Goal: Task Accomplishment & Management: Use online tool/utility

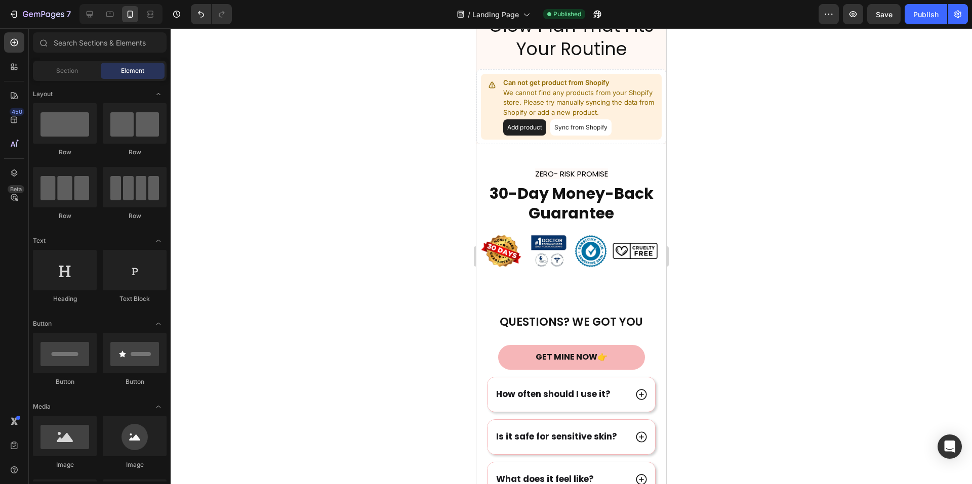
scroll to position [1814, 0]
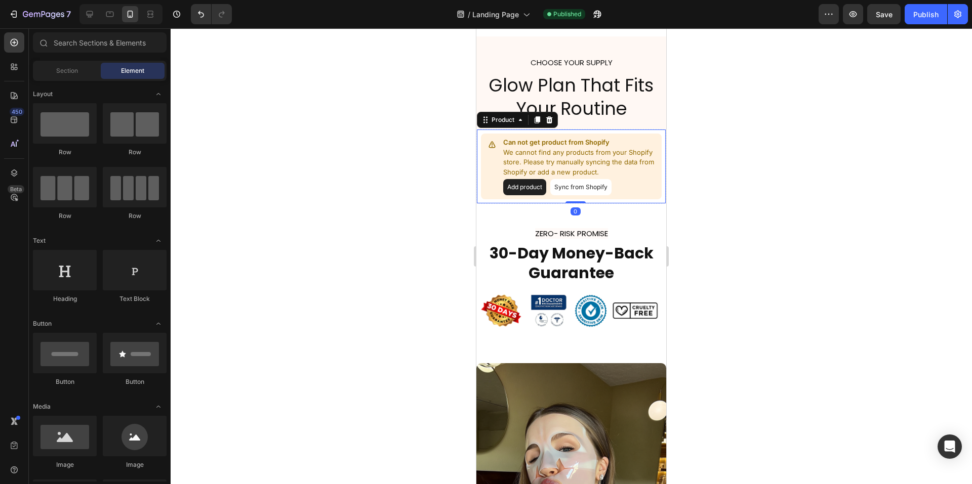
click at [597, 155] on p "We cannot find any products from your Shopify store. Please try manually syncin…" at bounding box center [580, 163] width 154 height 30
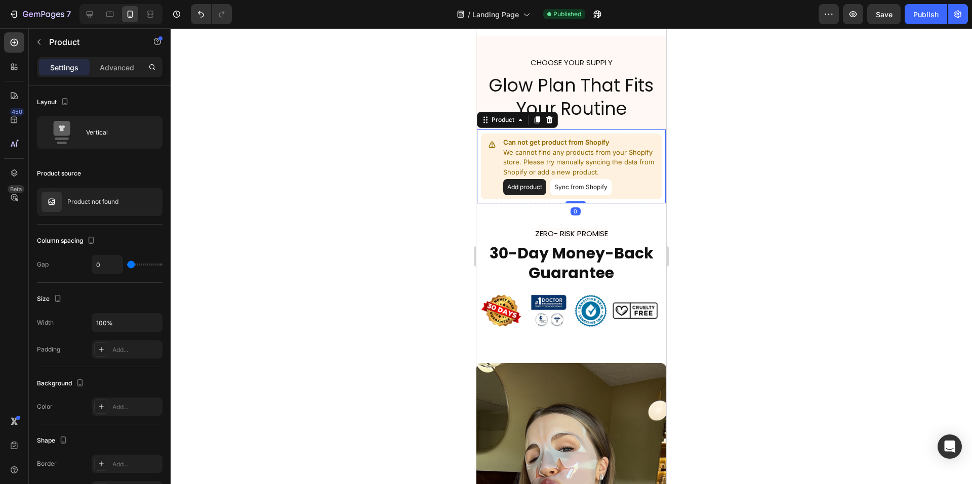
click at [575, 185] on button "Sync from Shopify" at bounding box center [580, 187] width 61 height 16
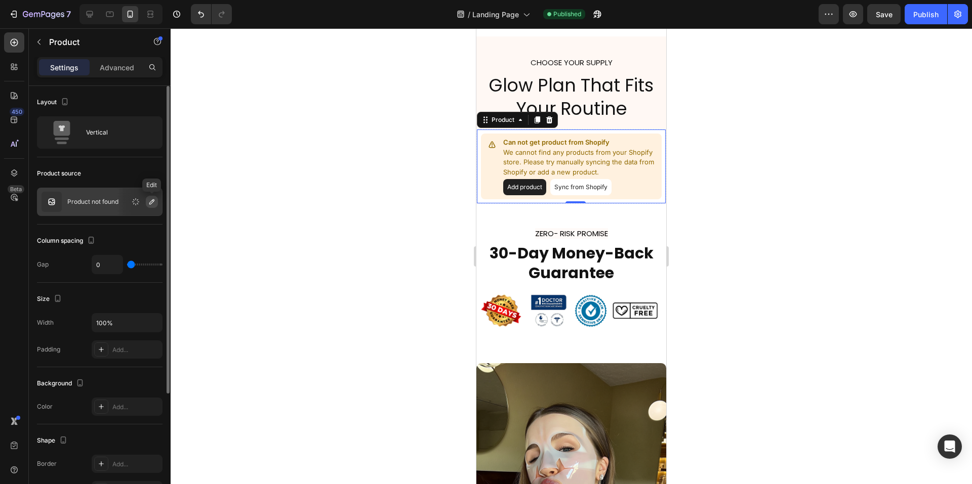
click at [151, 204] on icon "button" at bounding box center [152, 202] width 8 height 8
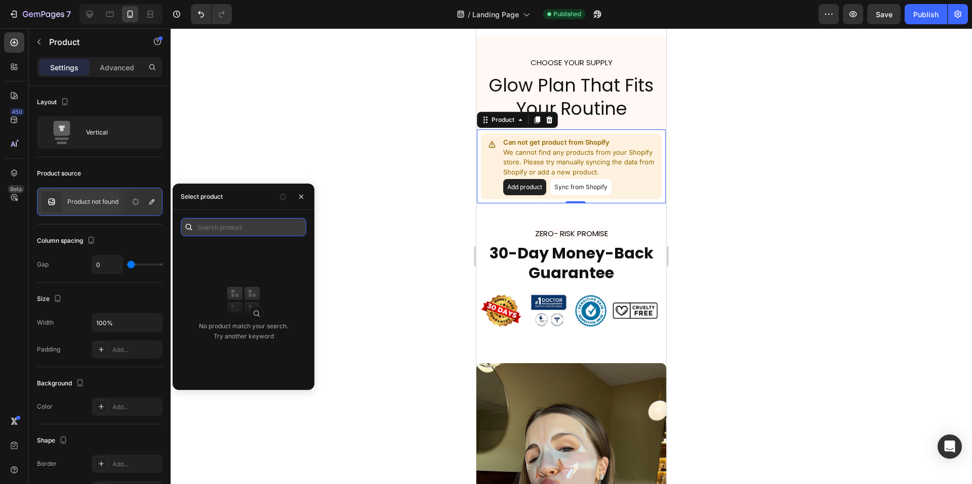
click at [248, 225] on input "text" at bounding box center [244, 227] width 126 height 18
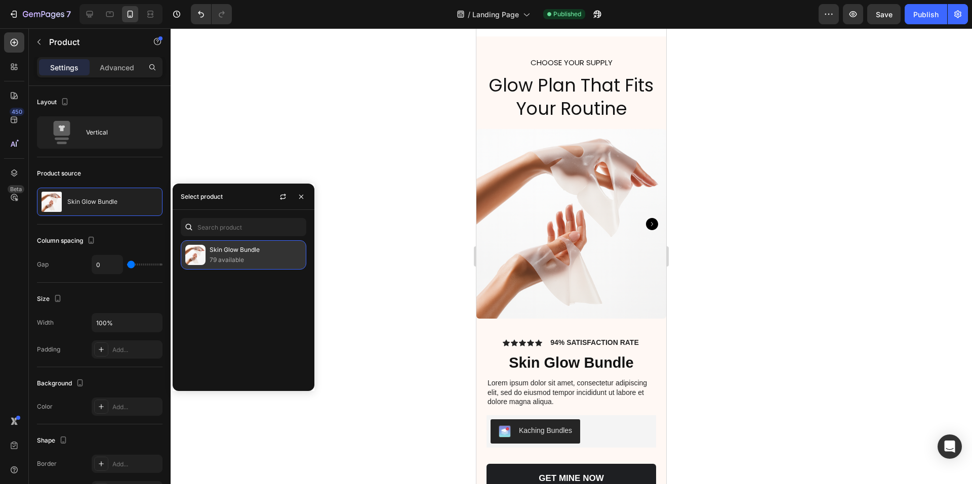
click at [250, 248] on p "Skin Glow Bundle" at bounding box center [256, 250] width 92 height 10
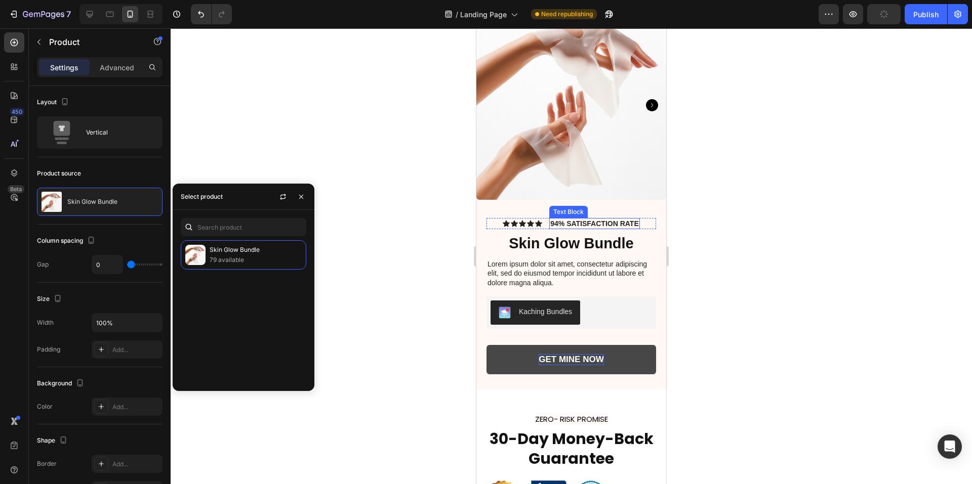
scroll to position [1966, 0]
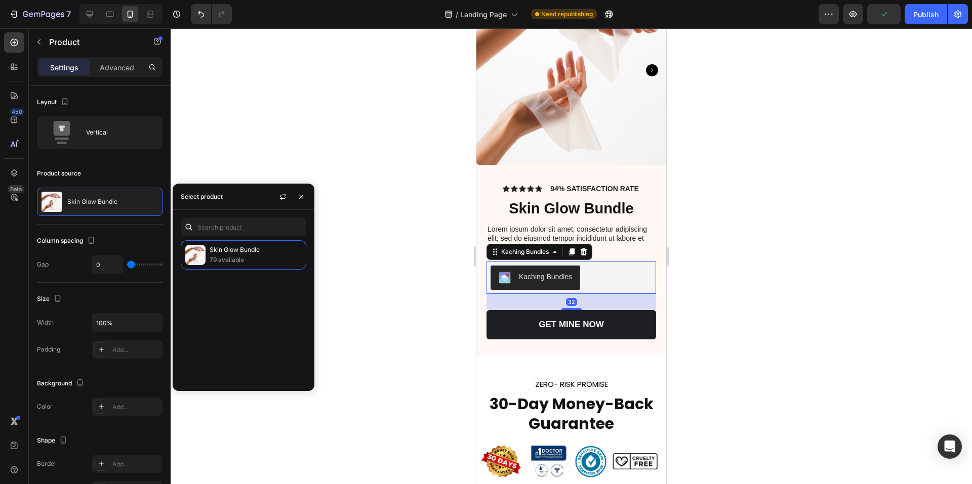
click at [605, 272] on div "Kaching Bundles" at bounding box center [570, 278] width 161 height 24
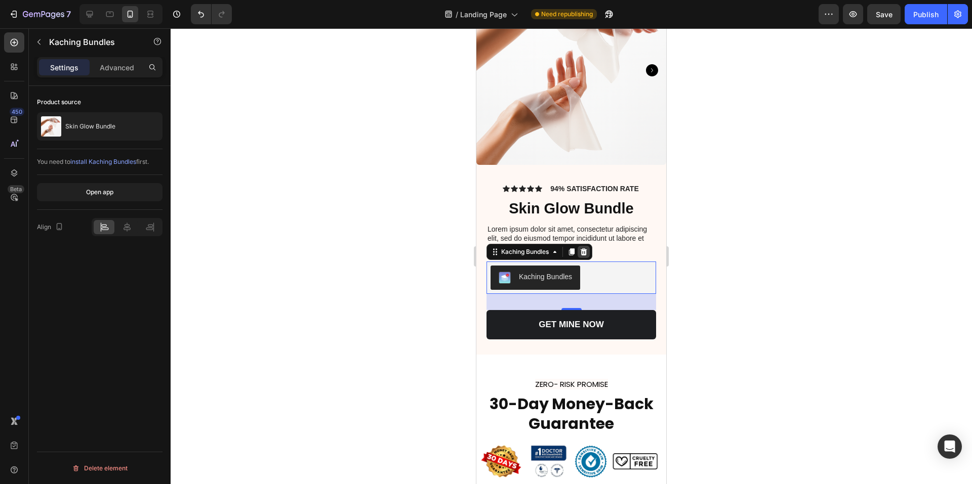
click at [582, 248] on icon at bounding box center [583, 251] width 7 height 7
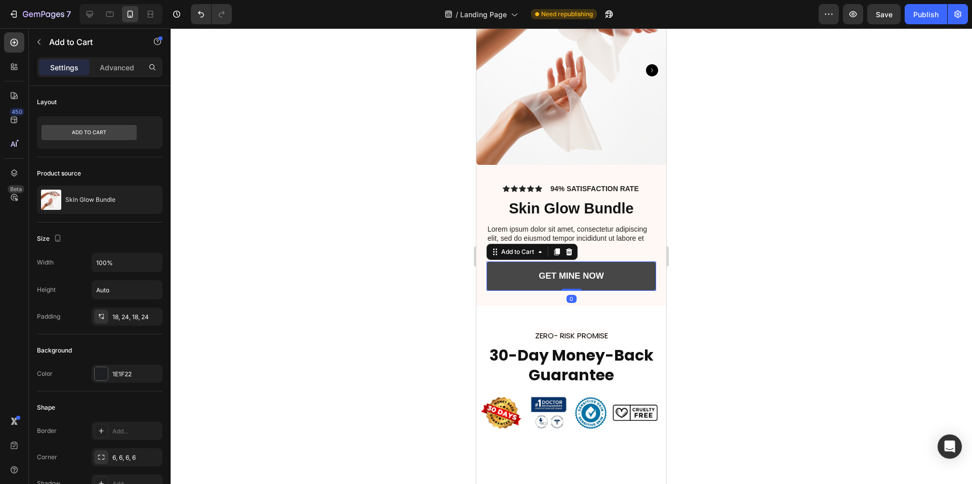
click at [624, 269] on button "GET MINE NOW" at bounding box center [571, 276] width 170 height 29
click at [567, 248] on icon at bounding box center [569, 251] width 7 height 7
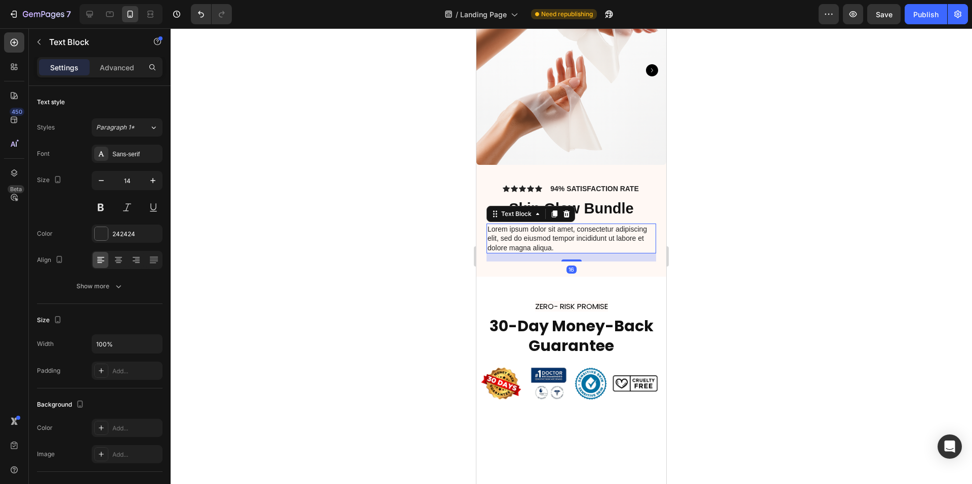
click at [589, 233] on p "Lorem ipsum dolor sit amet, consectetur adipiscing elit, sed do eiusmod tempor …" at bounding box center [571, 239] width 168 height 28
click at [568, 211] on icon at bounding box center [566, 214] width 7 height 7
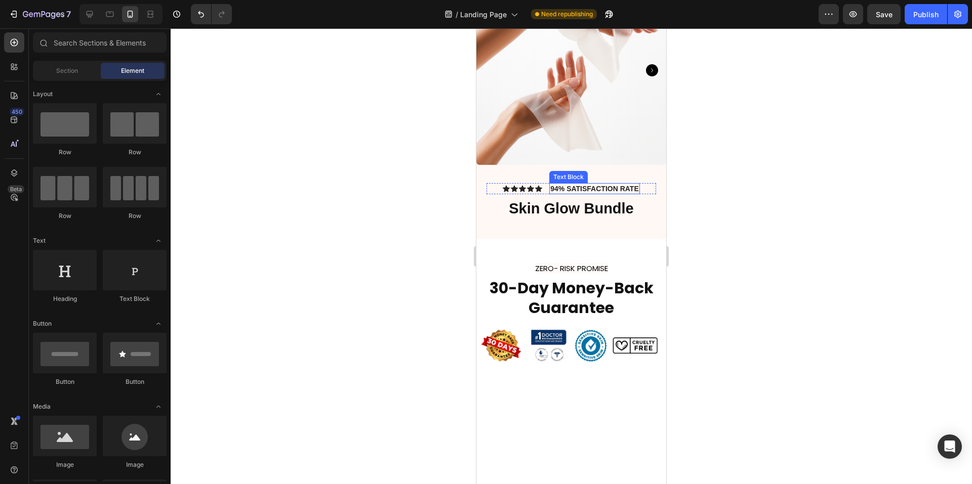
click at [611, 184] on p "94% SATISFACTION RATE" at bounding box center [594, 188] width 89 height 9
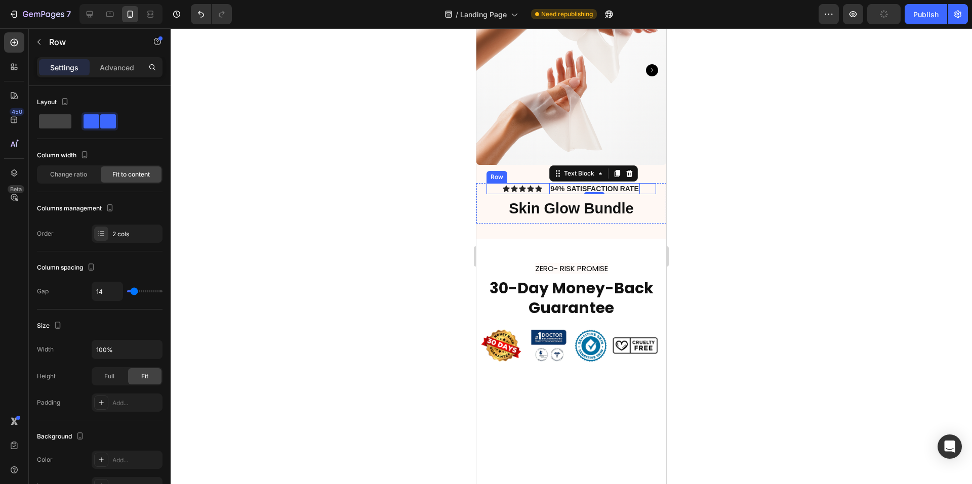
click at [540, 183] on div "Icon Icon Icon Icon Icon Icon List 94% SATISFACTION RATE Text Block 0 Row" at bounding box center [571, 188] width 170 height 11
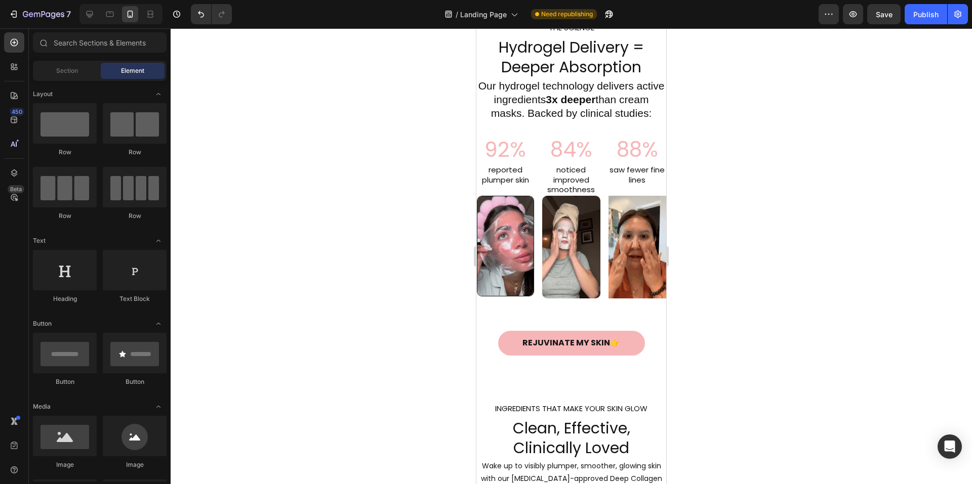
scroll to position [476, 0]
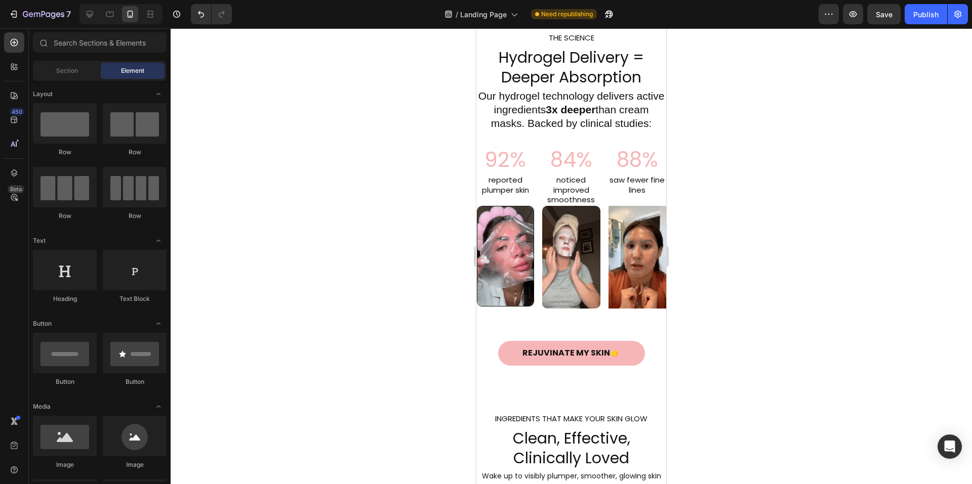
drag, startPoint x: 663, startPoint y: 356, endPoint x: 1143, endPoint y: 96, distance: 545.7
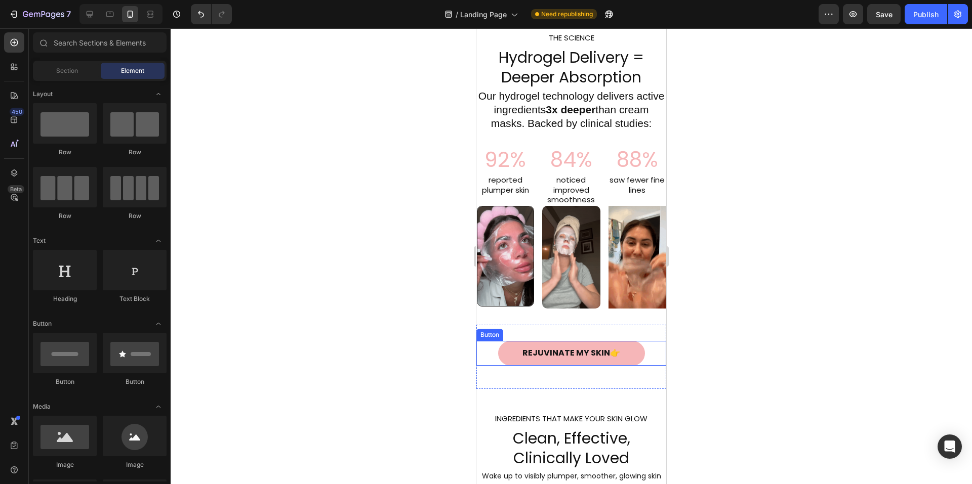
click at [509, 363] on link "REJUVINATE MY SKIN👉" at bounding box center [571, 353] width 147 height 25
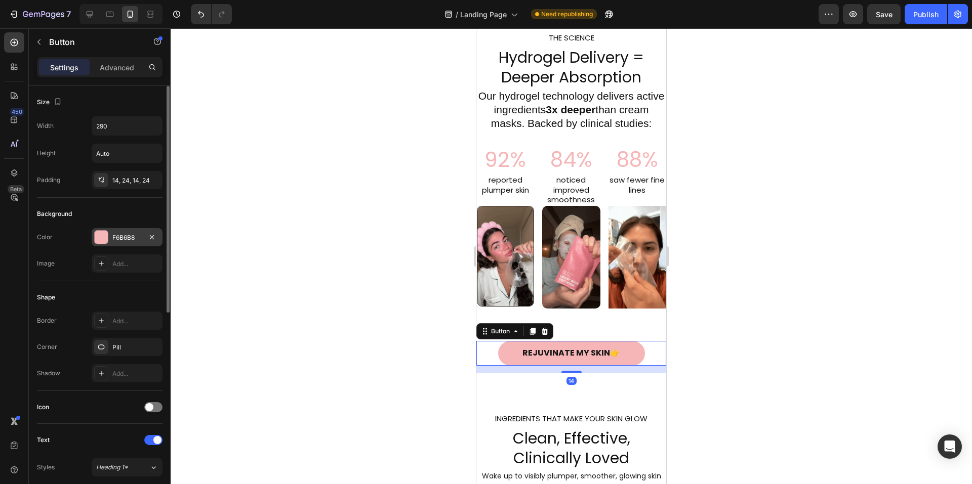
click at [138, 236] on div "F6B6B8" at bounding box center [126, 237] width 29 height 9
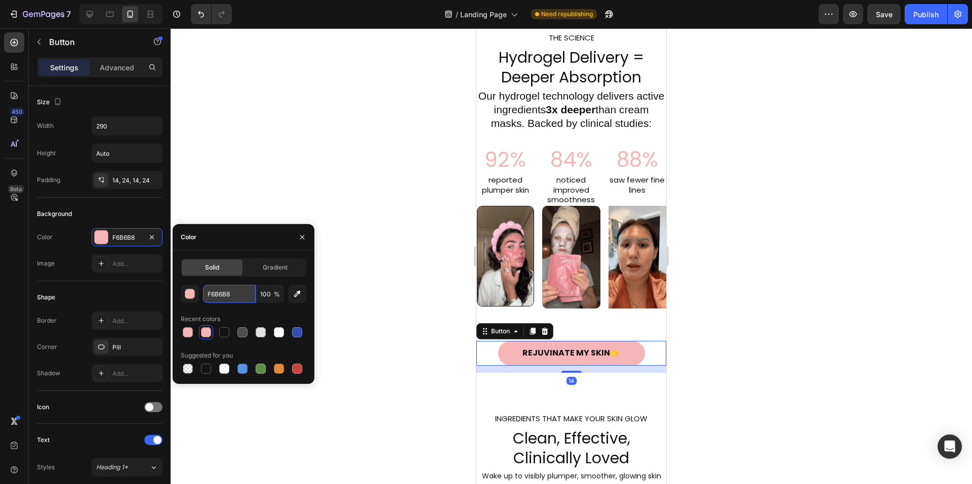
click at [250, 298] on input "F6B6B8" at bounding box center [229, 294] width 53 height 18
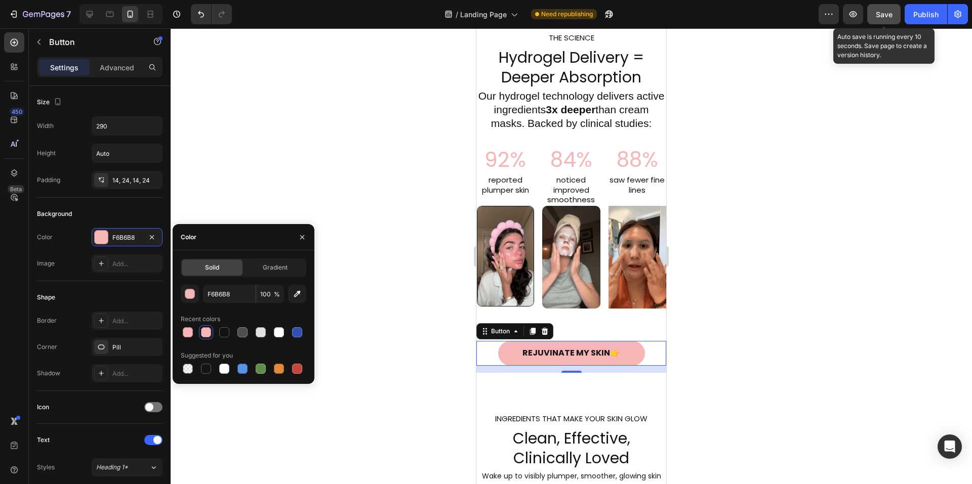
click at [880, 18] on span "Save" at bounding box center [883, 14] width 17 height 9
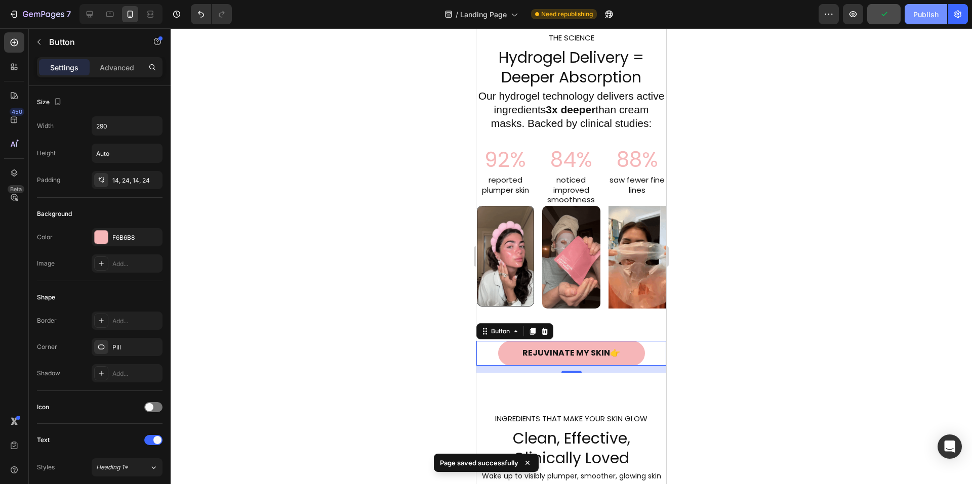
click at [923, 18] on div "Publish" at bounding box center [925, 14] width 25 height 11
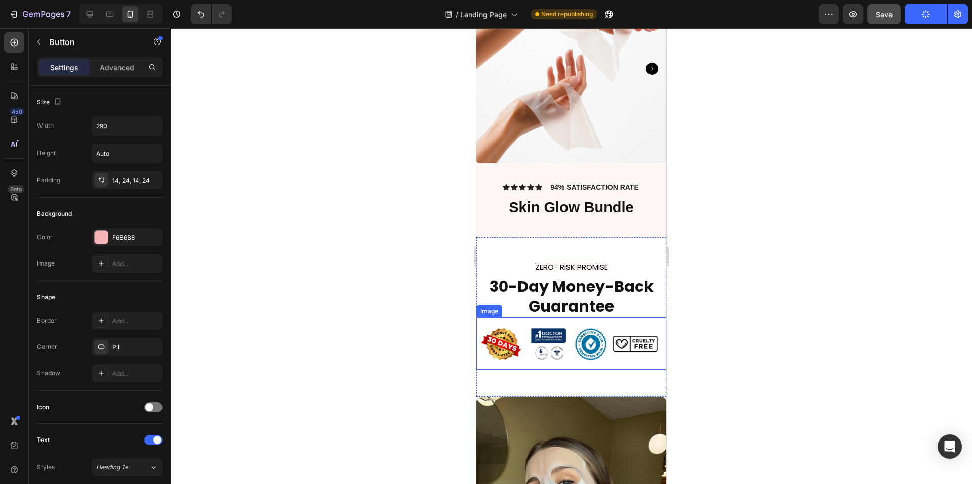
scroll to position [3108, 0]
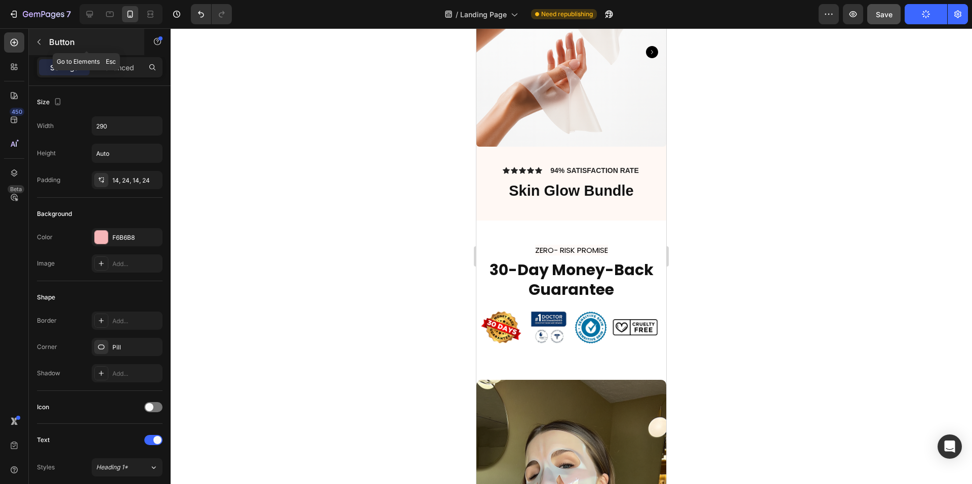
click at [41, 48] on button "button" at bounding box center [39, 42] width 16 height 16
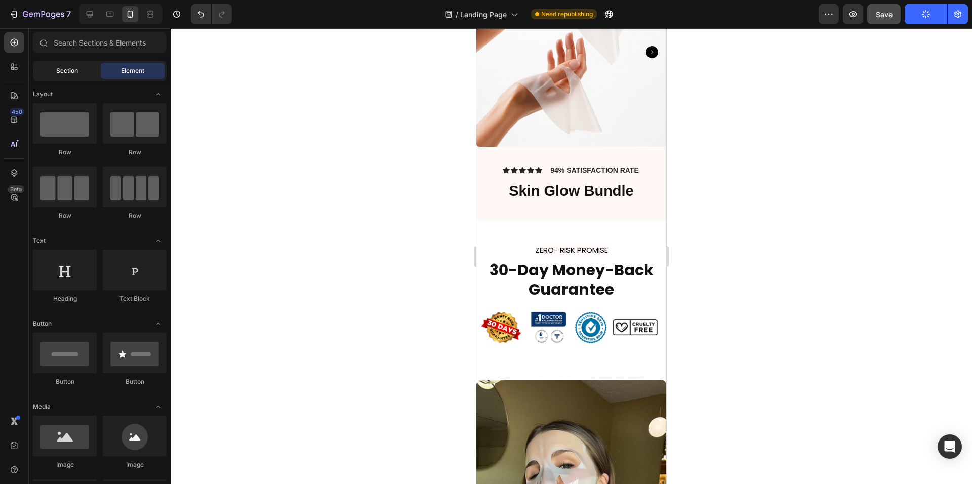
click at [69, 75] on div "Section" at bounding box center [67, 71] width 64 height 16
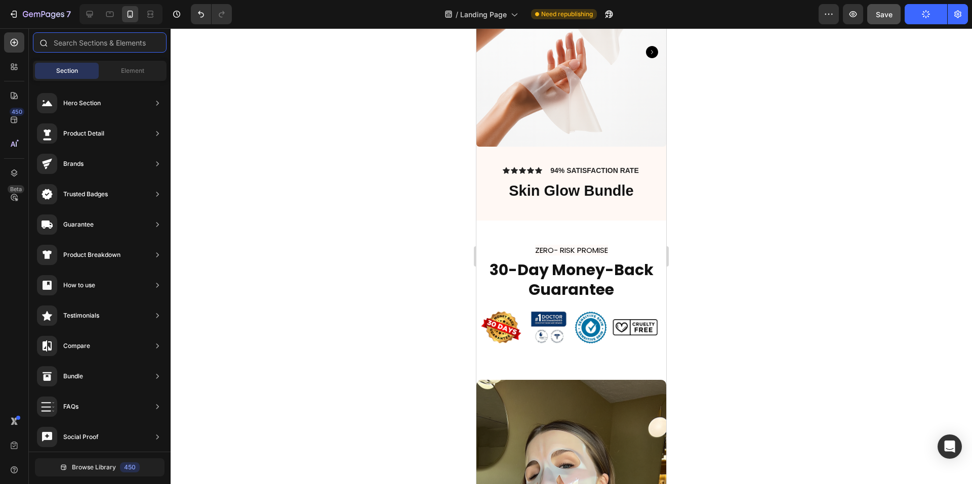
click at [86, 43] on input "text" at bounding box center [100, 42] width 134 height 20
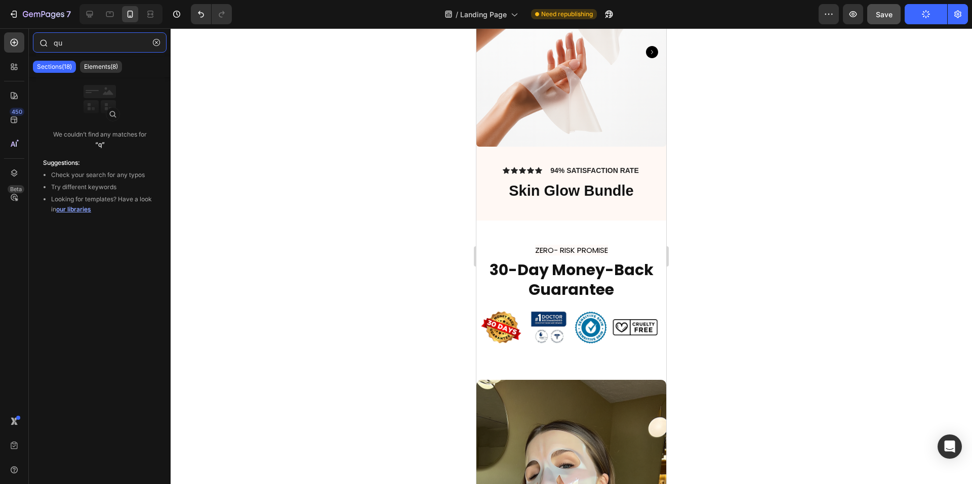
type input "qua"
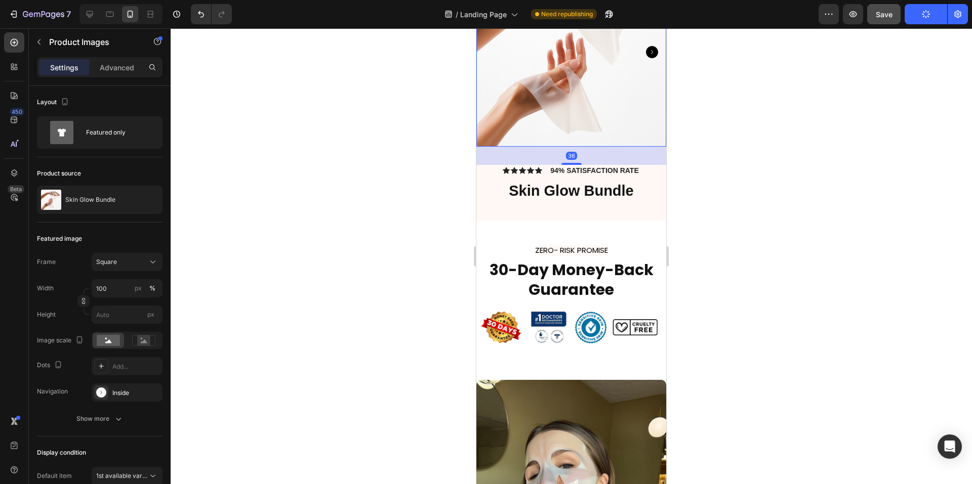
click at [550, 100] on img at bounding box center [571, 52] width 190 height 190
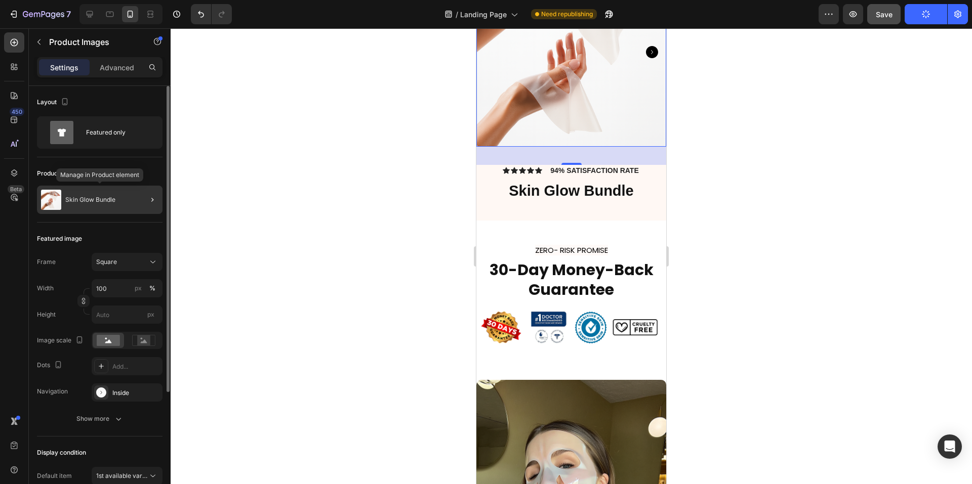
click at [106, 206] on div "Skin Glow Bundle" at bounding box center [100, 200] width 126 height 28
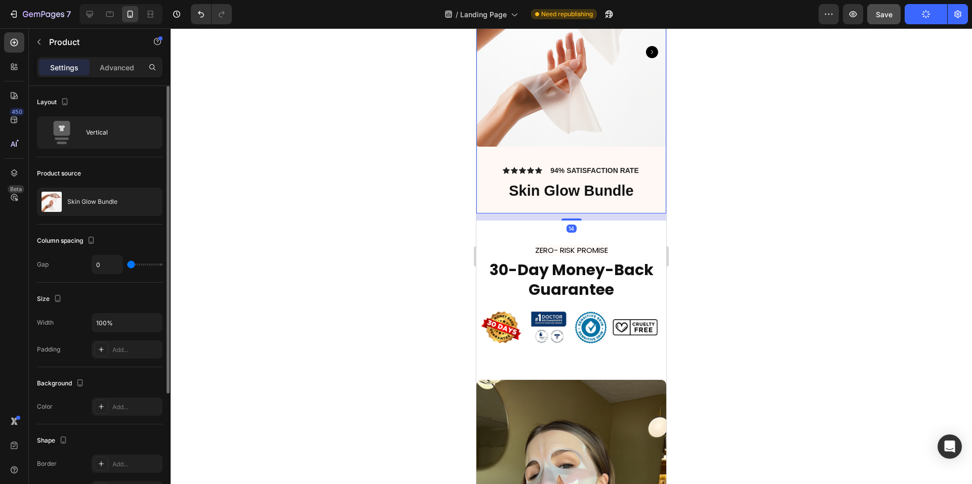
click at [106, 206] on div "Skin Glow Bundle" at bounding box center [100, 202] width 126 height 28
click at [100, 136] on div "Vertical" at bounding box center [117, 132] width 62 height 23
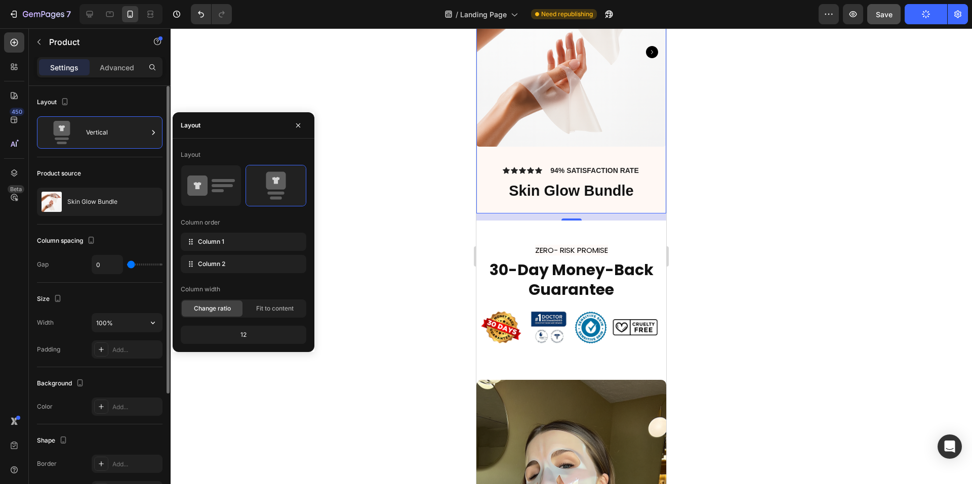
scroll to position [174, 0]
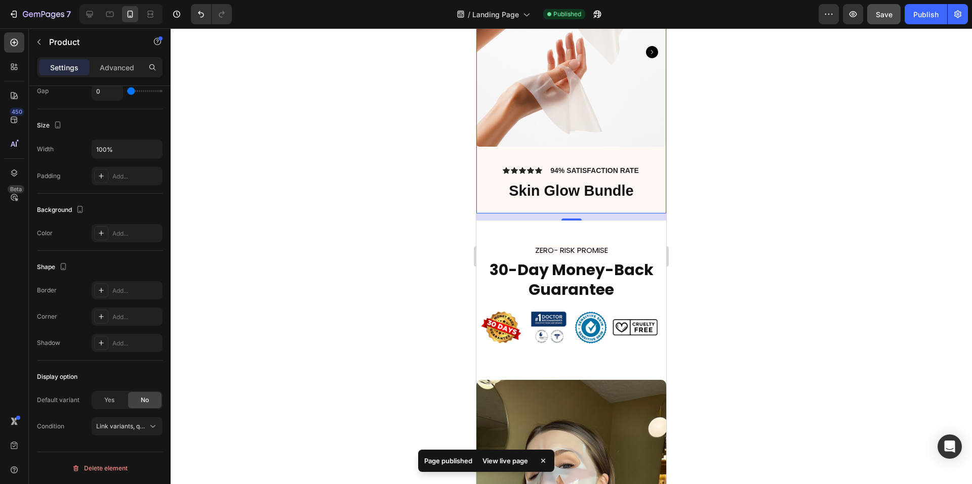
click at [818, 225] on div at bounding box center [571, 256] width 801 height 456
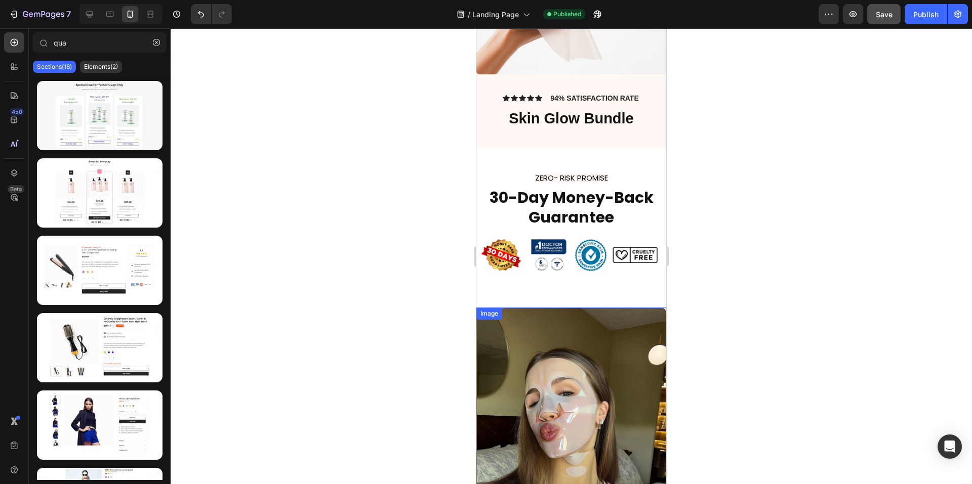
scroll to position [3158, 0]
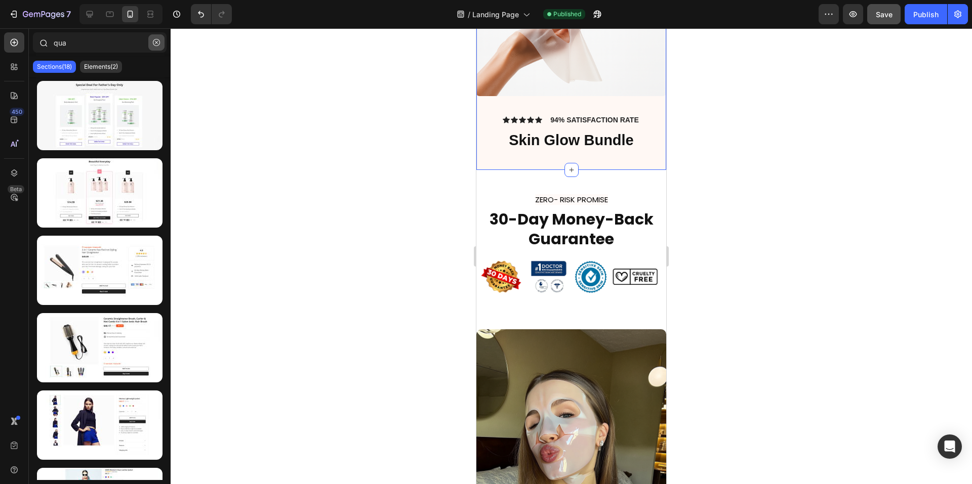
click at [151, 44] on button "button" at bounding box center [156, 42] width 16 height 16
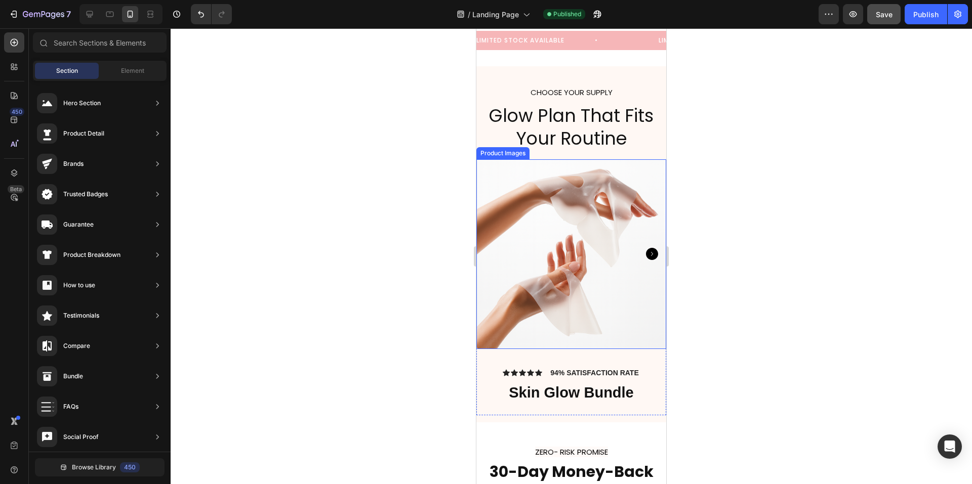
scroll to position [2905, 0]
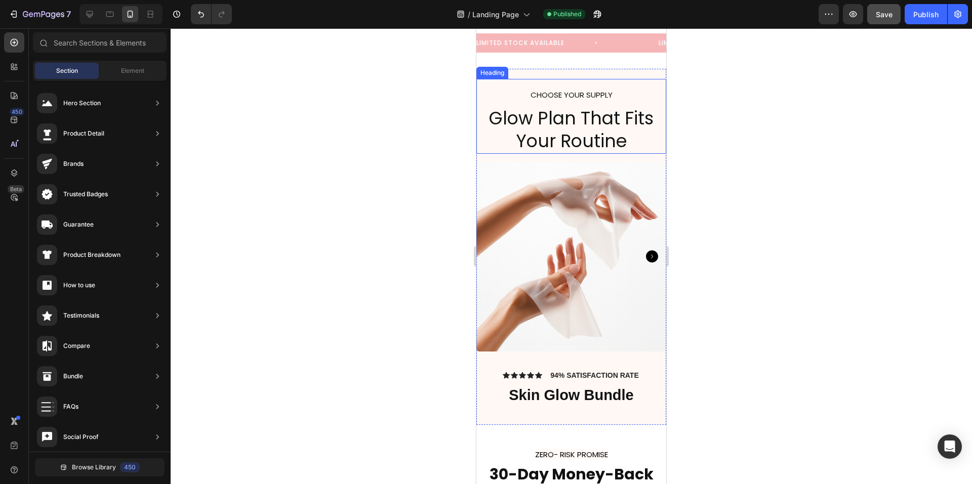
click at [485, 136] on h2 "CHOOSE YOUR SUPPLY Glow Plan That Fits Your Routine" at bounding box center [571, 116] width 190 height 75
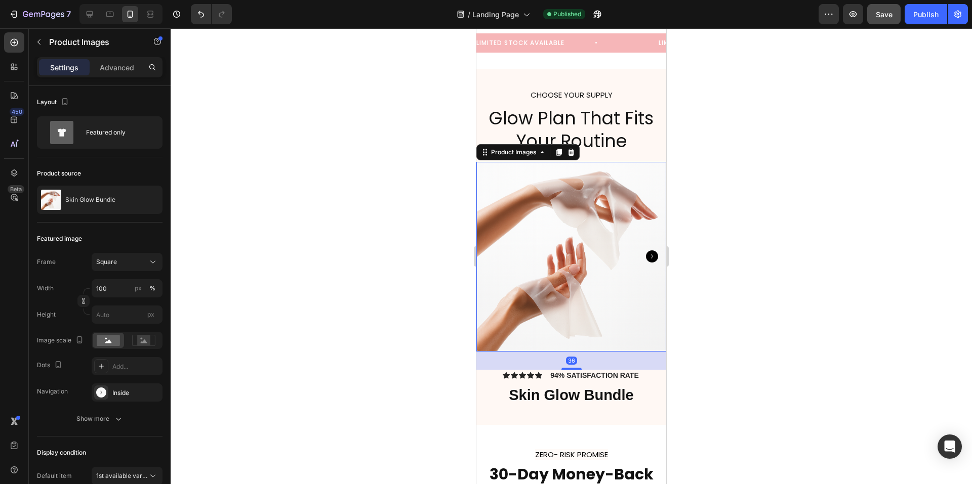
click at [509, 172] on img at bounding box center [571, 257] width 190 height 190
click at [570, 150] on icon at bounding box center [571, 152] width 8 height 8
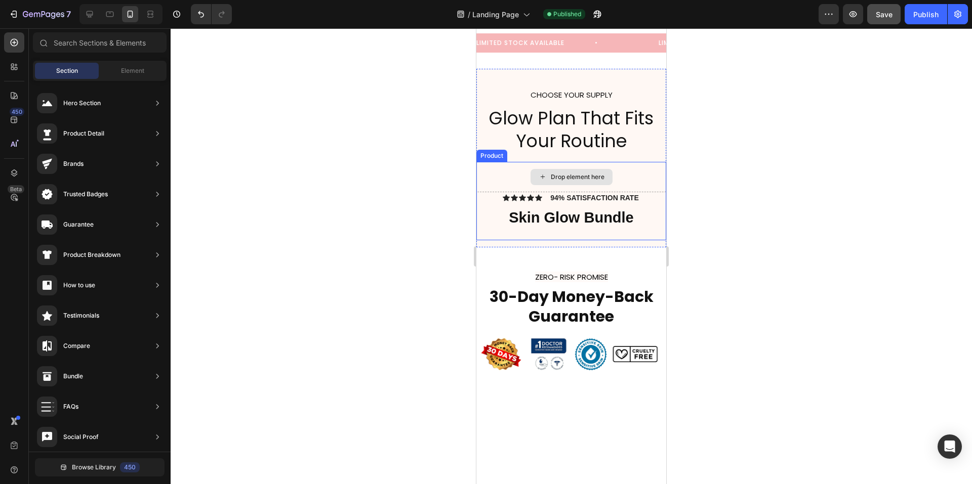
click at [629, 171] on div "Drop element here" at bounding box center [571, 177] width 190 height 30
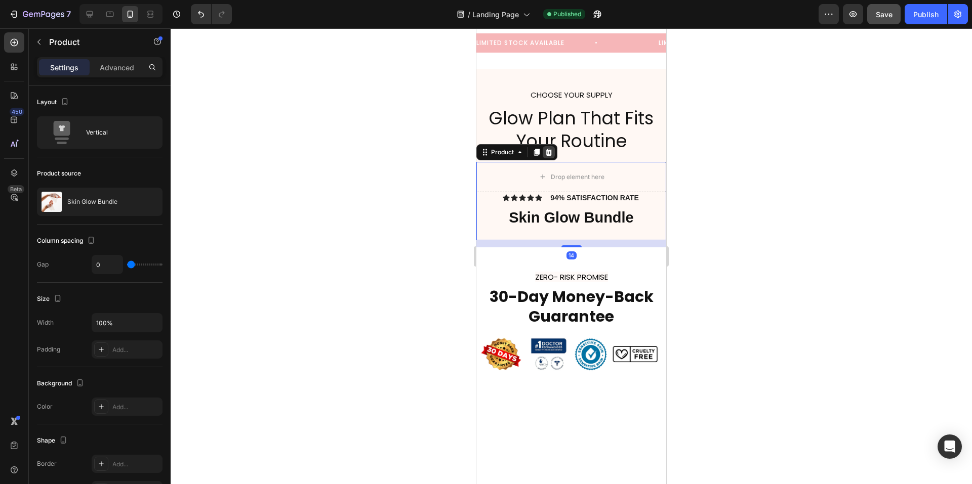
click at [546, 148] on icon at bounding box center [549, 152] width 8 height 8
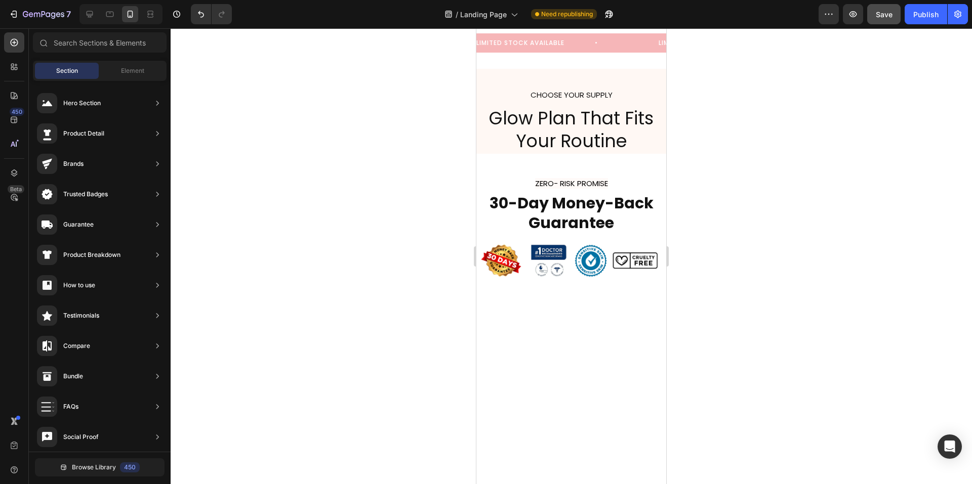
scroll to position [0, 0]
drag, startPoint x: 307, startPoint y: 125, endPoint x: 259, endPoint y: 319, distance: 199.7
click at [262, 0] on div "7 / Landing Page Need republishing Preview Save Publish 450 Beta Sections(18) E…" at bounding box center [486, 0] width 972 height 0
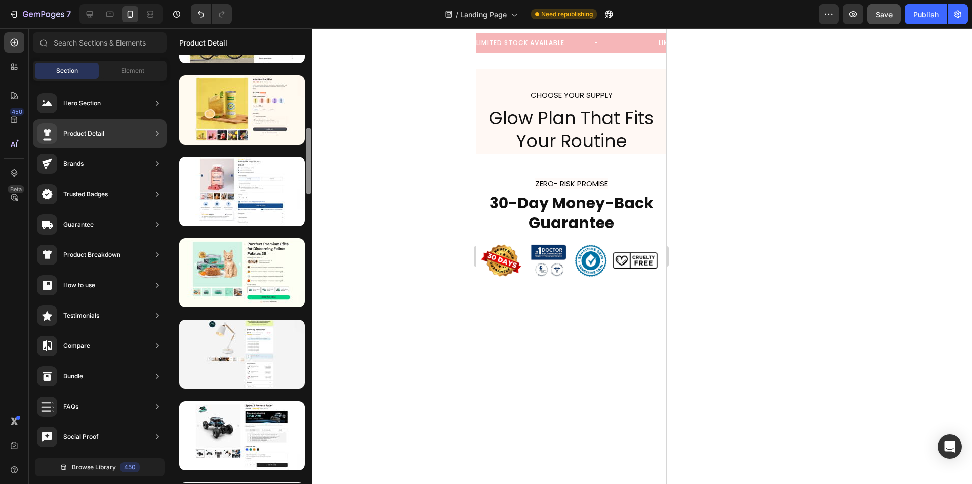
scroll to position [485, 0]
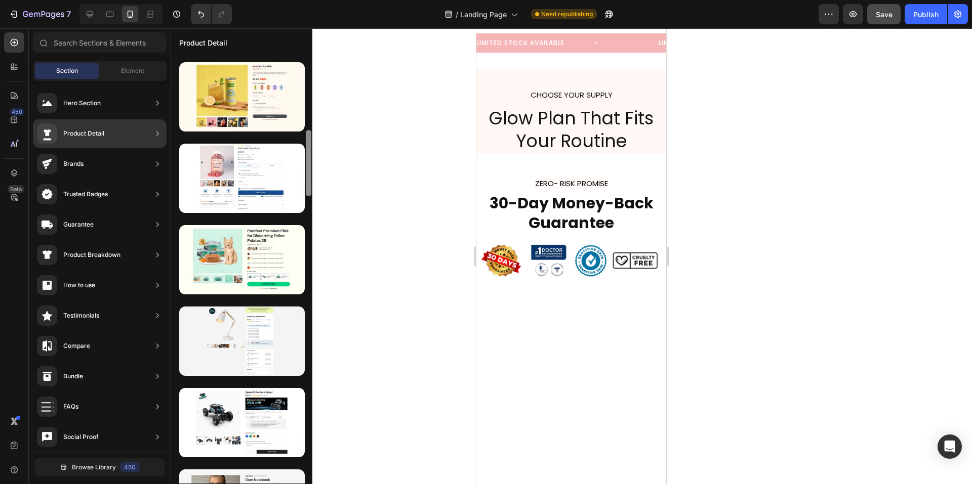
drag, startPoint x: 309, startPoint y: 121, endPoint x: 308, endPoint y: 188, distance: 66.8
click at [308, 188] on div at bounding box center [309, 163] width 6 height 66
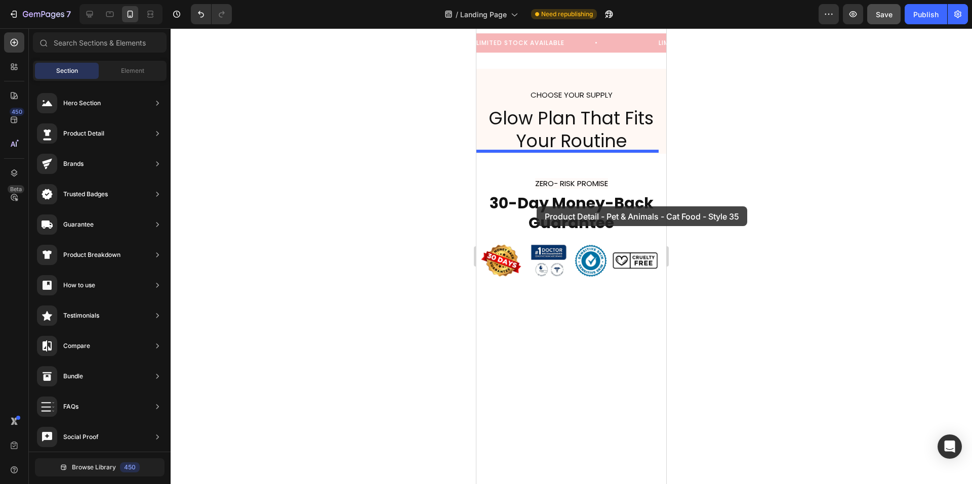
drag, startPoint x: 716, startPoint y: 293, endPoint x: 536, endPoint y: 206, distance: 199.4
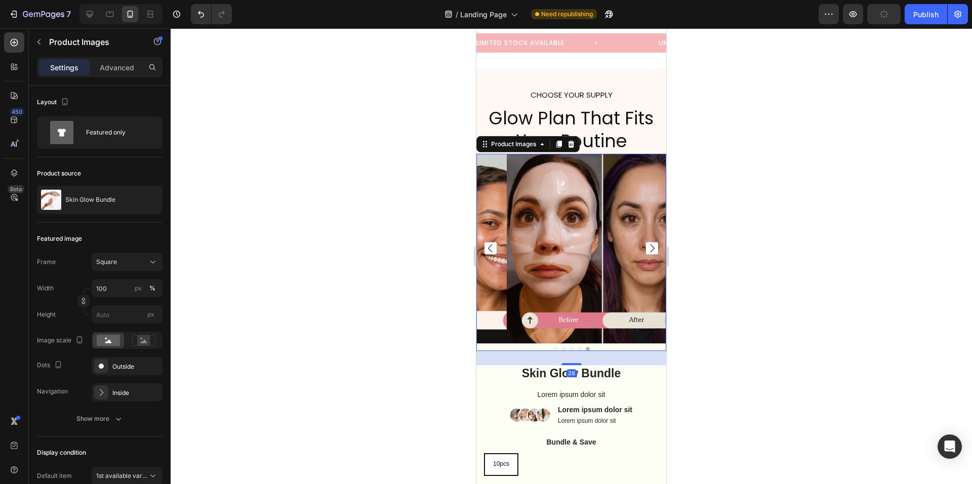
drag, startPoint x: 577, startPoint y: 227, endPoint x: 495, endPoint y: 240, distance: 83.6
click at [577, 227] on img at bounding box center [602, 249] width 190 height 190
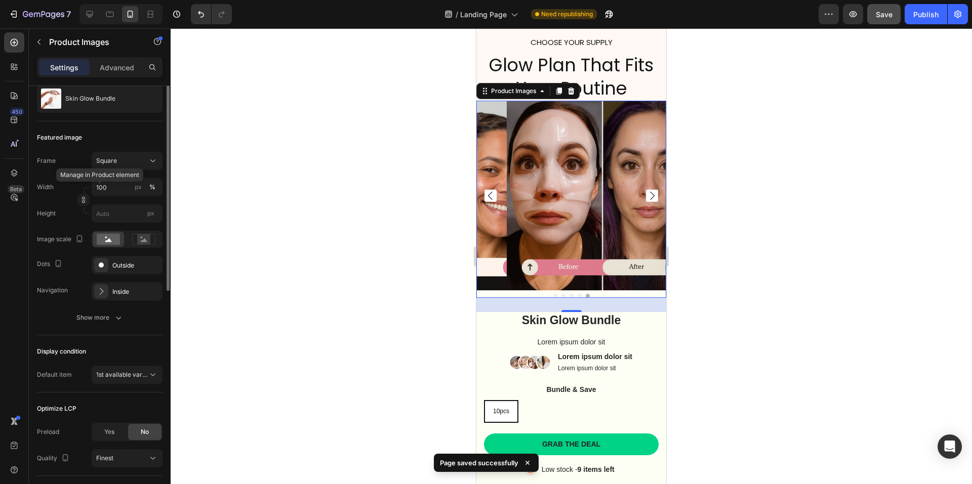
scroll to position [0, 0]
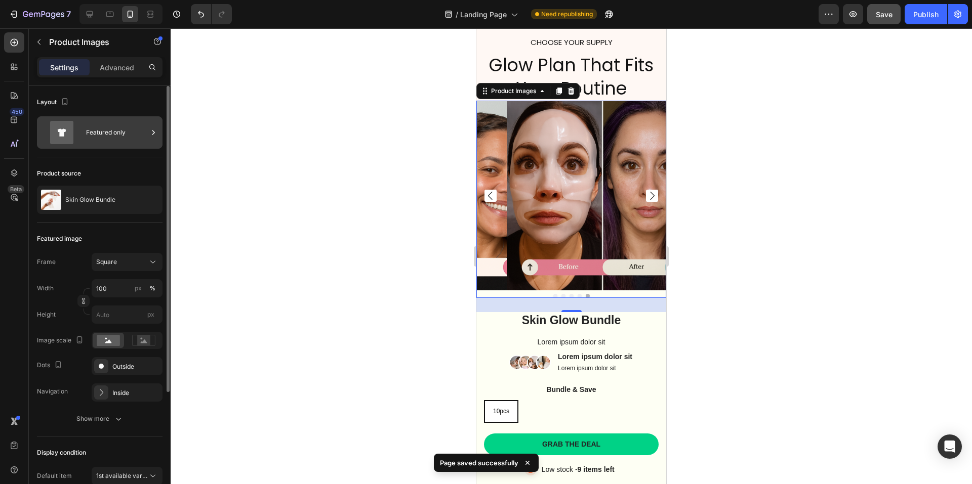
click at [142, 136] on div "Featured only" at bounding box center [117, 132] width 62 height 23
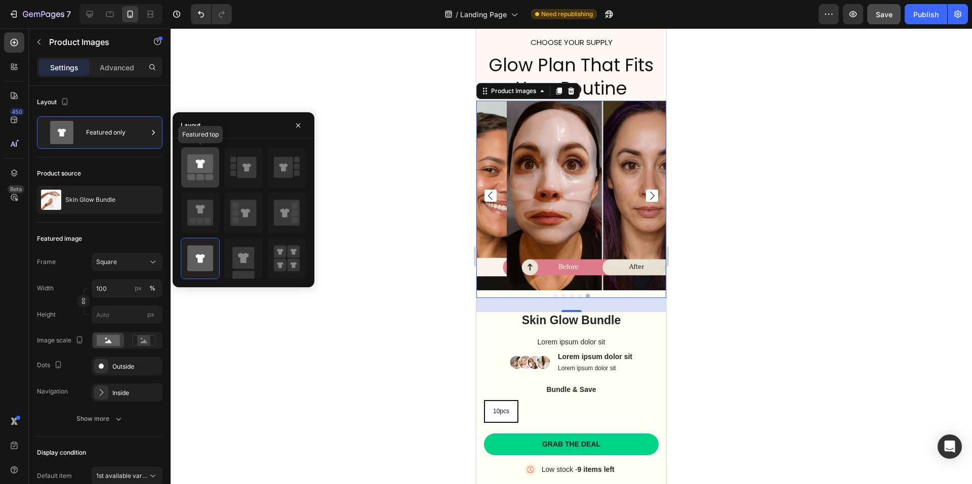
click at [203, 168] on icon at bounding box center [200, 163] width 26 height 19
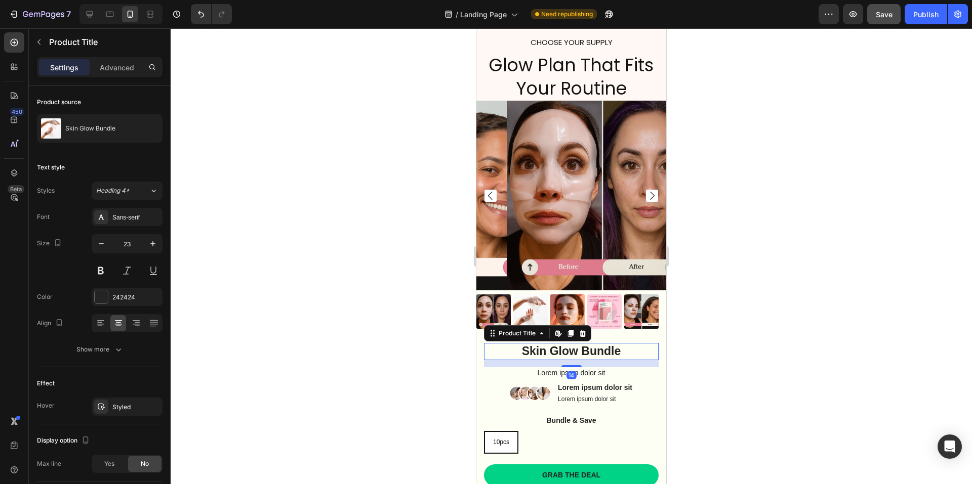
click at [587, 346] on h1 "Skin Glow Bundle" at bounding box center [571, 351] width 175 height 17
click at [100, 295] on div at bounding box center [101, 296] width 13 height 13
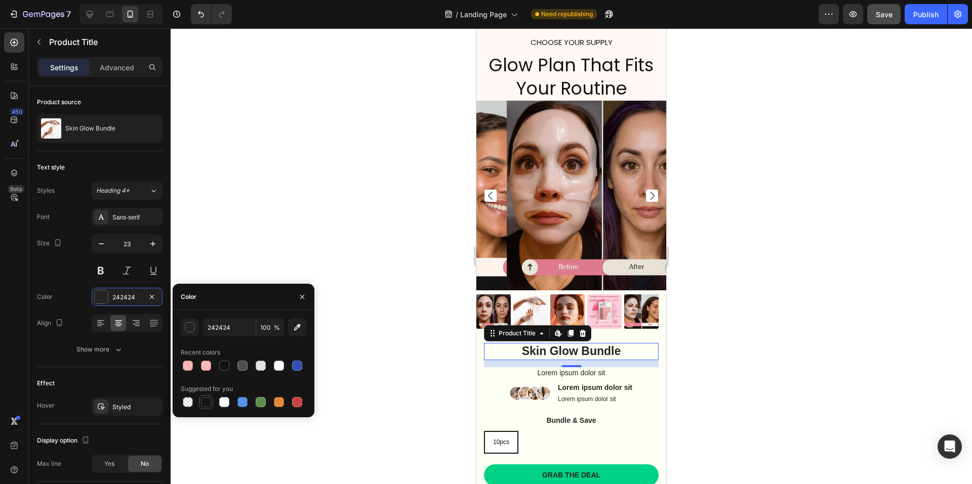
click at [205, 402] on div at bounding box center [206, 402] width 10 height 10
type input "151515"
click at [137, 221] on div "Sans-serif" at bounding box center [136, 217] width 48 height 9
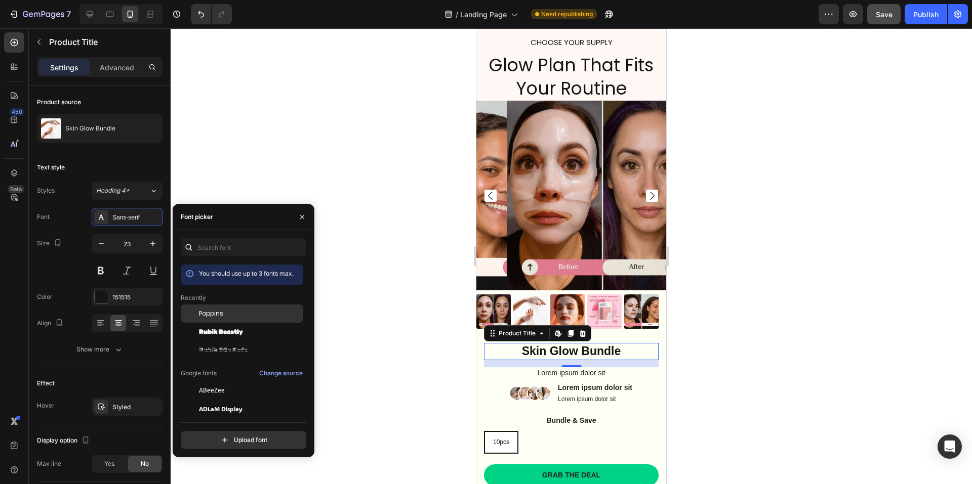
click at [213, 312] on span "Poppins" at bounding box center [211, 313] width 24 height 9
click at [596, 368] on p "Lorem ipsum dolor sit" at bounding box center [571, 372] width 173 height 9
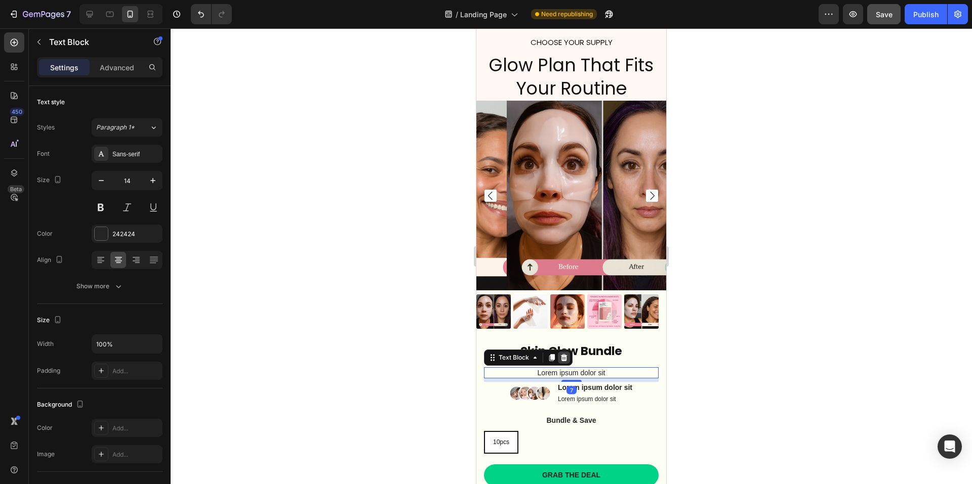
click at [562, 354] on icon at bounding box center [564, 357] width 7 height 7
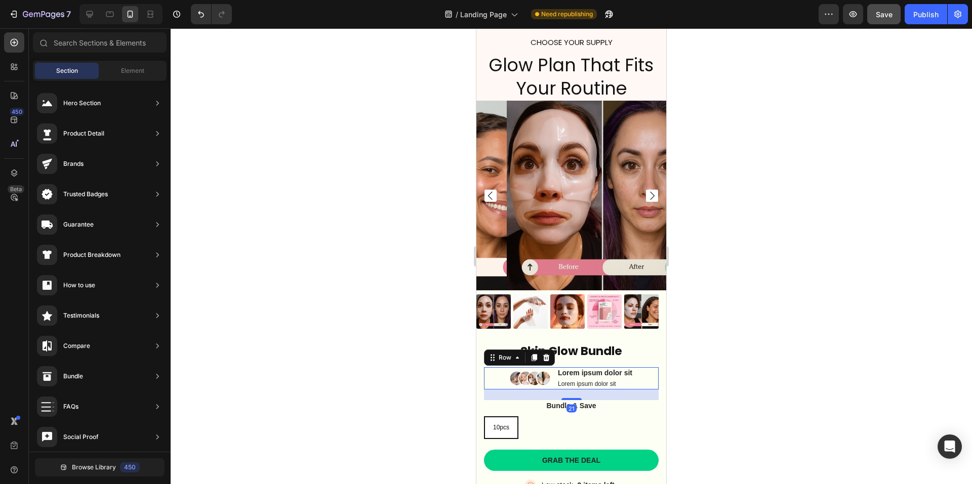
click at [637, 372] on div "Image Lorem ipsum dolor sit Text Block Lorem ipsum dolor sit Text Block Row 21" at bounding box center [571, 378] width 175 height 22
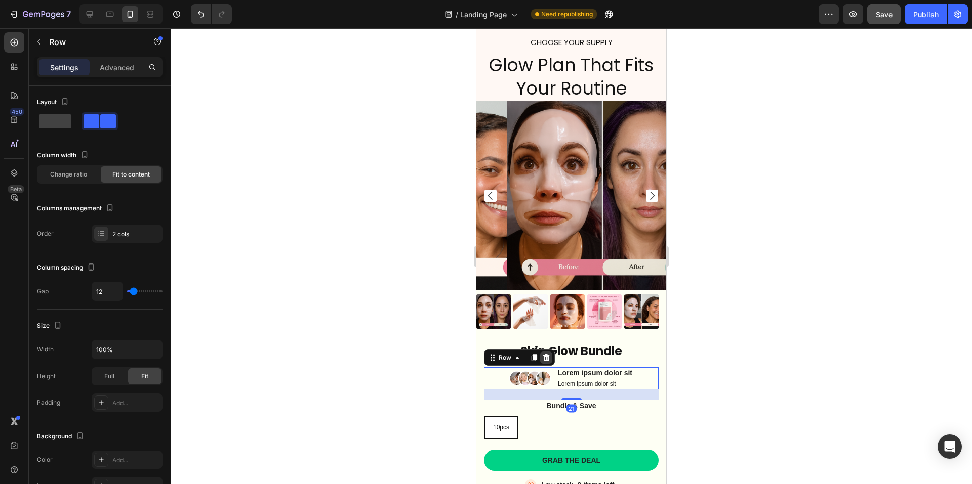
click at [546, 354] on icon at bounding box center [546, 357] width 7 height 7
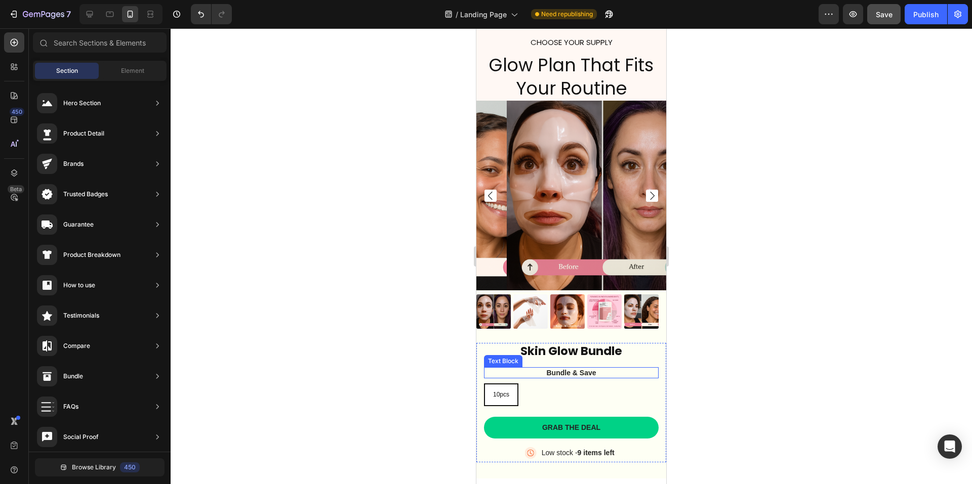
click at [604, 368] on p "Bundle & Save" at bounding box center [571, 372] width 173 height 9
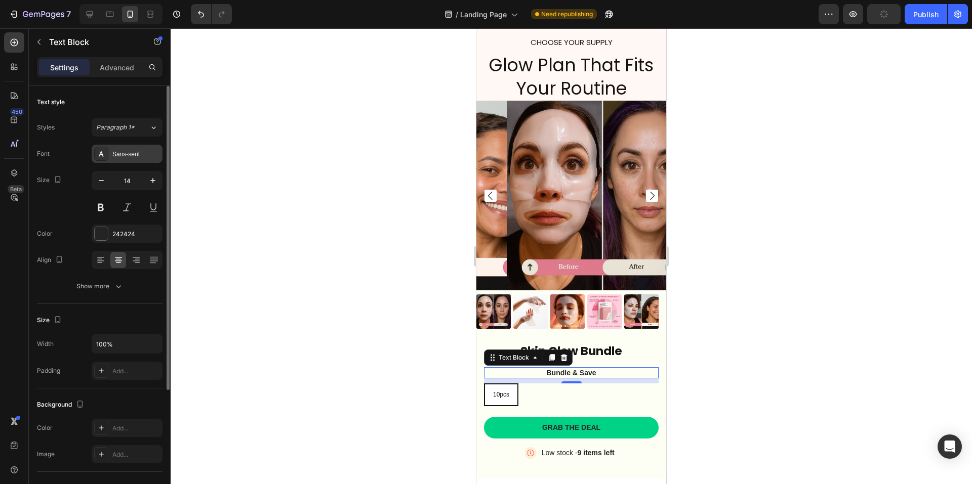
click at [132, 156] on div "Sans-serif" at bounding box center [136, 154] width 48 height 9
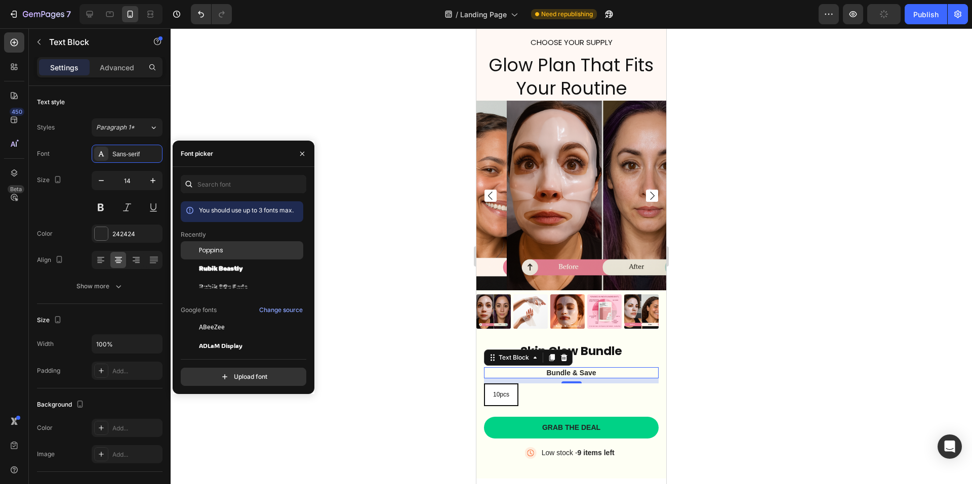
click at [208, 253] on span "Poppins" at bounding box center [211, 250] width 24 height 9
click at [771, 359] on div at bounding box center [571, 256] width 801 height 456
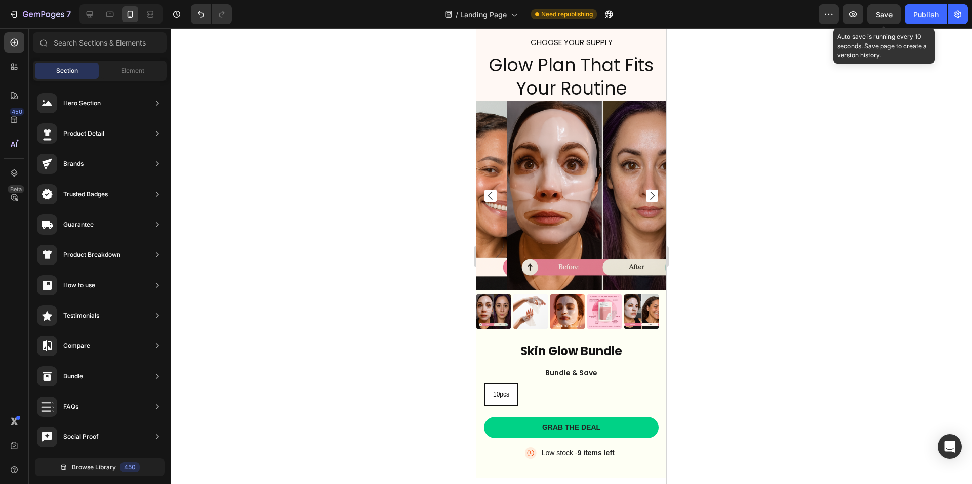
drag, startPoint x: 875, startPoint y: 22, endPoint x: 798, endPoint y: 50, distance: 82.4
click at [875, 22] on button "Save" at bounding box center [883, 14] width 33 height 20
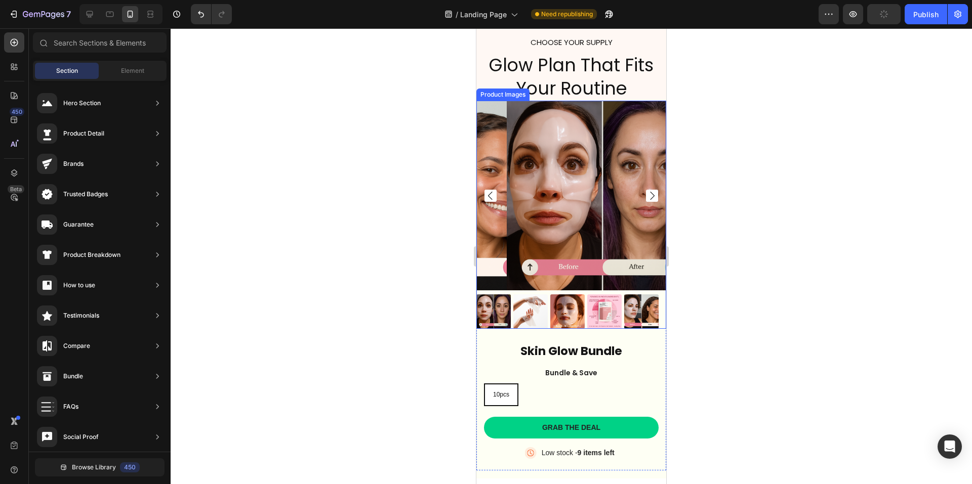
click at [604, 180] on img at bounding box center [602, 196] width 190 height 190
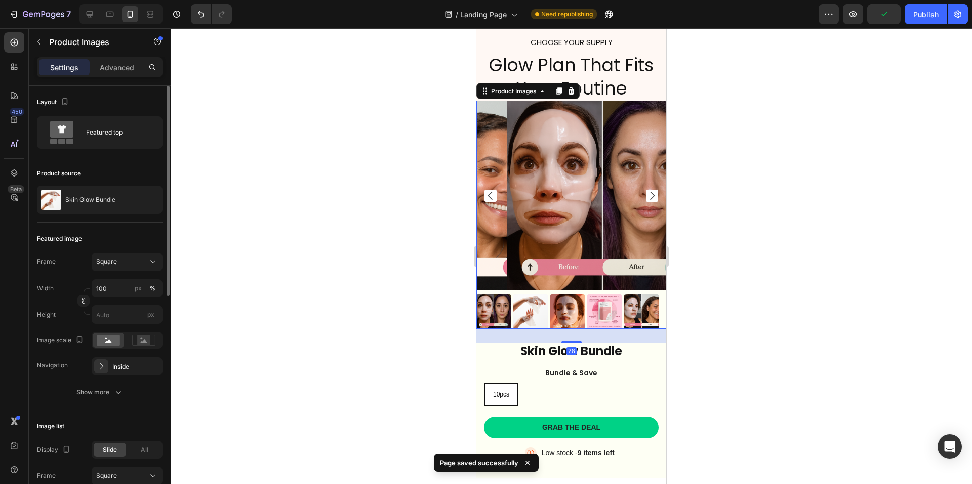
scroll to position [101, 0]
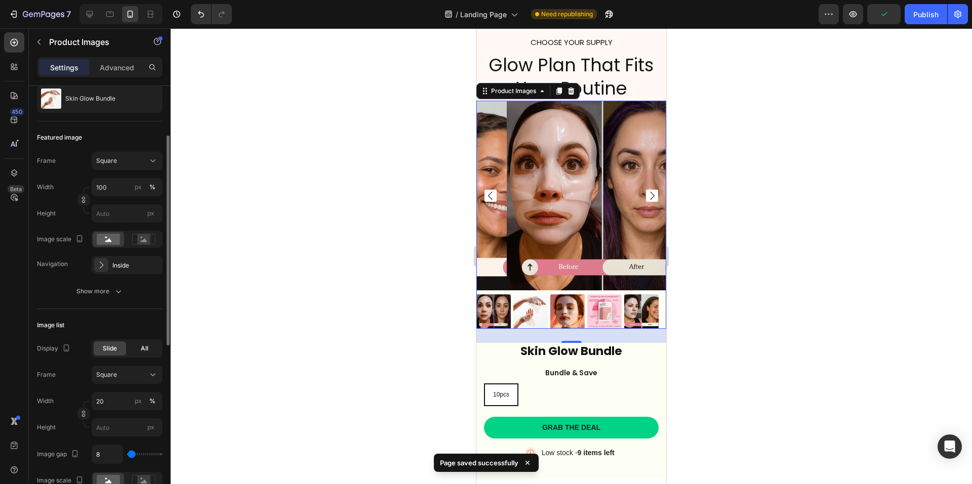
click at [141, 356] on div "All" at bounding box center [144, 349] width 32 height 14
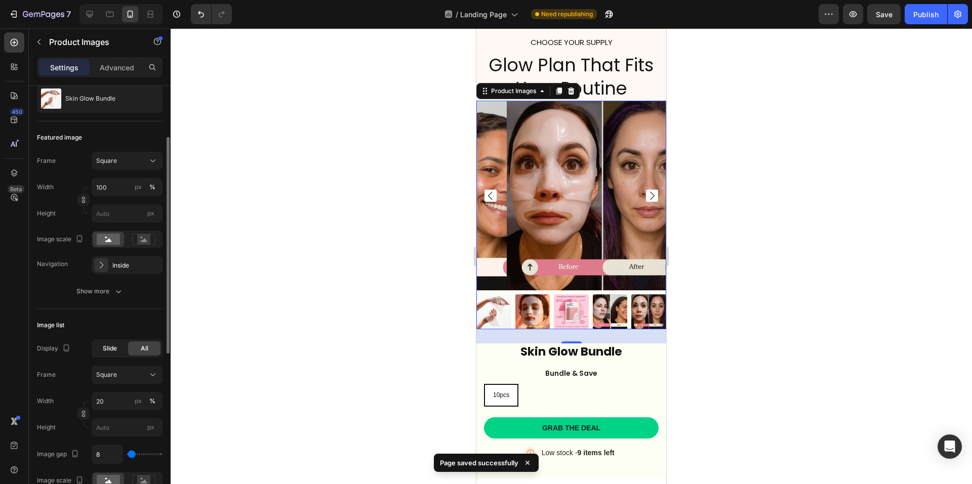
click at [114, 350] on span "Slide" at bounding box center [110, 348] width 14 height 9
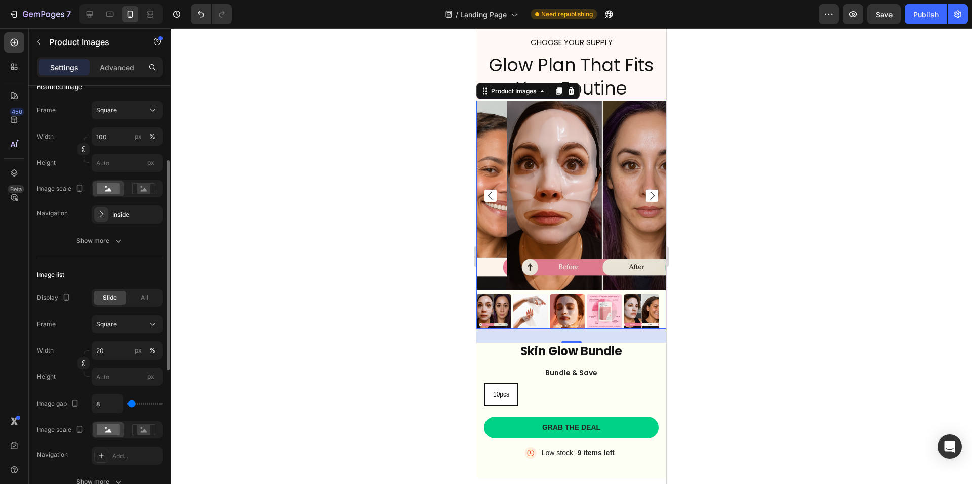
scroll to position [253, 0]
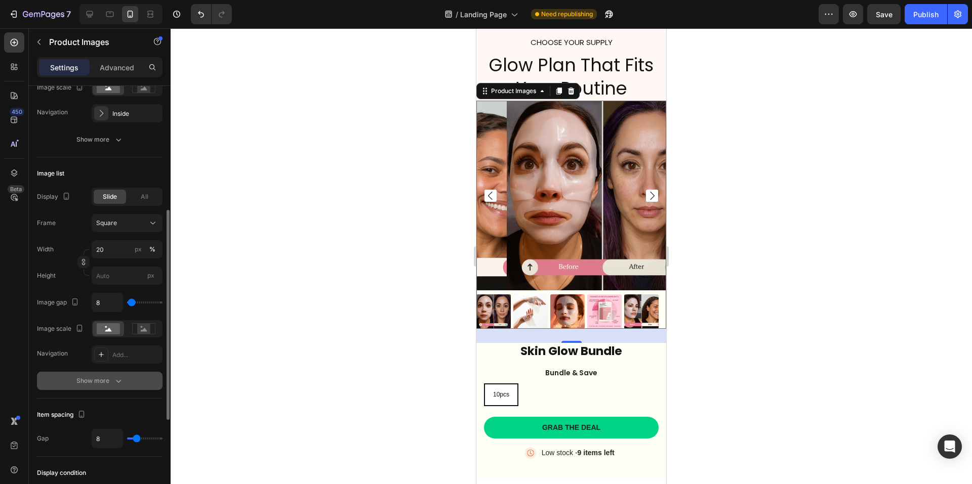
click at [120, 381] on icon "button" at bounding box center [118, 381] width 10 height 10
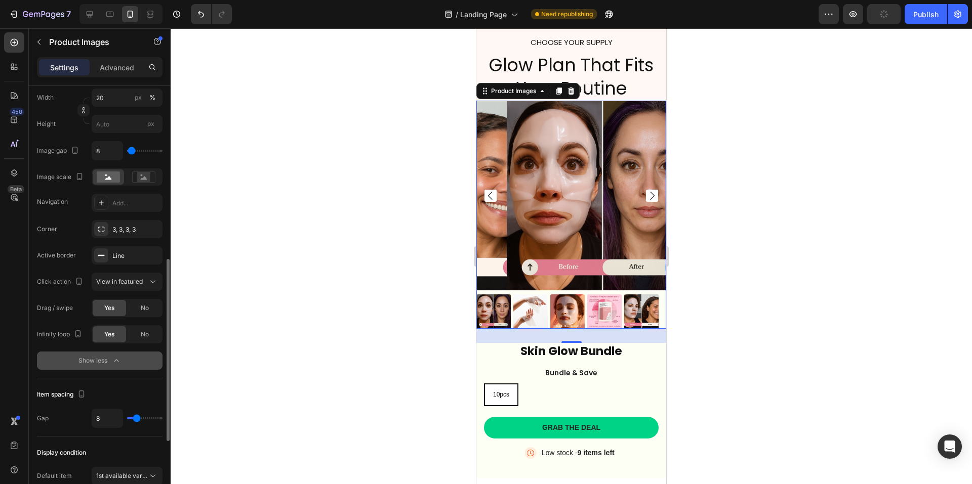
scroll to position [506, 0]
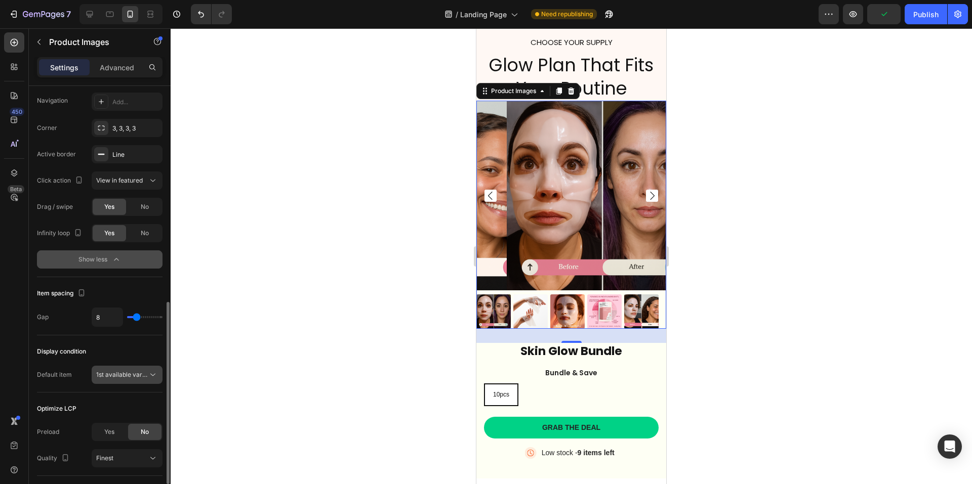
click at [137, 377] on span "1st available variant" at bounding box center [124, 375] width 57 height 8
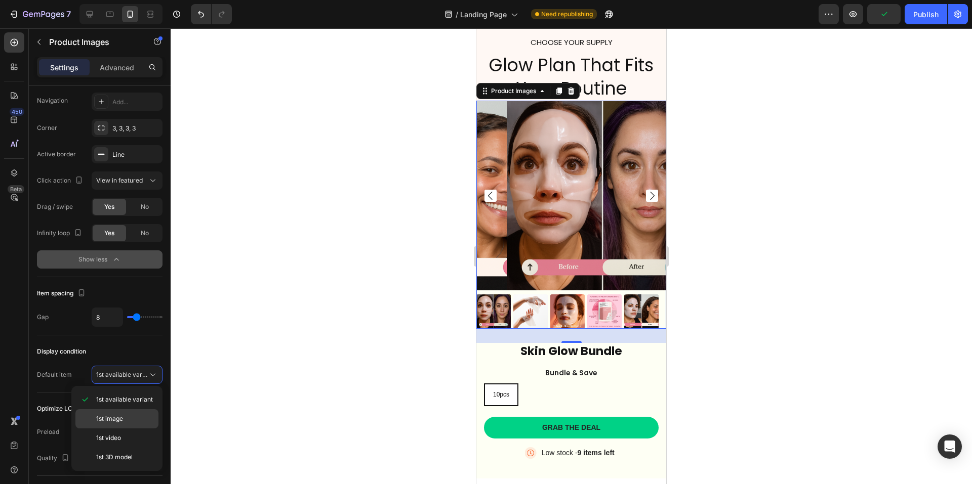
click at [119, 420] on span "1st image" at bounding box center [109, 418] width 27 height 9
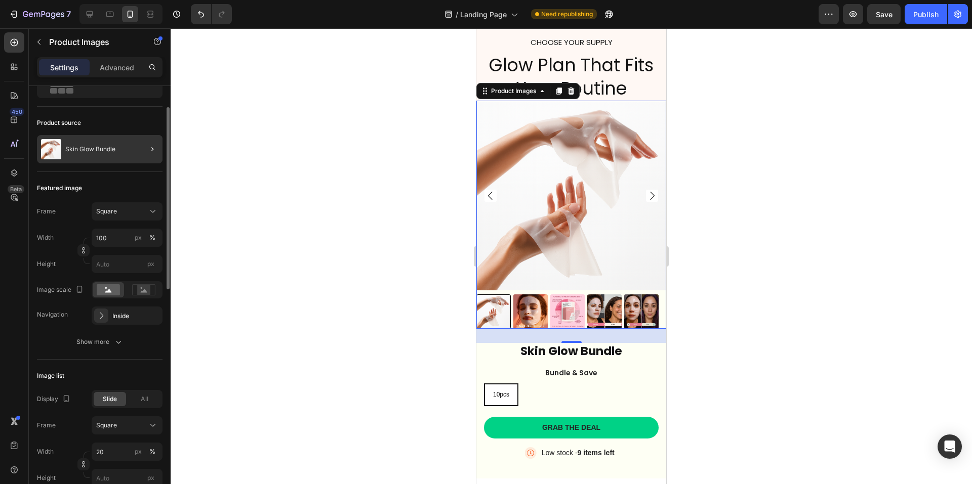
scroll to position [0, 0]
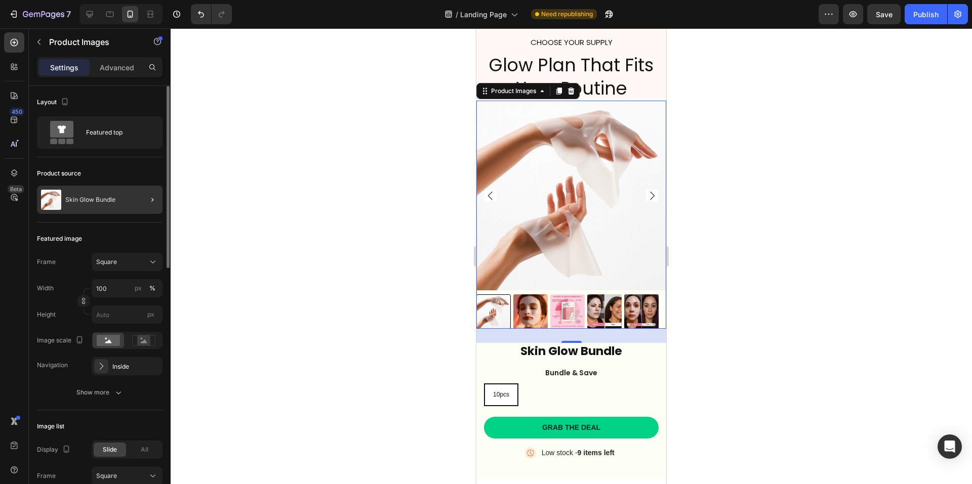
click at [139, 200] on div at bounding box center [148, 200] width 28 height 28
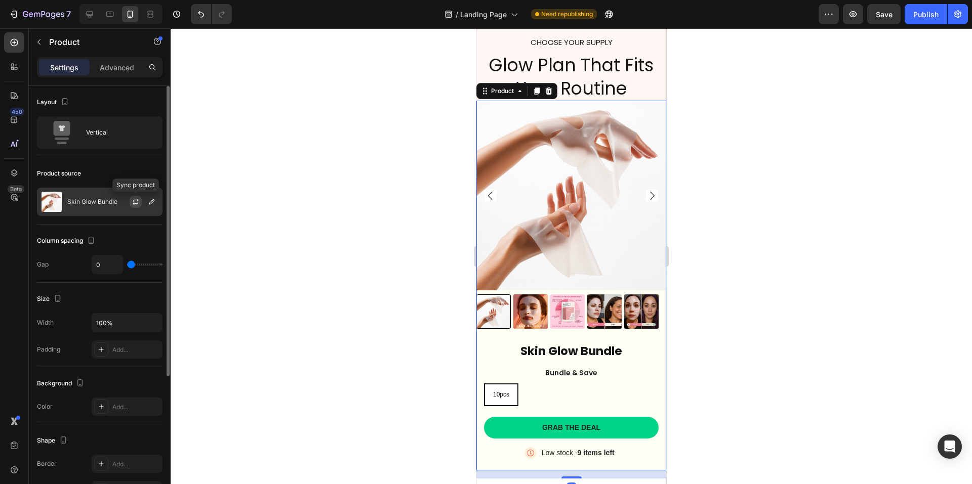
click at [136, 200] on icon "button" at bounding box center [136, 200] width 6 height 3
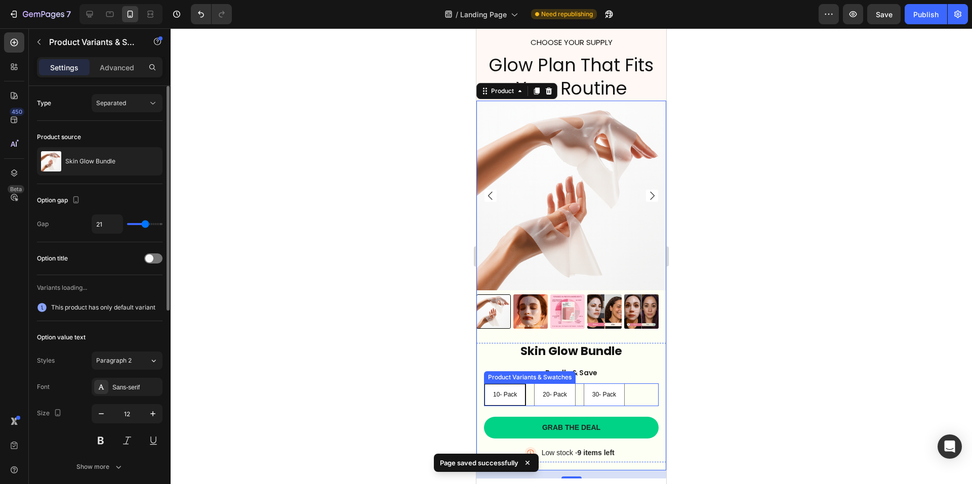
click at [581, 393] on div "10- Pack 10- Pack 10- Pack 20- Pack 20- Pack 20- Pack 30- Pack 30- Pack 30- Pack" at bounding box center [571, 395] width 175 height 23
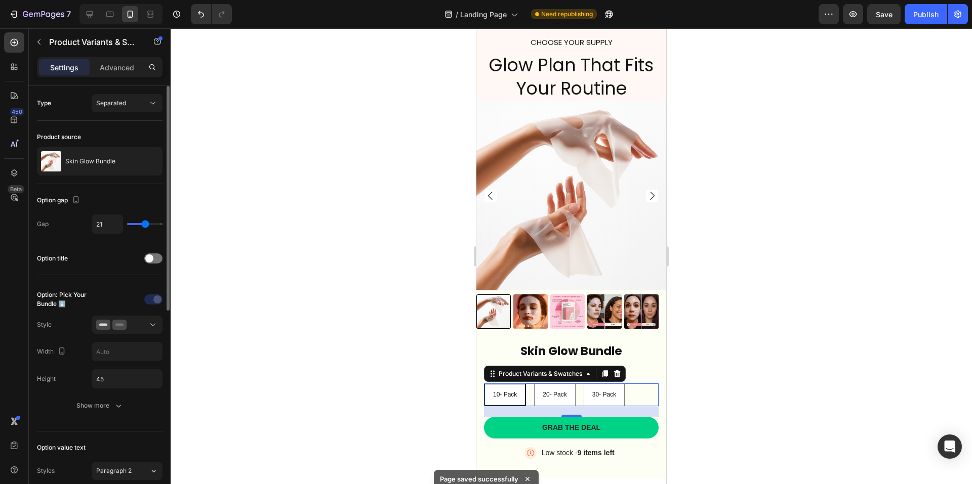
scroll to position [152, 0]
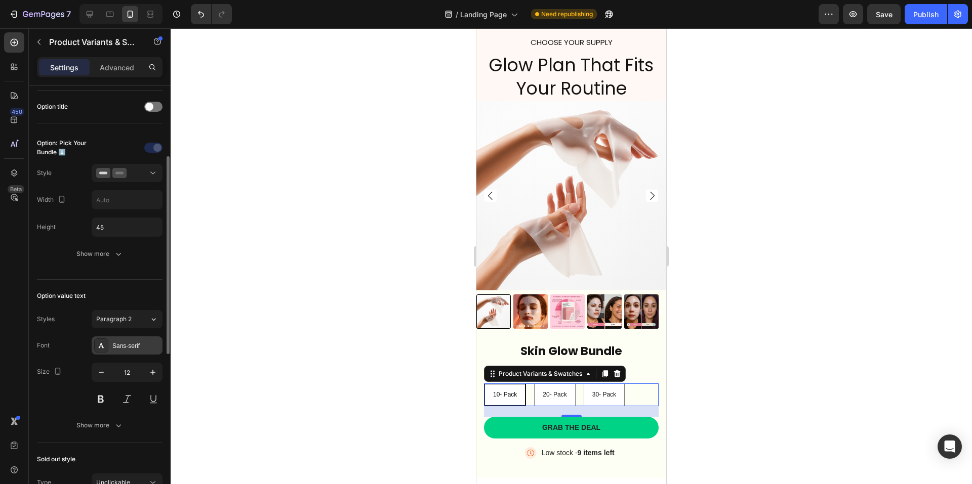
click at [130, 346] on div "Sans-serif" at bounding box center [136, 346] width 48 height 9
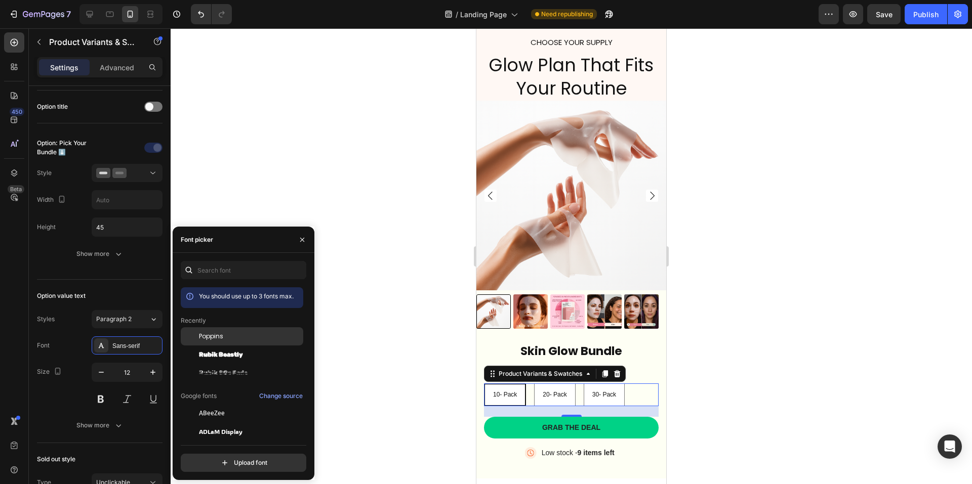
click at [225, 332] on div "Poppins" at bounding box center [250, 336] width 102 height 9
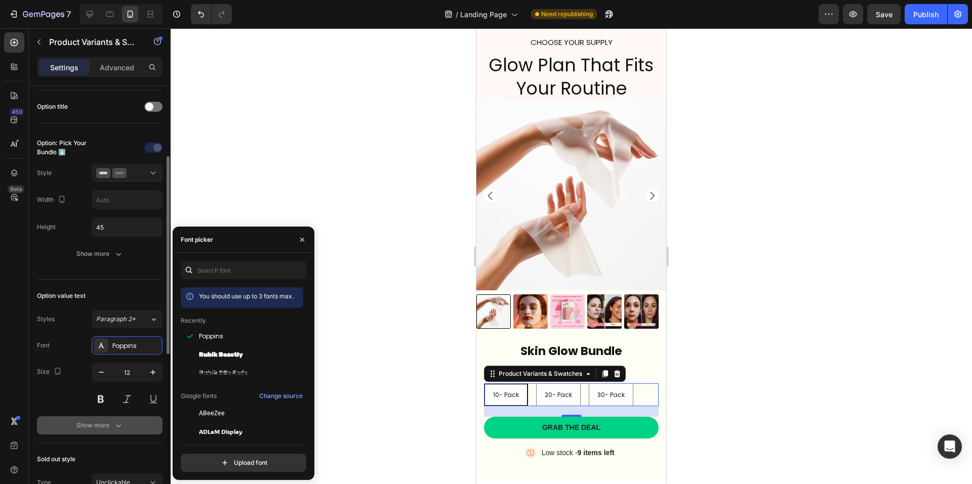
scroll to position [253, 0]
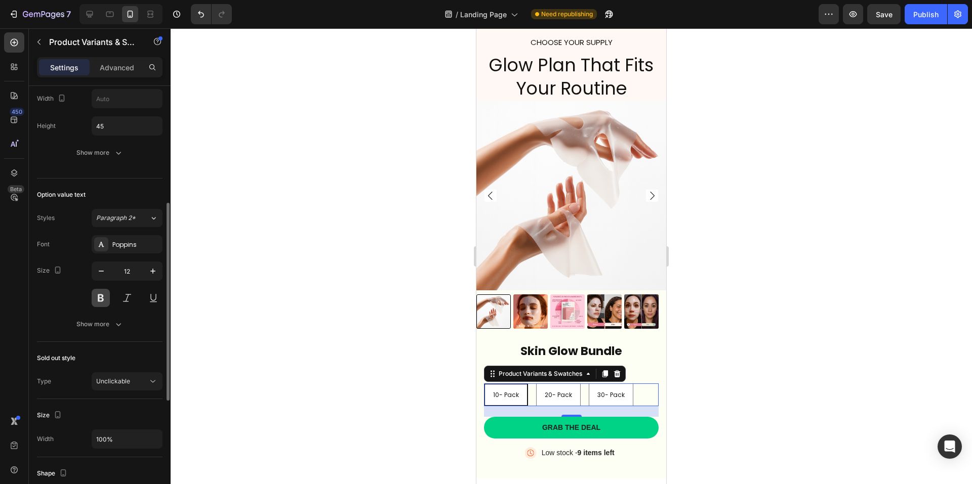
click at [101, 298] on button at bounding box center [101, 298] width 18 height 18
click at [529, 389] on div "10- Pack 10- Pack 10- Pack 20- Pack 20- Pack 20- Pack 30- Pack 30- Pack 30- Pack" at bounding box center [571, 395] width 175 height 23
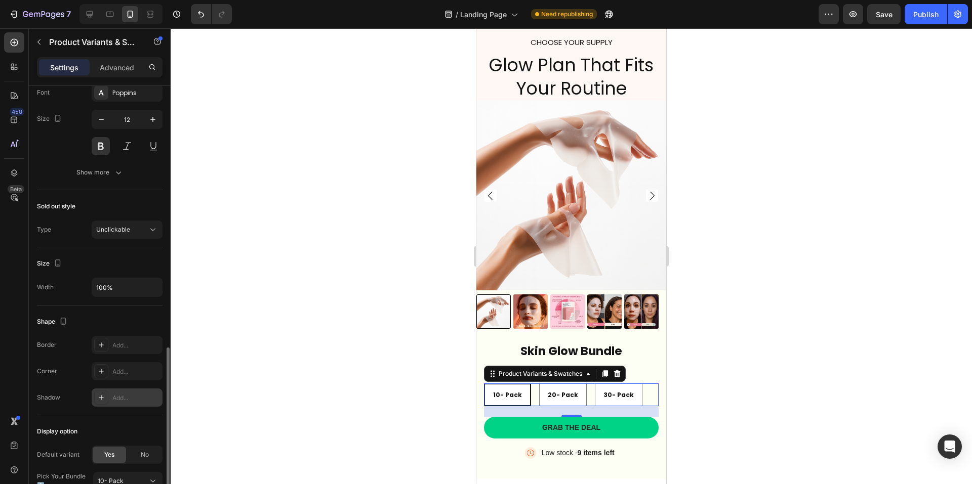
scroll to position [455, 0]
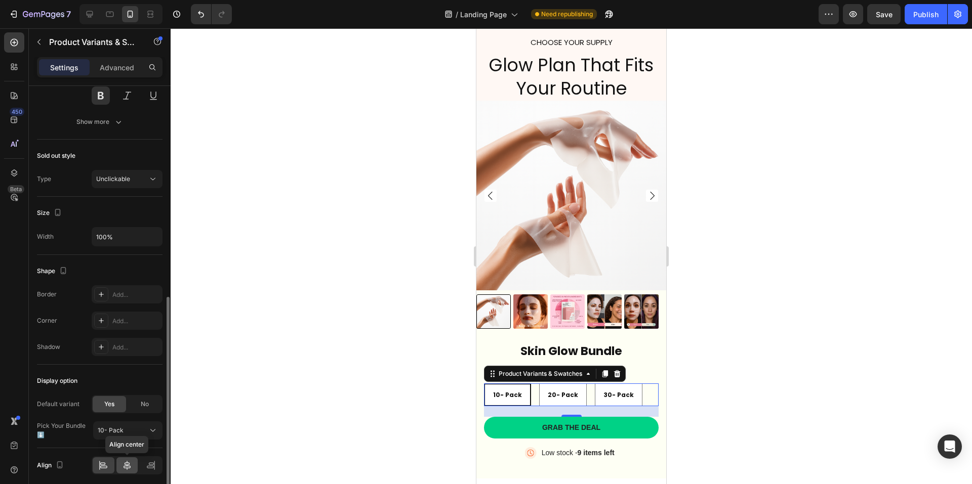
click at [132, 462] on icon at bounding box center [127, 466] width 10 height 10
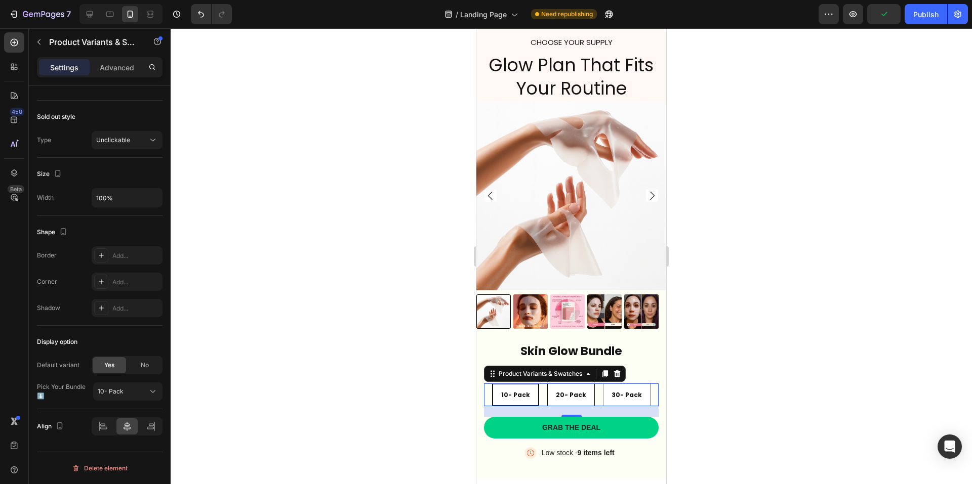
click at [580, 391] on span "20- Pack" at bounding box center [571, 395] width 30 height 9
click at [571, 384] on input "20- Pack 20- Pack 20- Pack" at bounding box center [570, 383] width 1 height 1
radio input "true"
click at [522, 391] on span "10- Pack" at bounding box center [514, 395] width 29 height 9
click at [515, 384] on input "10- Pack 10- Pack 10- Pack" at bounding box center [515, 383] width 1 height 1
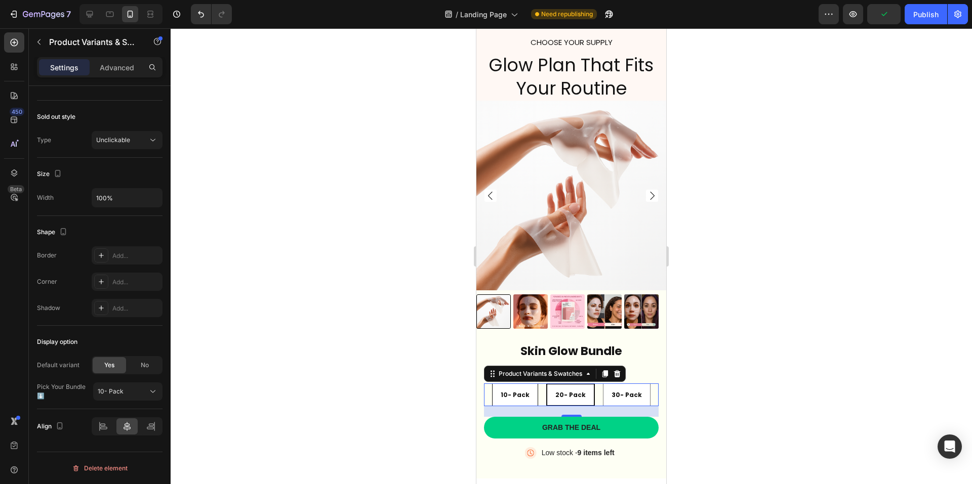
radio input "true"
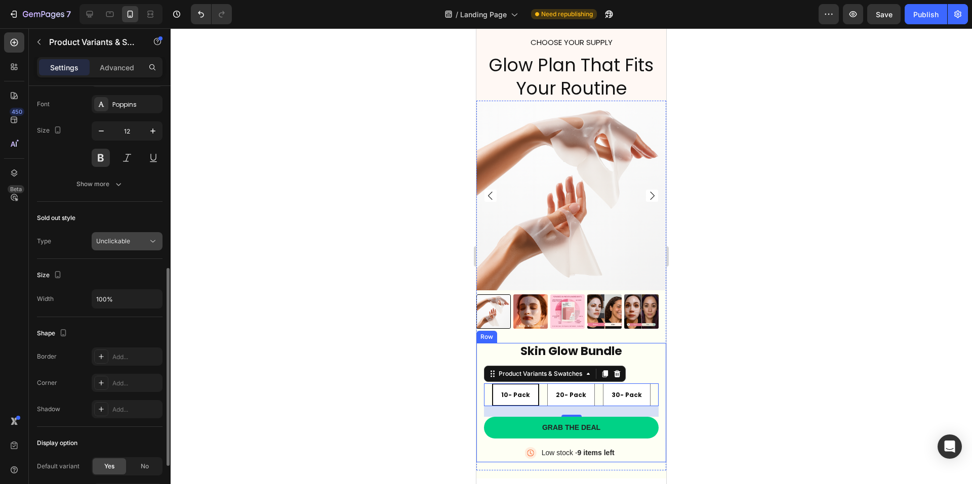
click at [122, 240] on span "Unclickable" at bounding box center [113, 241] width 34 height 8
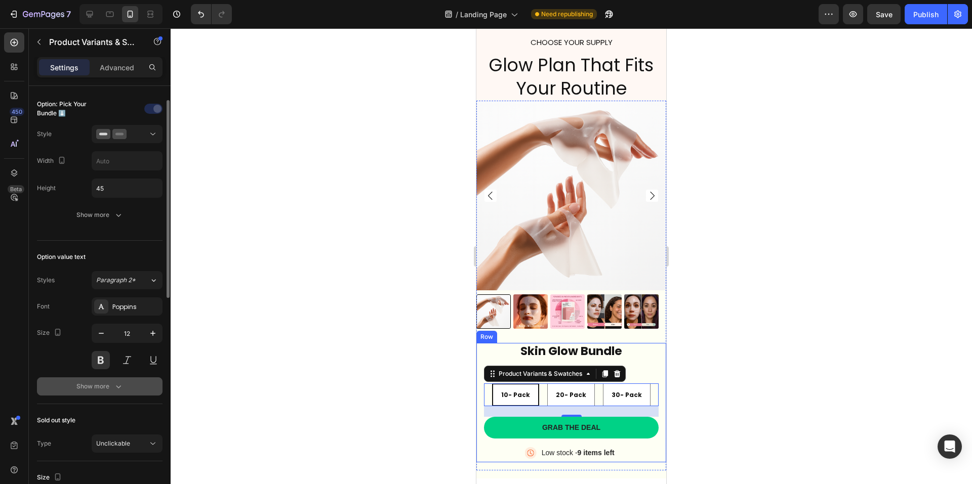
scroll to position [140, 0]
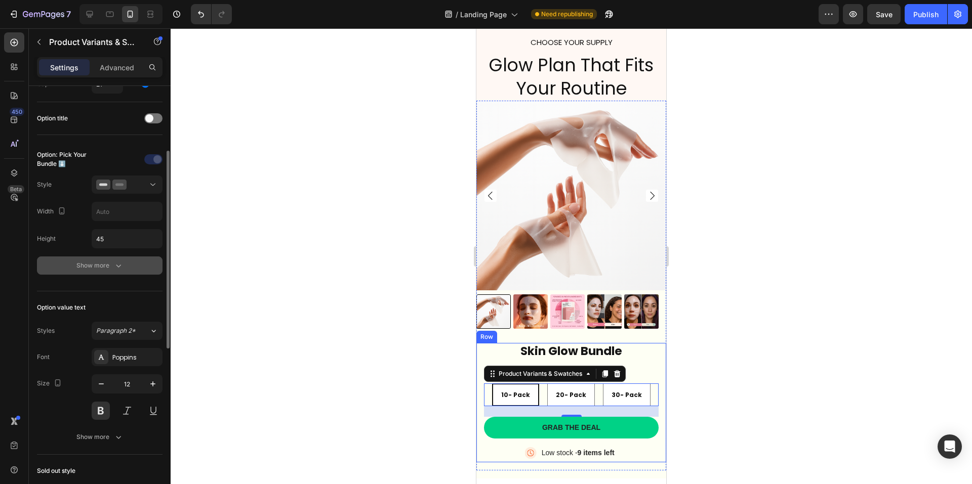
click at [108, 262] on div "Show more" at bounding box center [99, 266] width 47 height 10
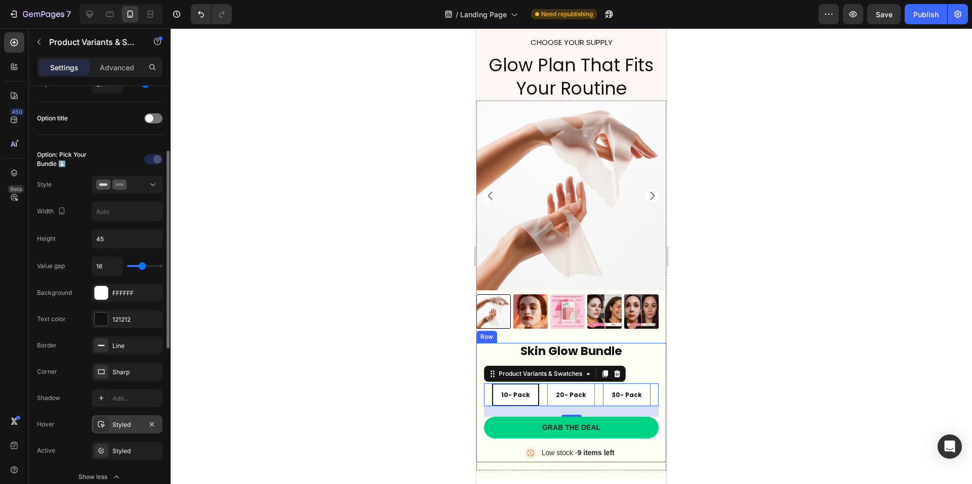
click at [129, 426] on div "Styled" at bounding box center [126, 425] width 29 height 9
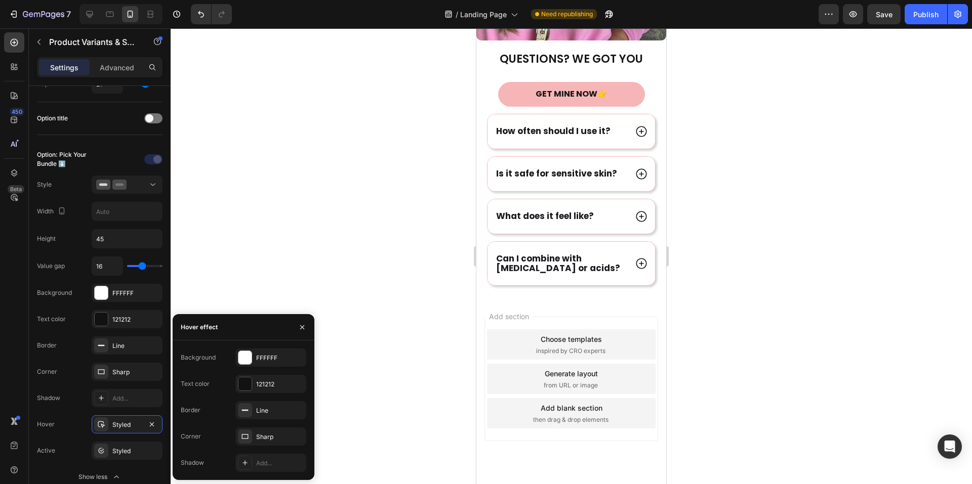
scroll to position [2752, 0]
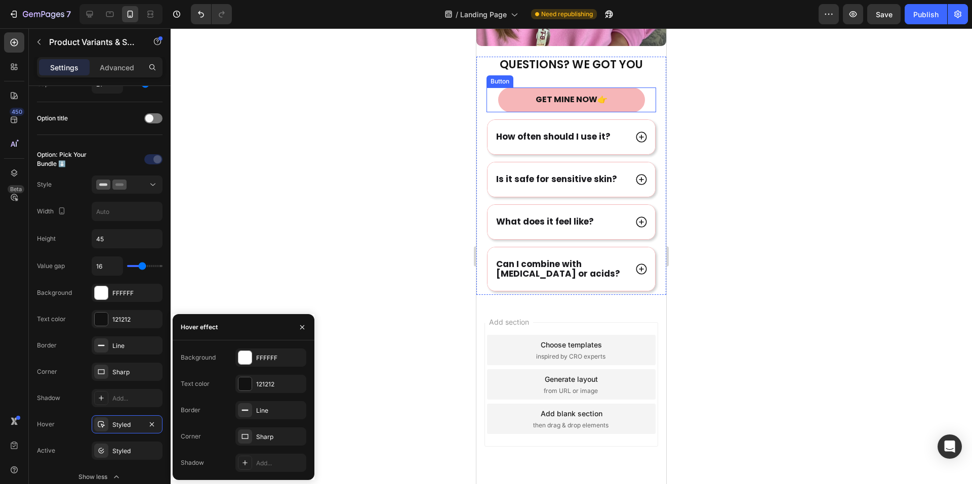
click at [499, 88] on link "GET MINE NOW👉" at bounding box center [571, 100] width 147 height 25
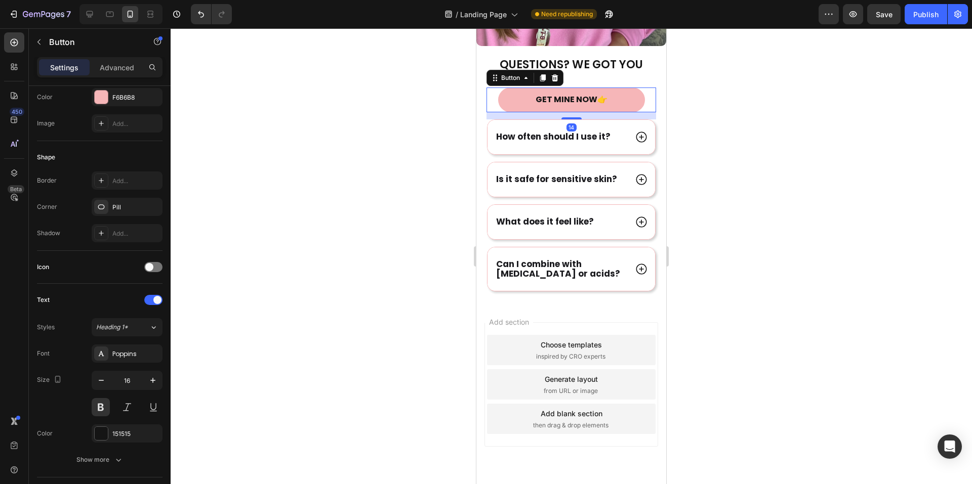
scroll to position [0, 0]
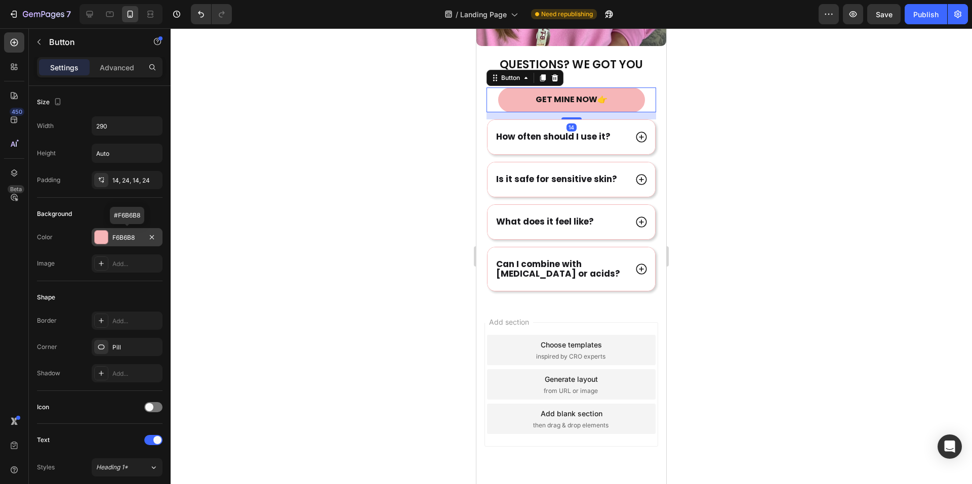
click at [123, 243] on div "F6B6B8" at bounding box center [127, 237] width 71 height 18
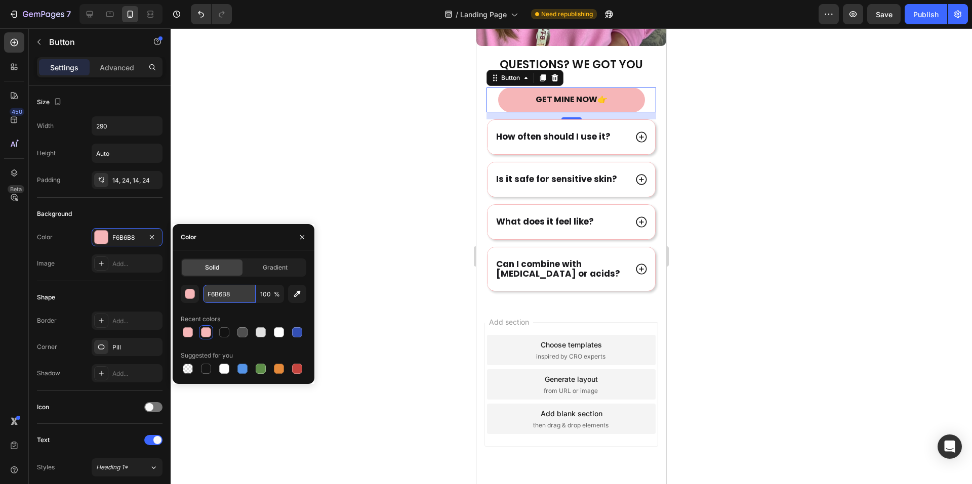
click at [235, 285] on input "F6B6B8" at bounding box center [229, 294] width 53 height 18
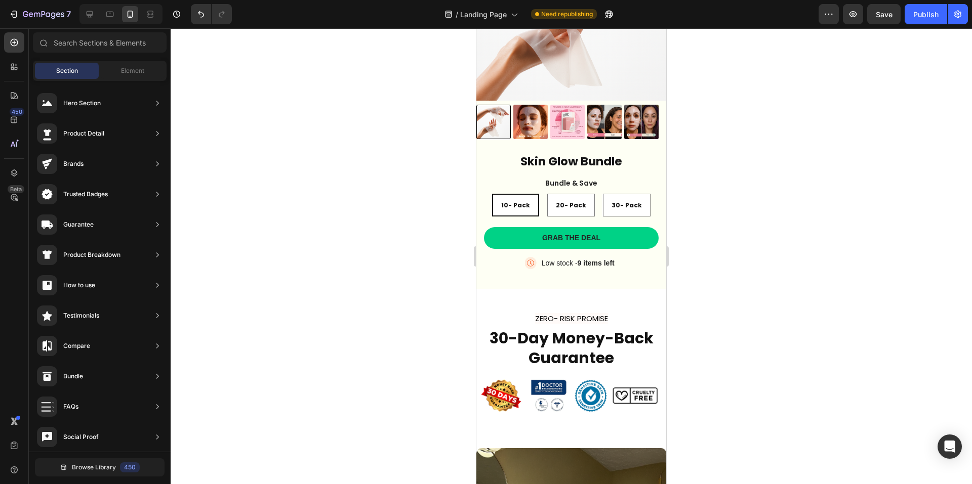
scroll to position [1958, 0]
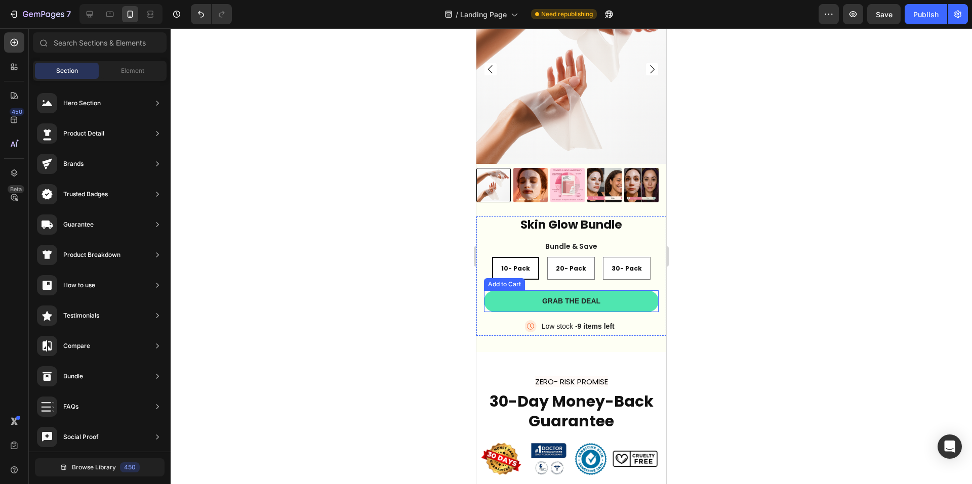
click at [627, 290] on button "Grab the deal" at bounding box center [571, 300] width 175 height 21
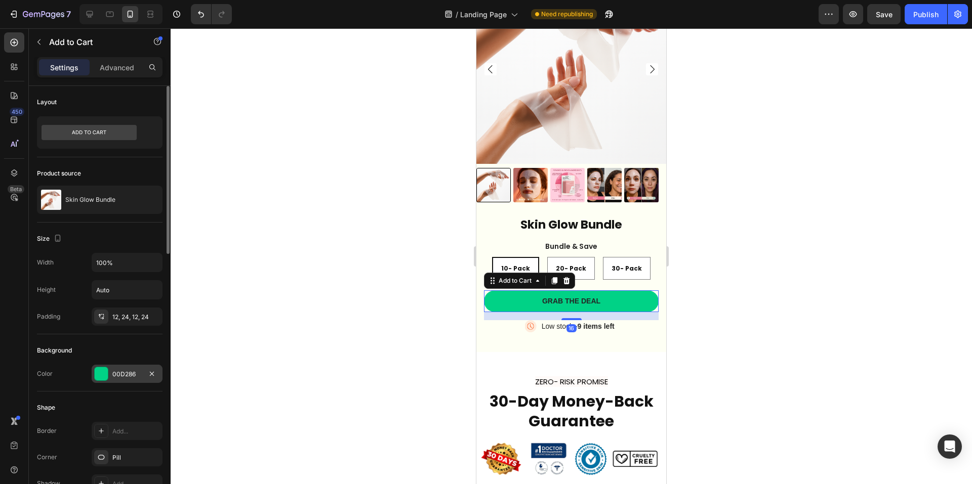
click at [136, 368] on div "00D286" at bounding box center [127, 374] width 71 height 18
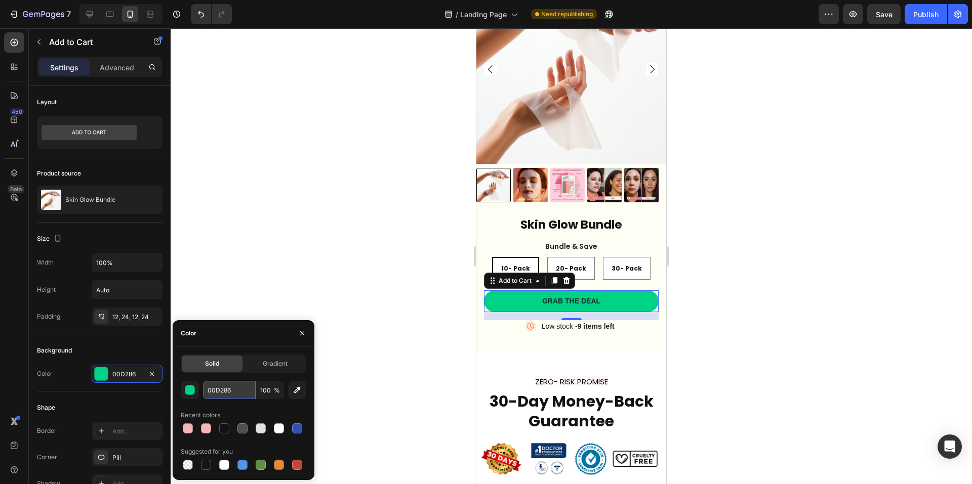
click at [241, 388] on input "00D286" at bounding box center [229, 390] width 53 height 18
paste input "F6B6B8"
type input "F6B6B8"
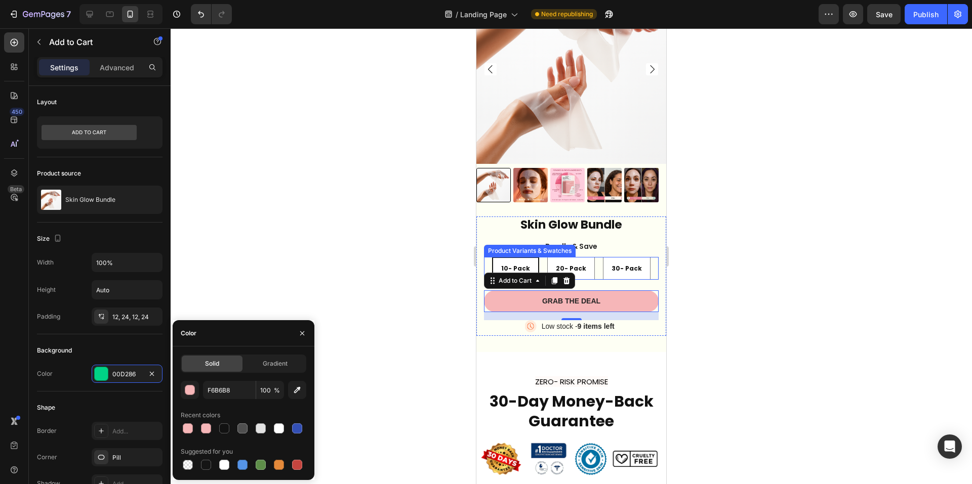
click at [516, 264] on span "10- Pack" at bounding box center [515, 268] width 29 height 9
click at [516, 257] on input "10- Pack 10- Pack 10- Pack" at bounding box center [515, 257] width 1 height 1
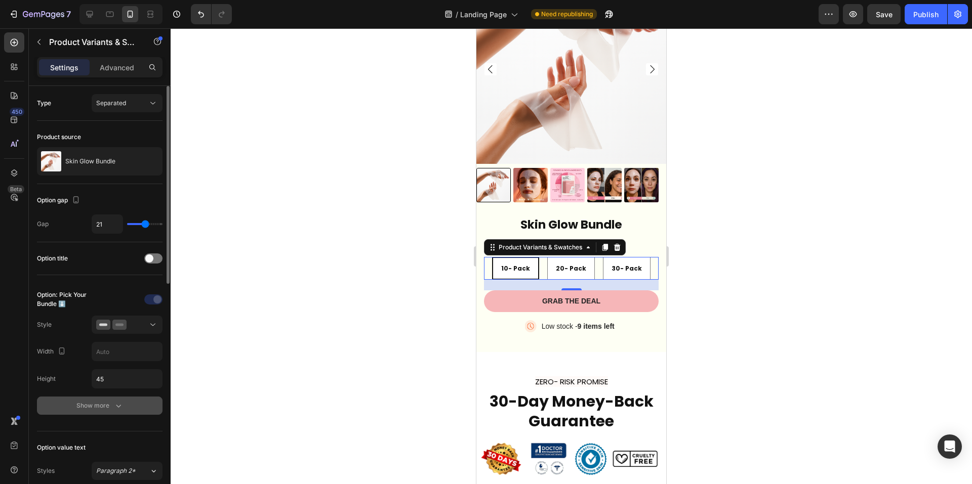
click at [115, 409] on icon "button" at bounding box center [118, 406] width 10 height 10
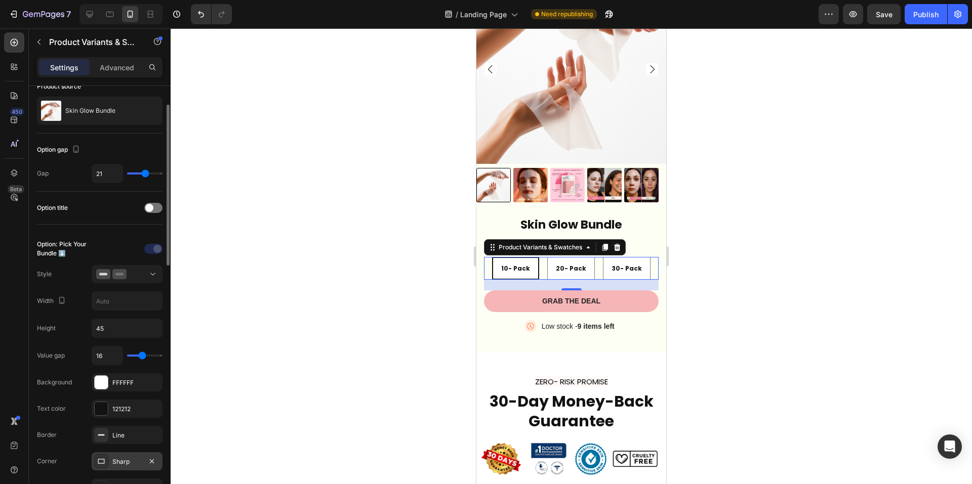
scroll to position [152, 0]
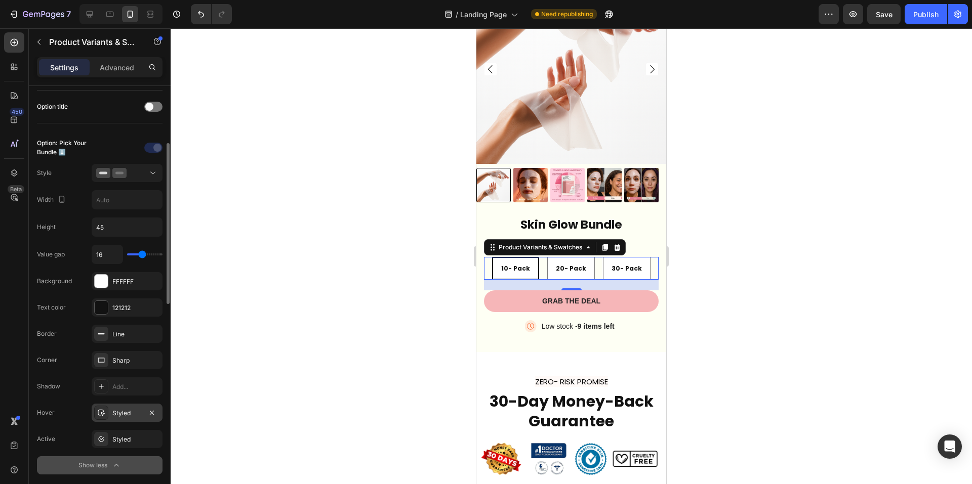
click at [134, 413] on div "Styled" at bounding box center [126, 413] width 29 height 9
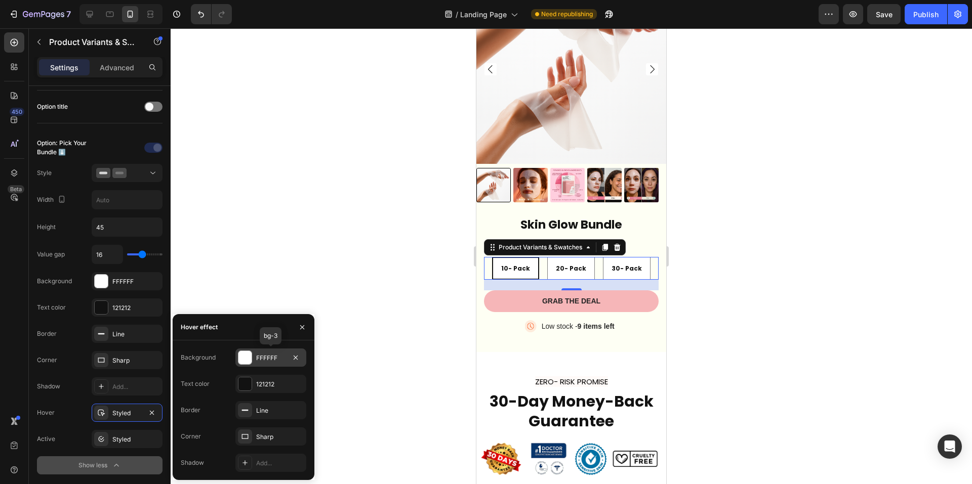
click at [282, 357] on div "FFFFFF" at bounding box center [270, 358] width 29 height 9
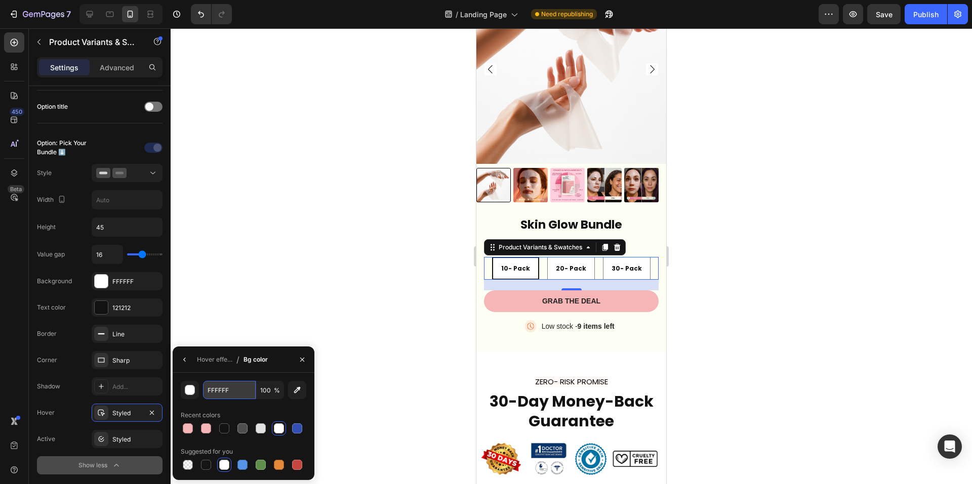
click at [234, 390] on input "FFFFFF" at bounding box center [229, 390] width 53 height 18
paste input "6B6B8"
type input "F6B6B8"
click at [298, 360] on button "button" at bounding box center [302, 360] width 16 height 16
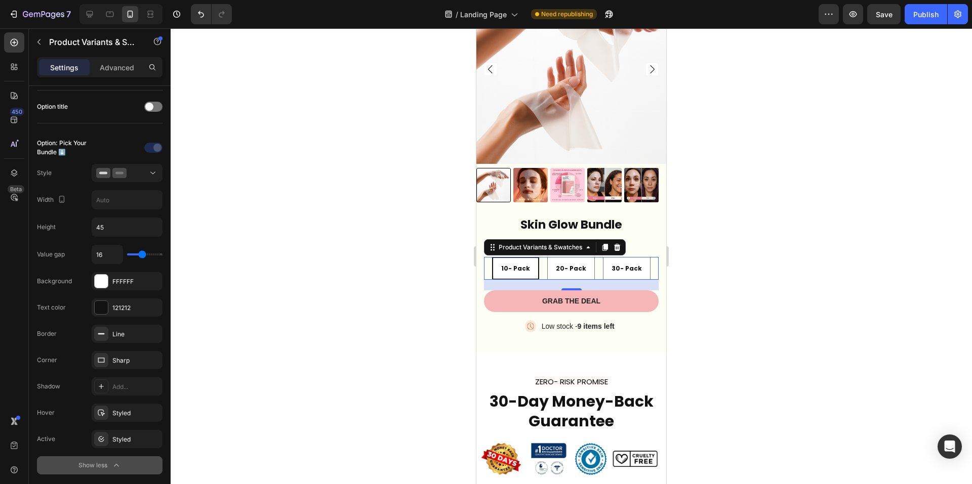
click at [510, 264] on span "10- Pack" at bounding box center [515, 268] width 29 height 9
click at [515, 257] on input "10- Pack 10- Pack 10- Pack" at bounding box center [515, 257] width 1 height 1
drag, startPoint x: 733, startPoint y: 275, endPoint x: 702, endPoint y: 275, distance: 31.4
click at [733, 275] on div at bounding box center [571, 256] width 801 height 456
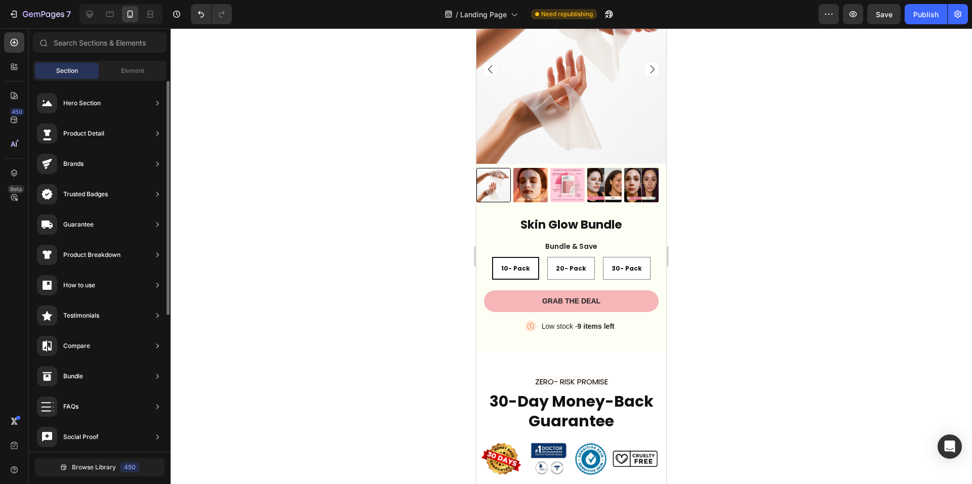
scroll to position [0, 0]
click at [538, 268] on div "10- Pack 10- Pack 10- Pack 20- Pack 20- Pack 20- Pack 30- Pack 30- Pack 30- Pack" at bounding box center [571, 268] width 175 height 23
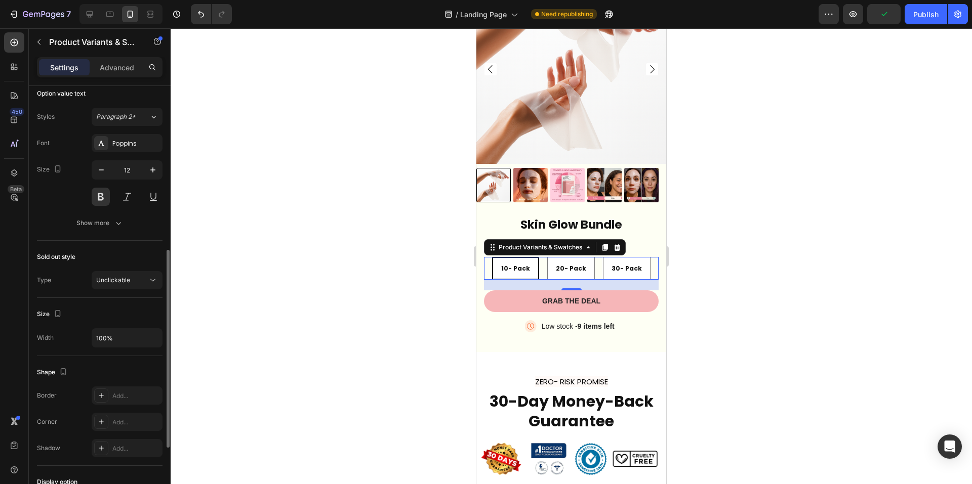
scroll to position [494, 0]
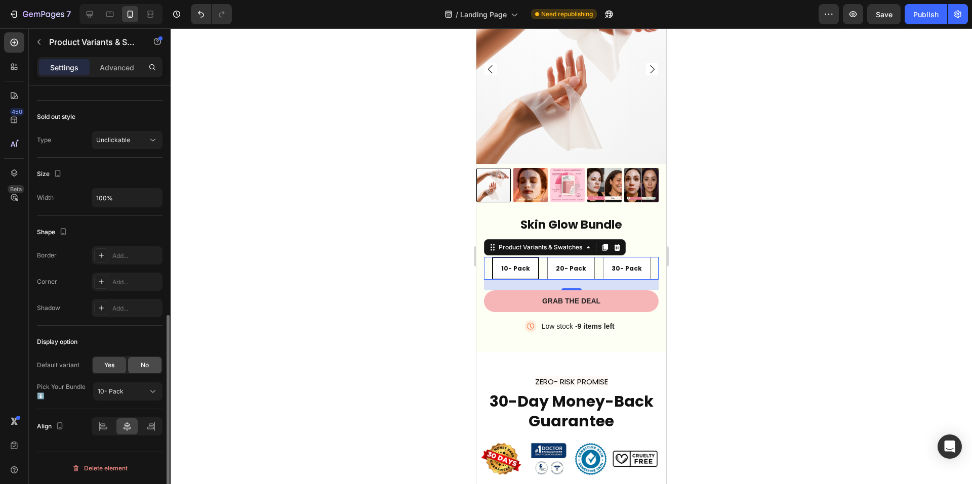
click at [142, 370] on div "No" at bounding box center [144, 365] width 33 height 16
click at [539, 262] on div "10- Pack 10- Pack 10- Pack 20- Pack 20- Pack 20- Pack 30- Pack 30- Pack 30- Pack" at bounding box center [571, 268] width 175 height 23
click at [120, 282] on div "Add..." at bounding box center [136, 282] width 48 height 9
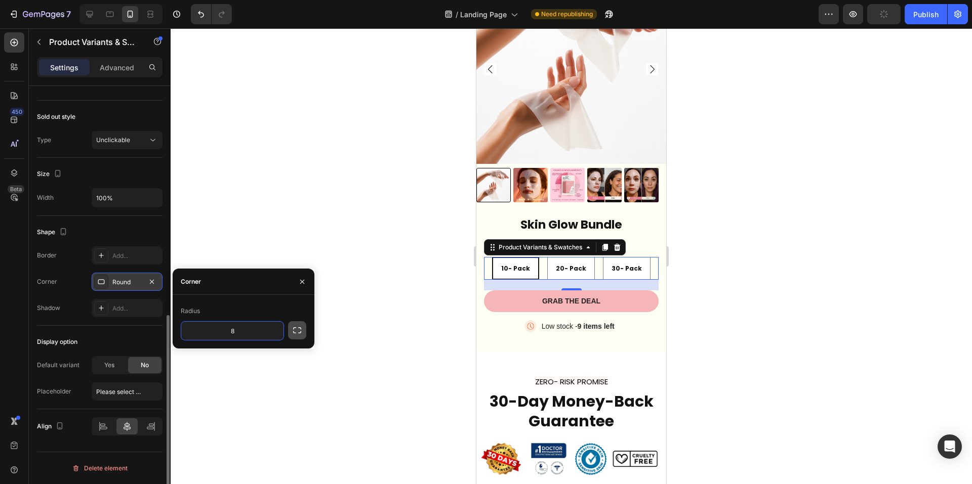
click at [300, 332] on icon "button" at bounding box center [297, 330] width 10 height 10
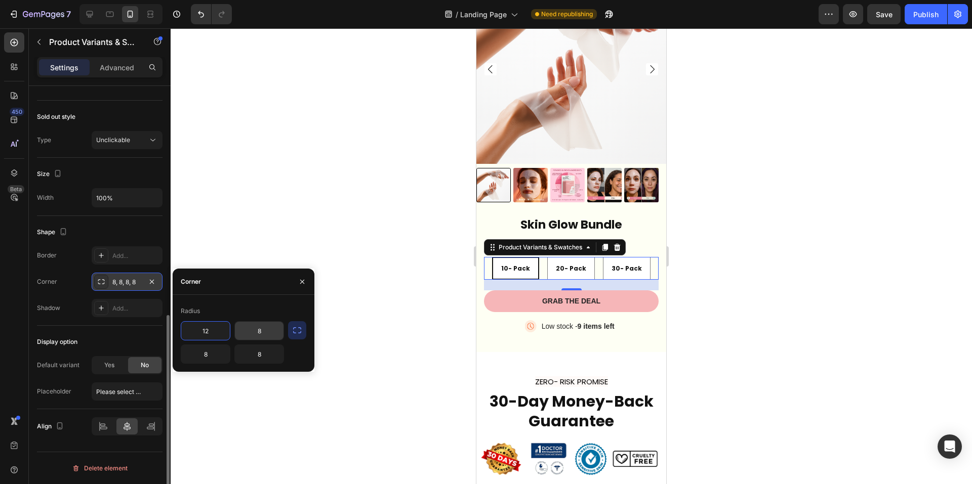
type input "12"
click at [264, 334] on input "8" at bounding box center [259, 331] width 49 height 18
type input "12"
click at [254, 357] on input "8" at bounding box center [259, 354] width 49 height 18
type input "12"
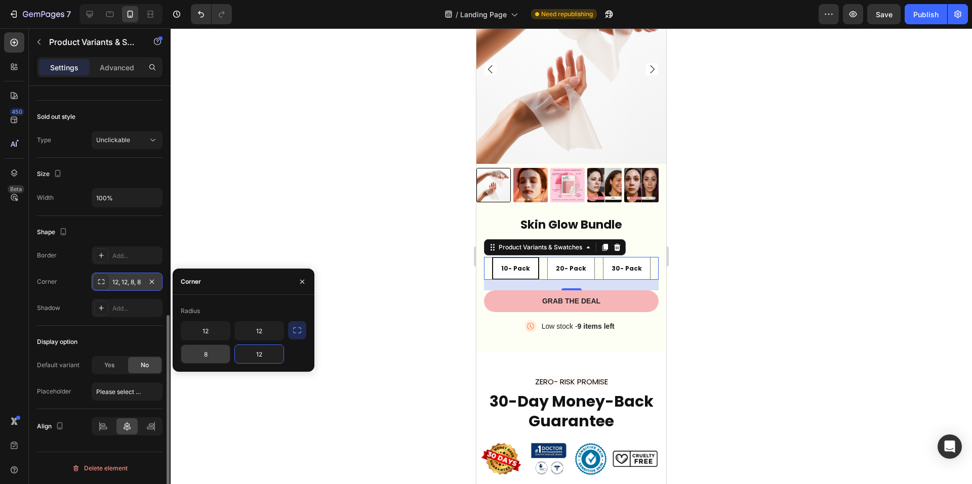
click at [212, 359] on input "8" at bounding box center [205, 354] width 49 height 18
type input "12"
click at [402, 343] on div at bounding box center [571, 256] width 801 height 456
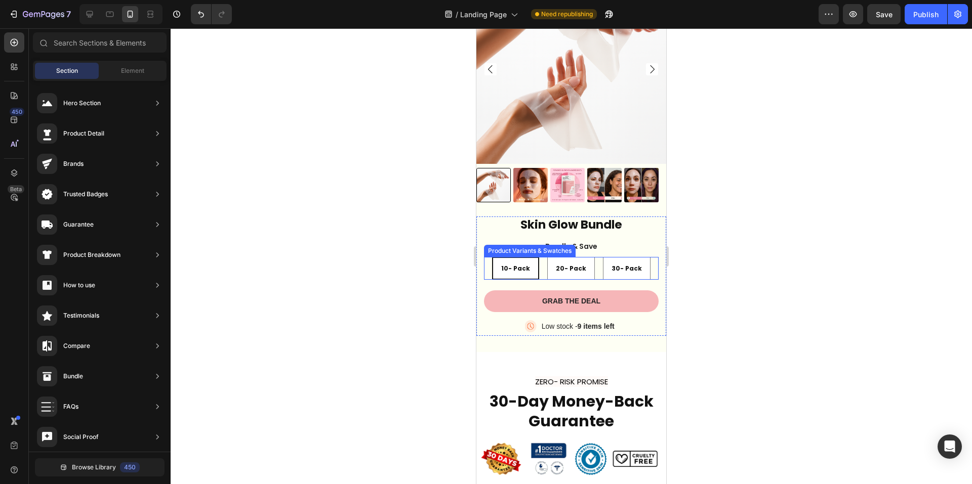
click at [523, 266] on div "10- Pack" at bounding box center [515, 268] width 45 height 19
click at [516, 257] on input "10- Pack 10- Pack 10- Pack" at bounding box center [515, 257] width 1 height 1
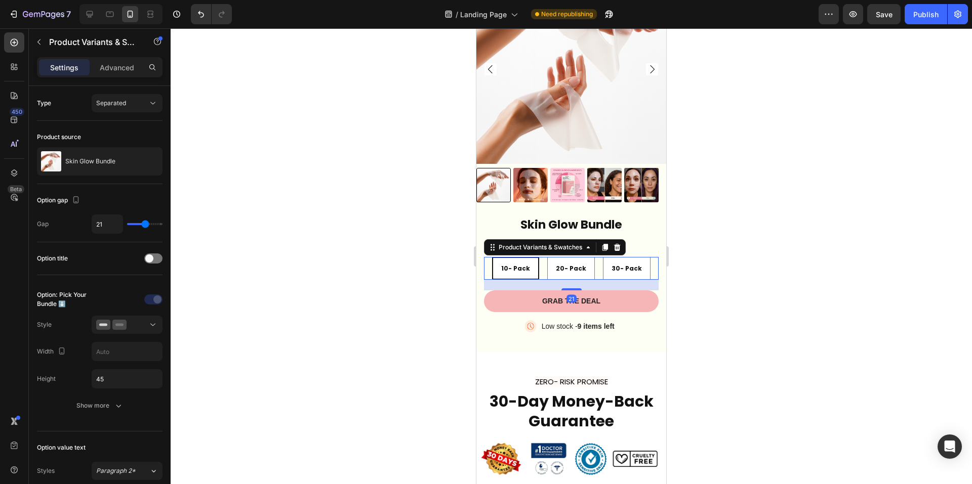
click at [541, 261] on div "10- Pack 10- Pack 10- Pack 20- Pack 20- Pack 20- Pack 30- Pack 30- Pack 30- Pack" at bounding box center [571, 268] width 175 height 23
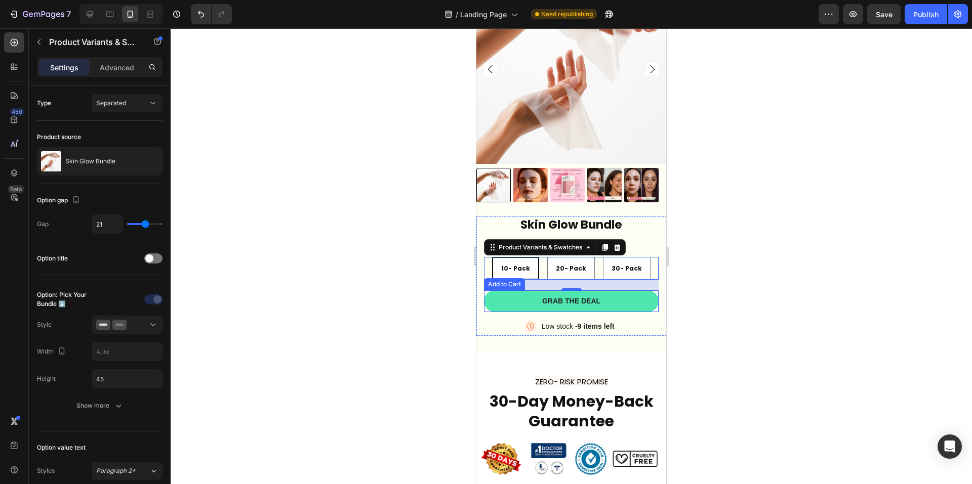
click at [505, 290] on button "Grab the deal" at bounding box center [571, 300] width 175 height 21
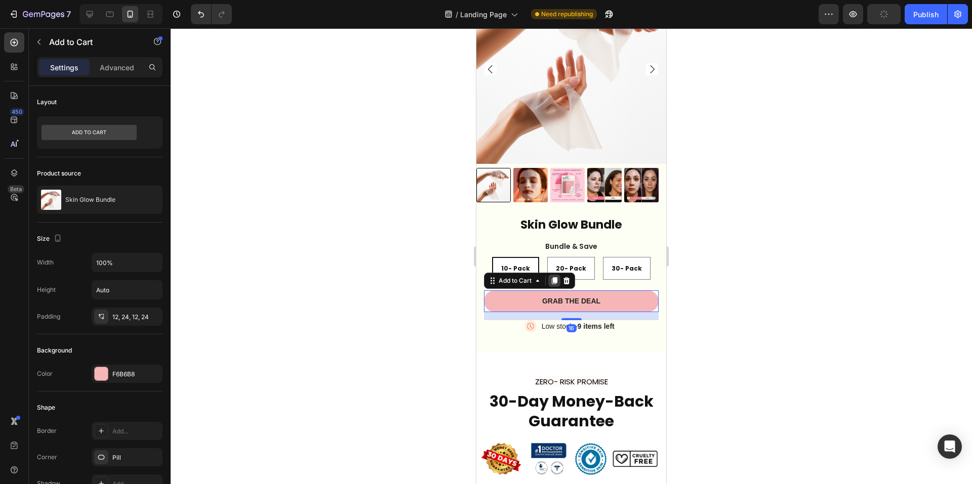
click at [558, 277] on icon at bounding box center [554, 281] width 8 height 8
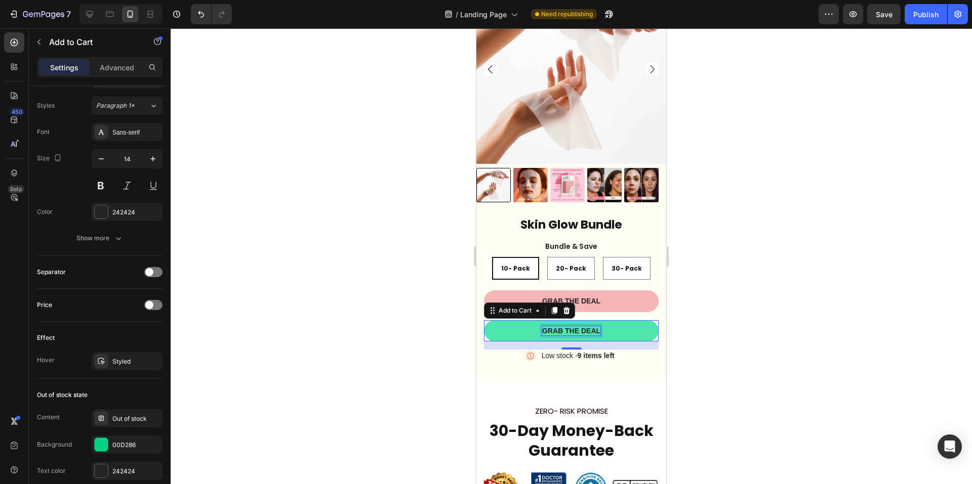
click at [550, 326] on div "Grab the deal" at bounding box center [571, 330] width 58 height 9
click at [550, 326] on p "Grab the deal" at bounding box center [571, 330] width 58 height 9
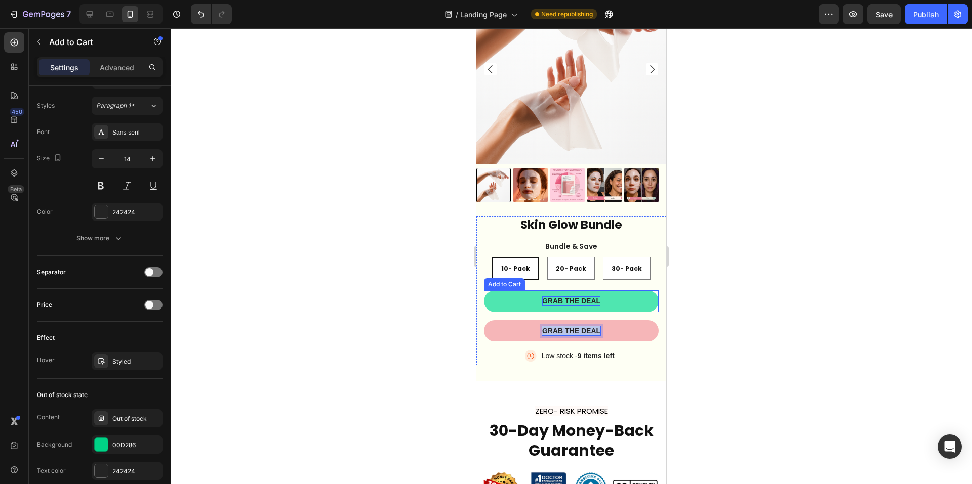
click at [564, 297] on div "Grab the deal" at bounding box center [571, 301] width 58 height 9
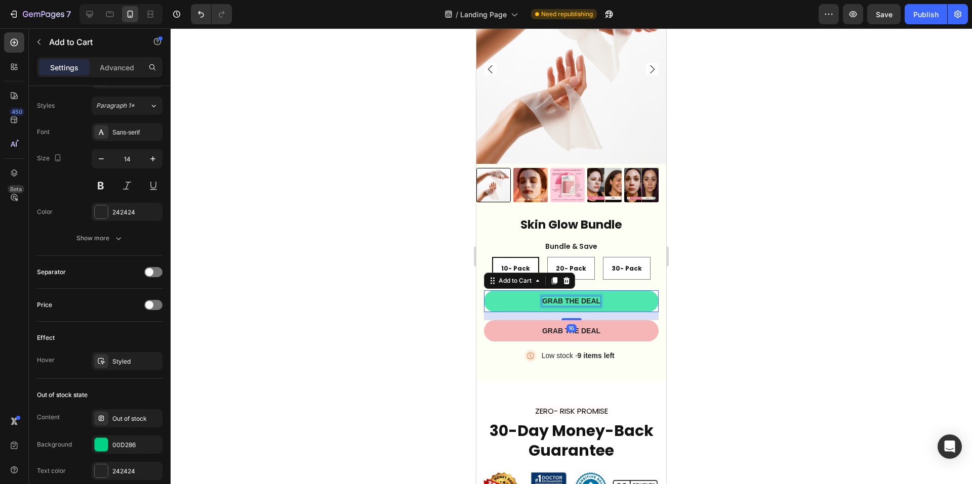
click at [564, 297] on div "Grab the deal" at bounding box center [571, 301] width 58 height 9
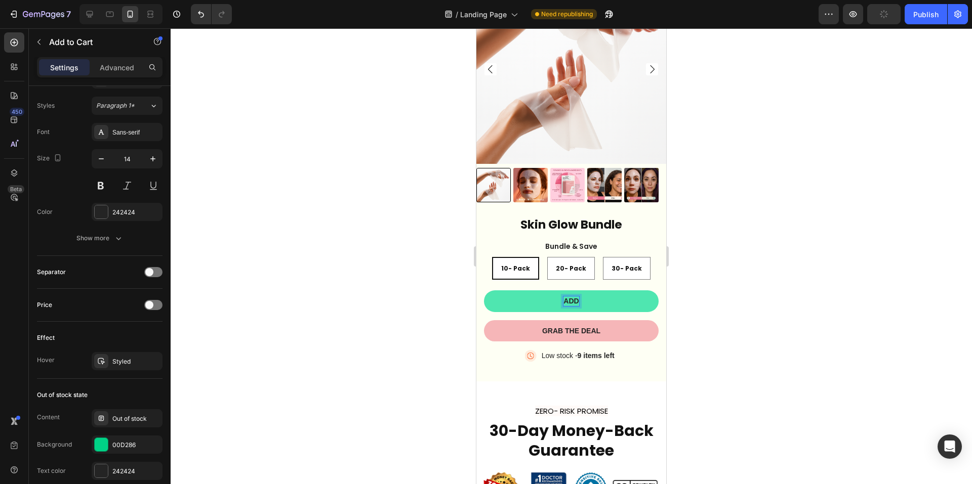
click at [484, 290] on button "ADD" at bounding box center [571, 300] width 175 height 21
click at [484, 290] on button "ADD TO" at bounding box center [571, 300] width 175 height 21
click at [484, 290] on button "ADD TO CART" at bounding box center [571, 300] width 175 height 21
click at [589, 297] on p "ADD TO CART" at bounding box center [571, 301] width 49 height 9
click at [484, 290] on button "ADD TO CART" at bounding box center [571, 300] width 175 height 21
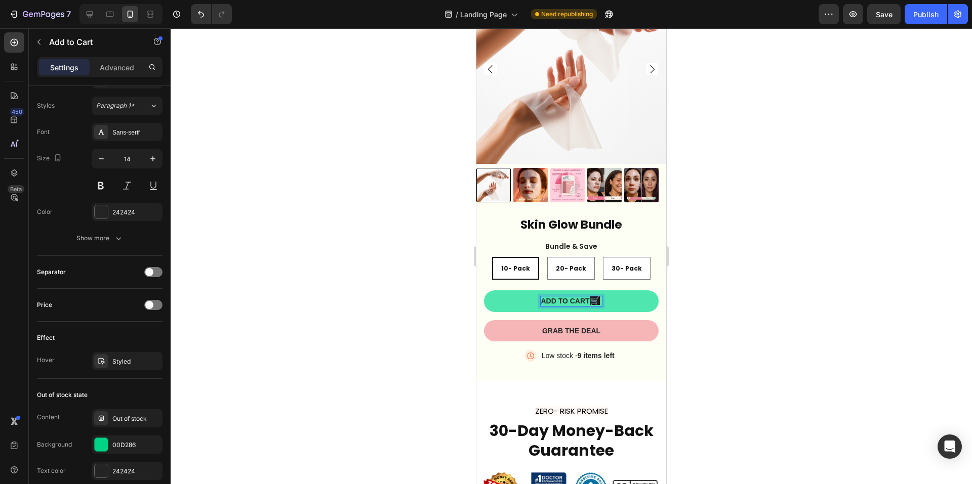
click at [584, 297] on p "ADD TO CART 🛒" at bounding box center [570, 301] width 61 height 9
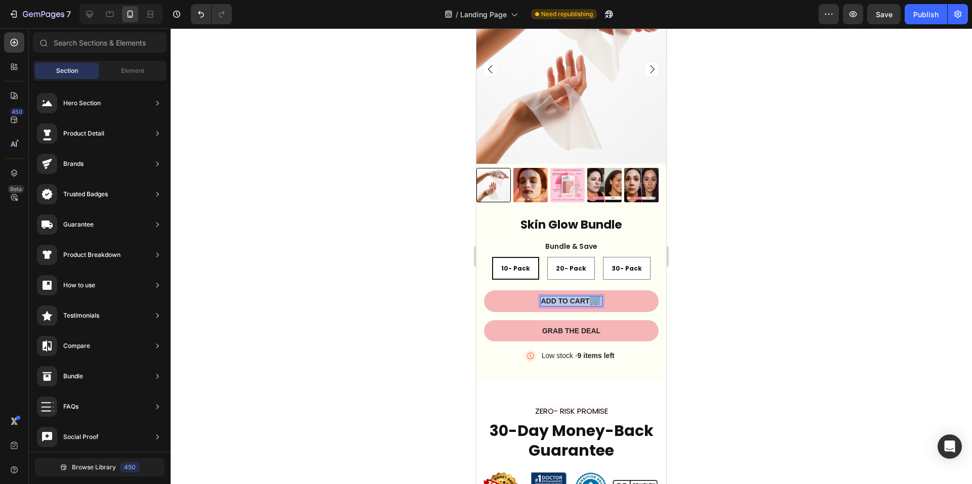
scroll to position [1560, 0]
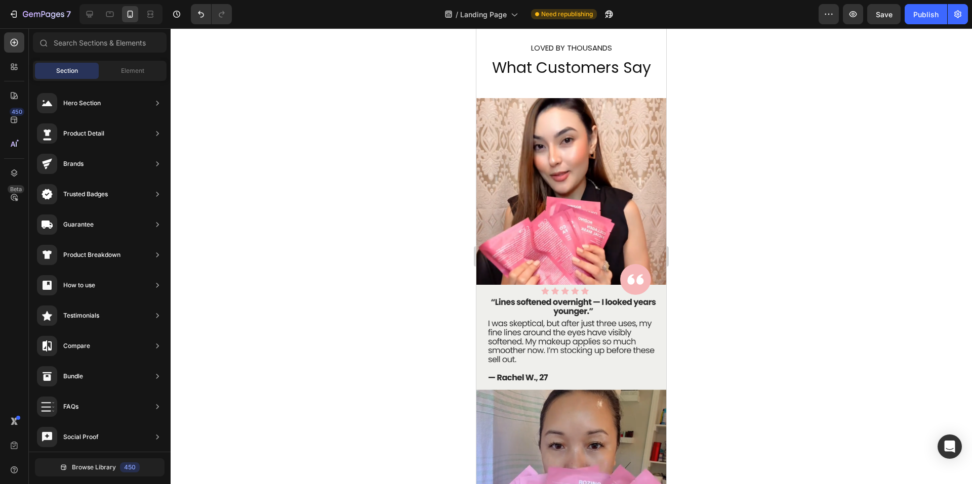
click at [762, 307] on div at bounding box center [571, 256] width 801 height 456
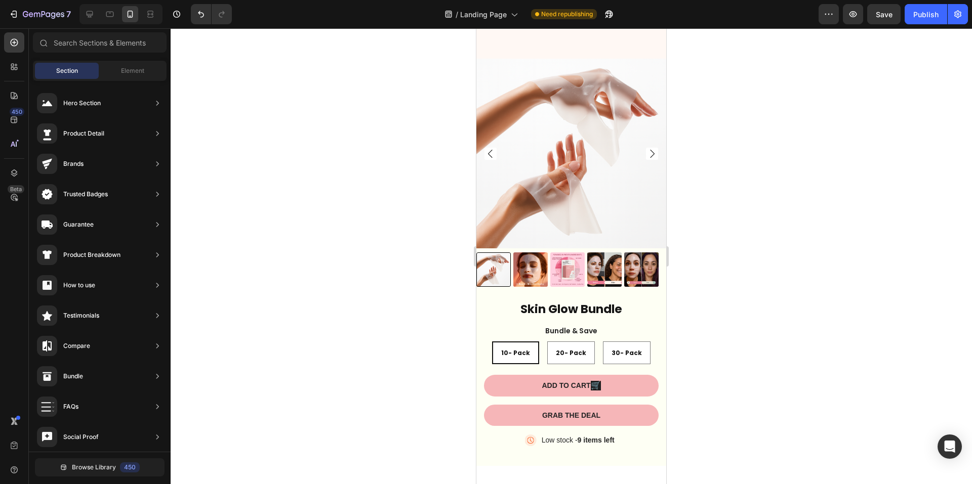
drag, startPoint x: 662, startPoint y: 227, endPoint x: 1142, endPoint y: 398, distance: 509.3
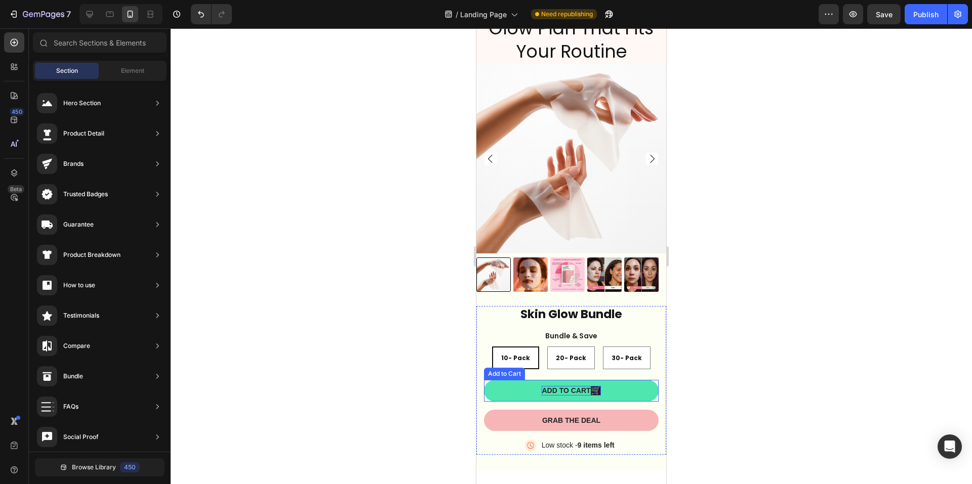
click at [596, 386] on span "🛒" at bounding box center [596, 390] width 10 height 9
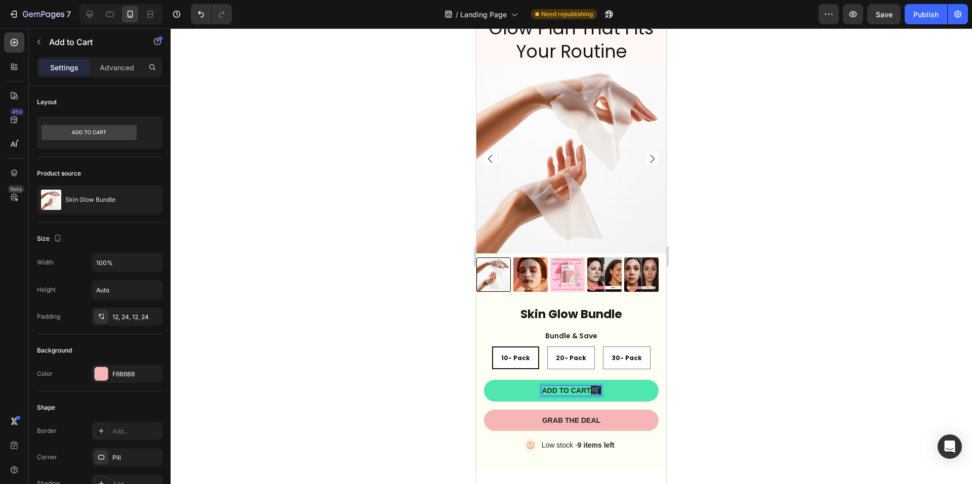
drag, startPoint x: 591, startPoint y: 382, endPoint x: 537, endPoint y: 380, distance: 54.2
click at [555, 386] on p "ADD TO CART 🛒" at bounding box center [570, 390] width 59 height 9
drag, startPoint x: 539, startPoint y: 382, endPoint x: 611, endPoint y: 384, distance: 72.4
click at [611, 384] on button "ADD TO CART 🛒" at bounding box center [571, 390] width 175 height 21
click at [736, 375] on div at bounding box center [571, 256] width 801 height 456
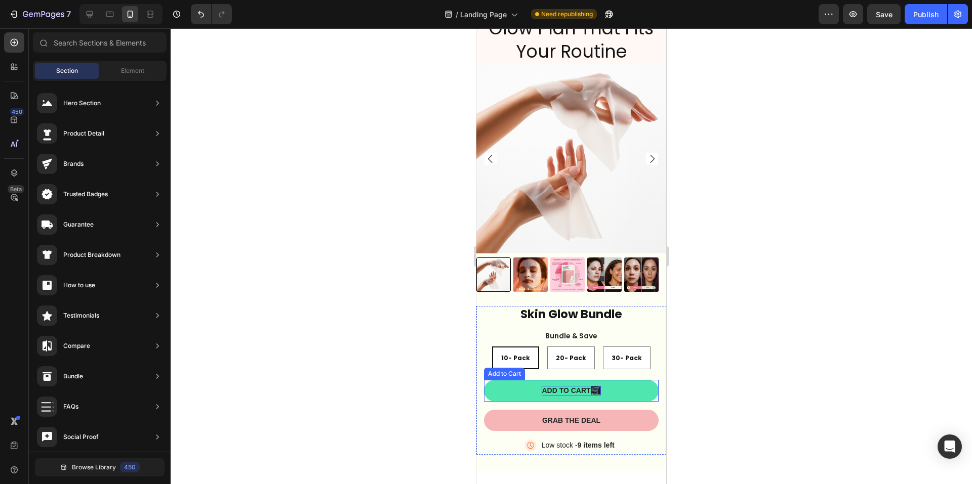
click at [548, 386] on p "ADD TO CART 🛒" at bounding box center [570, 390] width 59 height 9
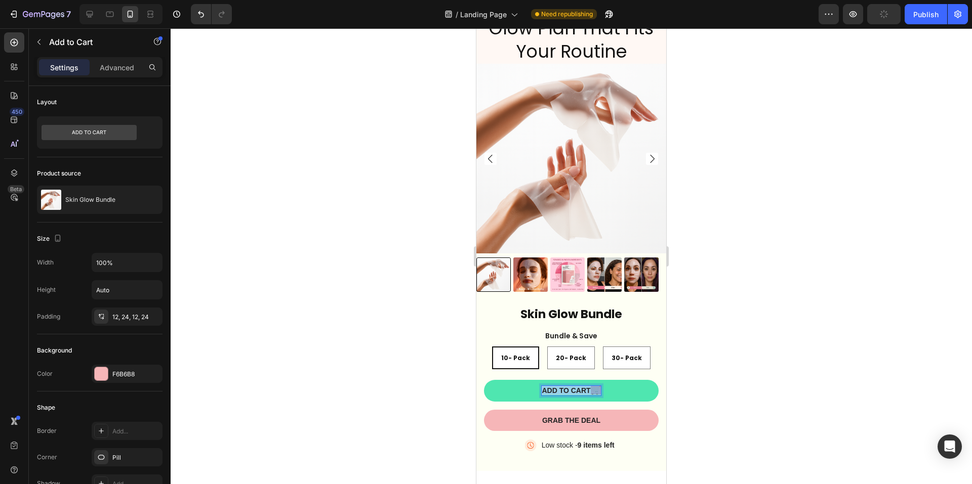
drag, startPoint x: 541, startPoint y: 383, endPoint x: 598, endPoint y: 380, distance: 57.3
click at [598, 386] on p "ADD TO CART 🛒" at bounding box center [570, 390] width 59 height 9
click at [585, 386] on p "ADD TO CART 🛒" at bounding box center [570, 390] width 59 height 9
drag, startPoint x: 824, startPoint y: 327, endPoint x: 805, endPoint y: 325, distance: 19.3
click at [824, 327] on div at bounding box center [571, 256] width 801 height 456
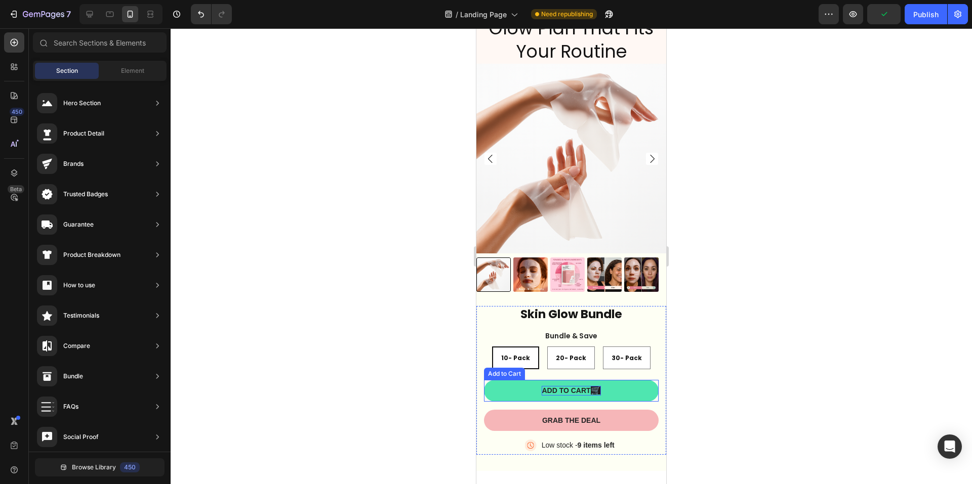
click at [577, 386] on p "ADD TO CART 🛒" at bounding box center [570, 390] width 59 height 9
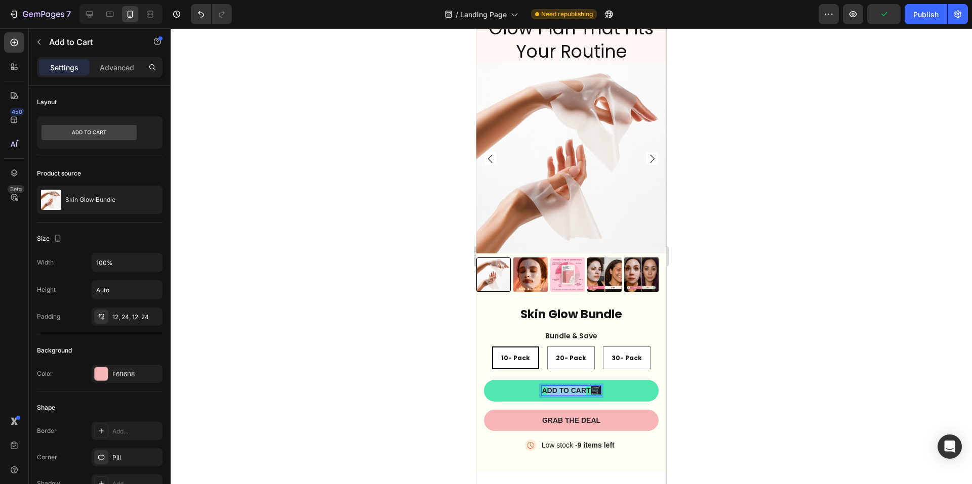
drag, startPoint x: 580, startPoint y: 383, endPoint x: 542, endPoint y: 379, distance: 38.7
click at [542, 386] on p "ADD TO CART 🛒" at bounding box center [570, 390] width 59 height 9
click at [598, 386] on span "🛒" at bounding box center [596, 390] width 10 height 9
drag, startPoint x: 596, startPoint y: 383, endPoint x: 564, endPoint y: 379, distance: 32.7
click at [564, 386] on p "ADD TO CART 🛒" at bounding box center [570, 390] width 59 height 9
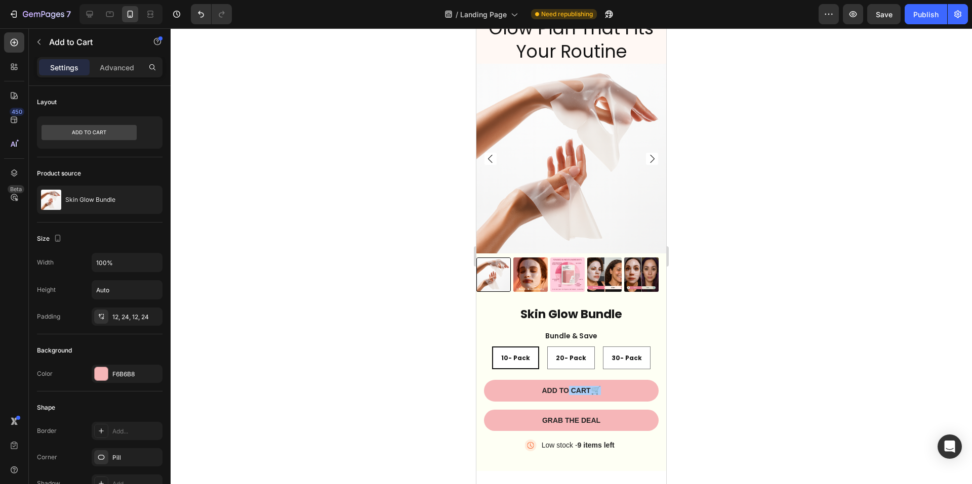
click at [816, 287] on div at bounding box center [571, 256] width 801 height 456
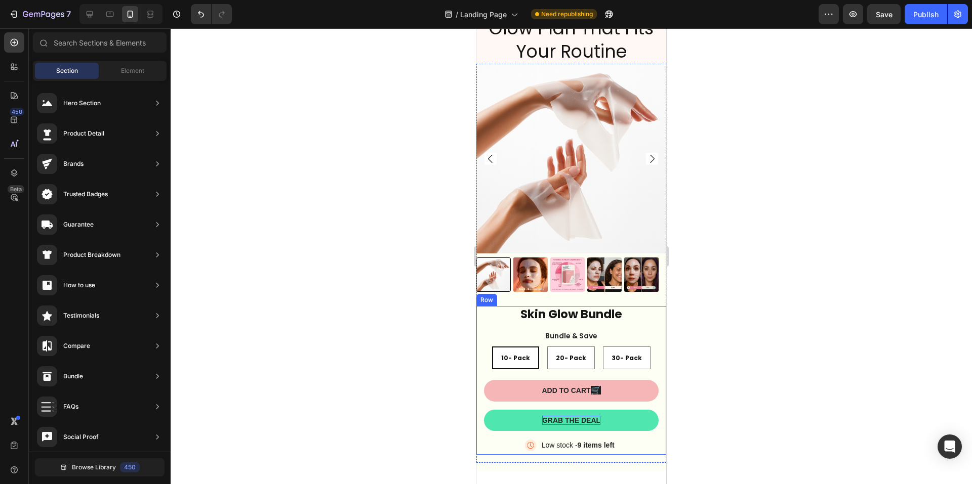
click at [568, 416] on div "Grab the deal" at bounding box center [571, 420] width 58 height 9
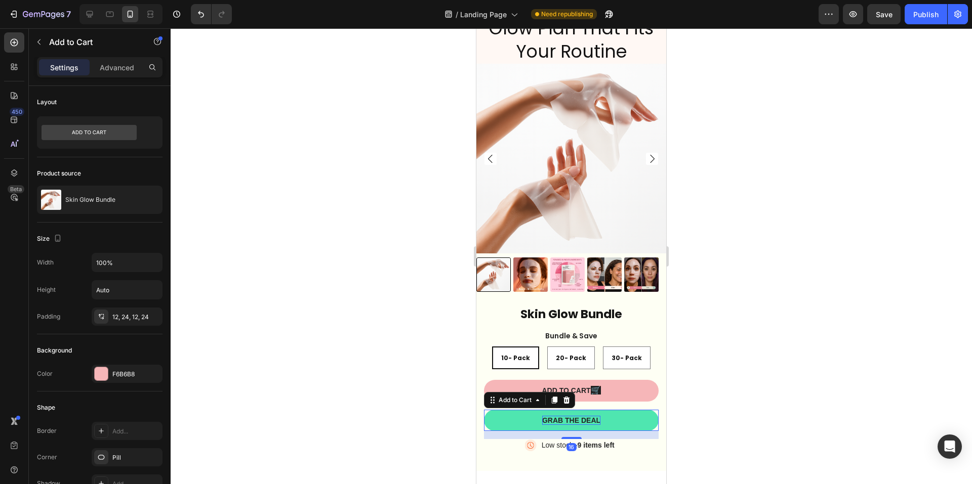
click at [568, 416] on div "Grab the deal" at bounding box center [571, 420] width 58 height 9
click at [568, 416] on p "Grab the deal" at bounding box center [571, 420] width 58 height 9
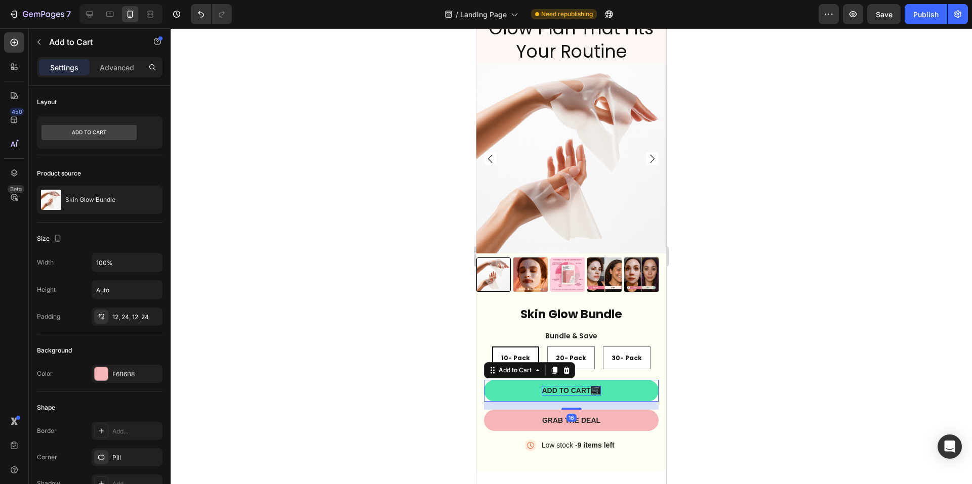
scroll to position [494, 0]
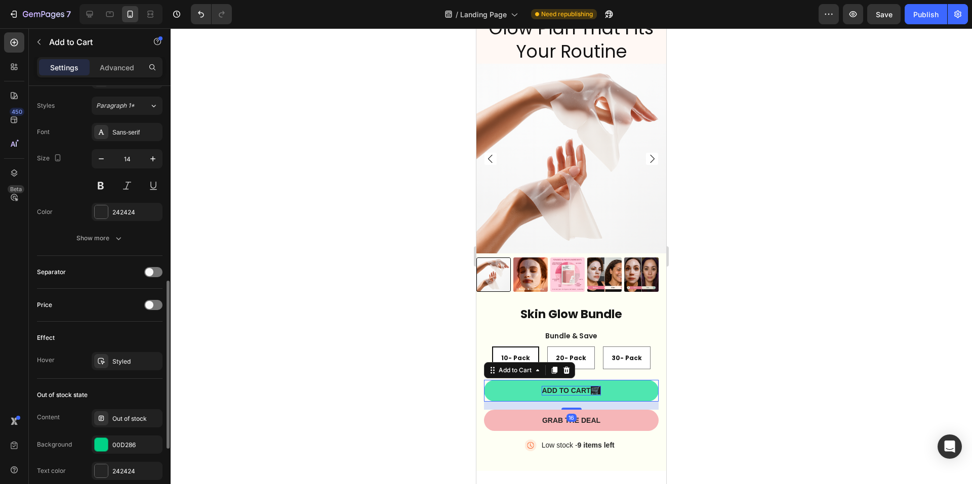
drag, startPoint x: 560, startPoint y: 380, endPoint x: 573, endPoint y: 382, distance: 13.4
click at [571, 386] on p "ADD TO CART 🛒" at bounding box center [570, 390] width 59 height 9
click at [573, 386] on p "ADD TO CART 🛒" at bounding box center [570, 390] width 59 height 9
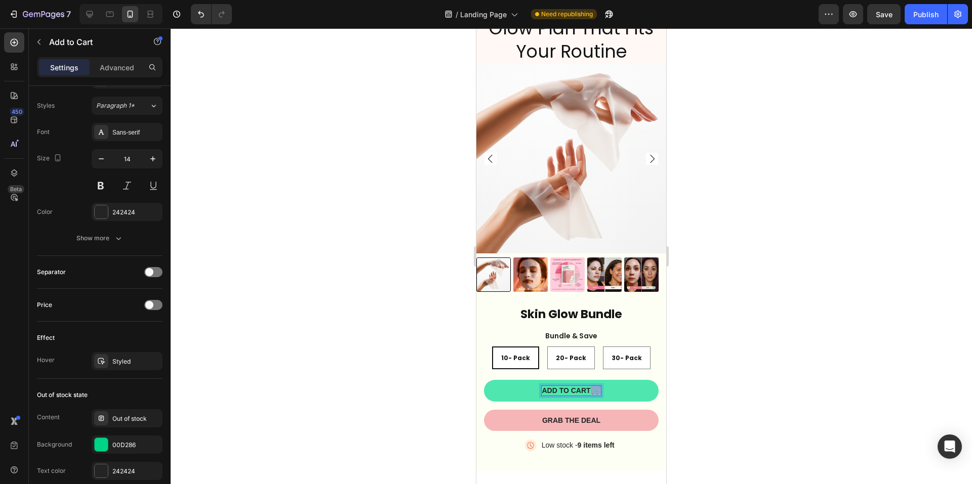
drag, startPoint x: 588, startPoint y: 382, endPoint x: 598, endPoint y: 382, distance: 10.1
click at [598, 386] on p "ADD TO CART 🛒" at bounding box center [570, 390] width 59 height 9
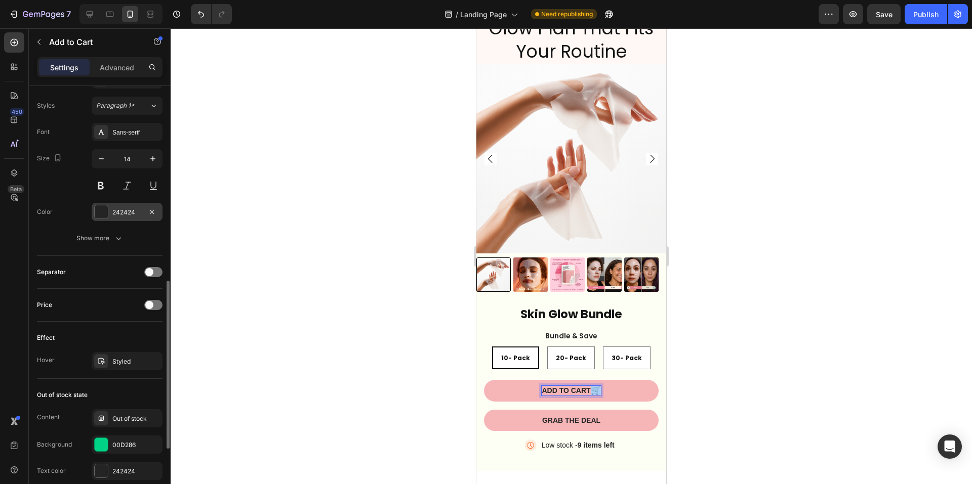
click at [99, 213] on div at bounding box center [101, 211] width 13 height 13
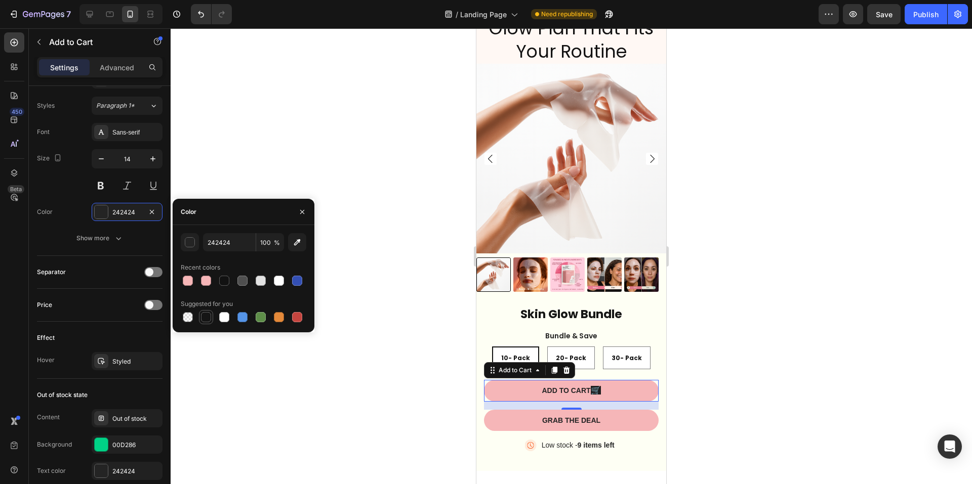
click at [206, 318] on div at bounding box center [206, 317] width 10 height 10
type input "151515"
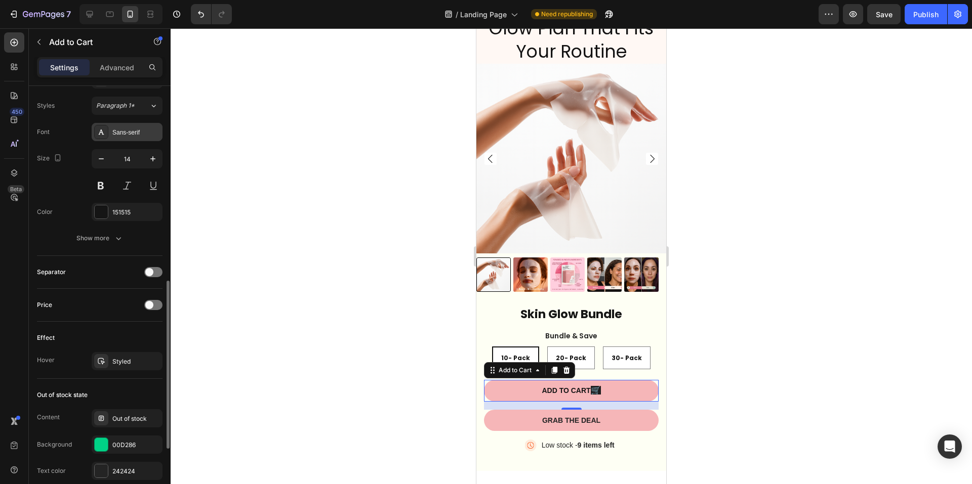
click at [129, 126] on div "Sans-serif" at bounding box center [127, 132] width 71 height 18
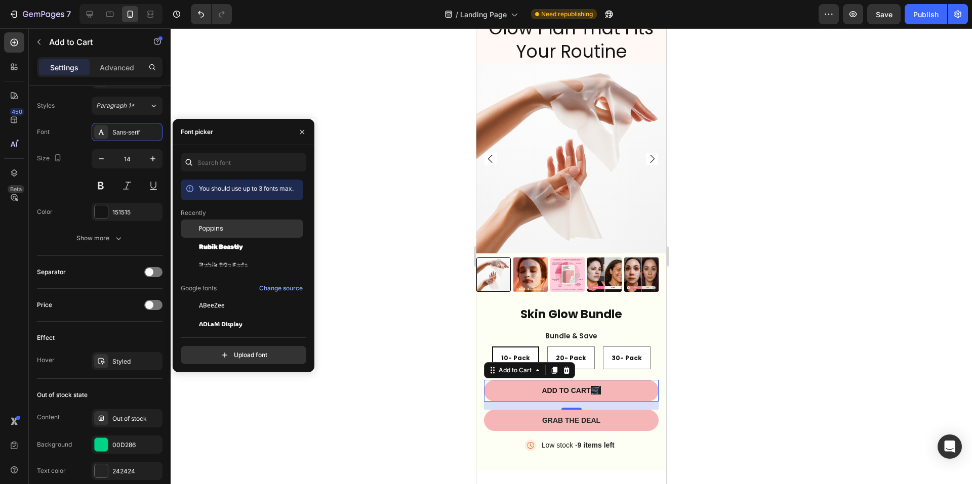
click at [217, 232] on span "Poppins" at bounding box center [211, 228] width 24 height 9
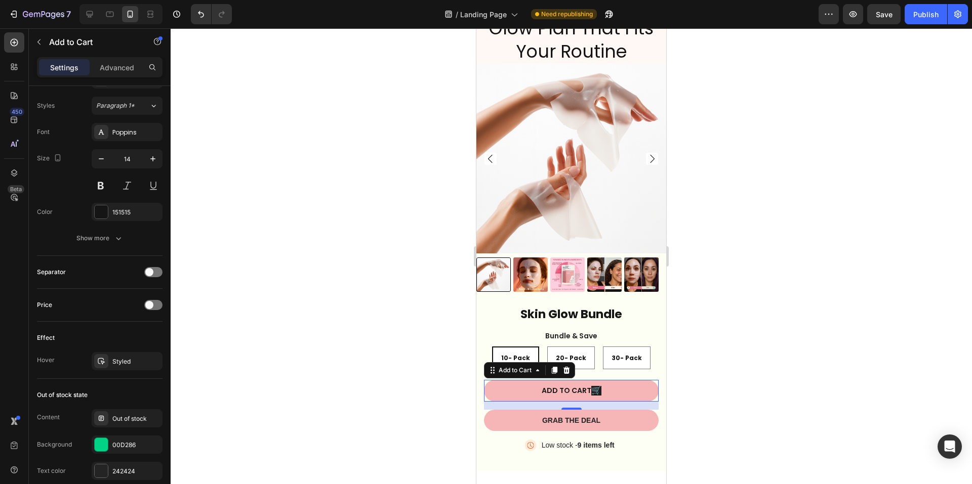
click at [567, 414] on div "16" at bounding box center [571, 418] width 10 height 8
click at [566, 414] on div "16" at bounding box center [571, 418] width 10 height 8
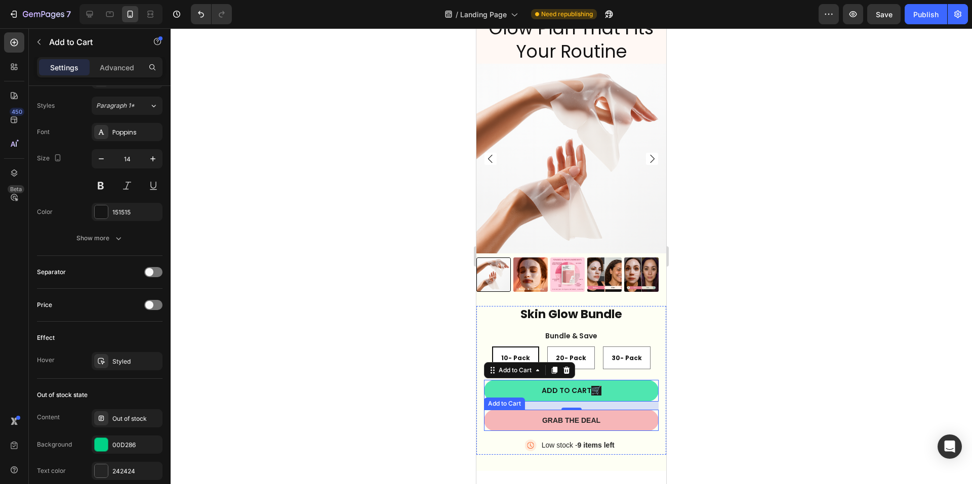
drag, startPoint x: 560, startPoint y: 413, endPoint x: 494, endPoint y: 377, distance: 75.6
click at [560, 416] on p "Grab the deal" at bounding box center [571, 420] width 58 height 9
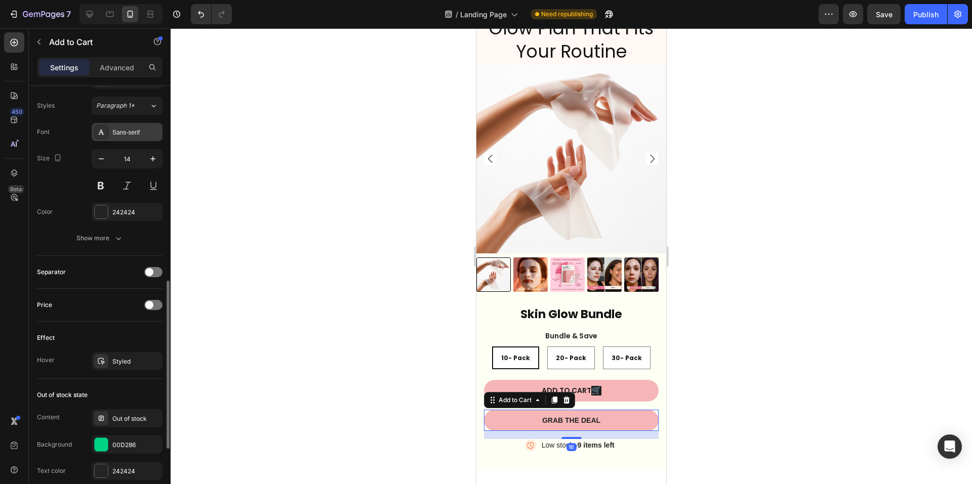
click at [138, 140] on div "Sans-serif" at bounding box center [127, 132] width 71 height 18
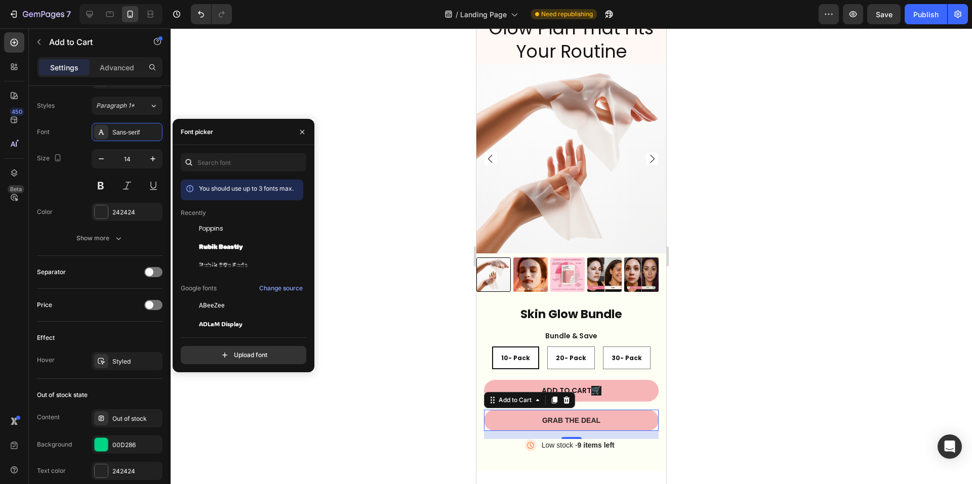
drag, startPoint x: 216, startPoint y: 228, endPoint x: 193, endPoint y: 218, distance: 25.4
click at [216, 228] on span "Poppins" at bounding box center [211, 228] width 24 height 9
click at [129, 210] on div "242424" at bounding box center [126, 212] width 29 height 9
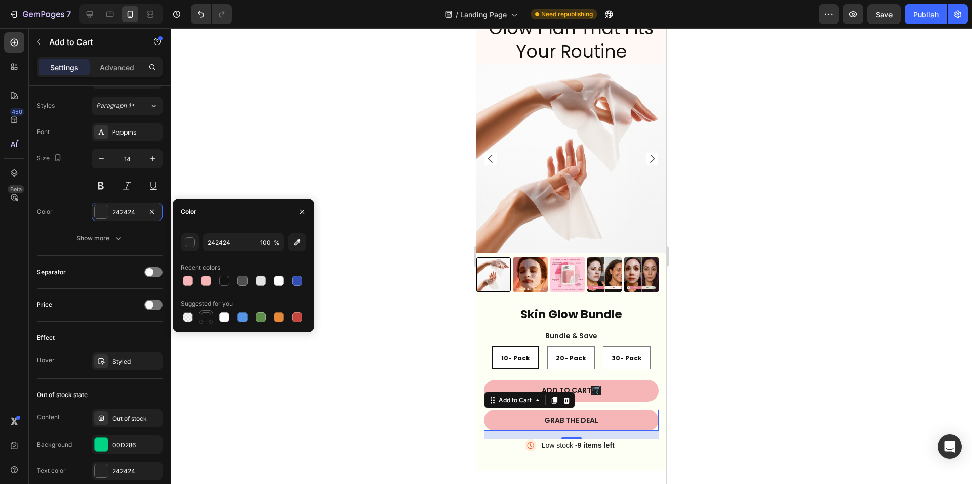
click at [205, 319] on div at bounding box center [206, 317] width 10 height 10
type input "151515"
drag, startPoint x: 345, startPoint y: 198, endPoint x: 261, endPoint y: 327, distance: 153.7
click at [345, 198] on div at bounding box center [571, 256] width 801 height 456
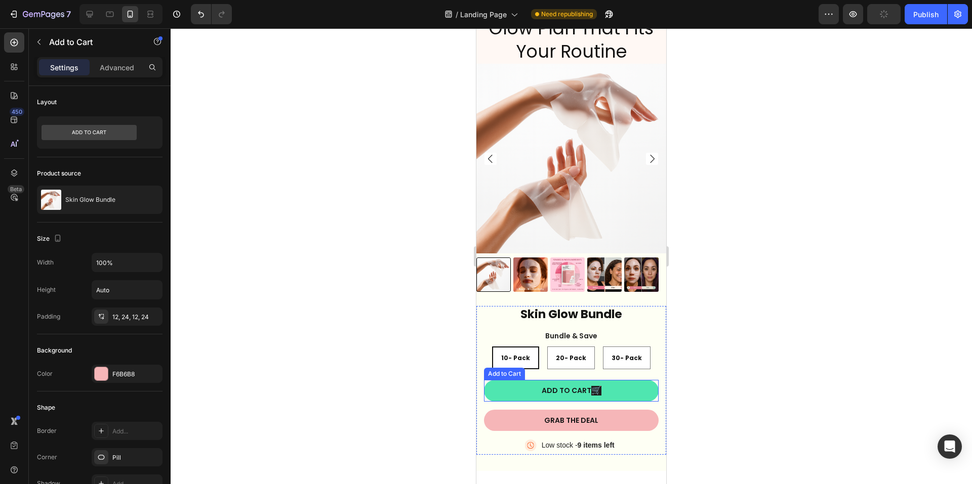
click at [510, 385] on button "ADD TO CART 🛒" at bounding box center [571, 390] width 175 height 21
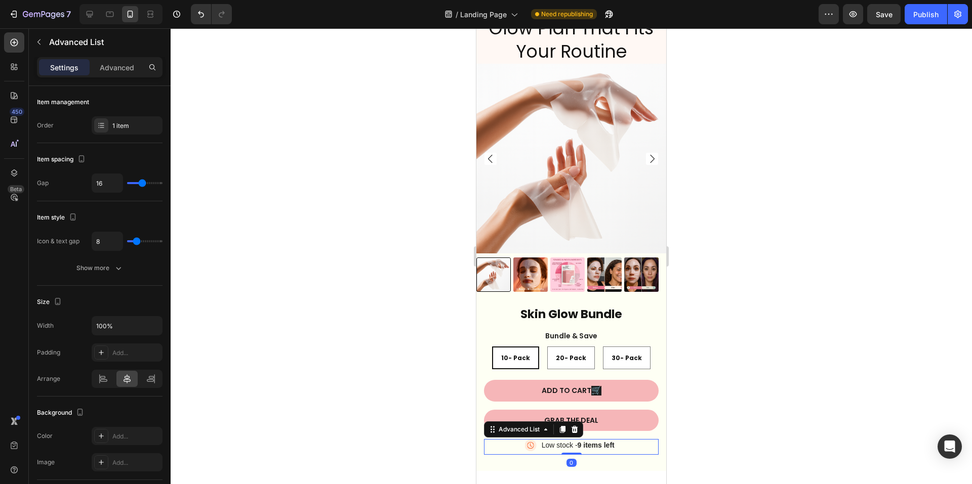
click at [512, 439] on div "Image Low stock - 9 items left Text Block" at bounding box center [571, 447] width 175 height 16
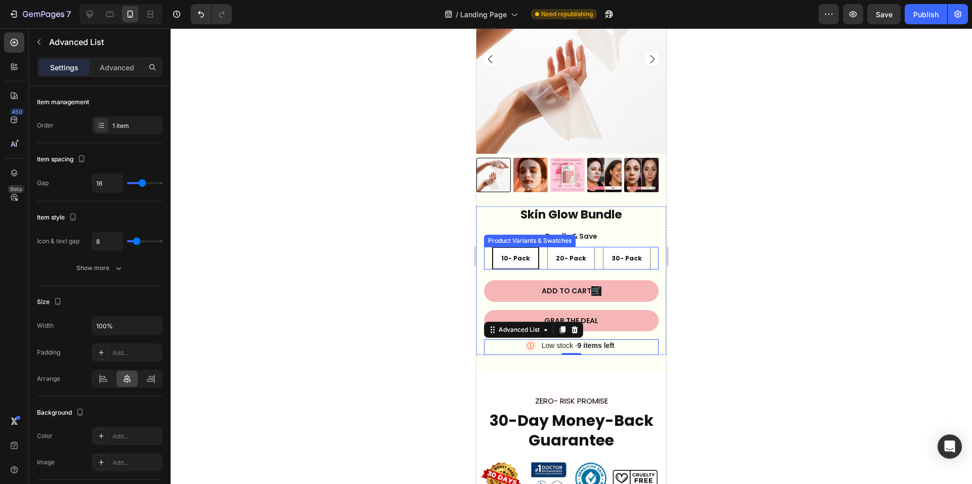
scroll to position [3094, 0]
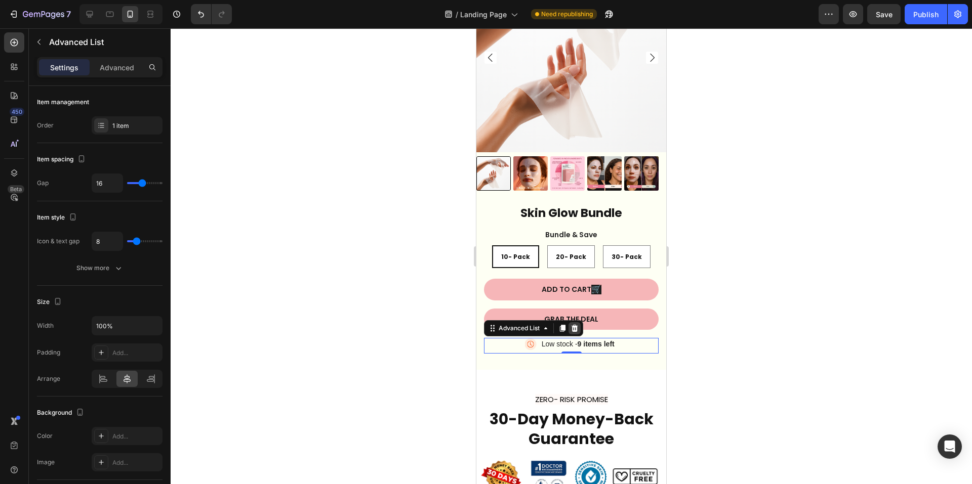
click at [575, 325] on icon at bounding box center [574, 328] width 7 height 7
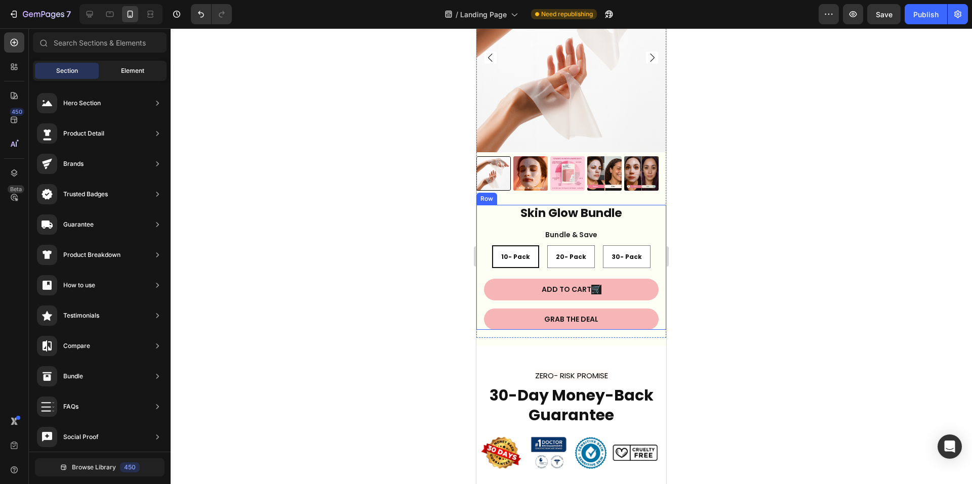
drag, startPoint x: 122, startPoint y: 75, endPoint x: 144, endPoint y: 76, distance: 22.3
click at [122, 75] on span "Element" at bounding box center [132, 70] width 23 height 9
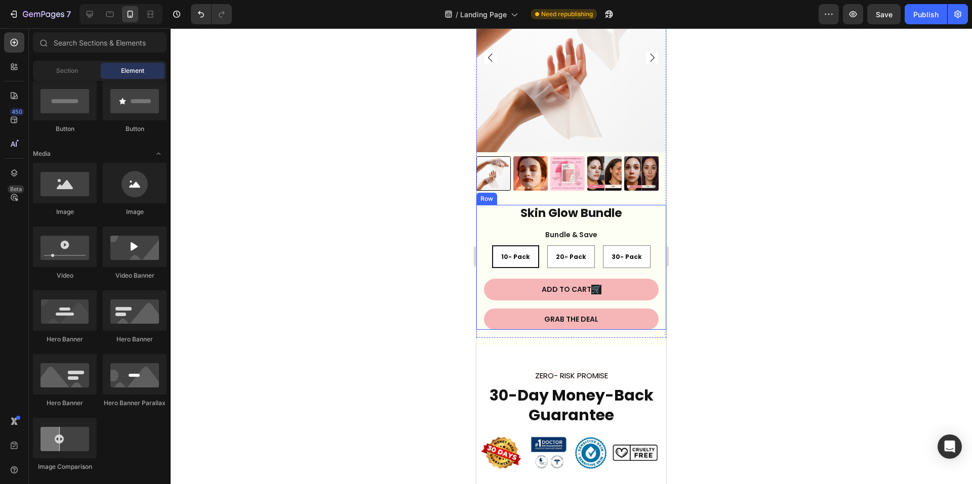
scroll to position [654, 0]
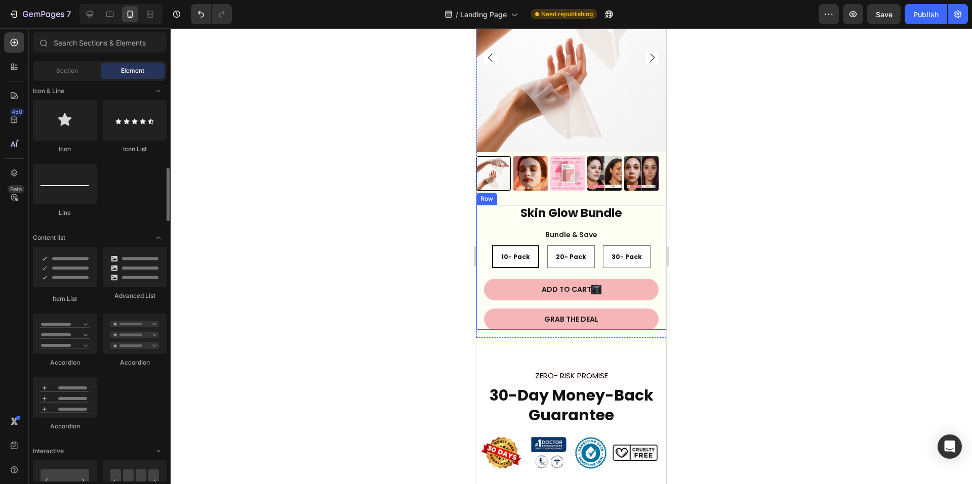
drag, startPoint x: 170, startPoint y: 157, endPoint x: 171, endPoint y: 306, distance: 149.3
click at [172, 0] on div "7 / Landing Page Need republishing Preview Save Publish 450 Beta Sections(18) E…" at bounding box center [486, 0] width 972 height 0
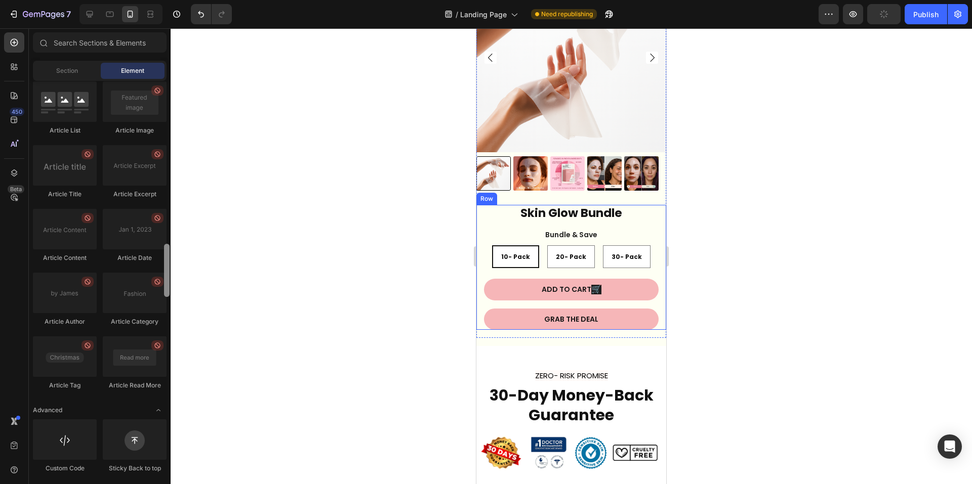
scroll to position [2598, 0]
drag, startPoint x: 166, startPoint y: 197, endPoint x: 173, endPoint y: 483, distance: 285.5
click at [173, 0] on div "7 / Landing Page Need republishing Preview Publish 450 Beta Sections(18) Elemen…" at bounding box center [486, 0] width 972 height 0
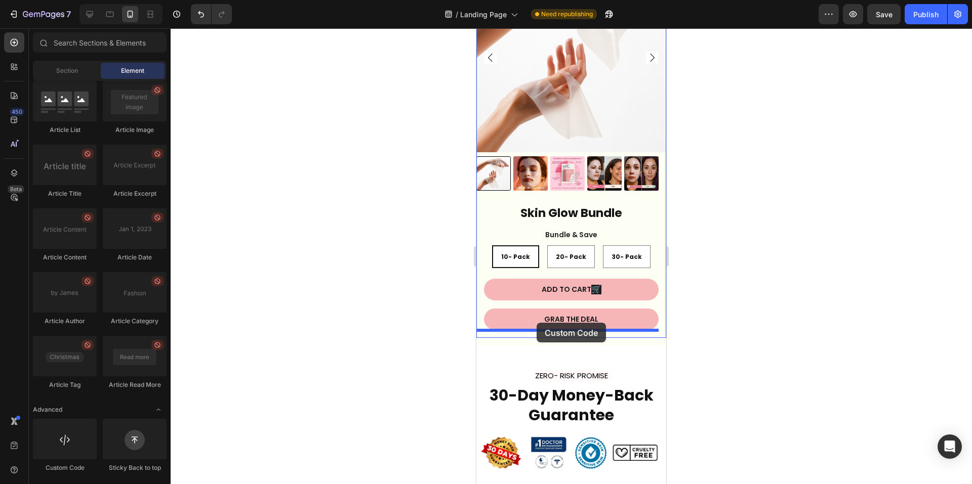
drag, startPoint x: 542, startPoint y: 472, endPoint x: 540, endPoint y: 323, distance: 148.8
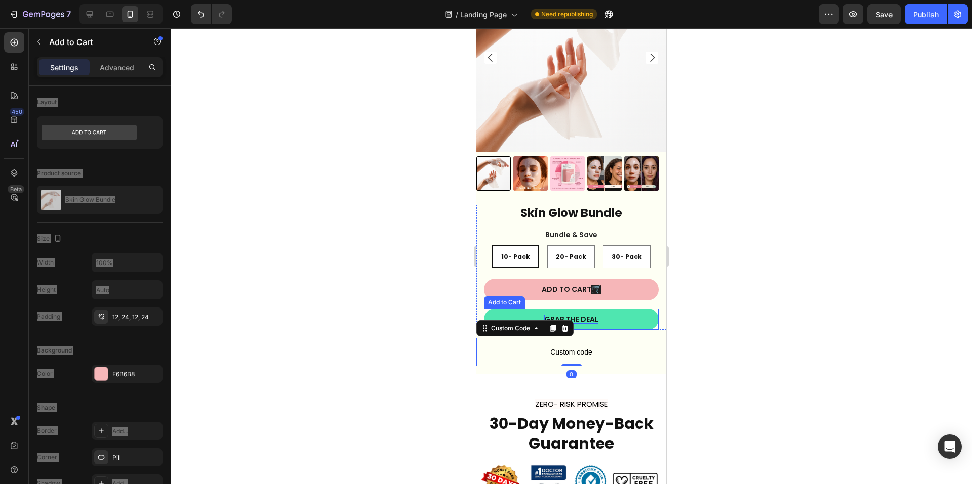
click at [584, 315] on p "Grab the deal" at bounding box center [571, 319] width 54 height 9
click at [484, 309] on button "SECURE" at bounding box center [571, 319] width 175 height 21
click at [484, 309] on button "SECURE CHECKOUT" at bounding box center [571, 319] width 175 height 21
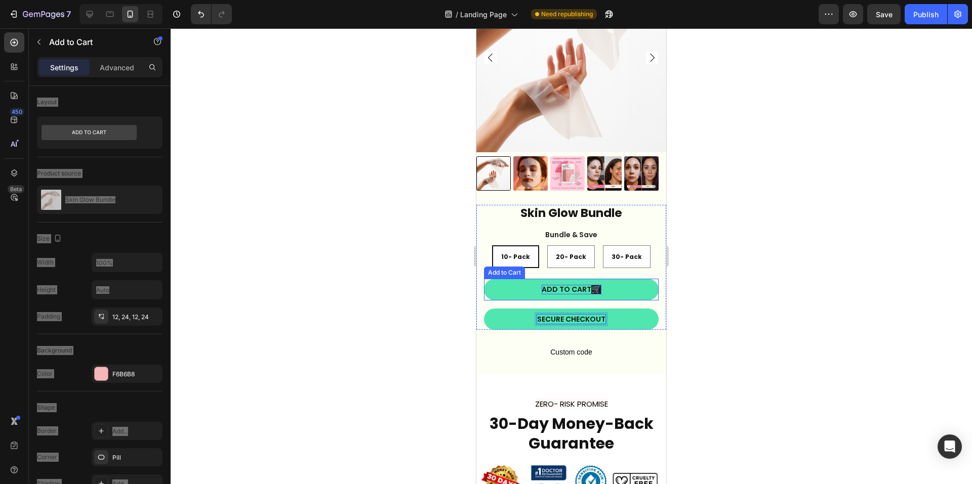
click at [595, 284] on span "🛒" at bounding box center [596, 289] width 10 height 12
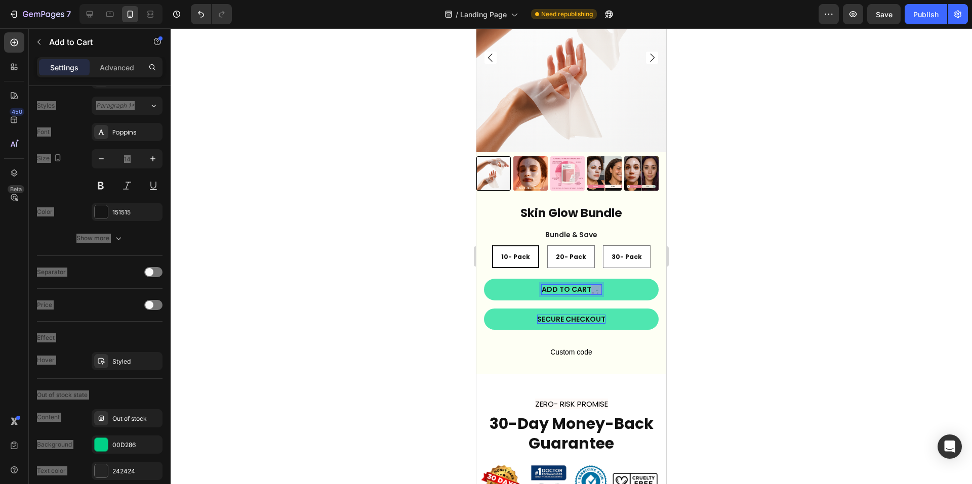
drag, startPoint x: 586, startPoint y: 283, endPoint x: 595, endPoint y: 283, distance: 9.1
click at [595, 285] on p "ADD TO CART 🛒" at bounding box center [571, 289] width 60 height 9
click at [590, 315] on p "SECURE CHECKOUT" at bounding box center [571, 319] width 68 height 9
click at [598, 315] on p "SECURE CHECKOUT" at bounding box center [571, 319] width 68 height 9
click at [599, 315] on p "SECURE CHECKOUT" at bounding box center [571, 319] width 68 height 9
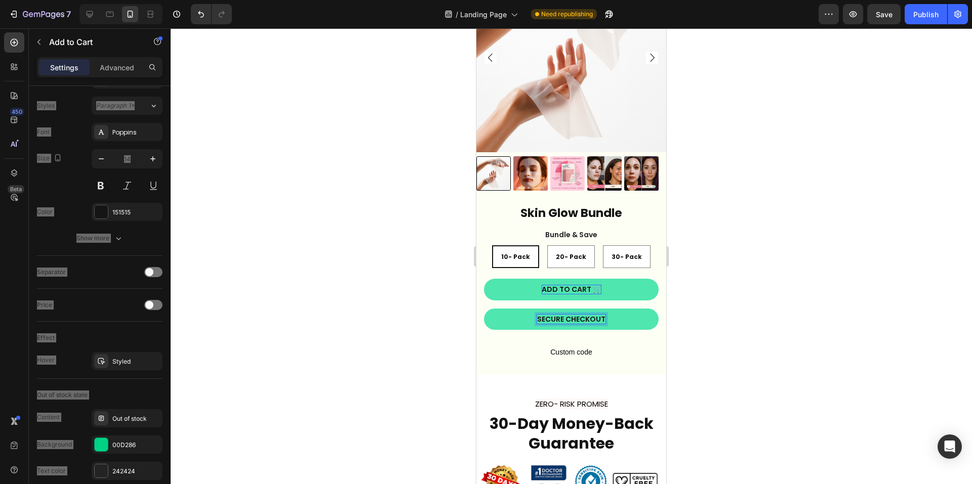
click at [484, 309] on button "SECURE CHECKOUT" at bounding box center [571, 319] width 175 height 21
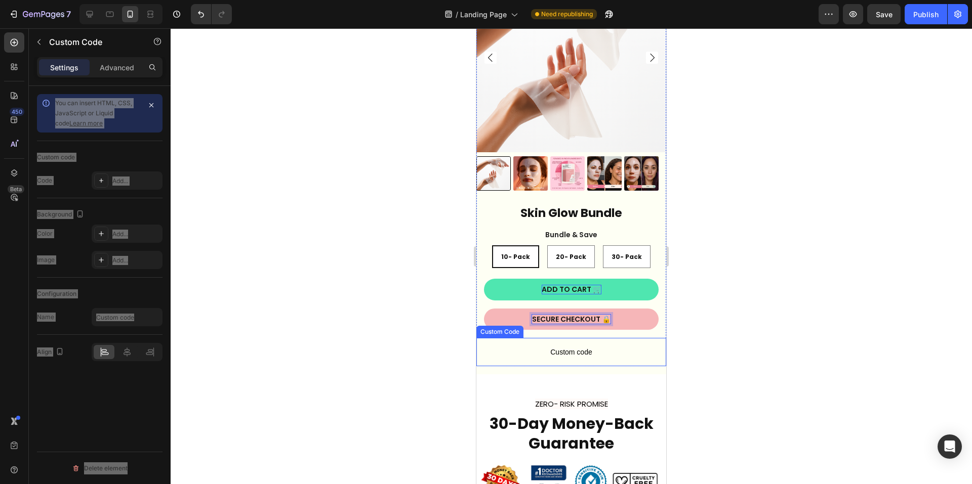
click at [497, 346] on span "Custom code" at bounding box center [571, 352] width 190 height 12
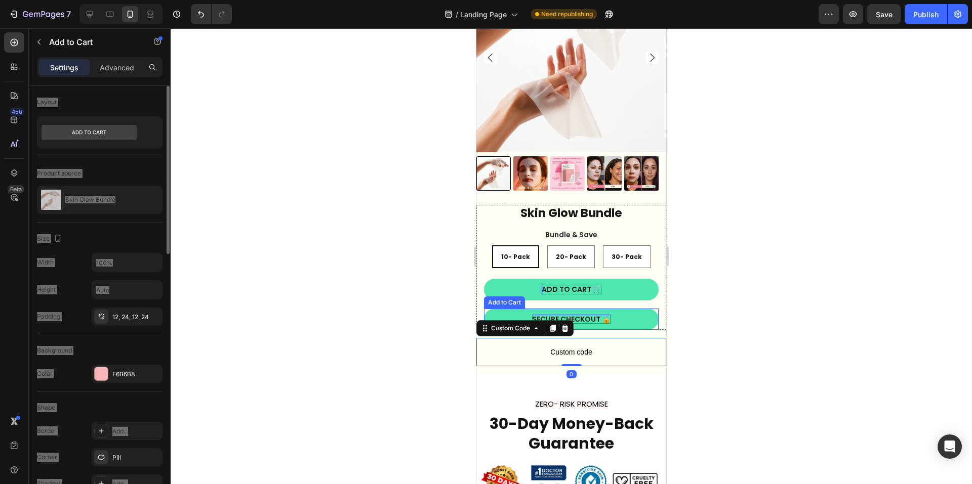
click at [601, 315] on p "SECURE CHECKOUT 🔒" at bounding box center [571, 319] width 78 height 9
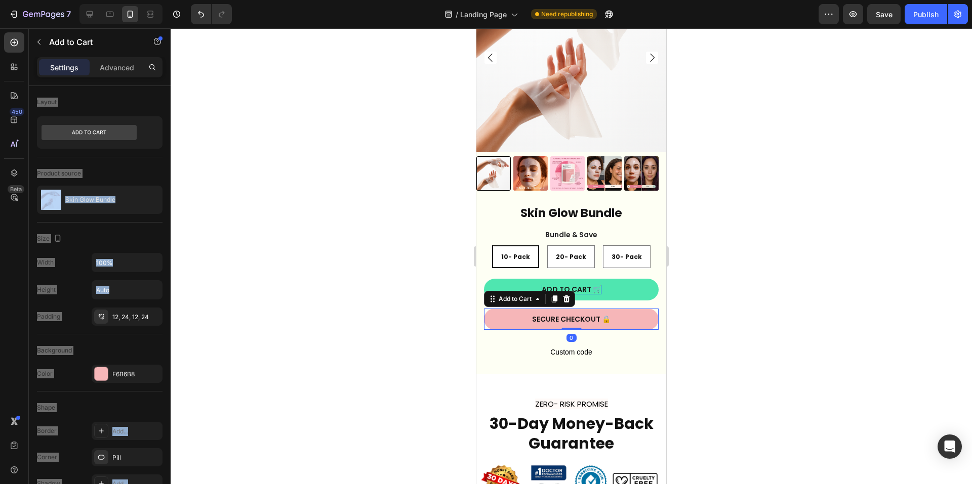
click at [866, 299] on div at bounding box center [571, 256] width 801 height 456
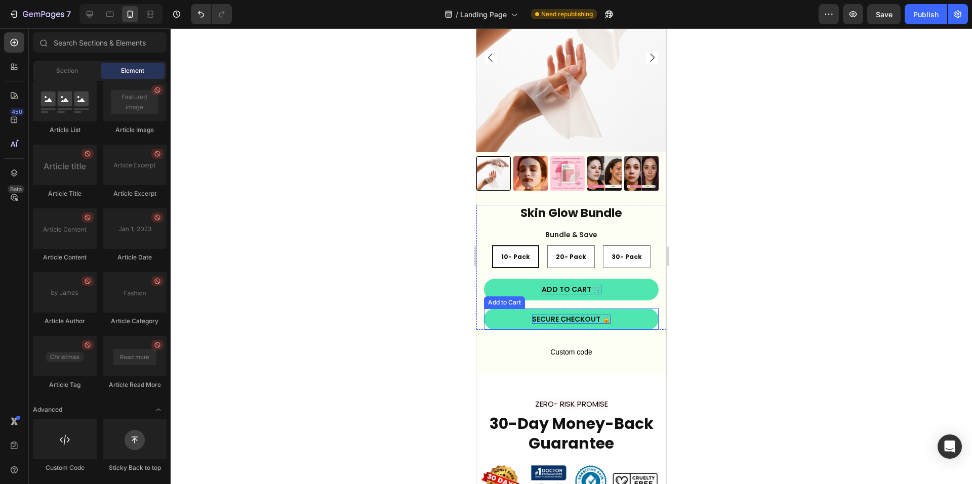
click at [576, 315] on p "SECURE CHECKOUT 🔒" at bounding box center [571, 319] width 78 height 9
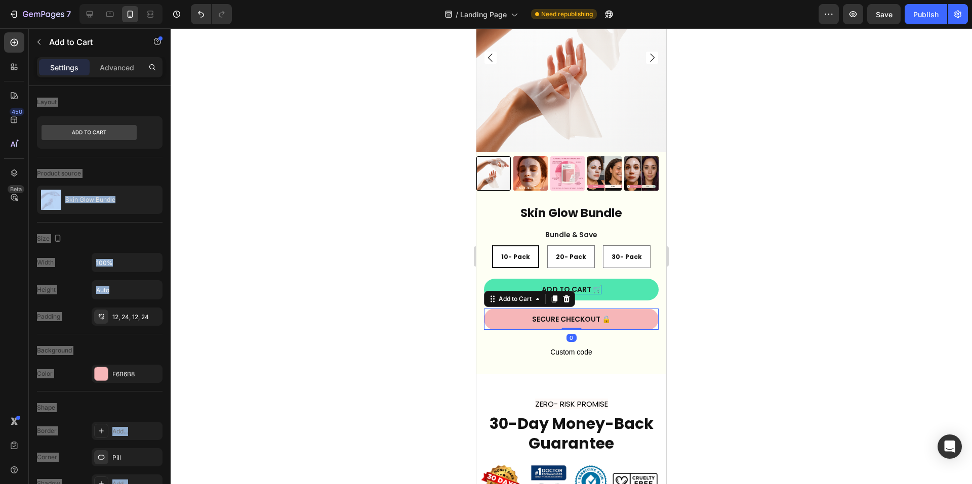
click at [76, 69] on p "Settings" at bounding box center [64, 67] width 28 height 11
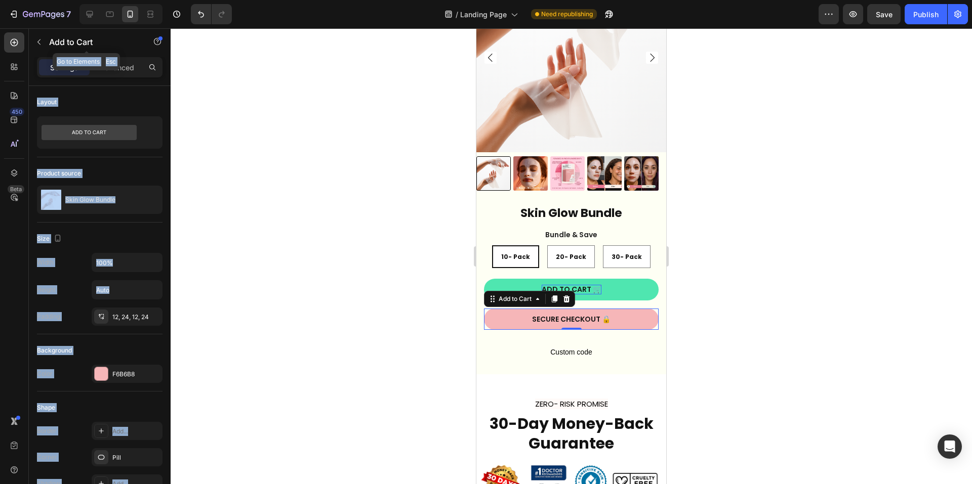
click at [39, 45] on icon "button" at bounding box center [39, 42] width 8 height 8
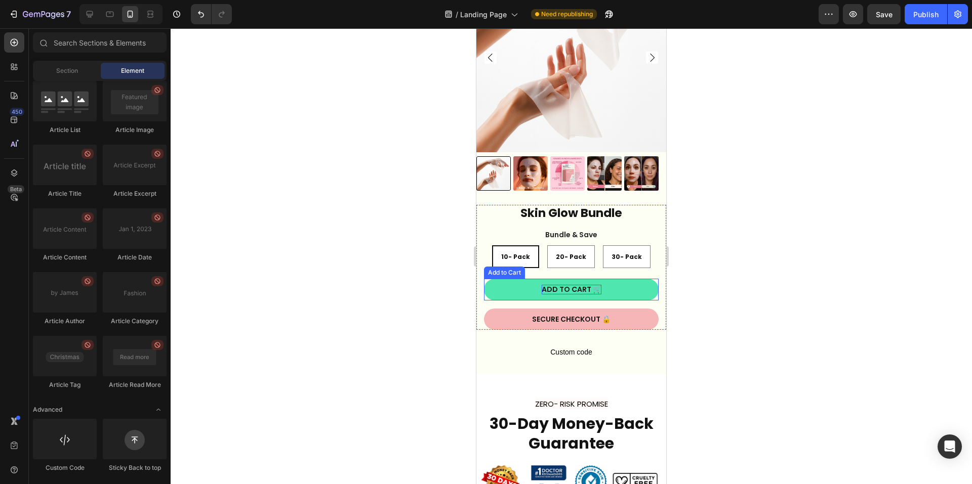
click at [566, 285] on p "ADD TO CART 🛒" at bounding box center [571, 289] width 60 height 9
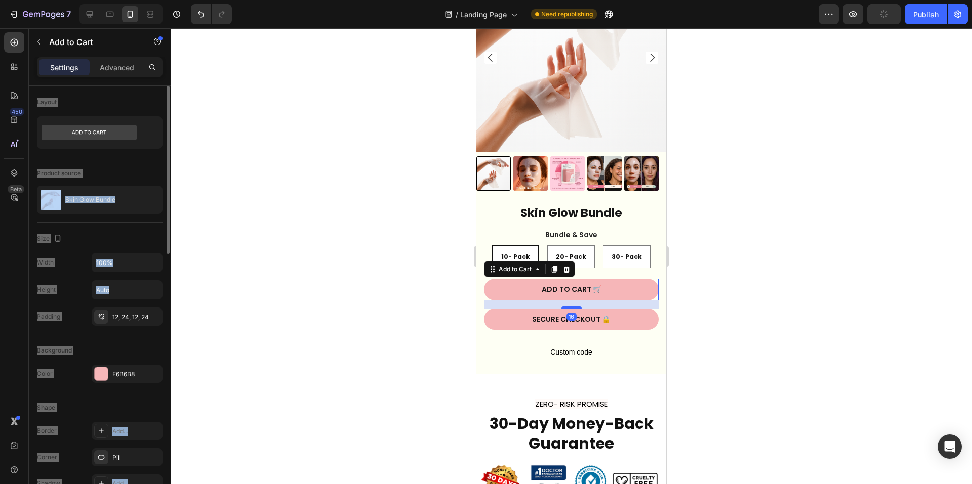
click at [140, 174] on div "Product source" at bounding box center [100, 173] width 126 height 16
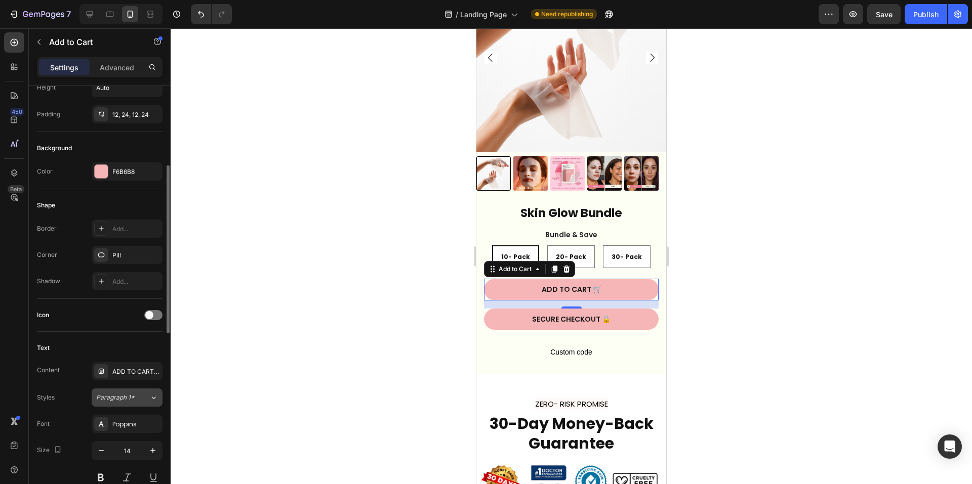
scroll to position [253, 0]
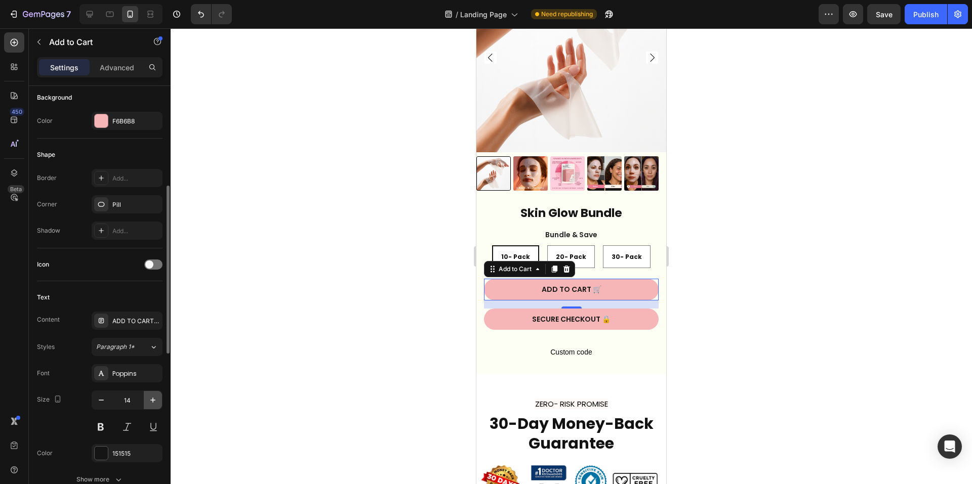
click at [149, 397] on icon "button" at bounding box center [153, 400] width 10 height 10
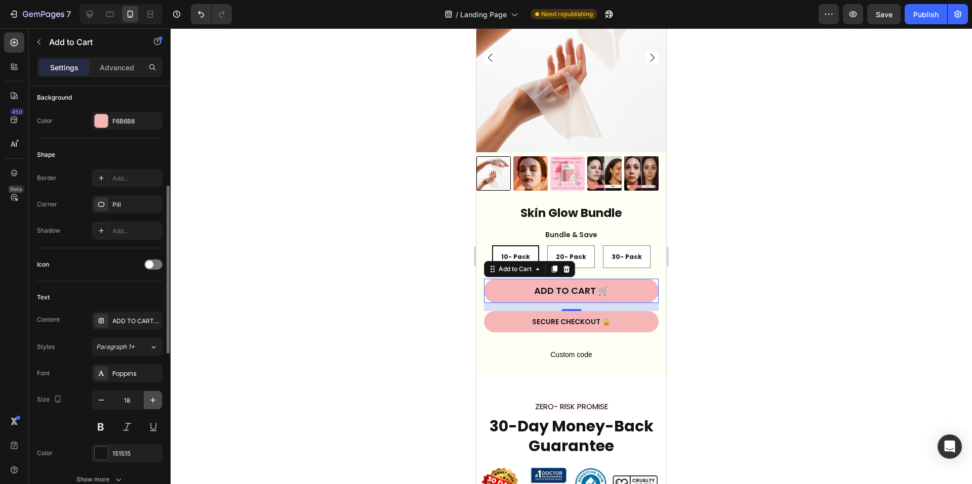
click at [149, 397] on icon "button" at bounding box center [153, 400] width 10 height 10
click at [102, 402] on icon "button" at bounding box center [101, 400] width 10 height 10
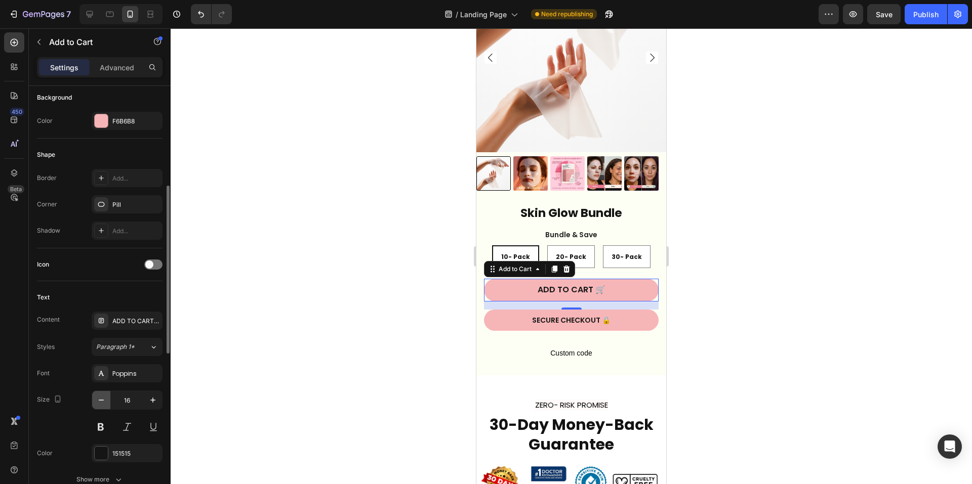
click at [102, 402] on icon "button" at bounding box center [101, 400] width 10 height 10
type input "15"
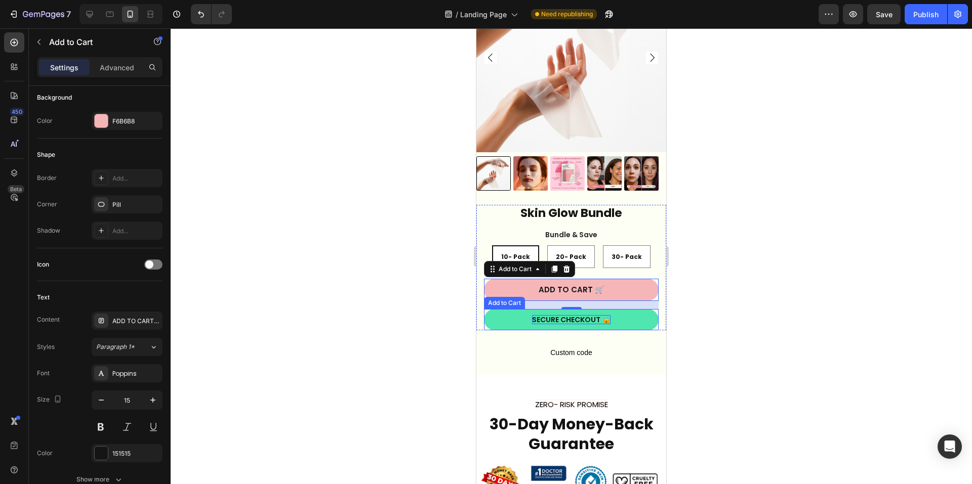
click at [550, 315] on p "SECURE CHECKOUT 🔒" at bounding box center [571, 319] width 78 height 9
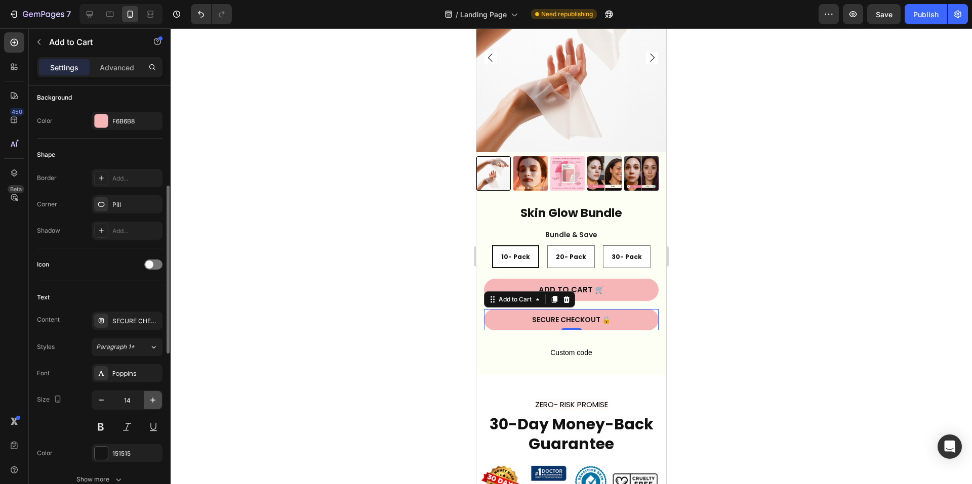
click at [151, 396] on icon "button" at bounding box center [153, 400] width 10 height 10
type input "15"
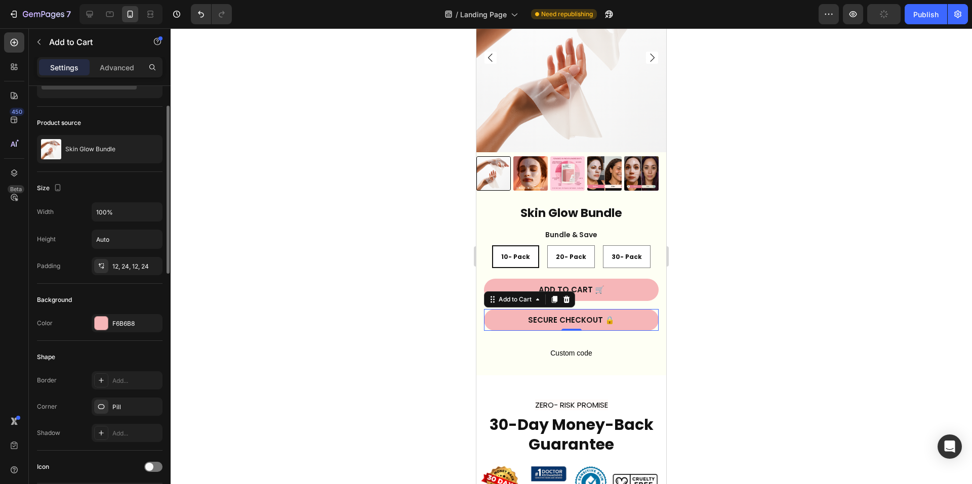
scroll to position [0, 0]
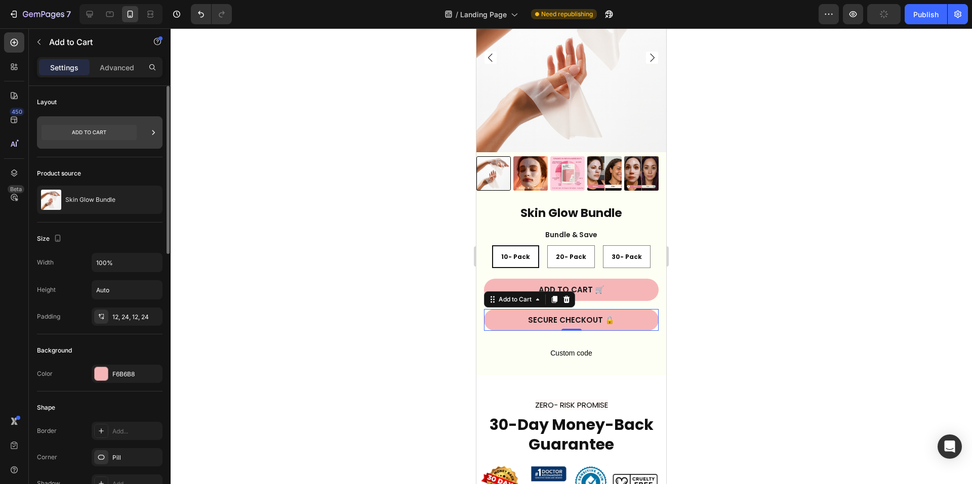
click at [144, 130] on div at bounding box center [100, 132] width 126 height 32
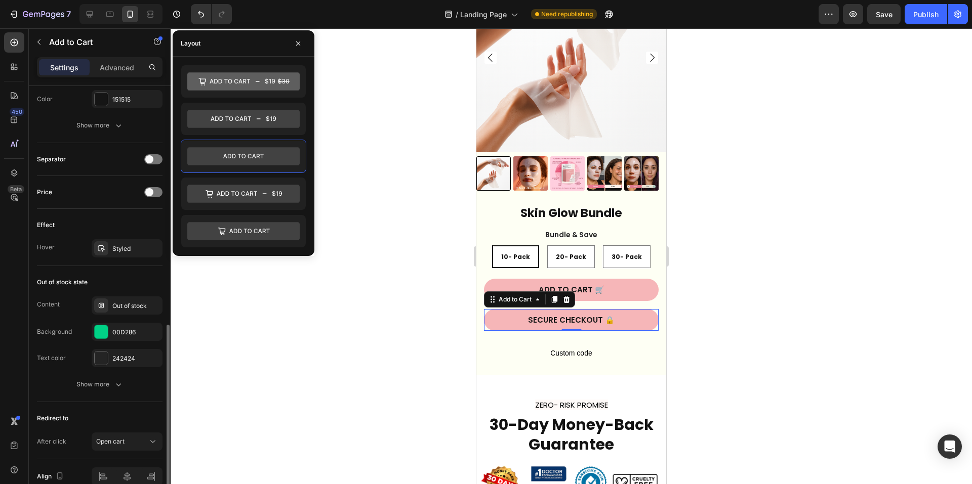
scroll to position [657, 0]
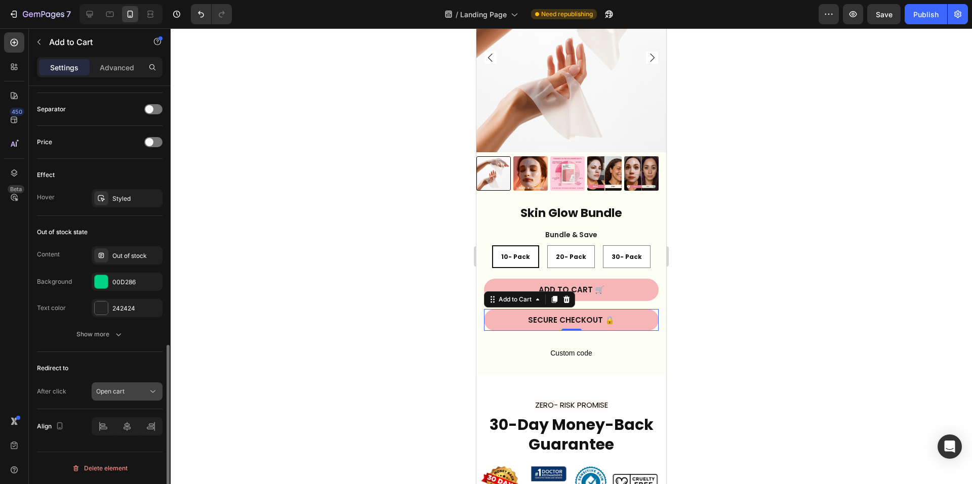
click at [144, 393] on div "Open cart" at bounding box center [122, 391] width 52 height 9
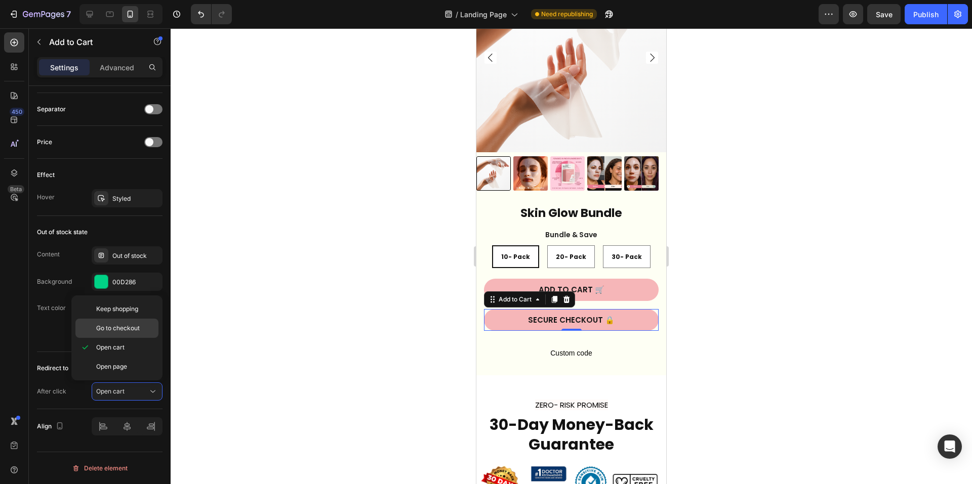
click at [123, 332] on span "Go to checkout" at bounding box center [118, 328] width 44 height 9
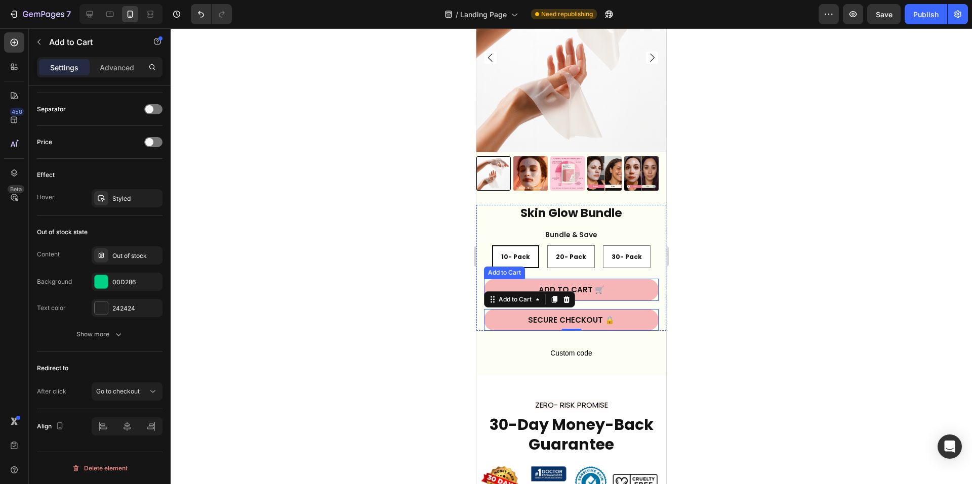
click at [845, 262] on div at bounding box center [571, 256] width 801 height 456
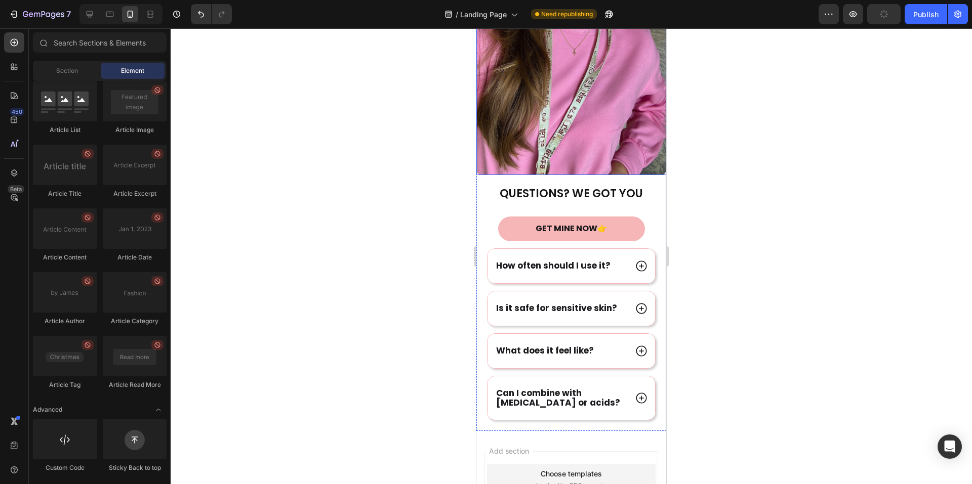
scroll to position [3802, 0]
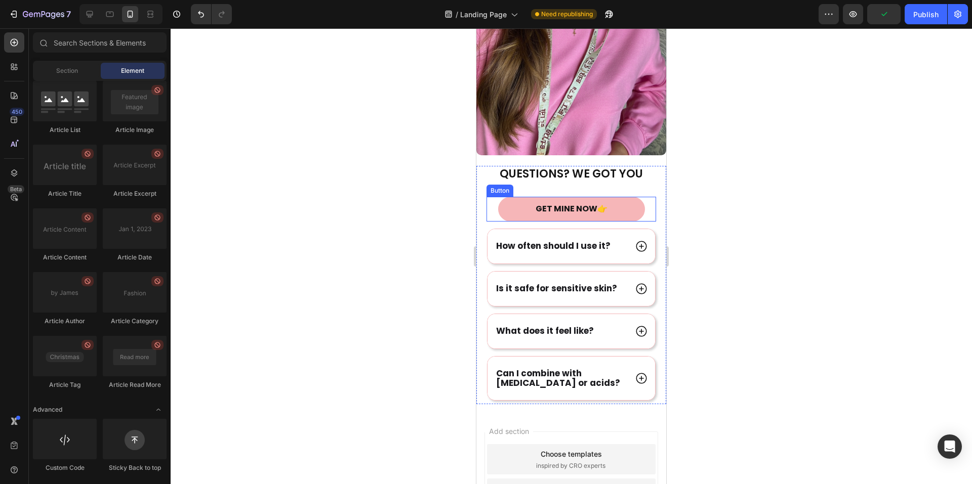
click at [615, 197] on link "GET MINE NOW👉" at bounding box center [571, 209] width 147 height 25
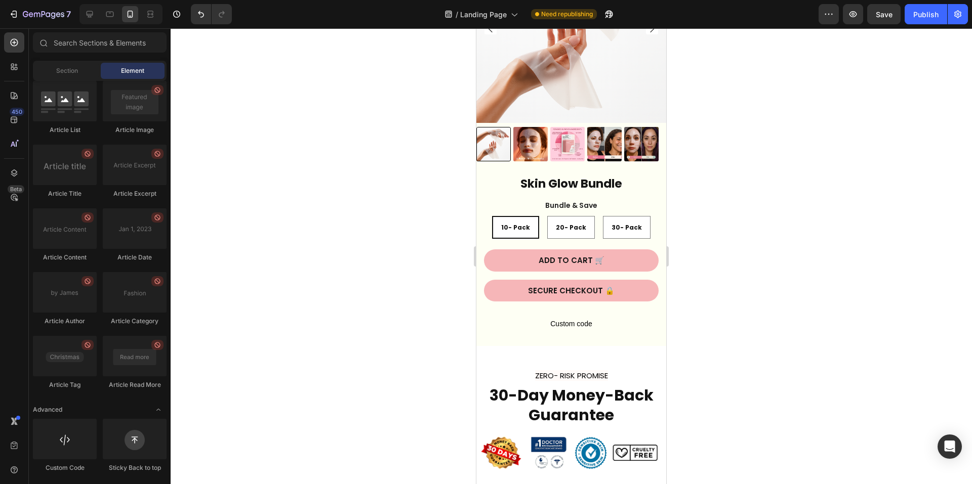
scroll to position [1996, 0]
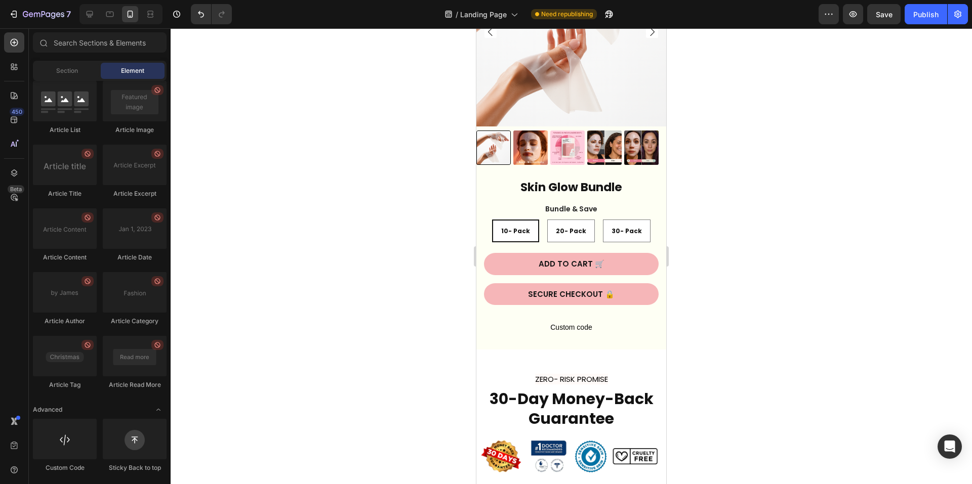
drag, startPoint x: 660, startPoint y: 409, endPoint x: 1143, endPoint y: 235, distance: 513.4
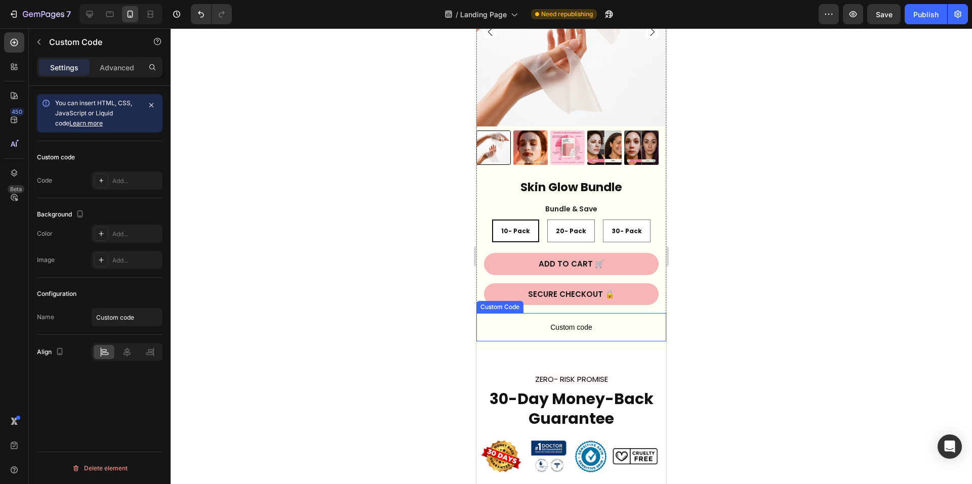
click at [607, 321] on span "Custom code" at bounding box center [571, 327] width 190 height 12
click at [118, 178] on div "Add..." at bounding box center [136, 181] width 48 height 9
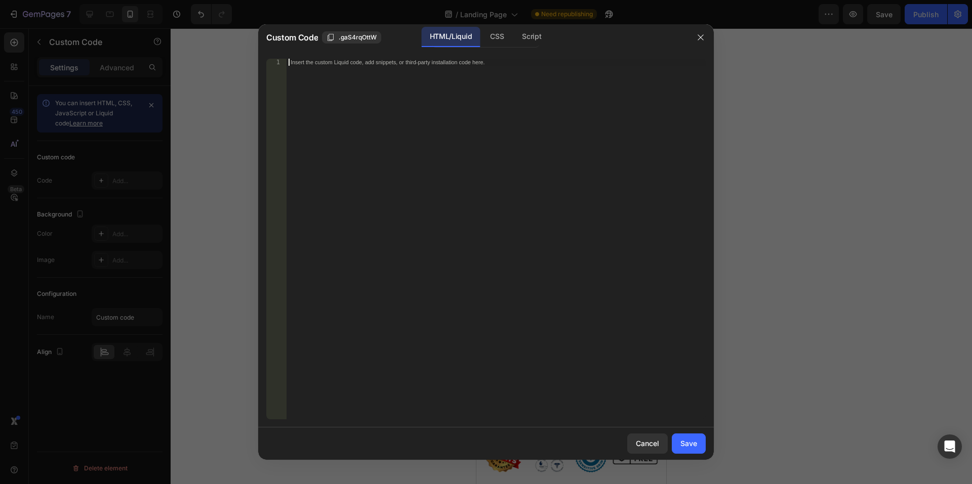
click at [436, 169] on div "Insert the custom Liquid code, add snippets, or third-party installation code h…" at bounding box center [495, 246] width 419 height 375
paste textarea "🔒"
type textarea "🔒"
click at [506, 188] on div "Insert the custom Liquid code, add snippets, or third-party installation code h…" at bounding box center [495, 246] width 419 height 375
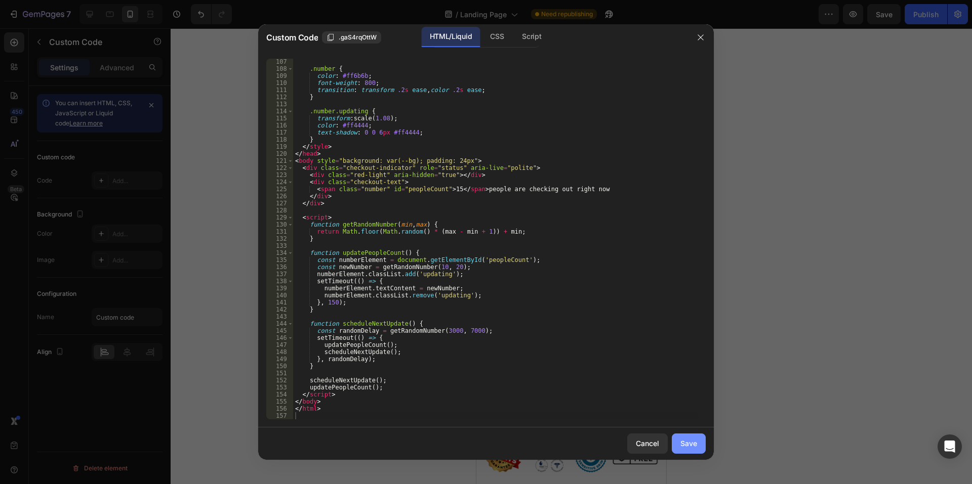
click at [691, 445] on div "Save" at bounding box center [688, 443] width 17 height 11
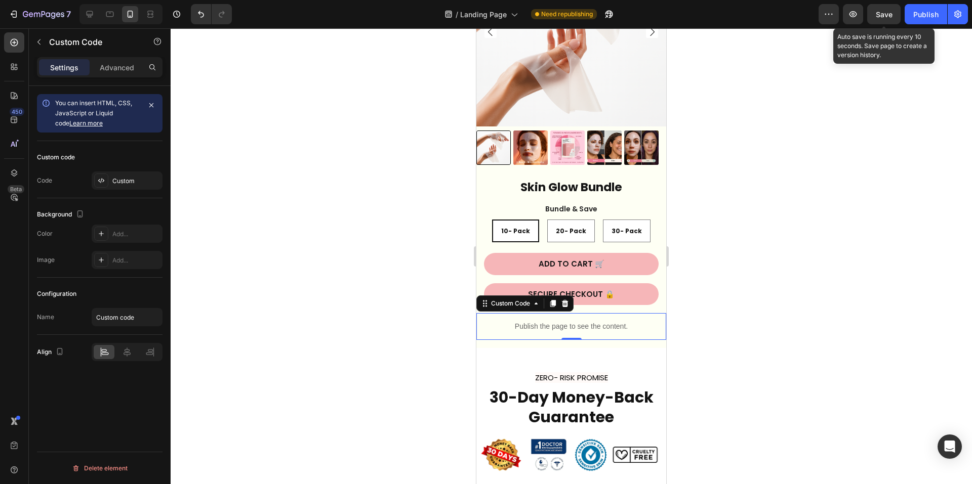
click at [877, 16] on span "Save" at bounding box center [883, 14] width 17 height 9
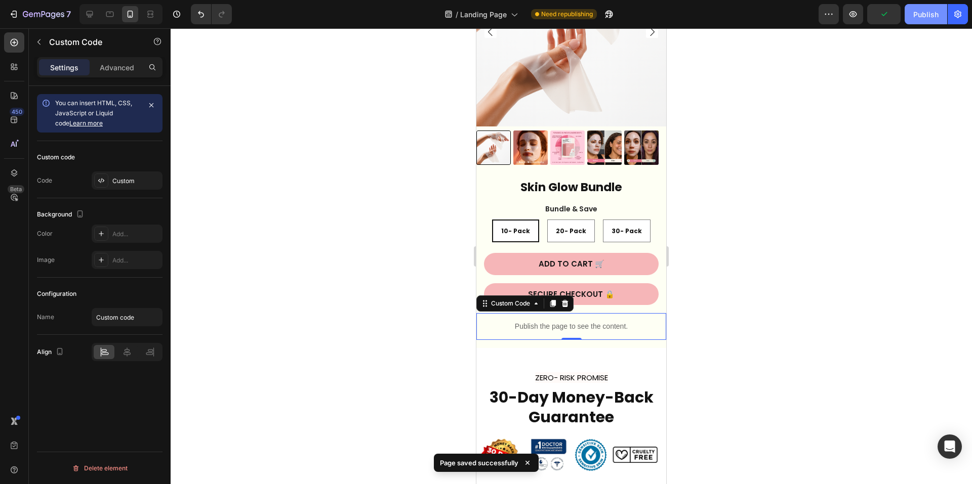
click at [931, 19] on div "Publish" at bounding box center [925, 14] width 25 height 11
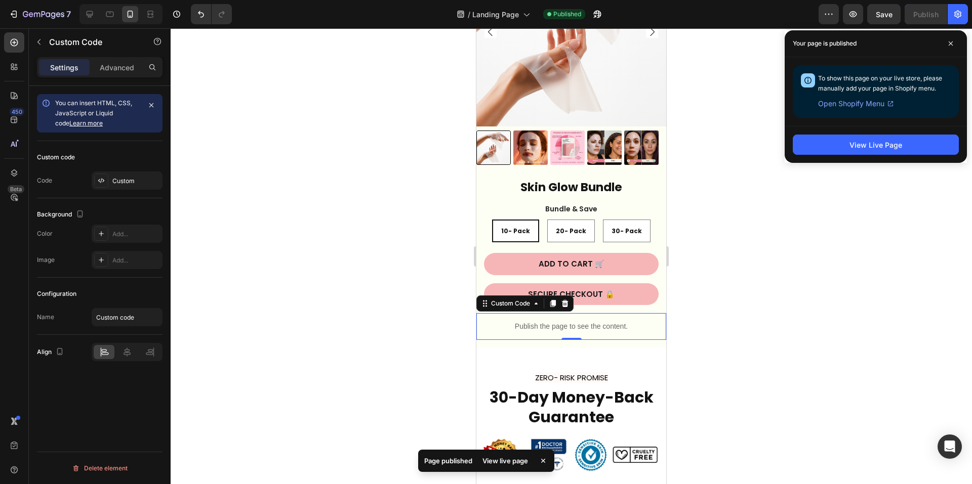
click at [857, 103] on span "Open Shopify Menu" at bounding box center [851, 104] width 66 height 12
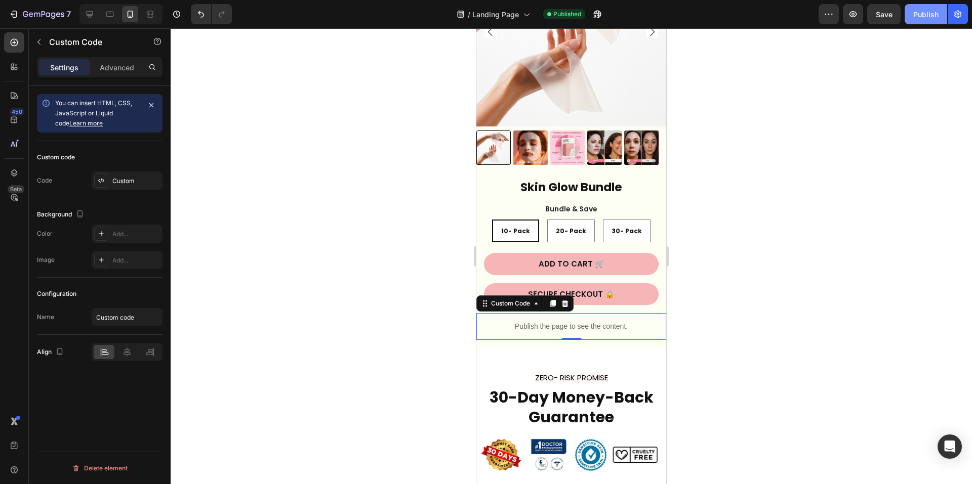
click at [907, 12] on button "Publish" at bounding box center [925, 14] width 43 height 20
click at [956, 13] on icon "button" at bounding box center [957, 14] width 10 height 10
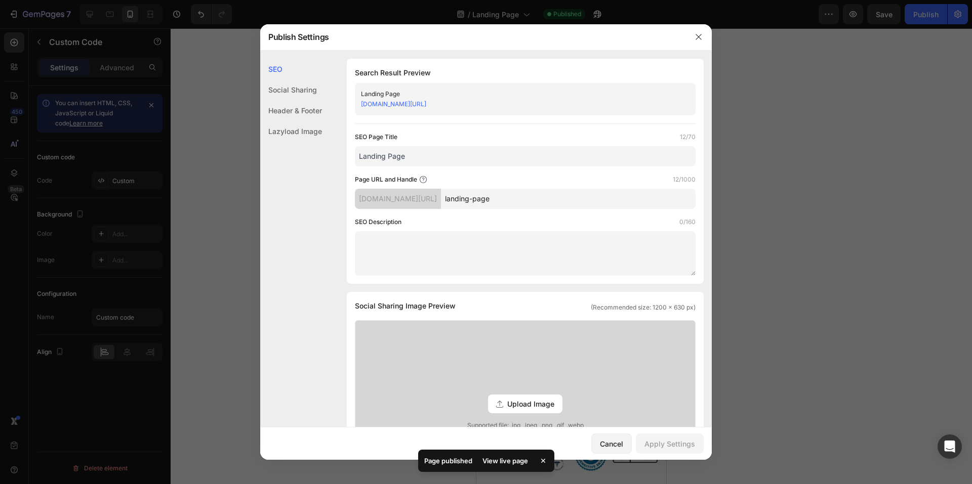
click at [535, 107] on div "[DOMAIN_NAME][URL]" at bounding box center [517, 104] width 312 height 10
click at [502, 456] on div "View live page" at bounding box center [505, 461] width 58 height 14
click at [696, 37] on icon "button" at bounding box center [698, 37] width 8 height 8
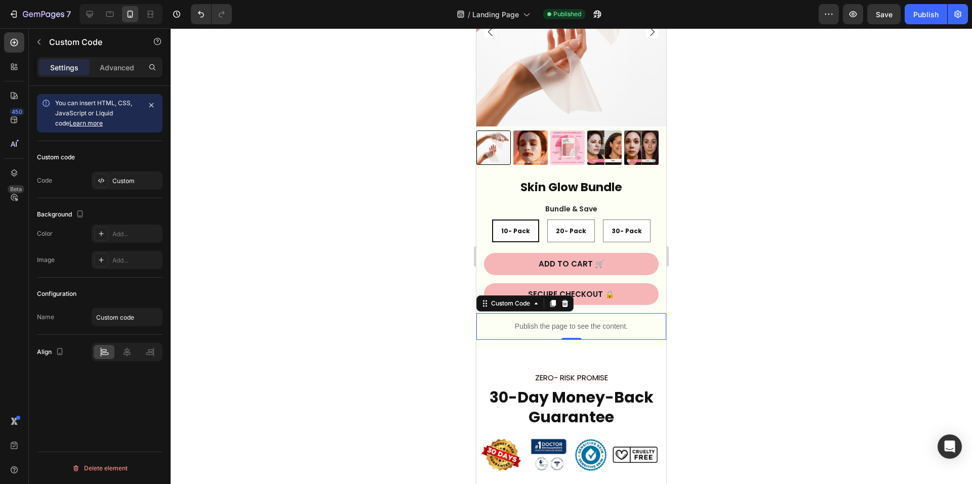
click at [614, 321] on p "Publish the page to see the content." at bounding box center [571, 326] width 190 height 11
click at [126, 181] on div "Custom" at bounding box center [136, 181] width 48 height 9
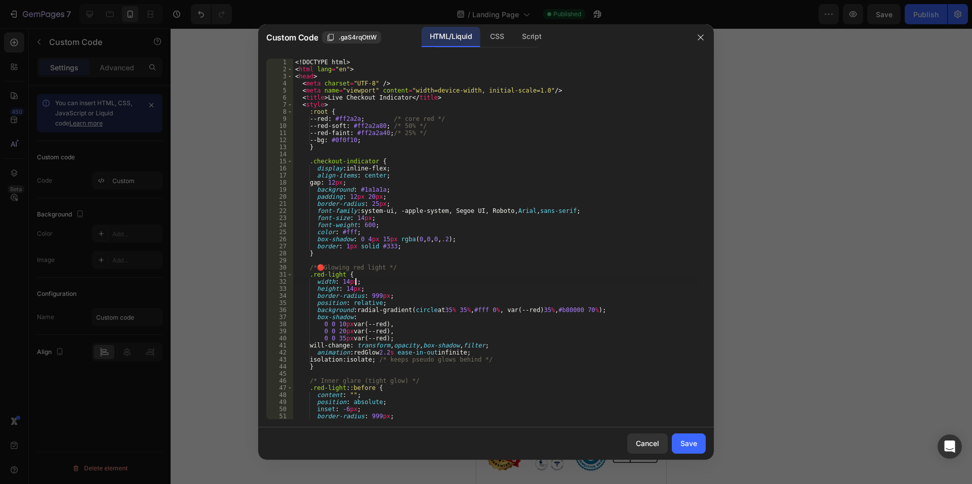
drag, startPoint x: 440, startPoint y: 280, endPoint x: 386, endPoint y: 251, distance: 61.4
click at [386, 251] on div "<! DOCTYPE html > < html lang = "en" > < head > < meta charset = "UTF-8" /> < m…" at bounding box center [495, 246] width 405 height 375
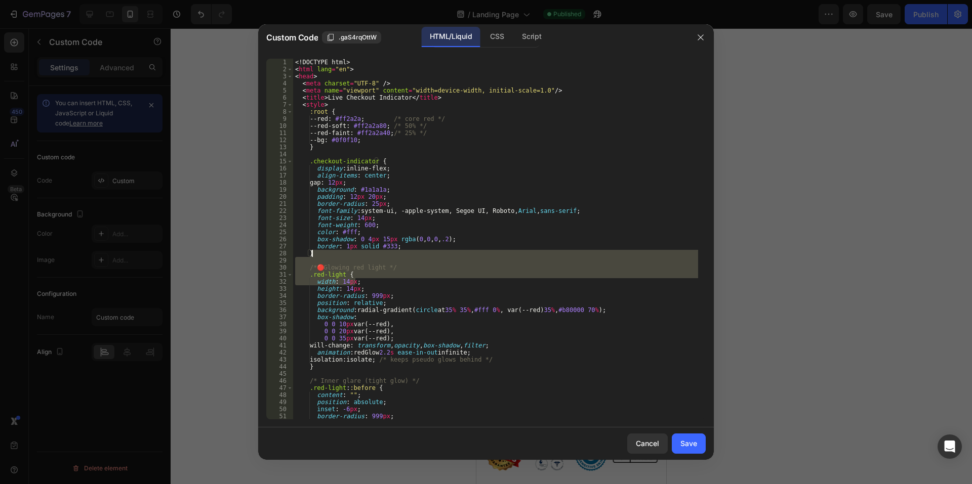
type textarea "</html>"
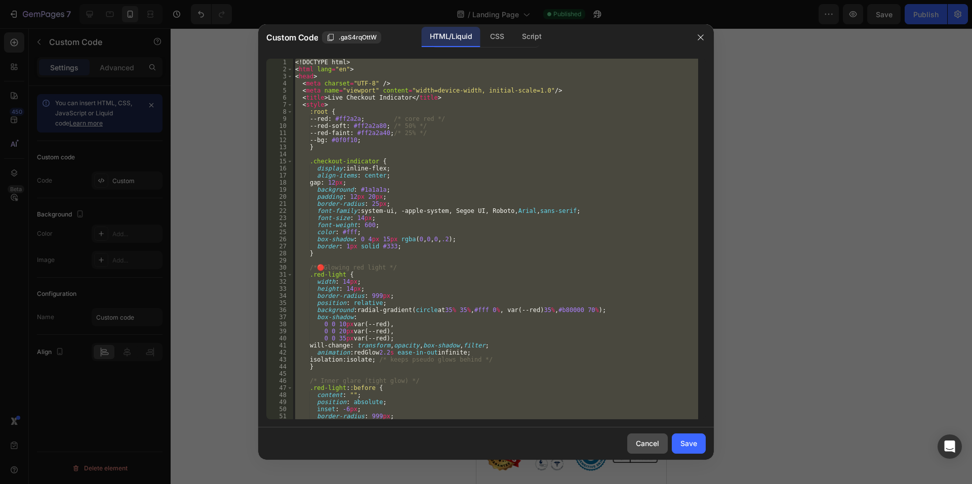
drag, startPoint x: 655, startPoint y: 445, endPoint x: 650, endPoint y: 434, distance: 12.2
click at [655, 445] on div "Cancel" at bounding box center [647, 443] width 23 height 11
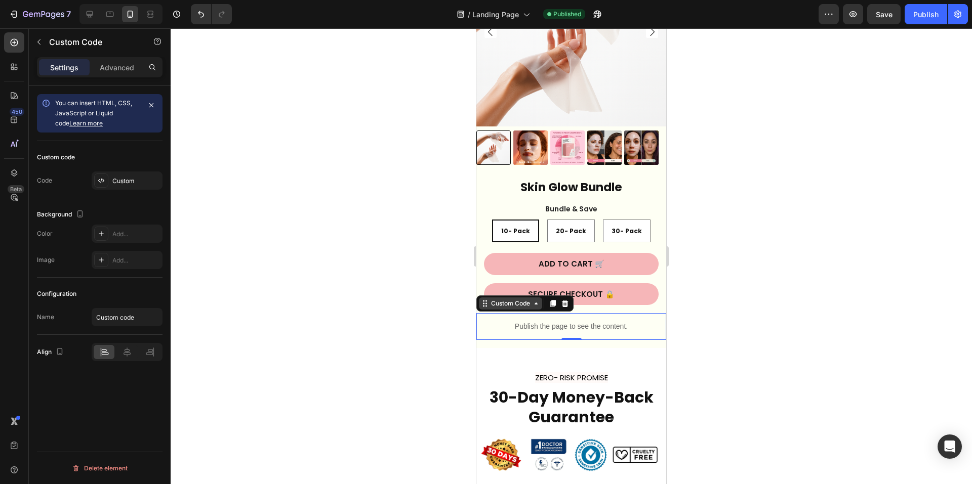
drag, startPoint x: 598, startPoint y: 318, endPoint x: 507, endPoint y: 296, distance: 93.7
click at [598, 321] on p "Publish the page to see the content." at bounding box center [571, 326] width 190 height 11
click at [119, 182] on div "Custom" at bounding box center [136, 181] width 48 height 9
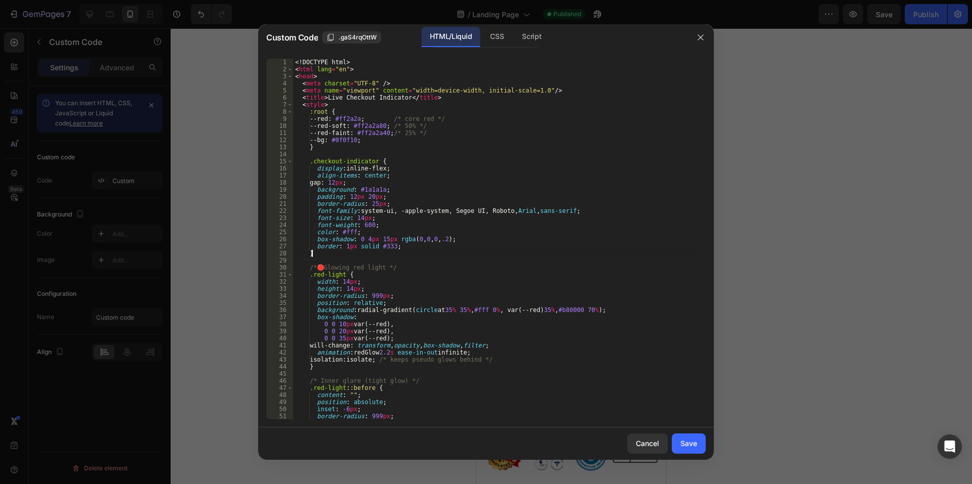
drag, startPoint x: 425, startPoint y: 249, endPoint x: 364, endPoint y: 201, distance: 77.5
click at [371, 210] on div "<! DOCTYPE html > < html lang = "en" > < head > < meta charset = "UTF-8" /> < m…" at bounding box center [495, 246] width 405 height 375
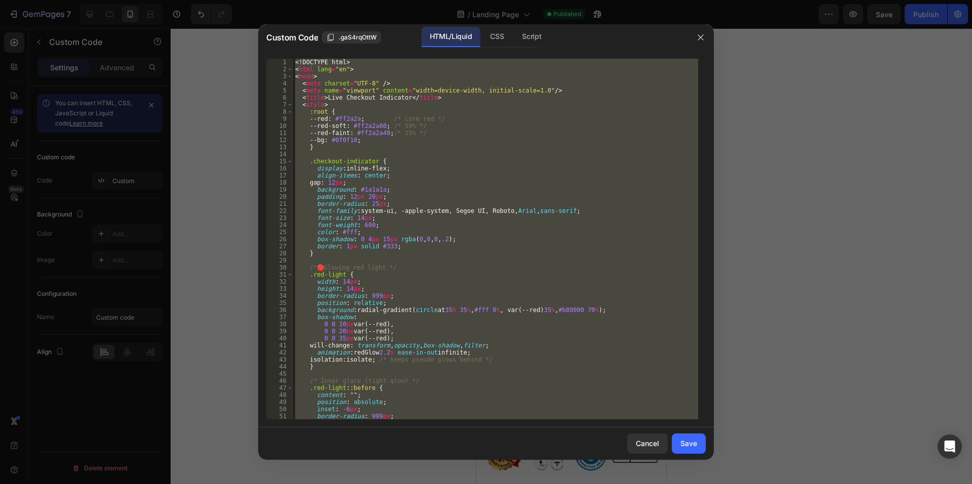
paste textarea
type textarea "</html>"
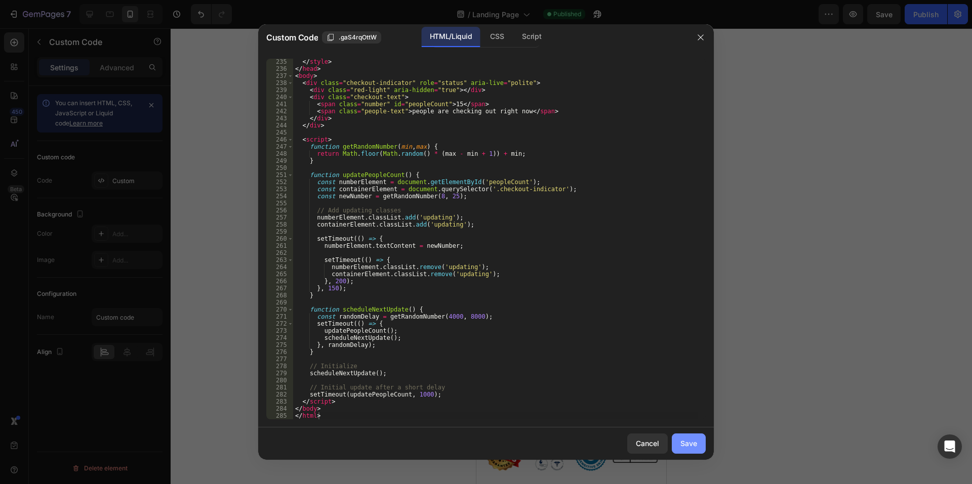
click at [680, 444] on button "Save" at bounding box center [689, 444] width 34 height 20
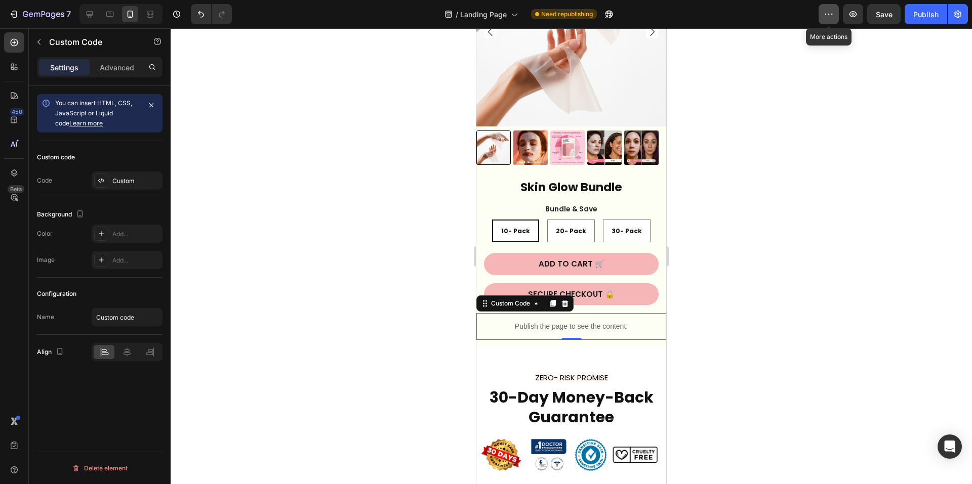
click at [830, 11] on icon "button" at bounding box center [828, 14] width 10 height 10
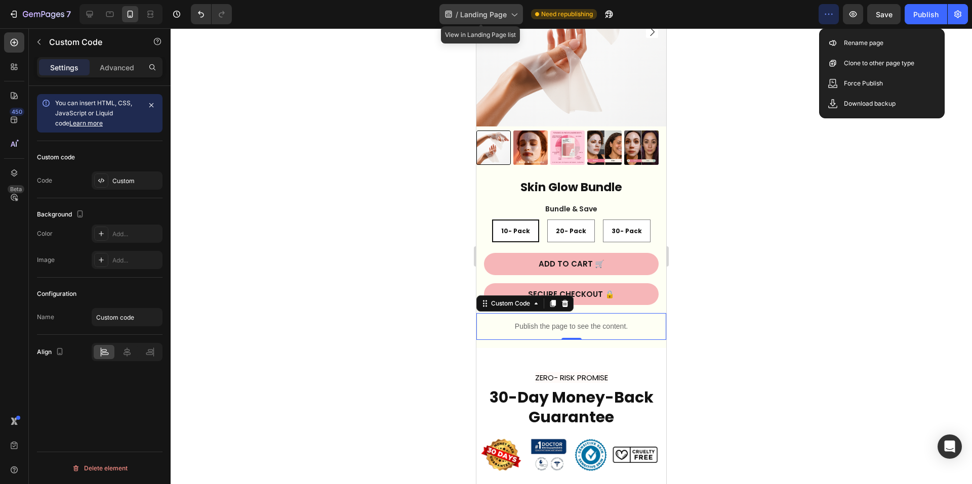
click at [512, 11] on icon at bounding box center [514, 14] width 10 height 10
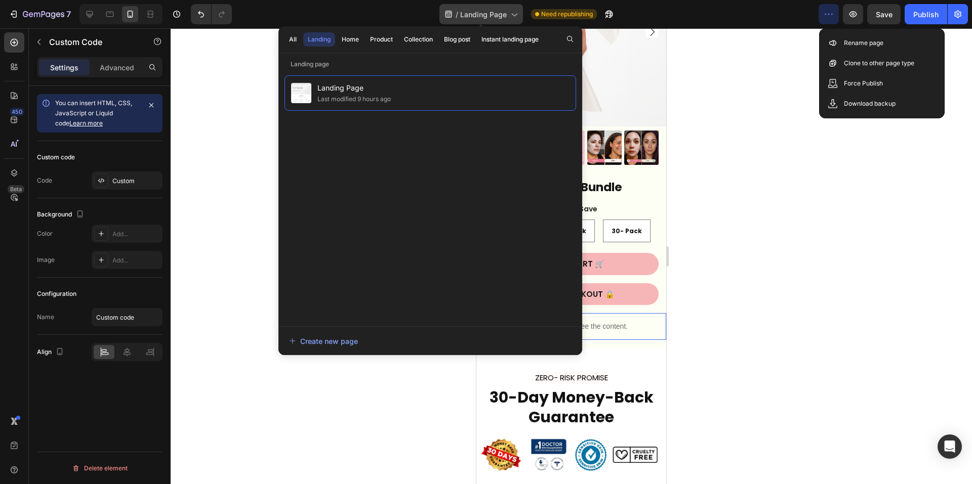
click at [512, 11] on icon at bounding box center [514, 14] width 10 height 10
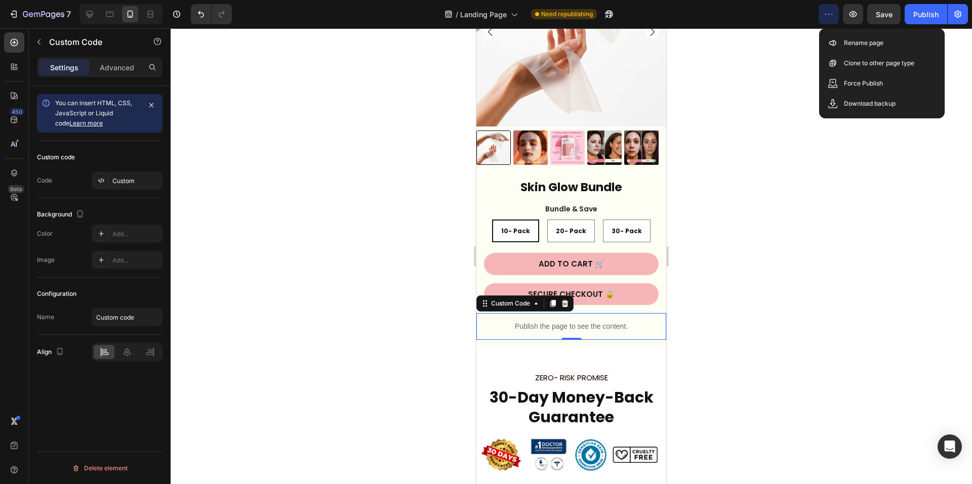
click at [830, 14] on icon "button" at bounding box center [828, 14] width 10 height 10
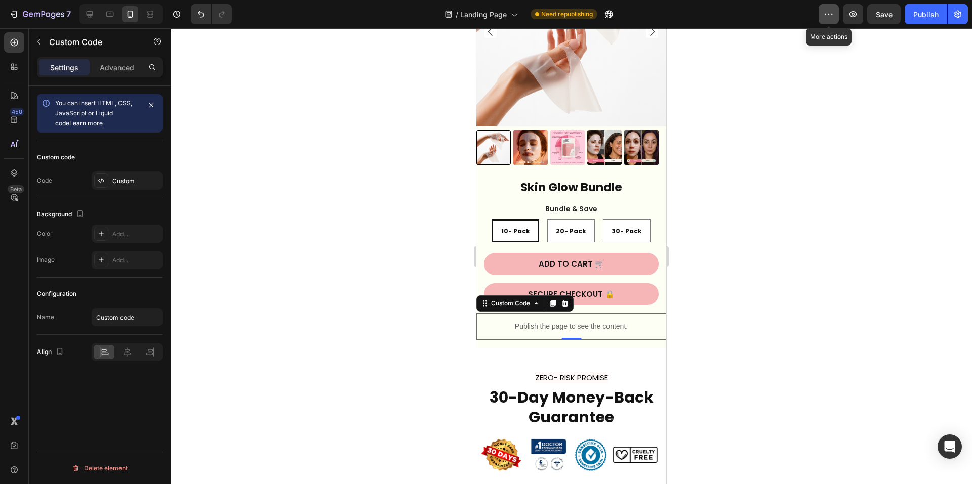
click at [830, 14] on icon "button" at bounding box center [828, 14] width 10 height 10
click at [956, 15] on icon "button" at bounding box center [957, 14] width 10 height 10
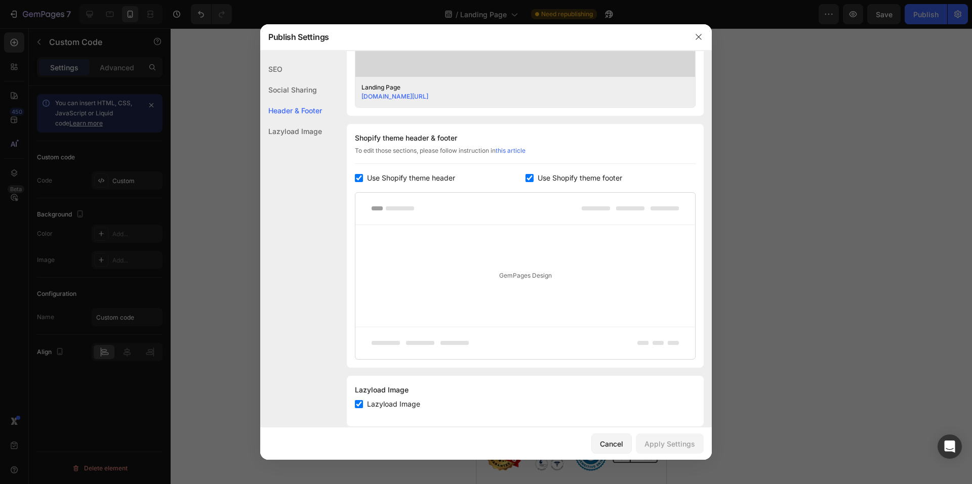
scroll to position [426, 0]
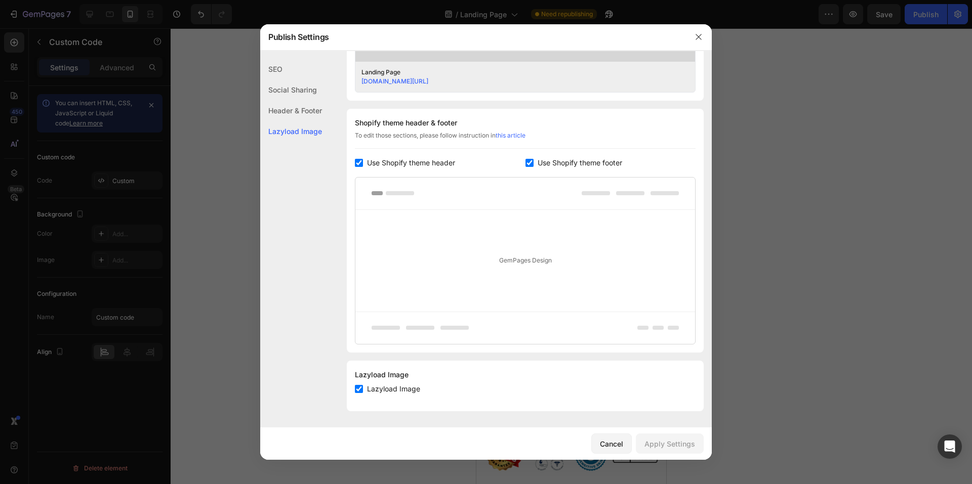
click at [299, 121] on div "Header & Footer" at bounding box center [291, 131] width 62 height 21
click at [698, 37] on icon "button" at bounding box center [698, 37] width 6 height 6
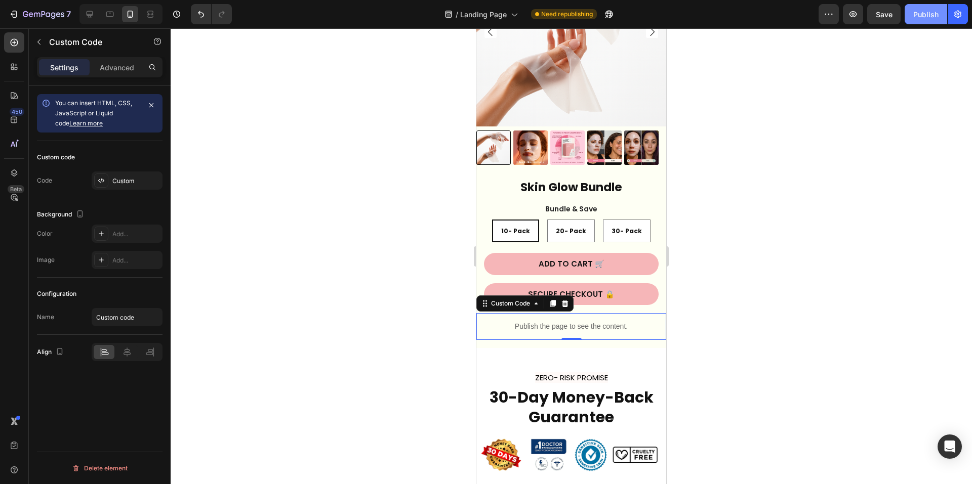
click at [933, 14] on div "Publish" at bounding box center [925, 14] width 25 height 11
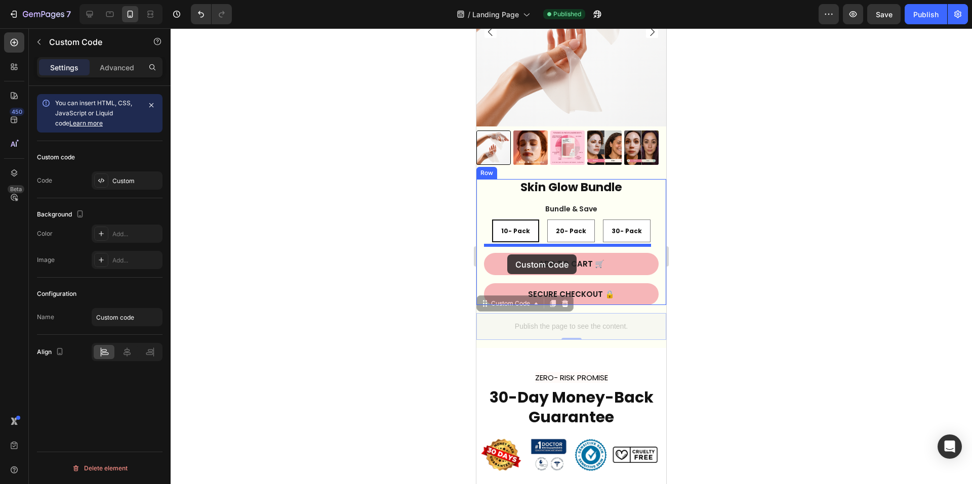
drag, startPoint x: 483, startPoint y: 298, endPoint x: 507, endPoint y: 255, distance: 49.4
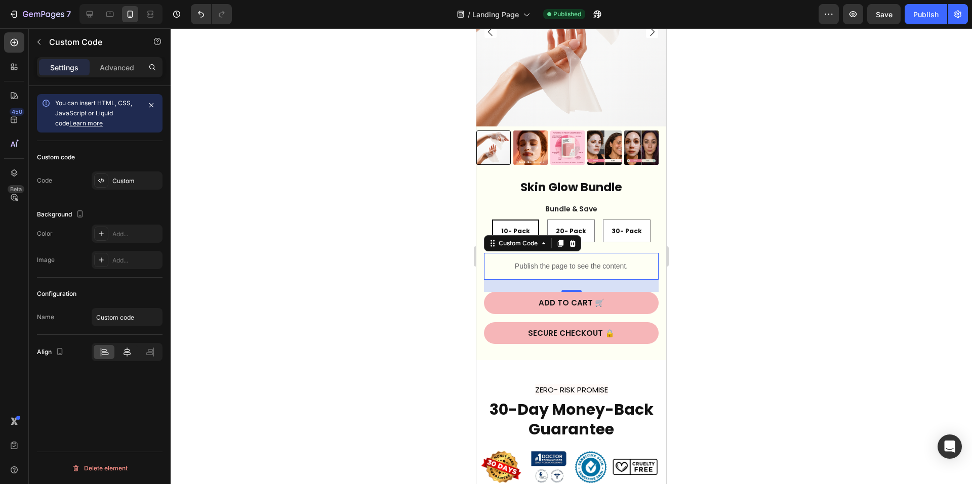
click at [130, 354] on icon at bounding box center [127, 352] width 10 height 10
click at [39, 41] on icon "button" at bounding box center [39, 42] width 8 height 8
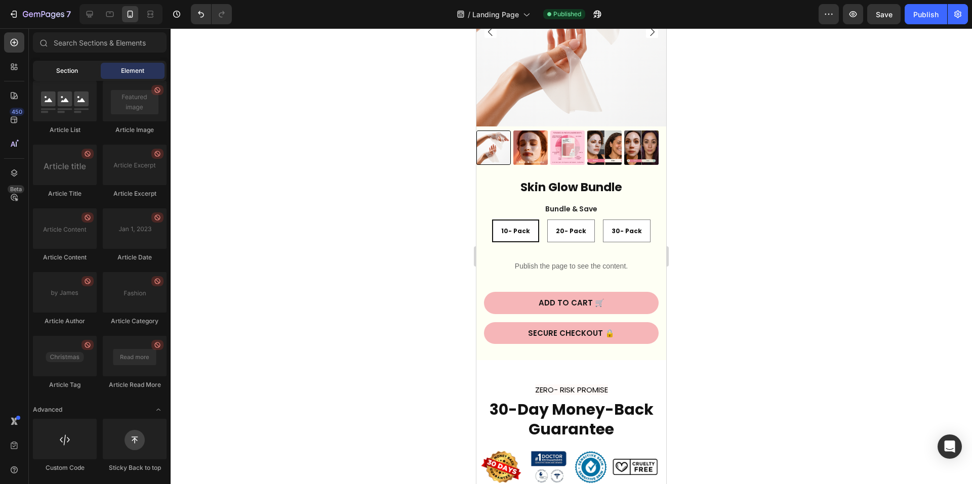
click at [60, 76] on div "Section" at bounding box center [67, 71] width 64 height 16
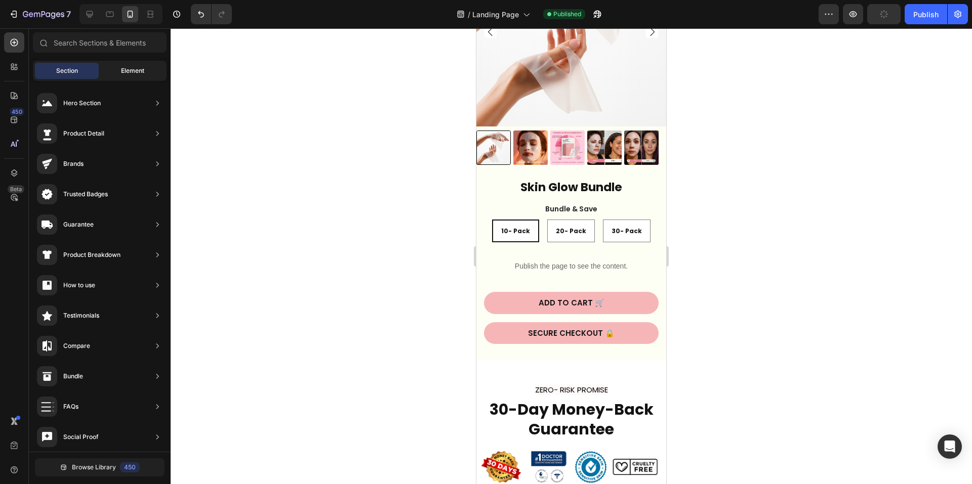
click at [132, 70] on span "Element" at bounding box center [132, 70] width 23 height 9
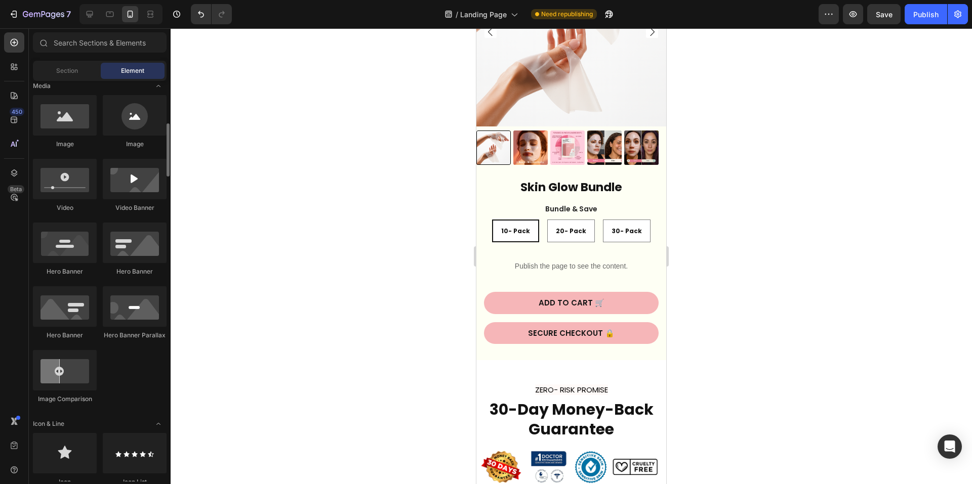
scroll to position [270, 0]
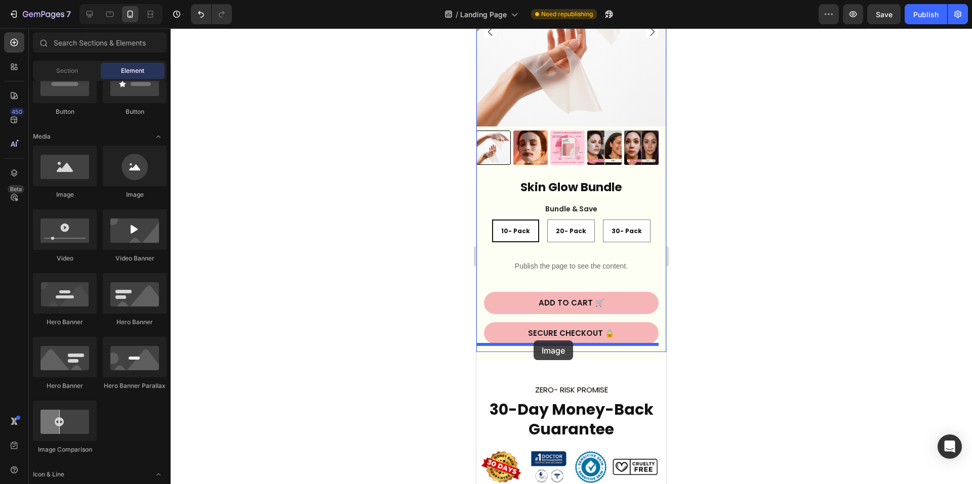
drag, startPoint x: 552, startPoint y: 204, endPoint x: 533, endPoint y: 341, distance: 137.9
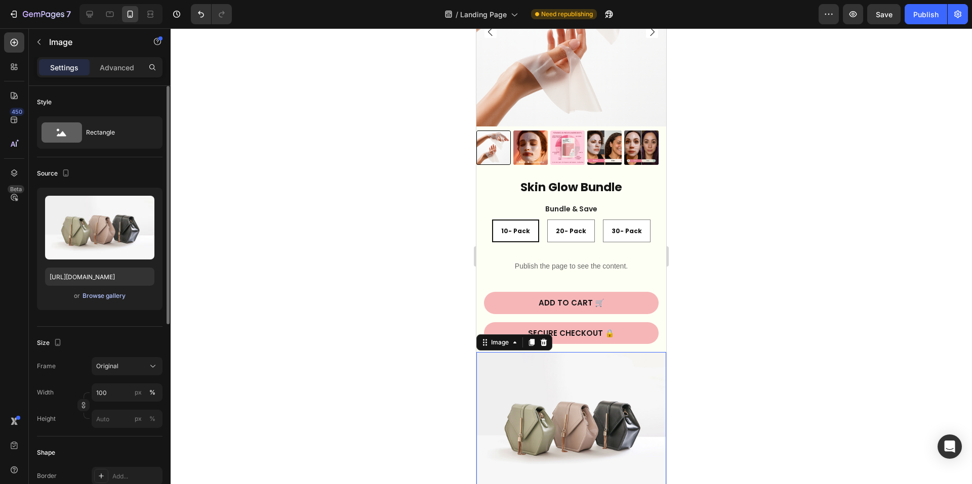
click at [102, 301] on div "or Browse gallery" at bounding box center [99, 296] width 109 height 12
click at [105, 297] on div "Browse gallery" at bounding box center [103, 295] width 43 height 9
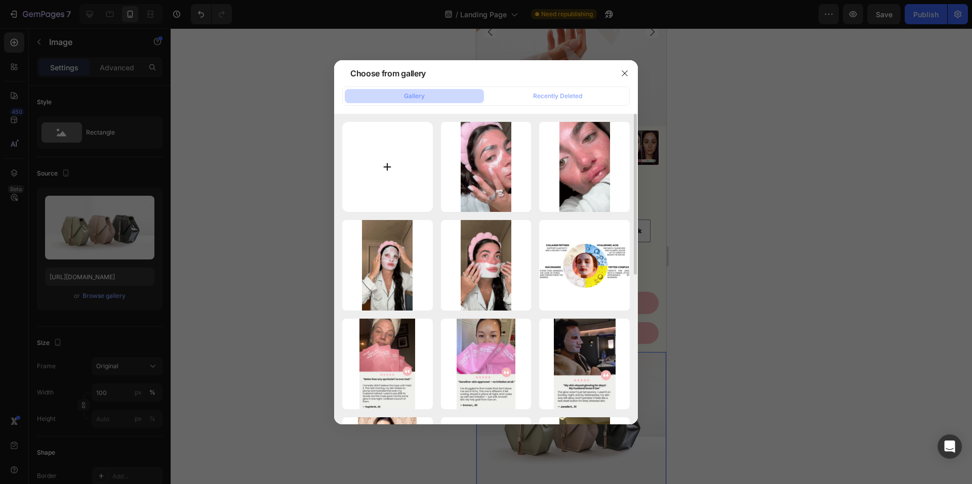
click at [381, 183] on input "file" at bounding box center [387, 167] width 91 height 91
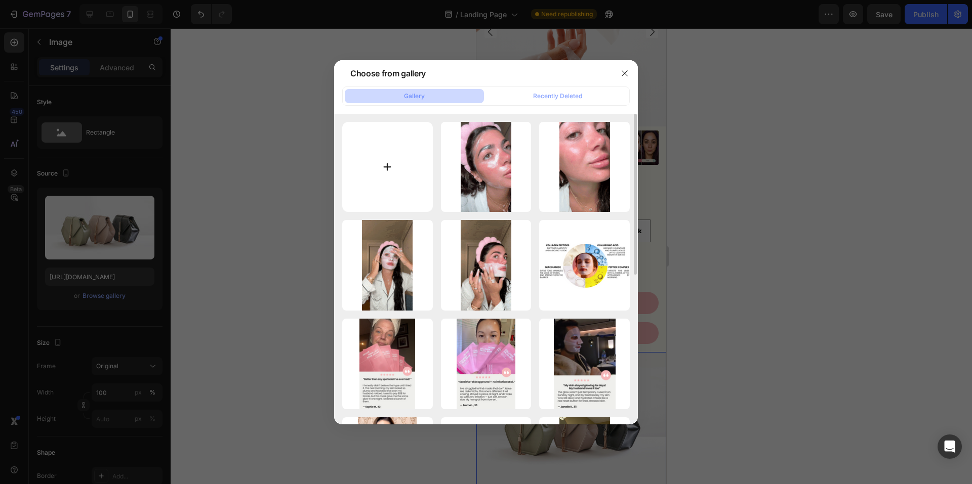
type input "C:\fakepath\Screenshot [DATE] 004535.png"
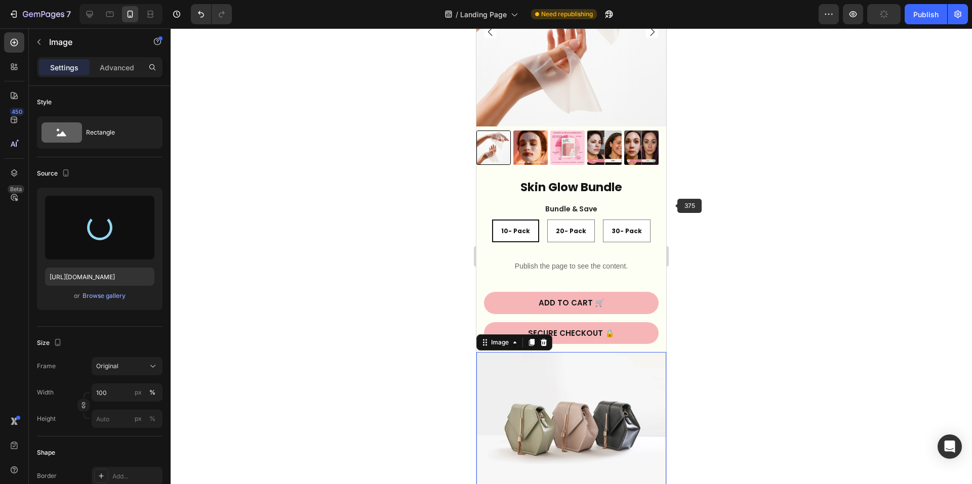
type input "[URL][DOMAIN_NAME]"
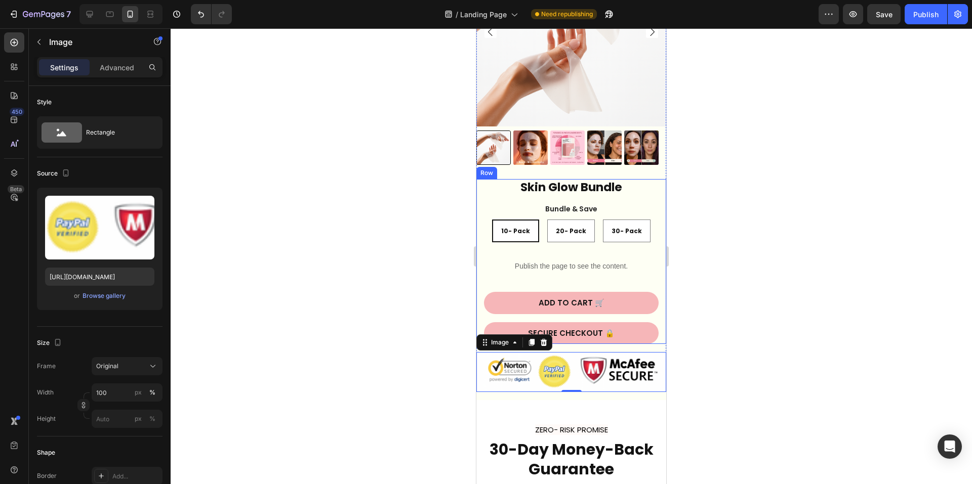
click at [751, 346] on div at bounding box center [571, 256] width 801 height 456
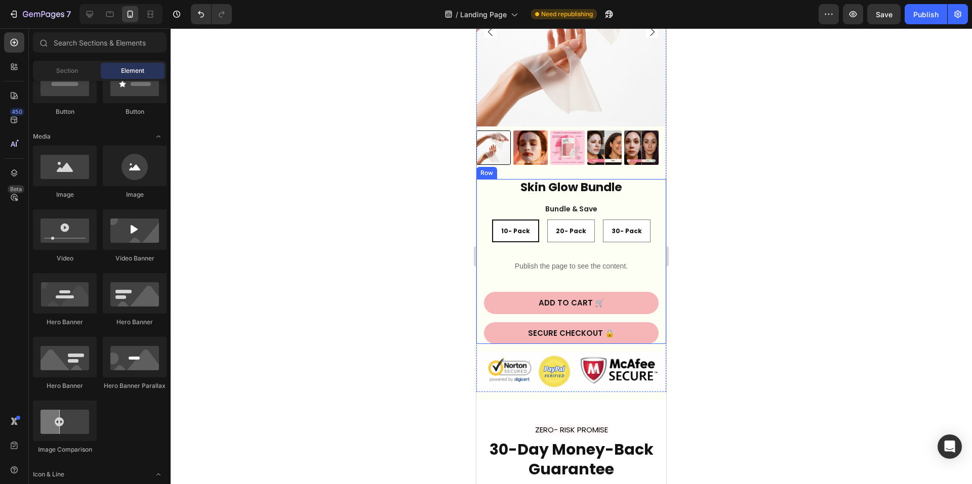
click at [796, 362] on div at bounding box center [571, 256] width 801 height 456
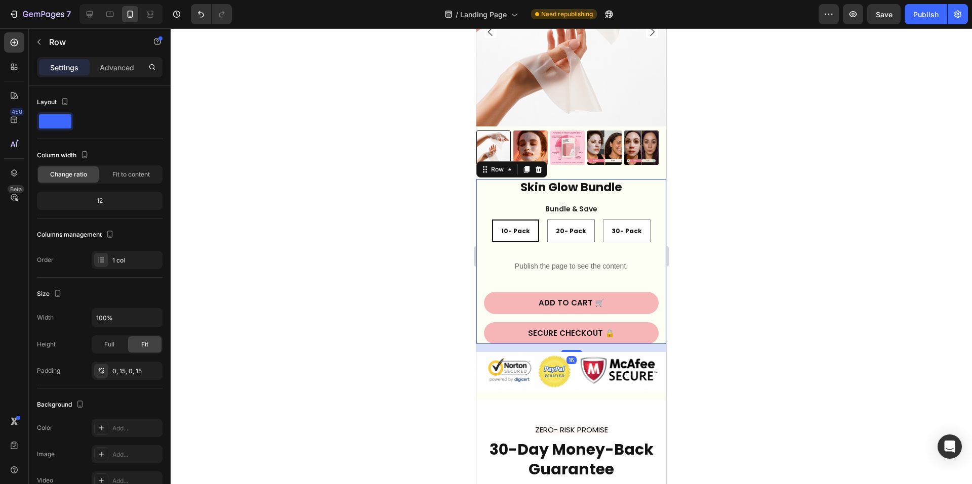
click at [483, 277] on div "Skin Glow Bundle Product Title Image Lorem ipsum dolor sit amet, consectetur ad…" at bounding box center [571, 261] width 190 height 165
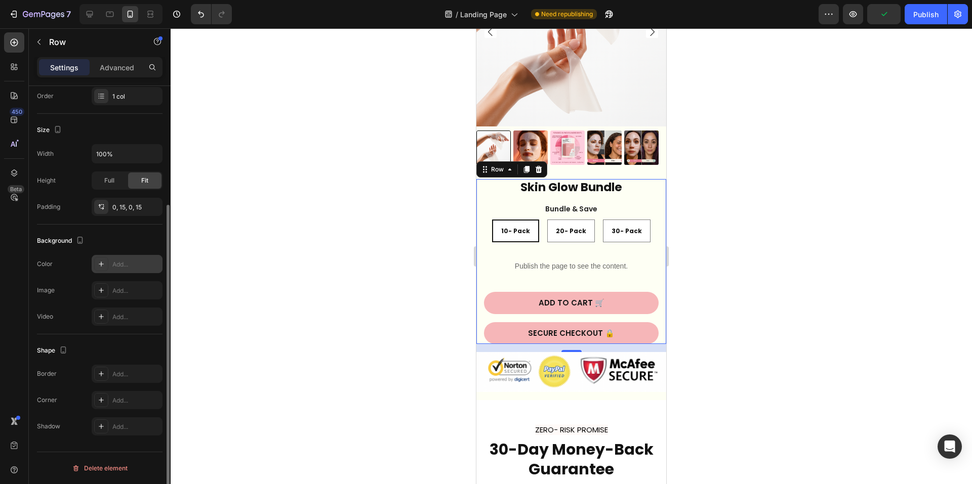
click at [117, 264] on div "Add..." at bounding box center [136, 264] width 48 height 9
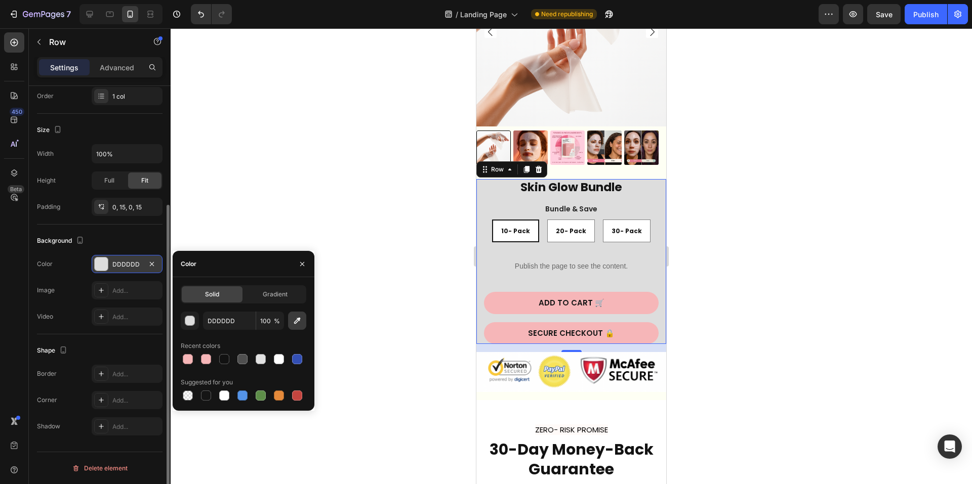
click at [294, 320] on icon "button" at bounding box center [297, 321] width 10 height 10
type input "F5F5F5"
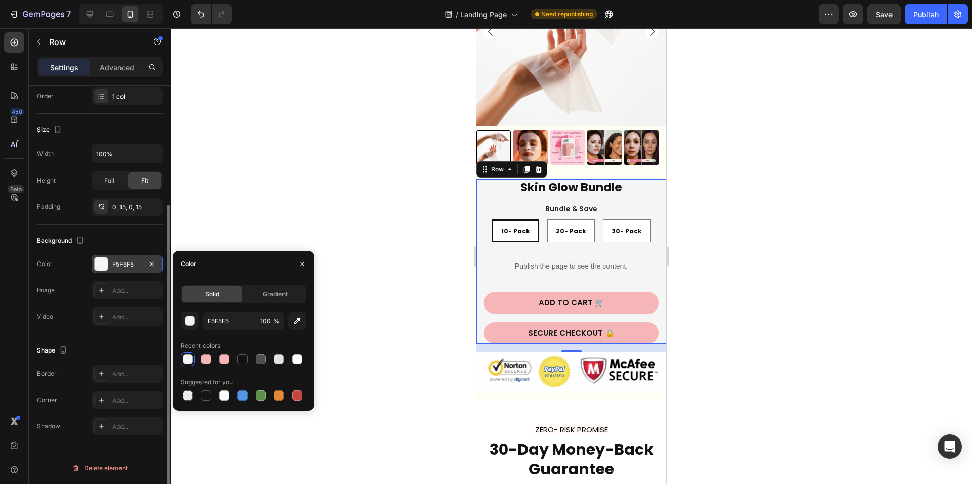
click at [821, 206] on div at bounding box center [571, 256] width 801 height 456
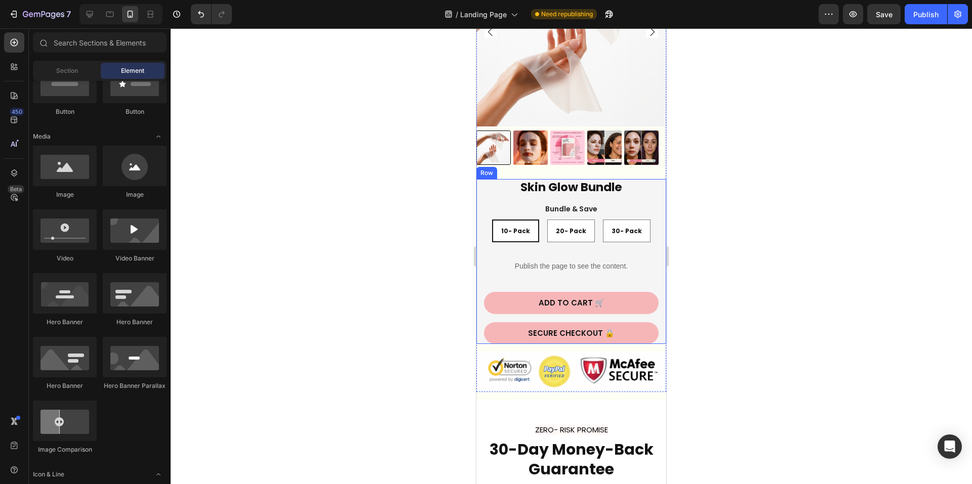
click at [649, 208] on div "Skin Glow Bundle Product Title Image Lorem ipsum dolor sit amet, consectetur ad…" at bounding box center [571, 261] width 175 height 165
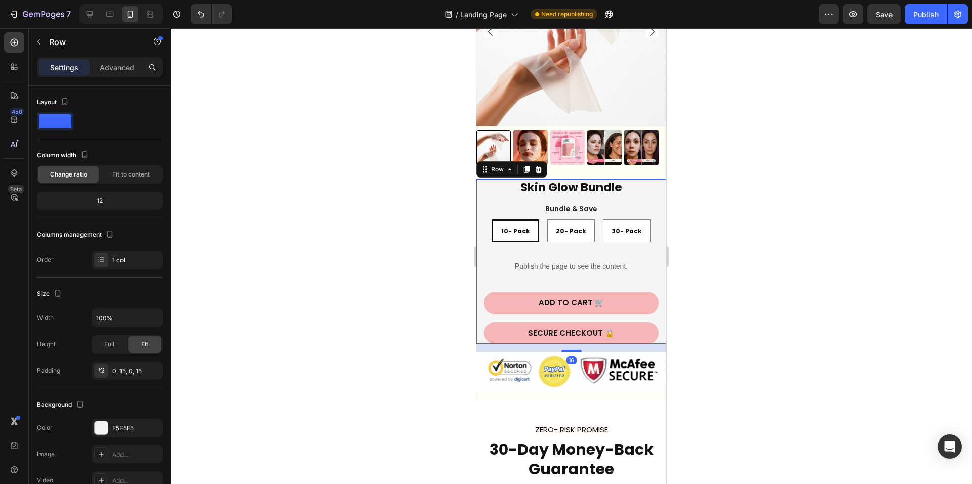
click at [879, 321] on div at bounding box center [571, 256] width 801 height 456
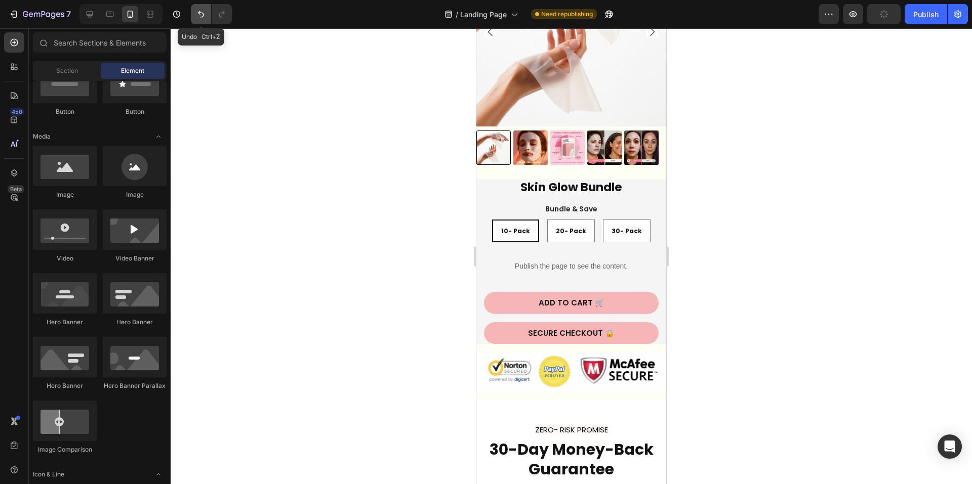
click at [194, 10] on button "Undo/Redo" at bounding box center [201, 14] width 20 height 20
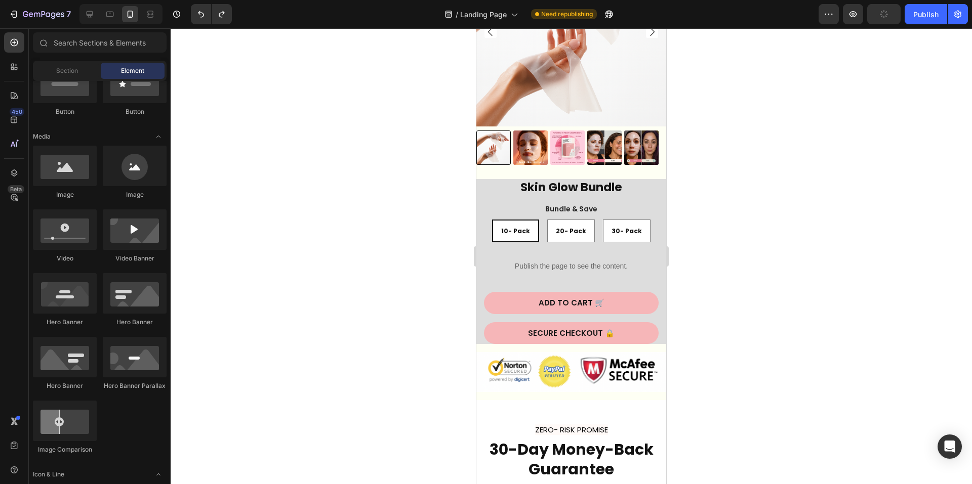
click at [823, 217] on div at bounding box center [571, 256] width 801 height 456
drag, startPoint x: 809, startPoint y: 288, endPoint x: 806, endPoint y: 301, distance: 13.0
click at [808, 294] on div at bounding box center [571, 256] width 801 height 456
drag, startPoint x: 769, startPoint y: 370, endPoint x: 760, endPoint y: 361, distance: 12.2
click at [769, 370] on div at bounding box center [571, 256] width 801 height 456
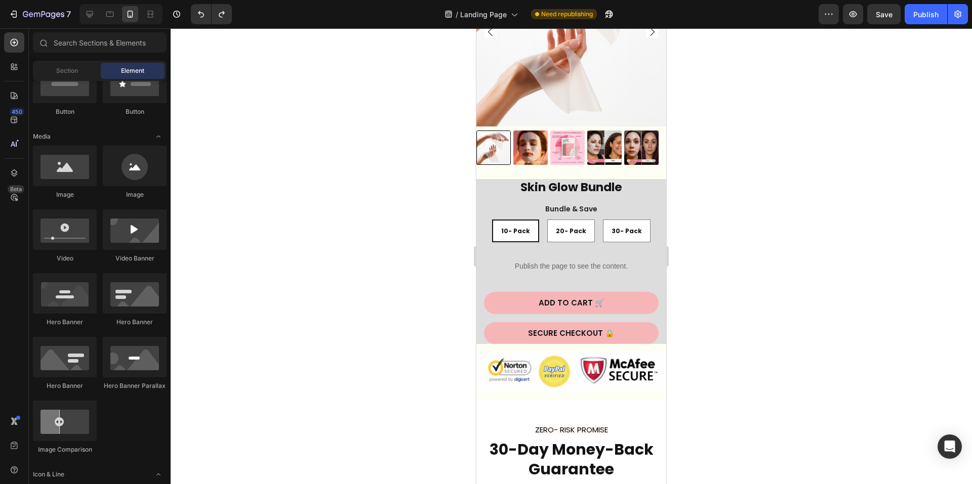
drag, startPoint x: 760, startPoint y: 340, endPoint x: 732, endPoint y: 370, distance: 41.2
click at [756, 352] on div at bounding box center [571, 256] width 801 height 456
click at [791, 347] on div at bounding box center [571, 256] width 801 height 456
click at [628, 76] on img at bounding box center [571, 32] width 190 height 190
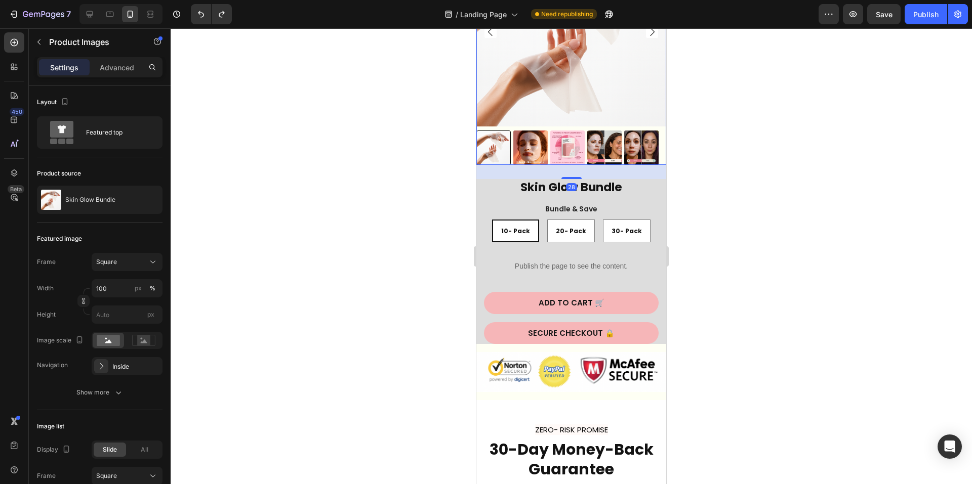
drag, startPoint x: 792, startPoint y: 284, endPoint x: 783, endPoint y: 300, distance: 18.8
click at [793, 286] on div at bounding box center [571, 256] width 801 height 456
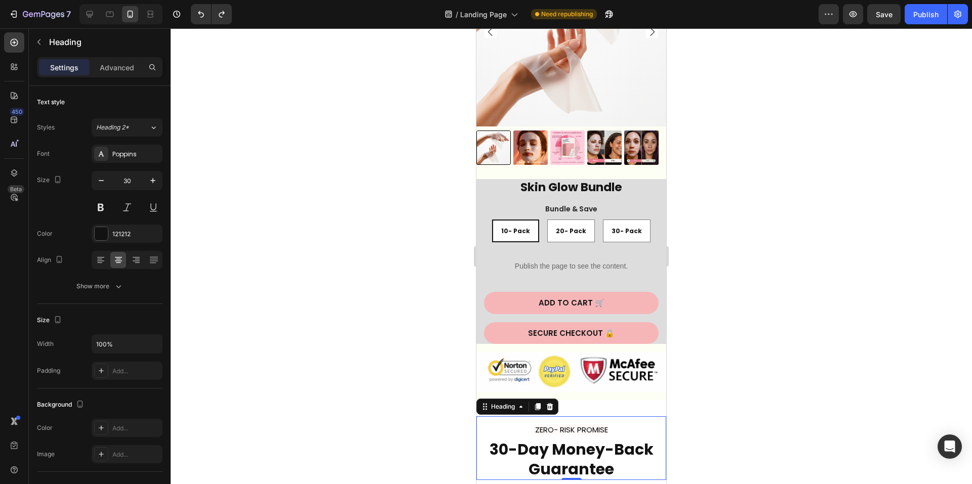
click at [642, 416] on h2 "ZERO- RISK PROMISE 30-Day Money-Back Guarantee" at bounding box center [571, 448] width 190 height 64
click at [192, 10] on button "Undo/Redo" at bounding box center [201, 14] width 20 height 20
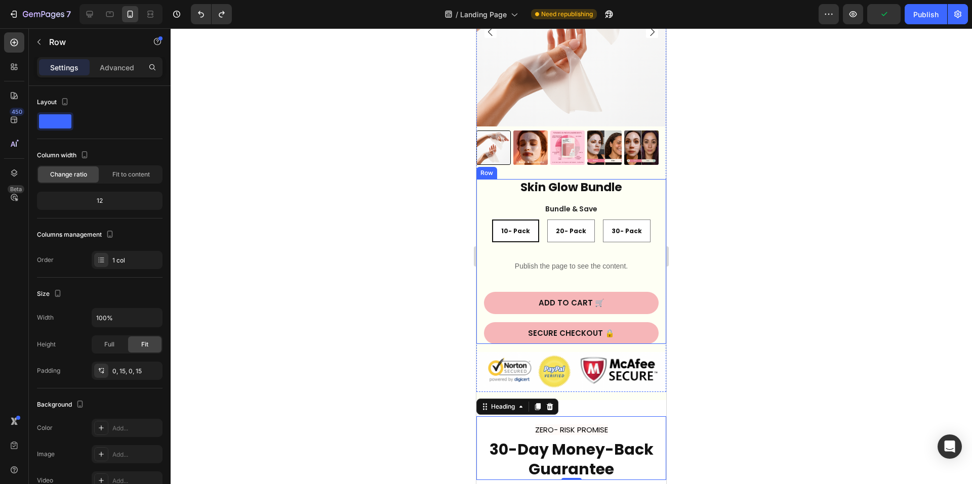
click at [483, 271] on div "Skin Glow Bundle Product Title Image Lorem ipsum dolor sit amet, consectetur ad…" at bounding box center [571, 261] width 190 height 165
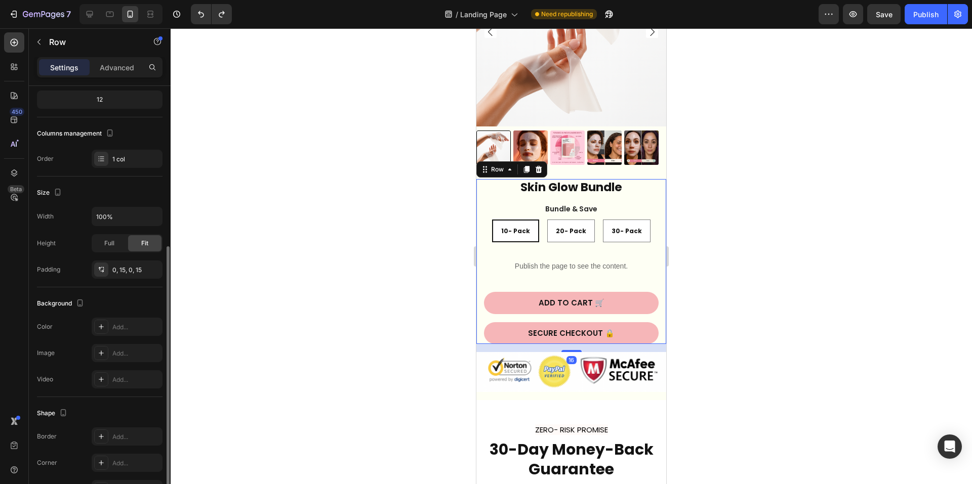
scroll to position [152, 0]
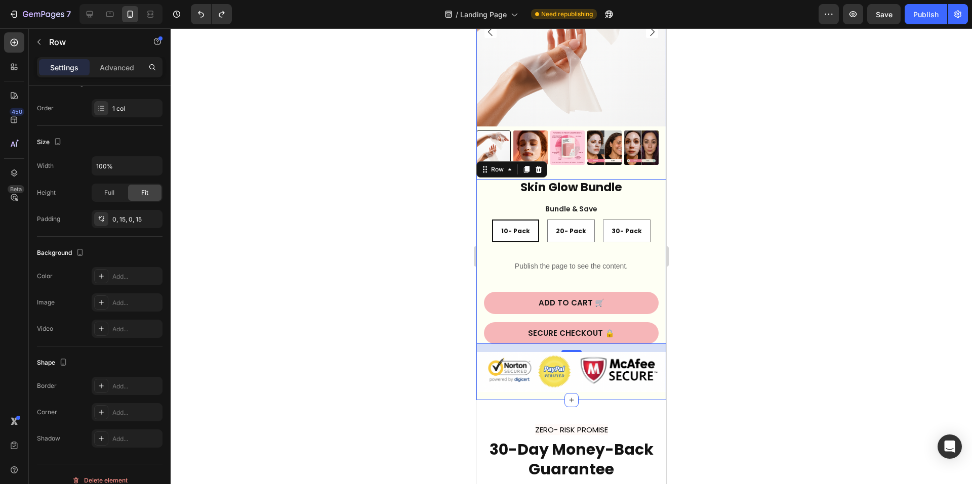
click at [512, 388] on div "Product Images Skin Glow Bundle Product Title Image Lorem ipsum dolor sit amet,…" at bounding box center [571, 169] width 190 height 464
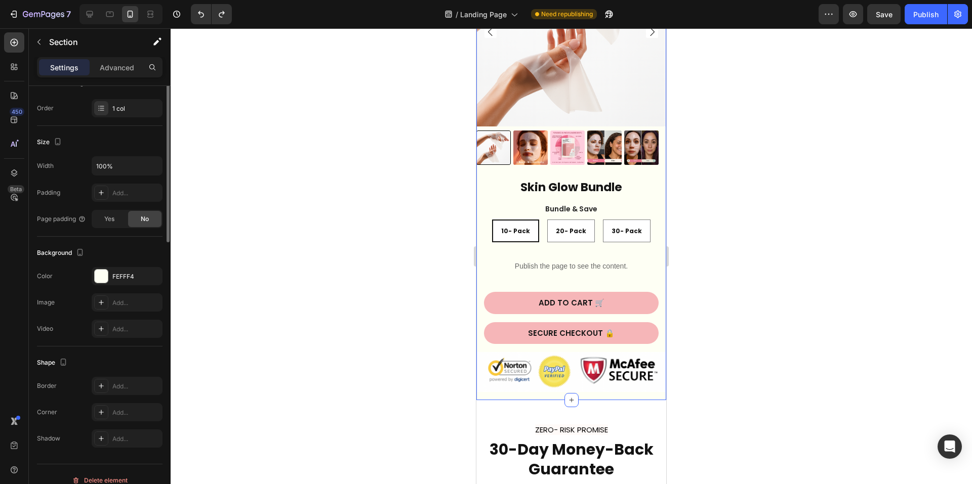
scroll to position [0, 0]
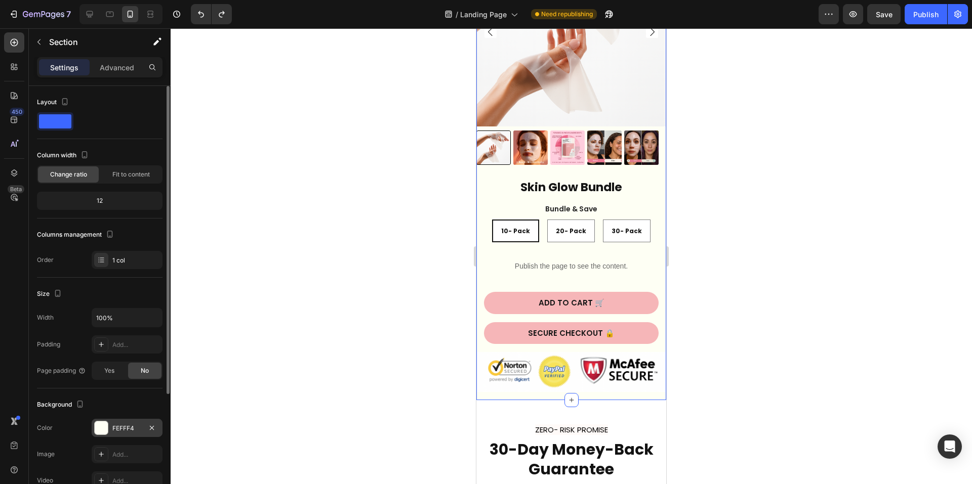
drag, startPoint x: 124, startPoint y: 430, endPoint x: 135, endPoint y: 427, distance: 10.4
click at [124, 430] on div "FEFFF4" at bounding box center [126, 428] width 29 height 9
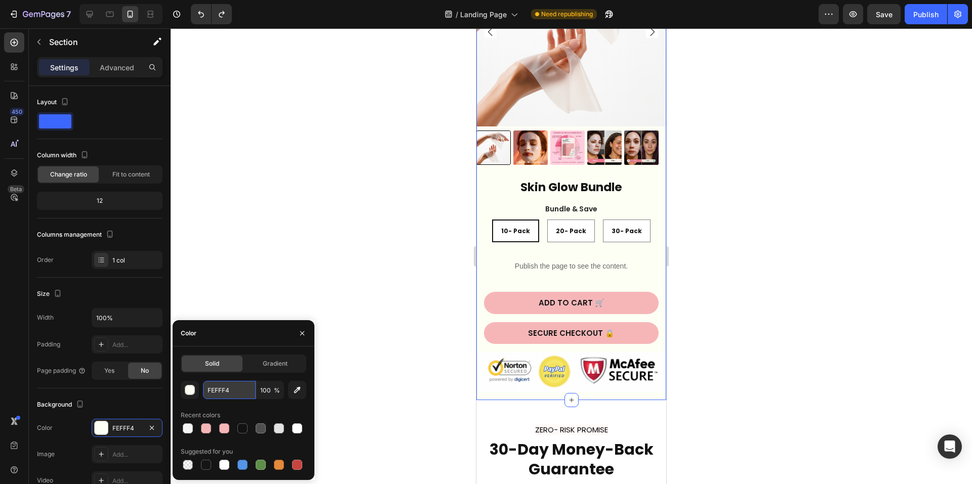
click at [232, 388] on input "FEFFF4" at bounding box center [229, 390] width 53 height 18
click at [603, 368] on img at bounding box center [571, 372] width 190 height 40
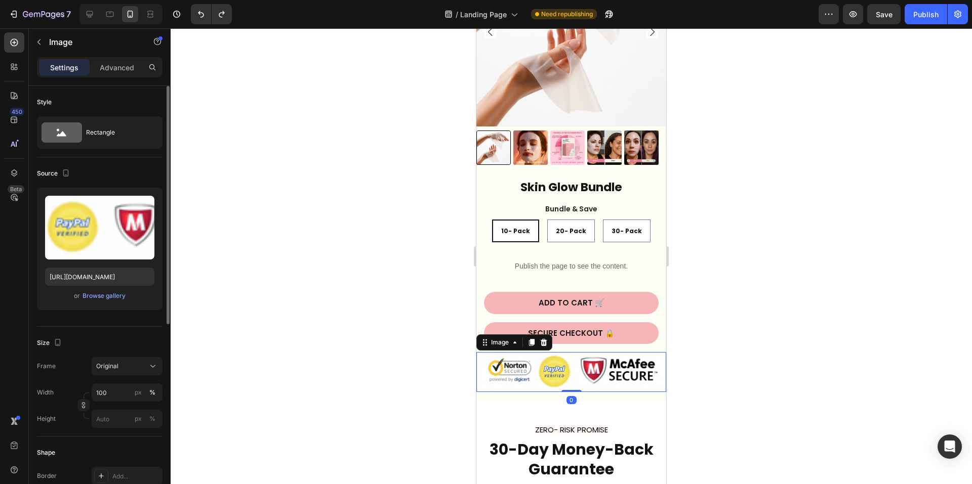
click at [97, 306] on div "Upload Image [URL][DOMAIN_NAME] or Browse gallery" at bounding box center [100, 249] width 126 height 122
click at [100, 297] on div "Browse gallery" at bounding box center [103, 295] width 43 height 9
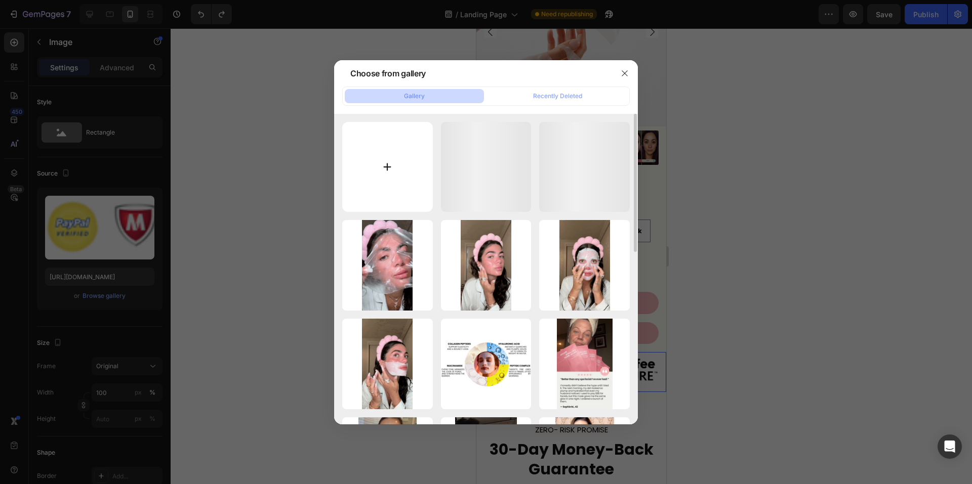
click at [389, 153] on input "file" at bounding box center [387, 167] width 91 height 91
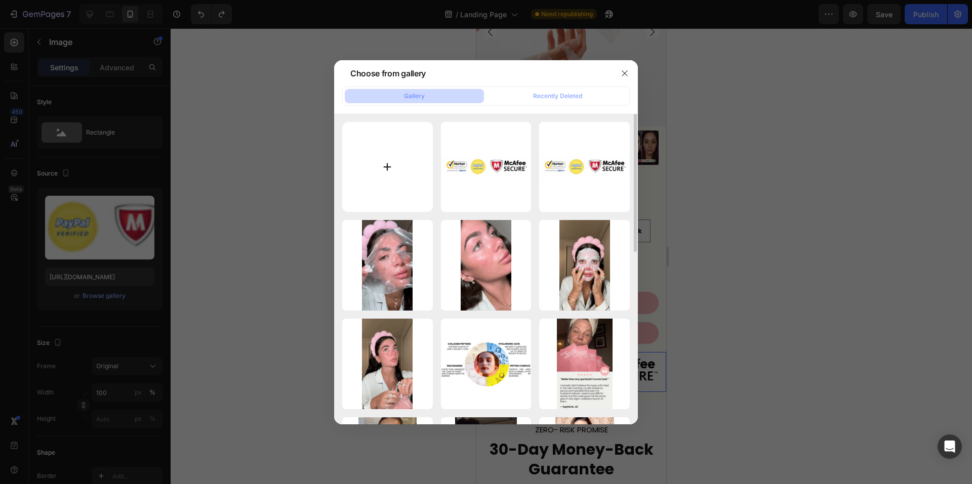
type input "C:\fakepath\Screenshot [DATE] 004730.png"
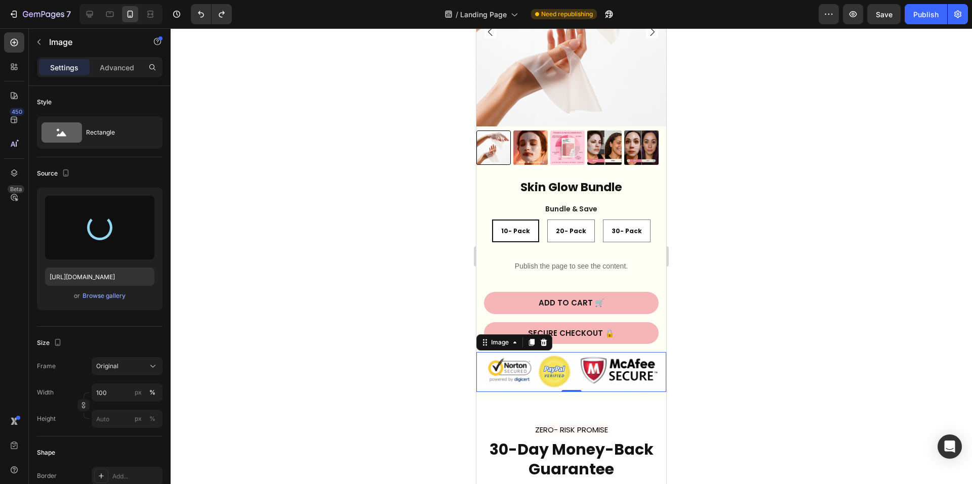
type input "[URL][DOMAIN_NAME]"
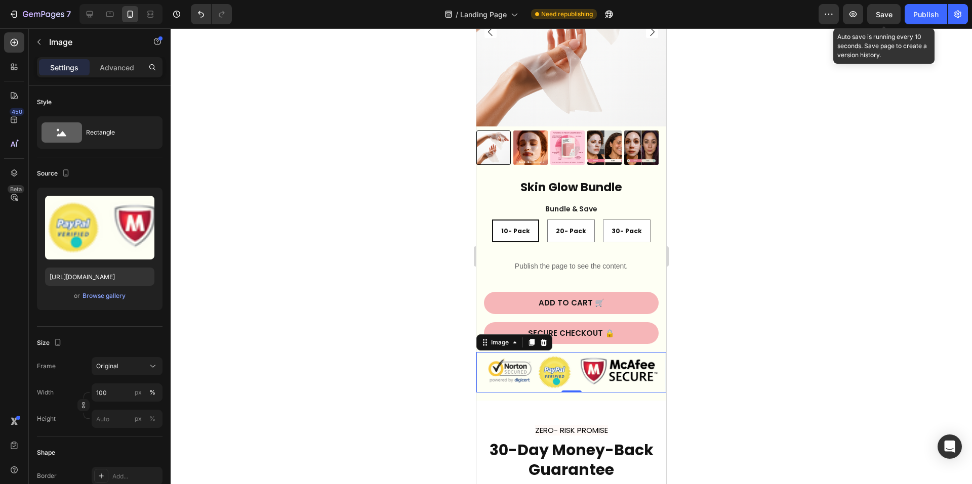
click at [882, 17] on span "Save" at bounding box center [883, 14] width 17 height 9
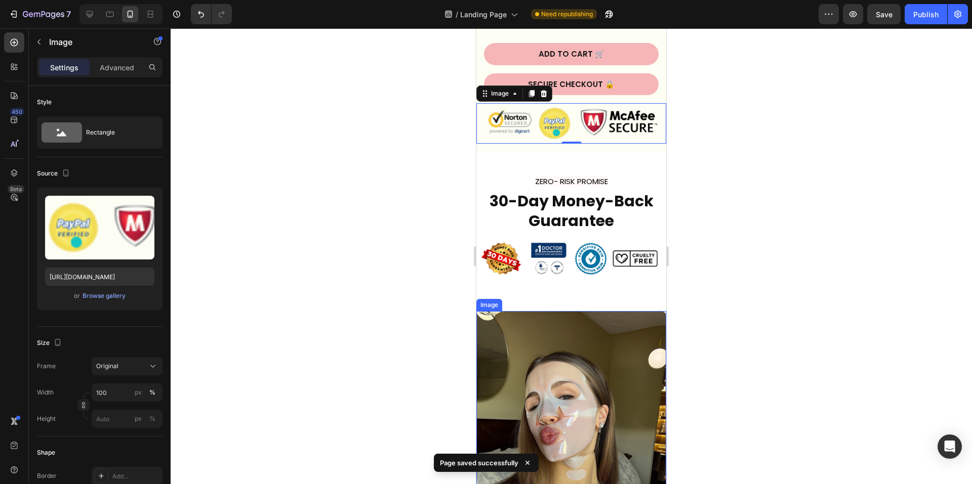
scroll to position [2249, 0]
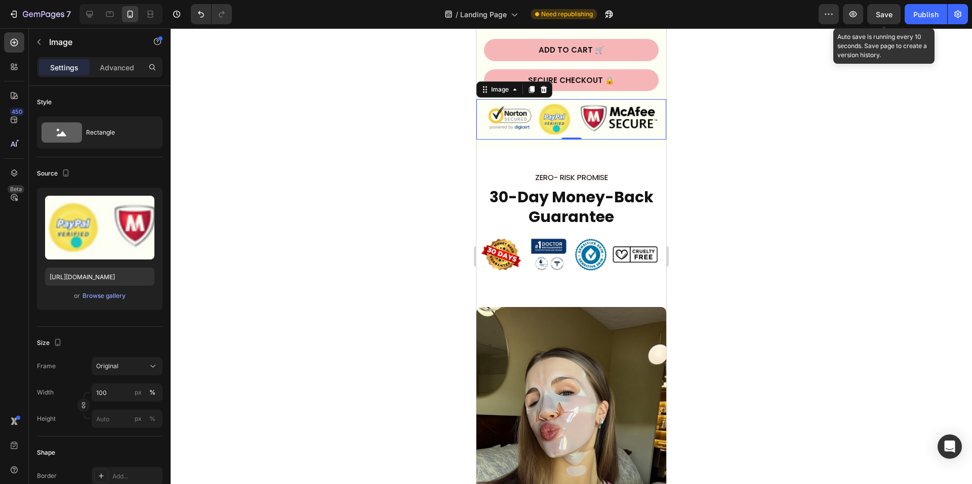
click at [890, 18] on span "Save" at bounding box center [883, 14] width 17 height 9
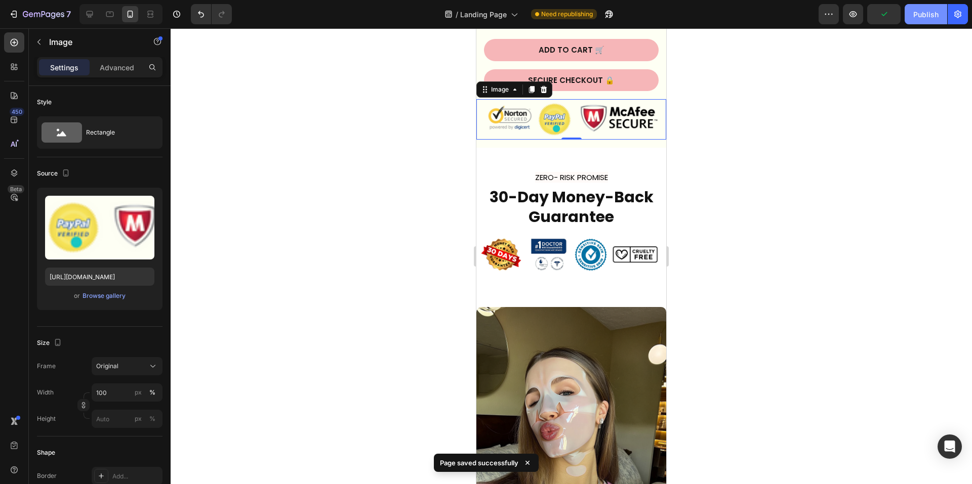
click at [915, 17] on div "Publish" at bounding box center [925, 14] width 25 height 11
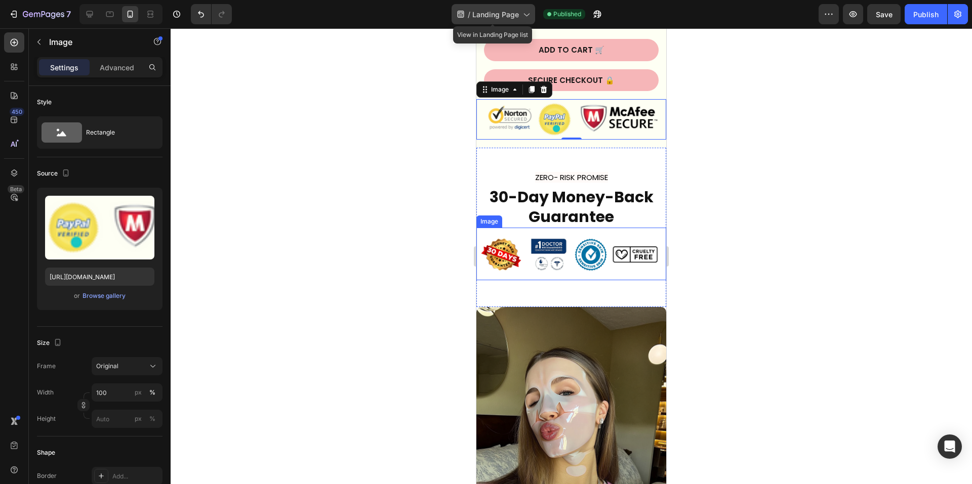
click at [517, 14] on span "Landing Page" at bounding box center [495, 14] width 47 height 11
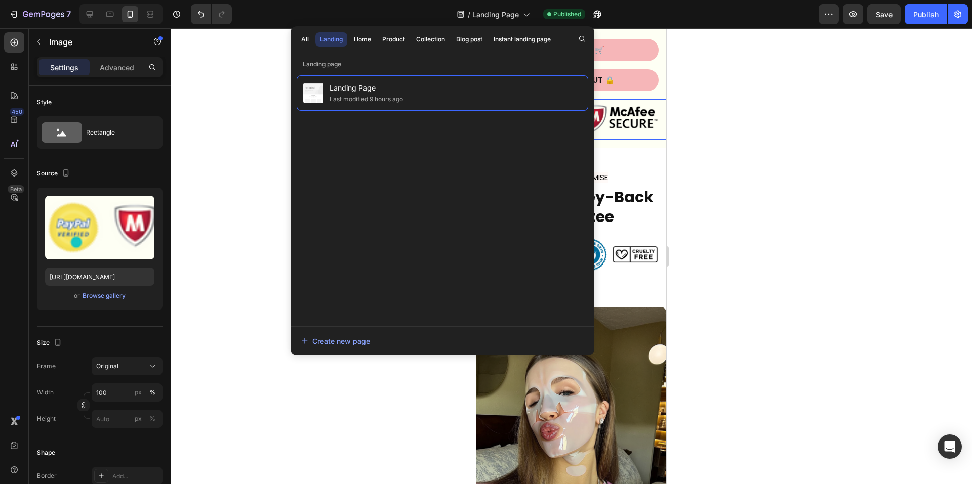
click at [917, 168] on div at bounding box center [571, 256] width 801 height 456
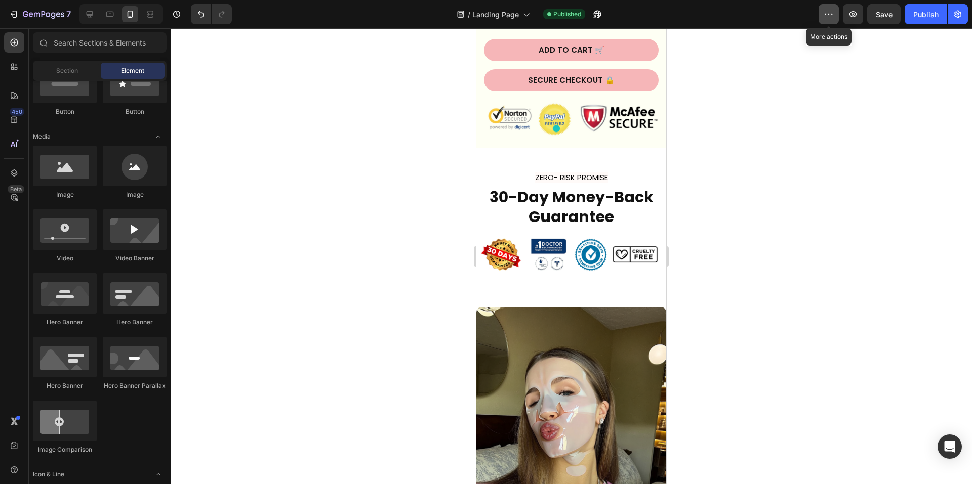
click at [824, 14] on icon "button" at bounding box center [828, 14] width 10 height 10
click at [13, 15] on icon "button" at bounding box center [14, 14] width 10 height 10
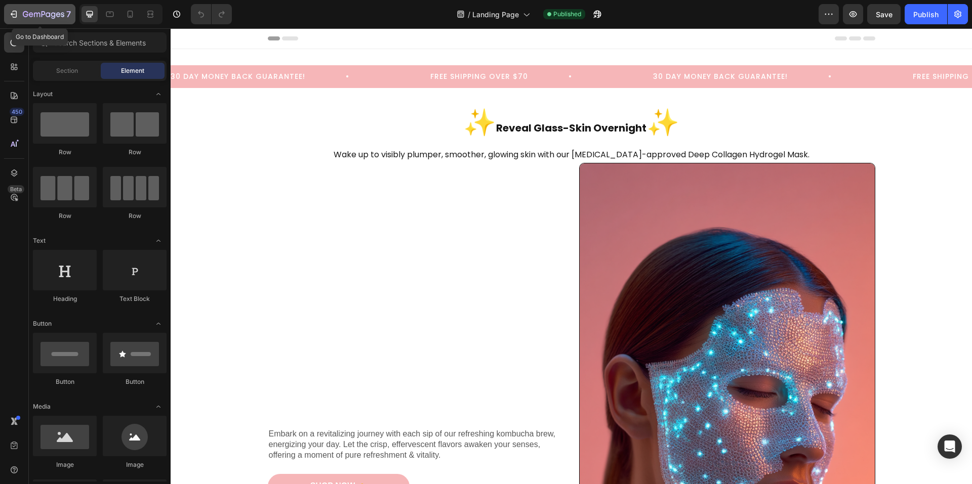
click at [17, 12] on icon "button" at bounding box center [14, 14] width 10 height 10
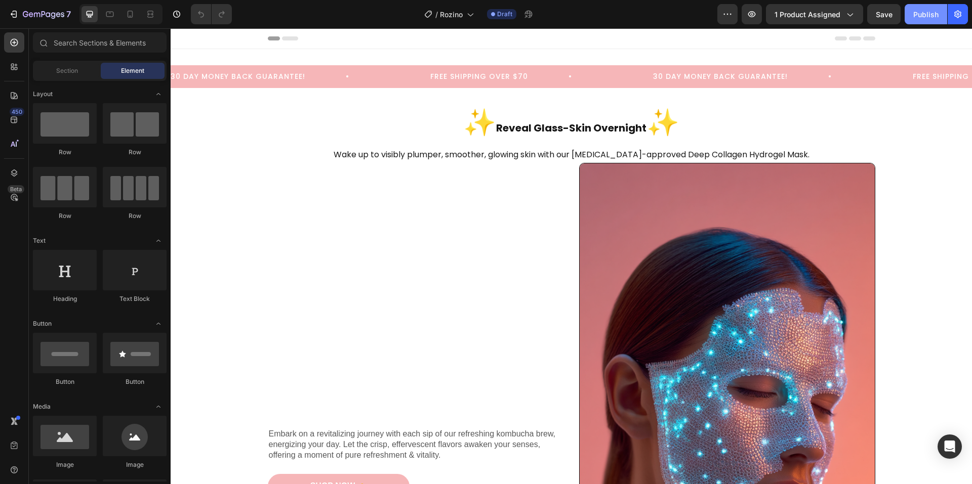
click at [925, 19] on div "Publish" at bounding box center [925, 14] width 25 height 11
click at [191, 37] on span "Header" at bounding box center [201, 38] width 22 height 10
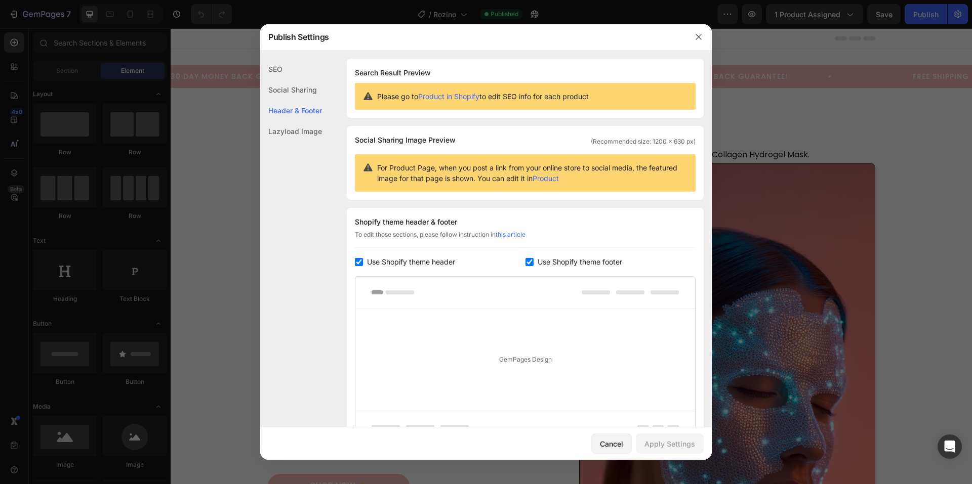
scroll to position [99, 0]
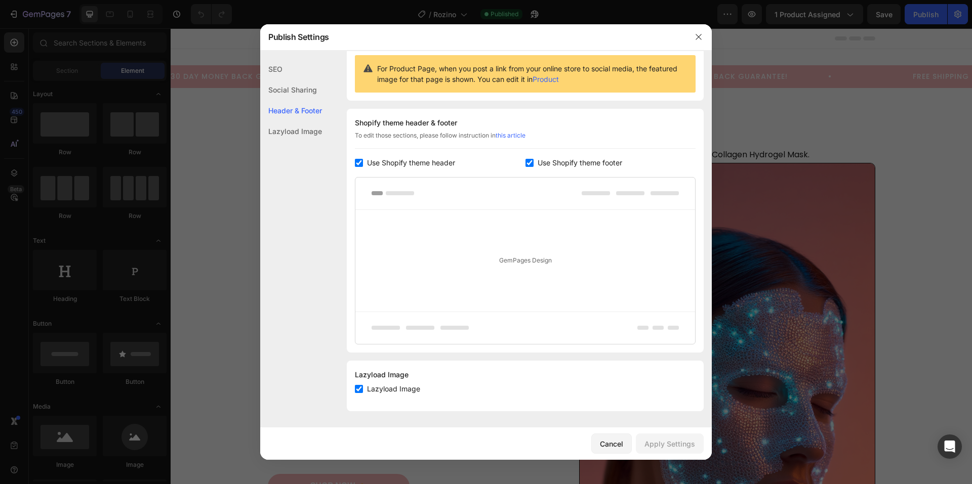
click at [278, 79] on div "SEO" at bounding box center [291, 89] width 62 height 21
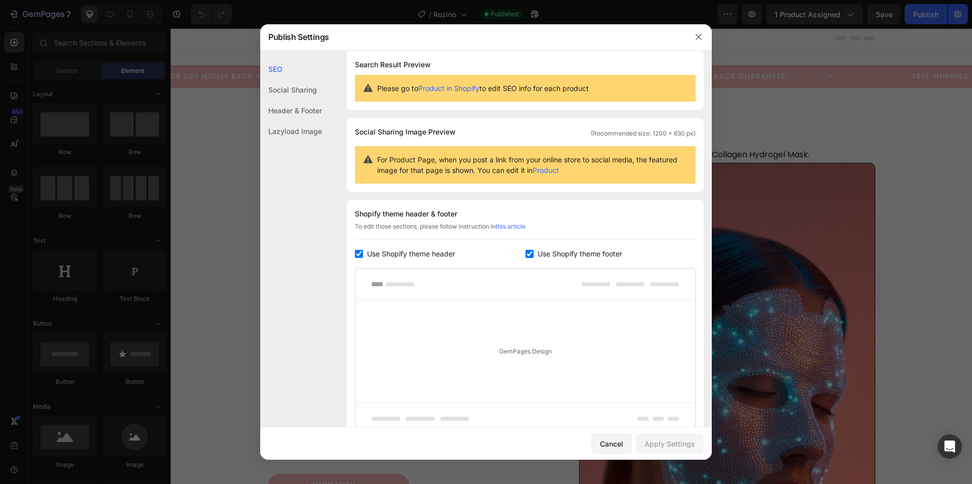
scroll to position [0, 0]
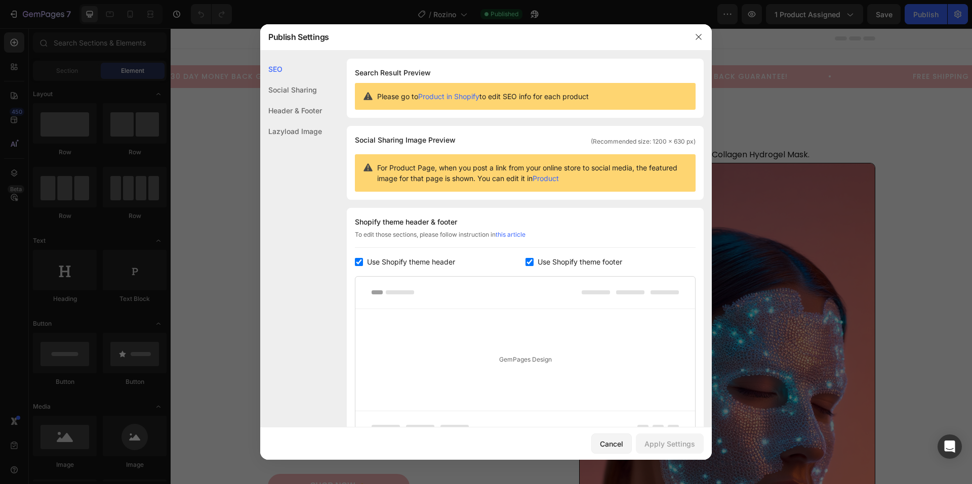
click at [286, 100] on div "Social Sharing" at bounding box center [291, 110] width 62 height 21
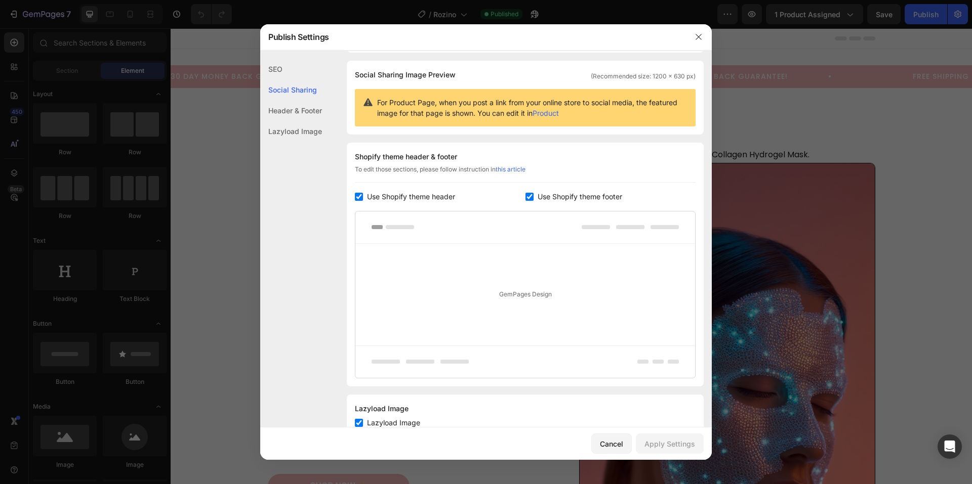
click at [282, 121] on div "Header & Footer" at bounding box center [291, 131] width 62 height 21
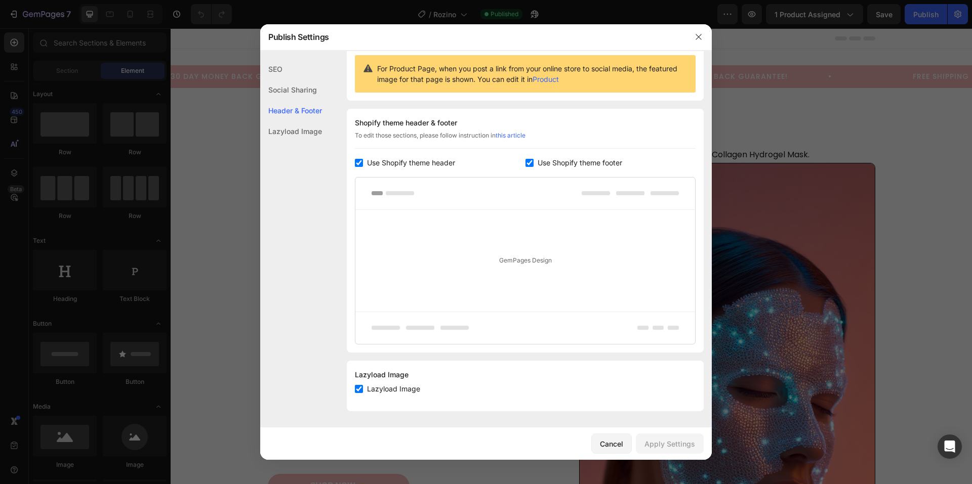
click at [283, 127] on div "Lazyload Image" at bounding box center [291, 131] width 62 height 21
click at [619, 440] on div "Cancel" at bounding box center [611, 444] width 23 height 11
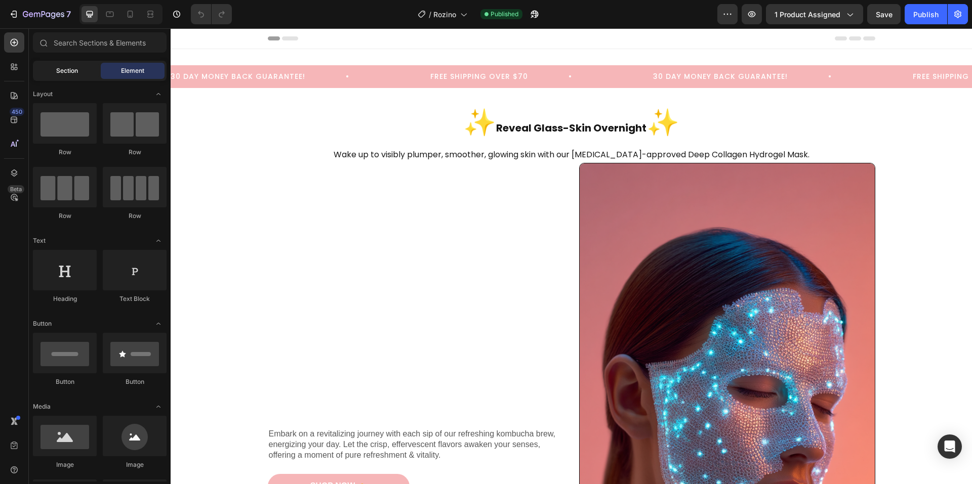
click at [69, 70] on span "Section" at bounding box center [67, 70] width 22 height 9
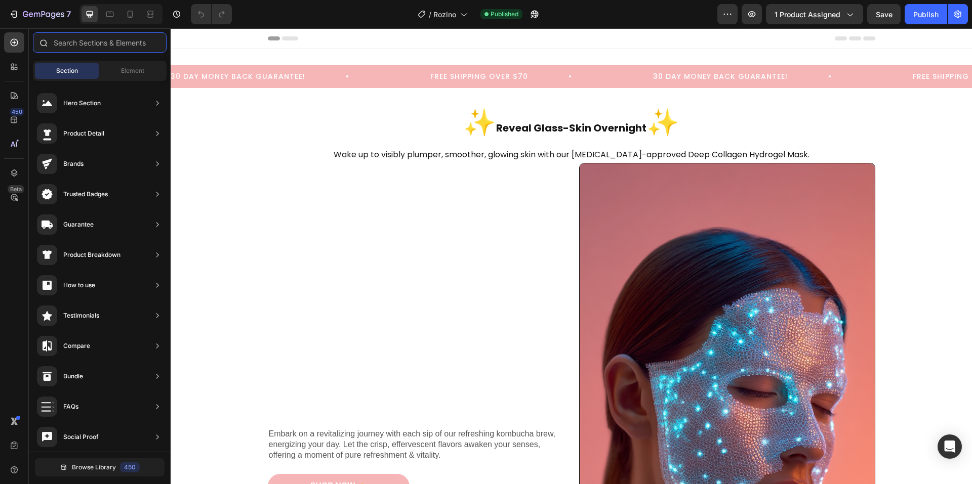
click at [96, 45] on input "text" at bounding box center [100, 42] width 134 height 20
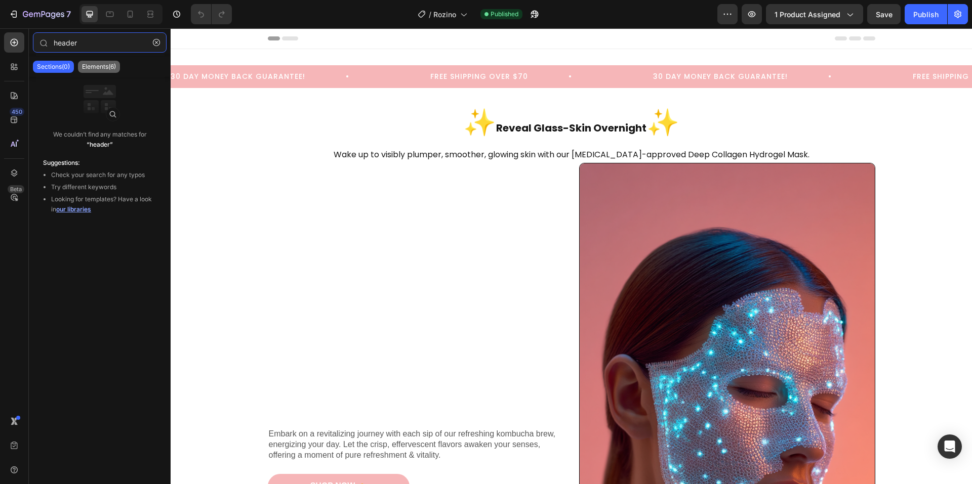
type input "header"
click at [115, 70] on p "Elements(6)" at bounding box center [99, 67] width 34 height 8
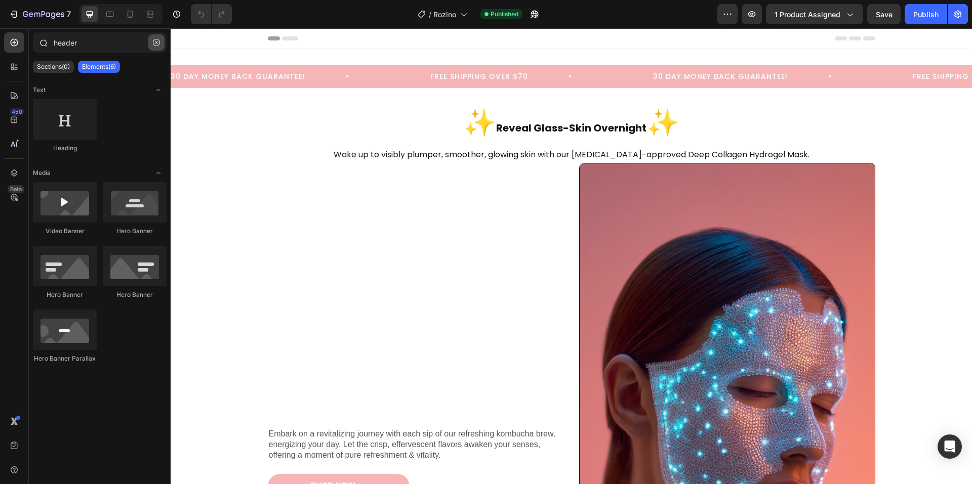
click at [162, 44] on button "button" at bounding box center [156, 42] width 16 height 16
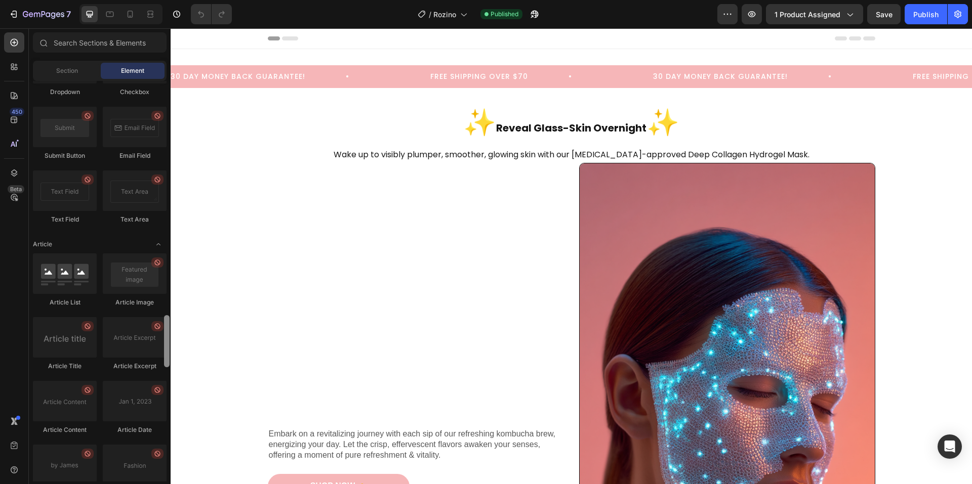
scroll to position [2665, 0]
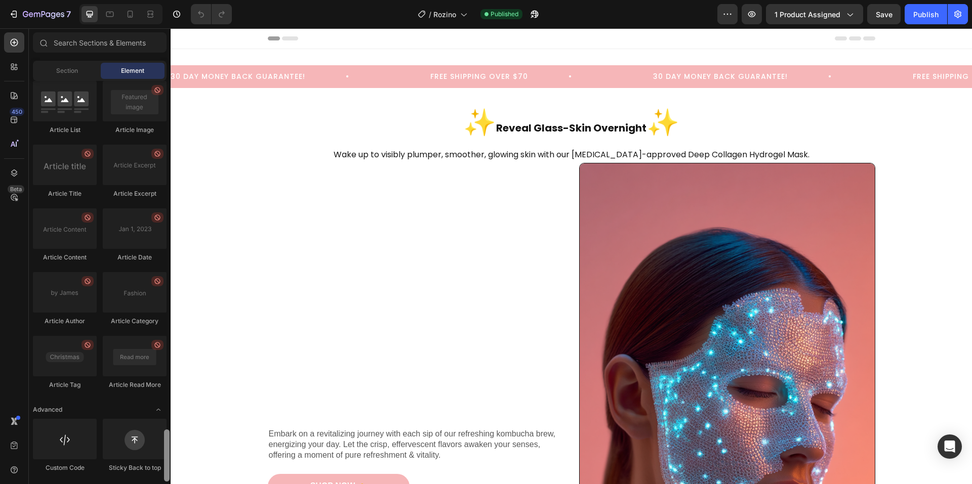
drag, startPoint x: 168, startPoint y: 142, endPoint x: 138, endPoint y: 484, distance: 343.9
click at [138, 0] on html "7 / Rozino Published Preview 1 product assigned Save Publish 450 Beta Sections(…" at bounding box center [486, 0] width 972 height 0
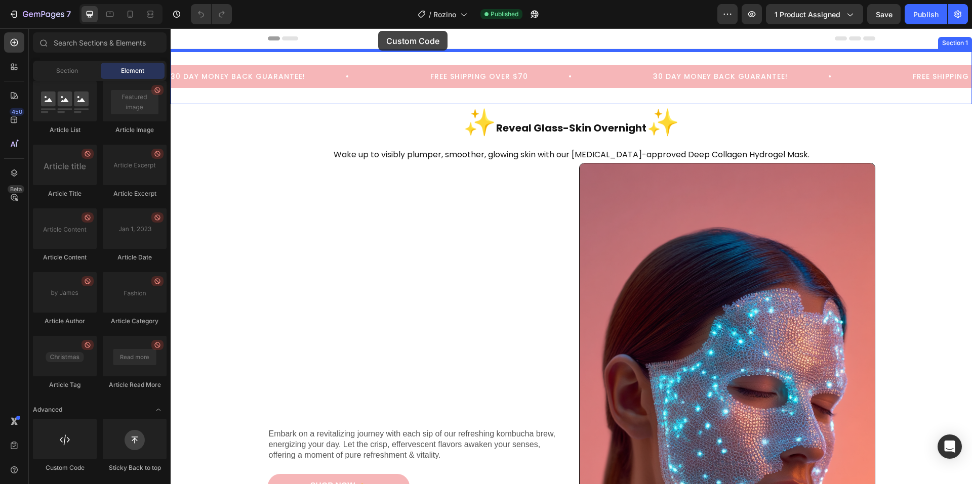
drag, startPoint x: 228, startPoint y: 476, endPoint x: 378, endPoint y: 31, distance: 470.0
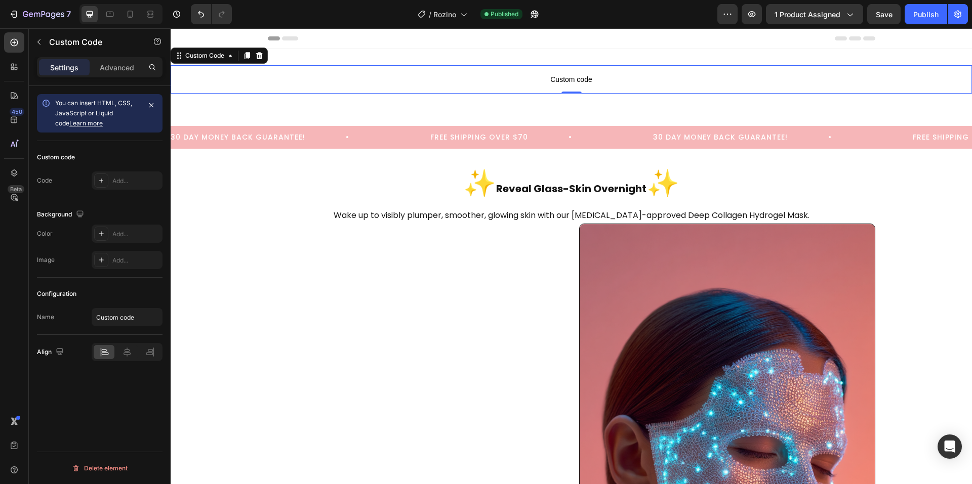
click at [400, 76] on span "Custom code" at bounding box center [571, 79] width 801 height 12
click at [117, 182] on div "Add..." at bounding box center [136, 181] width 48 height 9
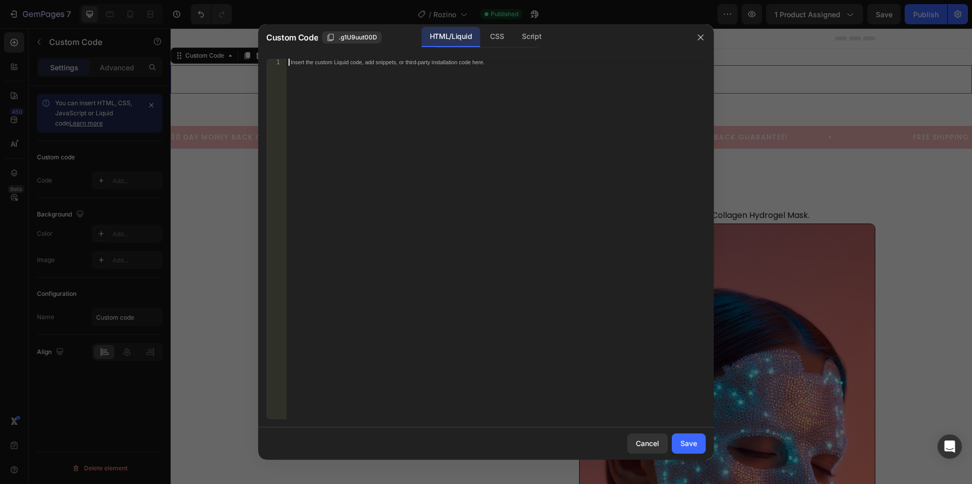
click at [391, 74] on div "Insert the custom Liquid code, add snippets, or third-party installation code h…" at bounding box center [495, 246] width 419 height 375
paste textarea "<!-- End Meta Pixel Code -->"
type textarea "<!-- End Meta Pixel Code -->"
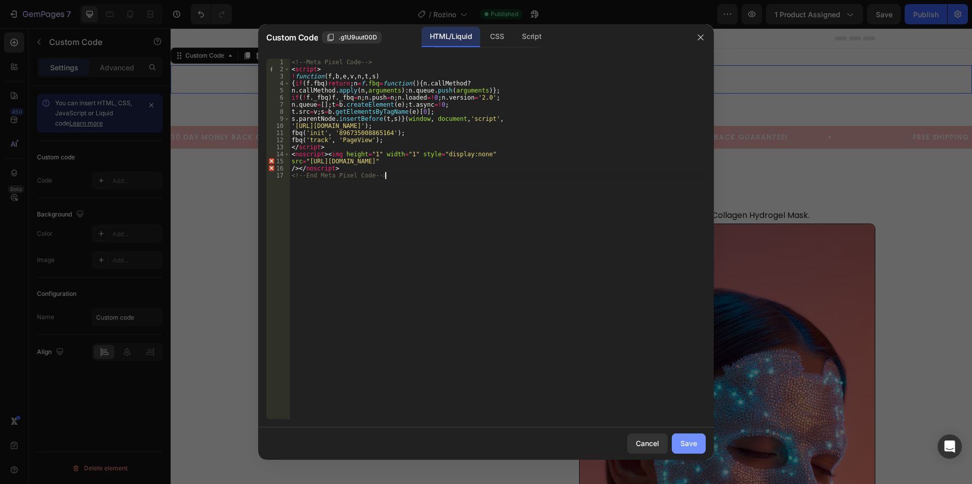
click at [687, 441] on div "Save" at bounding box center [688, 443] width 17 height 11
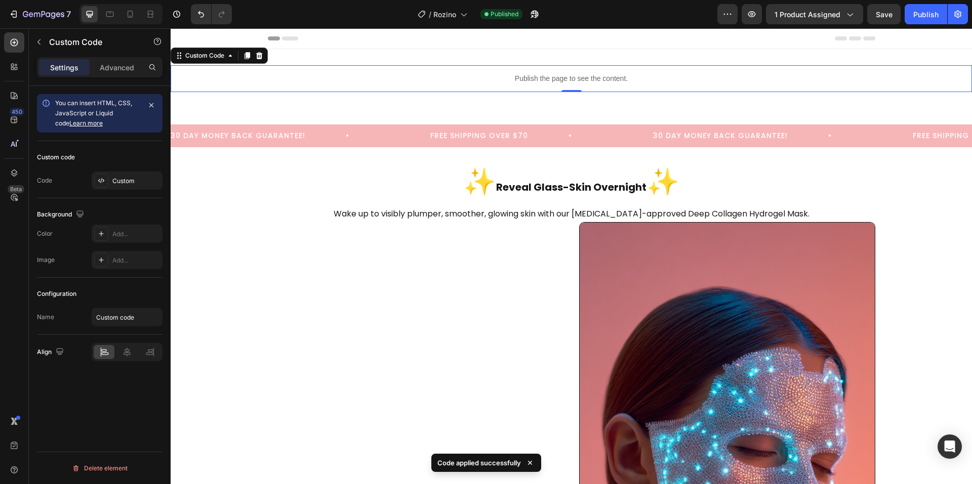
click at [441, 78] on p "Publish the page to see the content." at bounding box center [571, 78] width 801 height 11
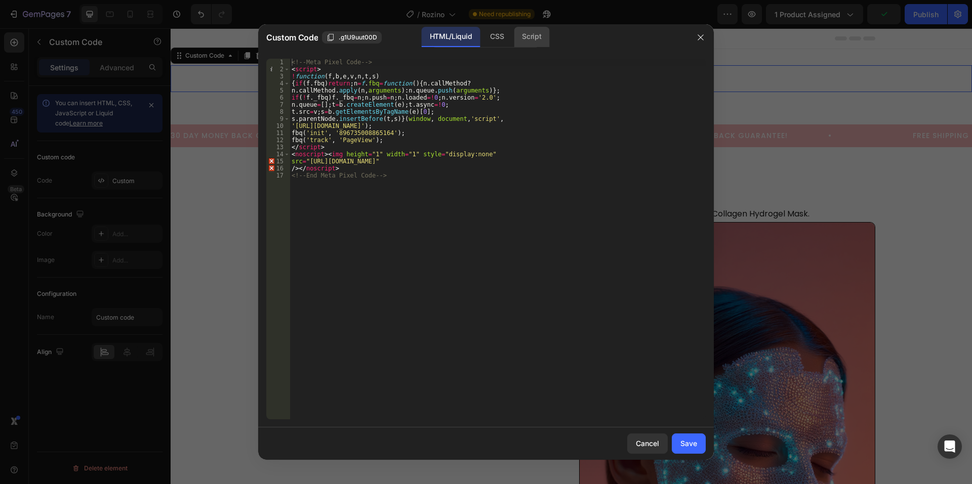
click at [538, 39] on div "Script" at bounding box center [531, 37] width 35 height 20
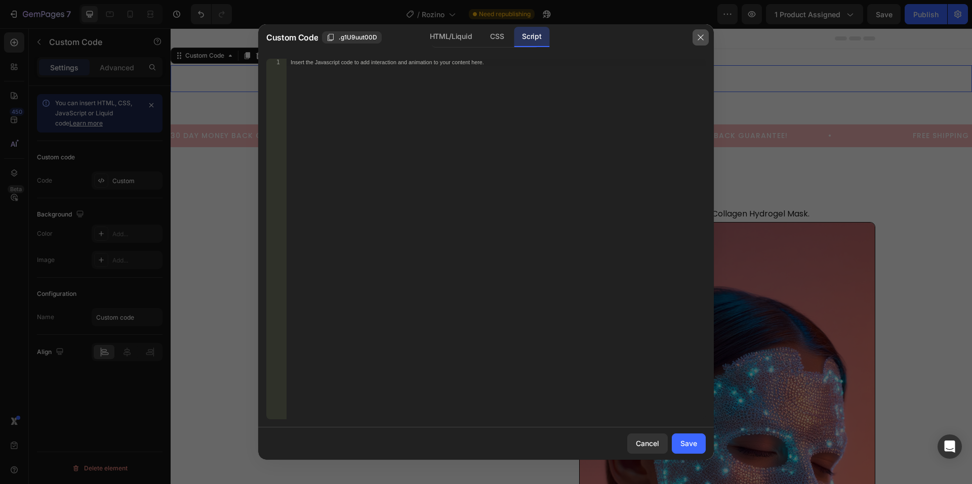
click at [701, 39] on icon "button" at bounding box center [700, 37] width 8 height 8
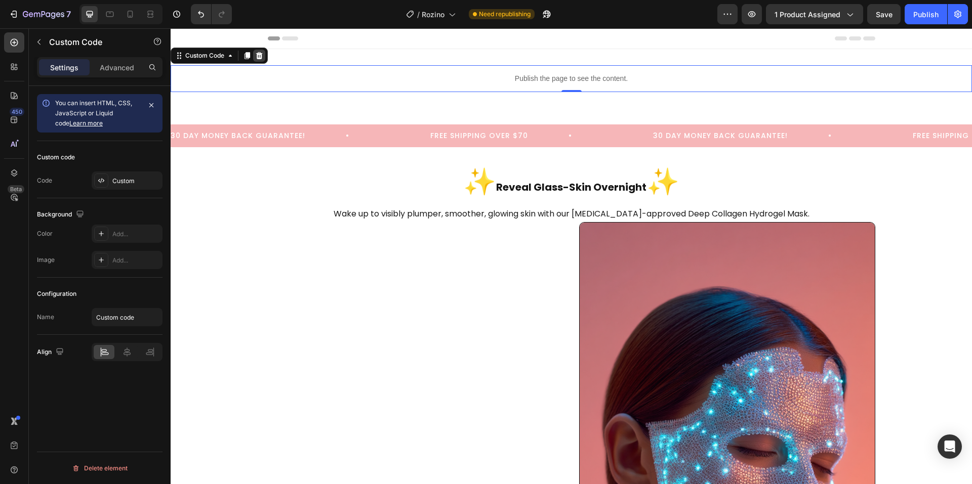
click at [261, 54] on icon at bounding box center [259, 55] width 7 height 7
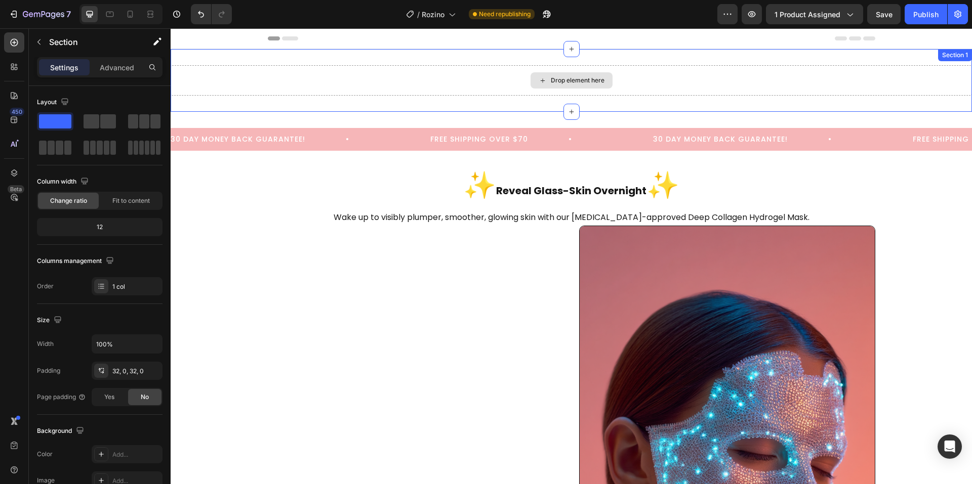
click at [342, 78] on div "Drop element here" at bounding box center [571, 80] width 801 height 30
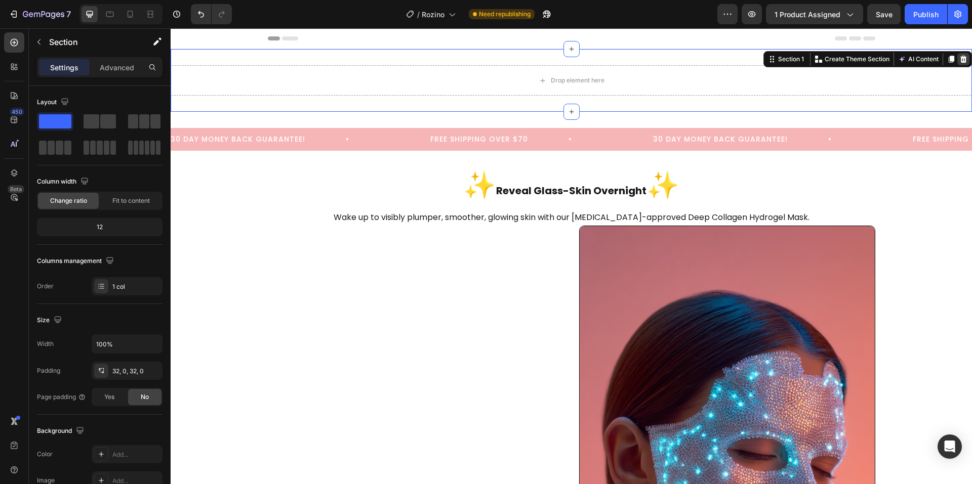
click at [960, 60] on icon at bounding box center [963, 59] width 7 height 7
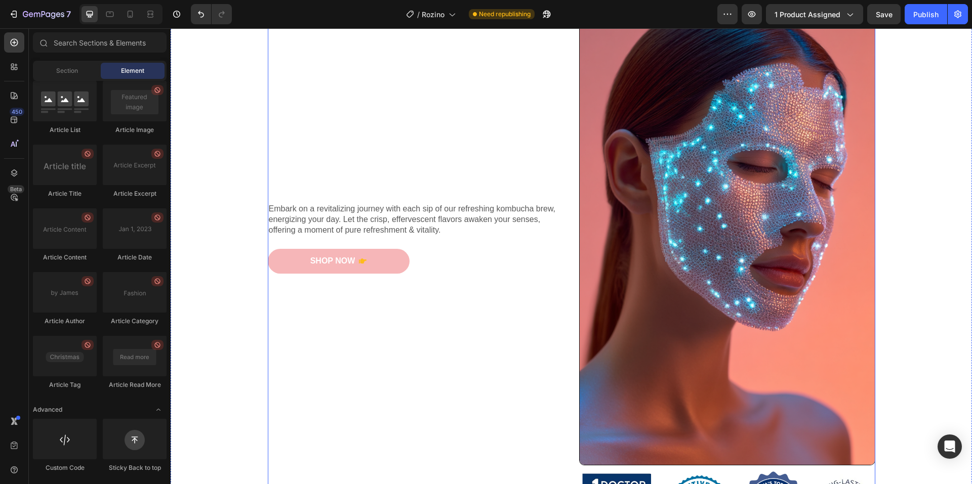
scroll to position [304, 0]
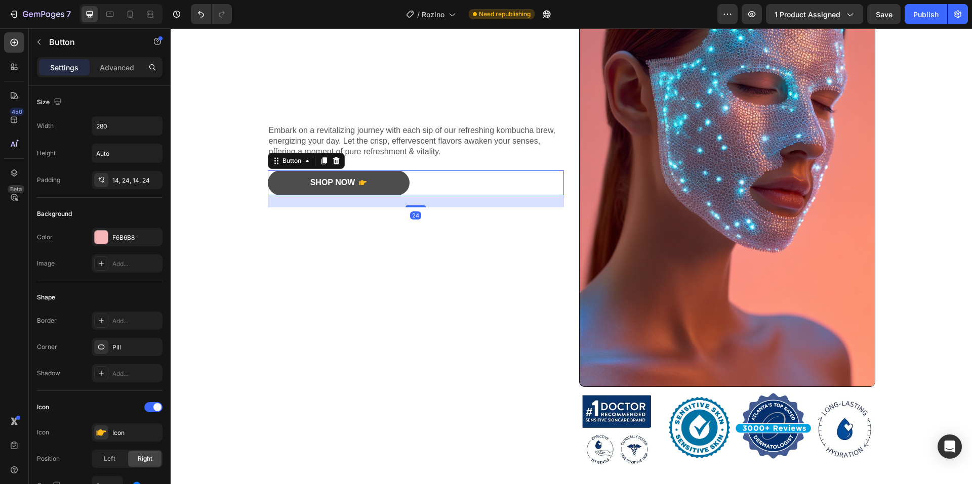
click at [382, 182] on button "Shop Now" at bounding box center [339, 183] width 142 height 25
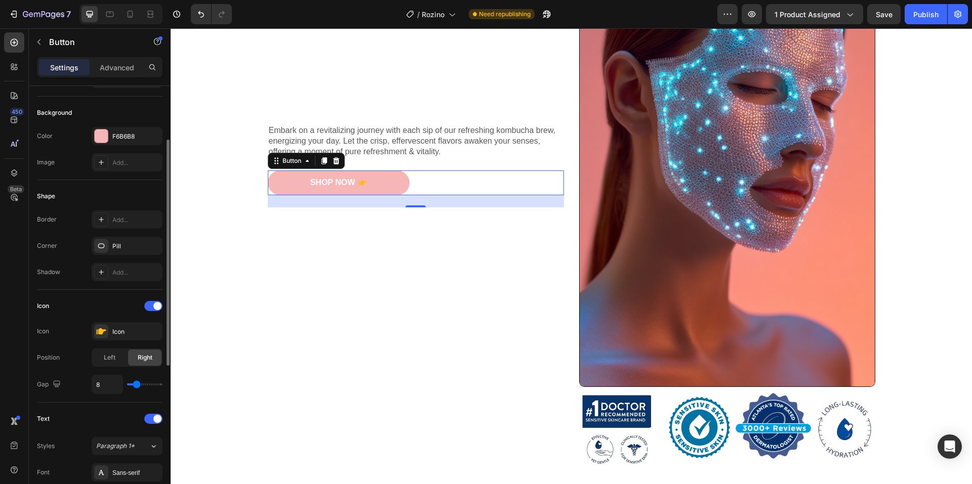
scroll to position [253, 0]
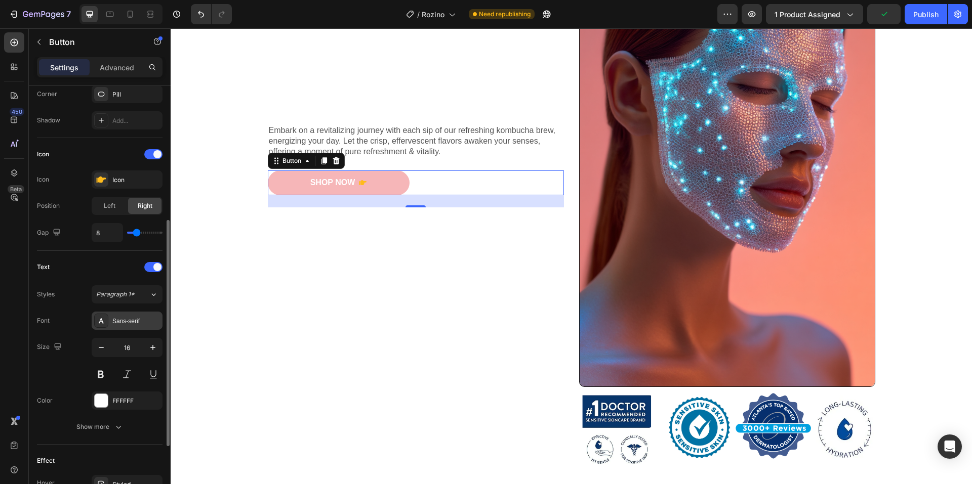
click at [140, 320] on div "Sans-serif" at bounding box center [136, 321] width 48 height 9
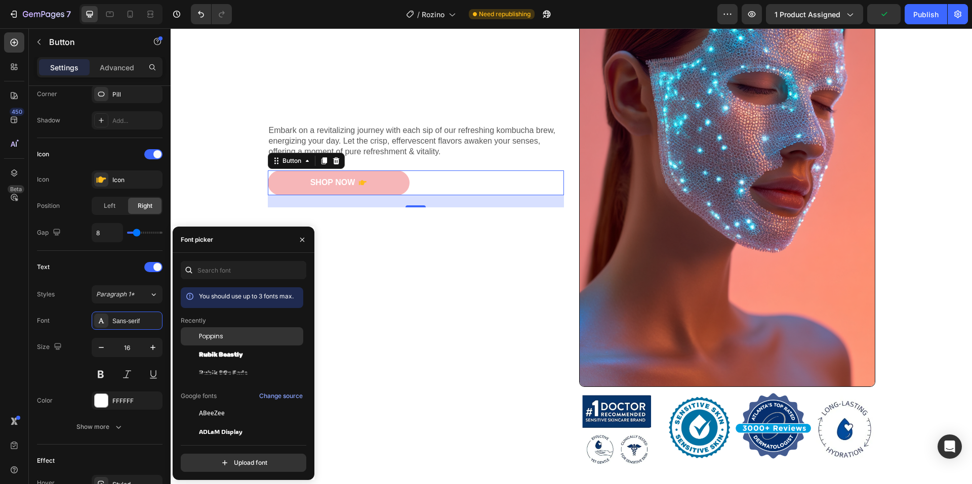
click at [217, 336] on span "Poppins" at bounding box center [211, 336] width 24 height 9
click at [130, 16] on icon at bounding box center [131, 14] width 6 height 7
type input "290"
type input "14"
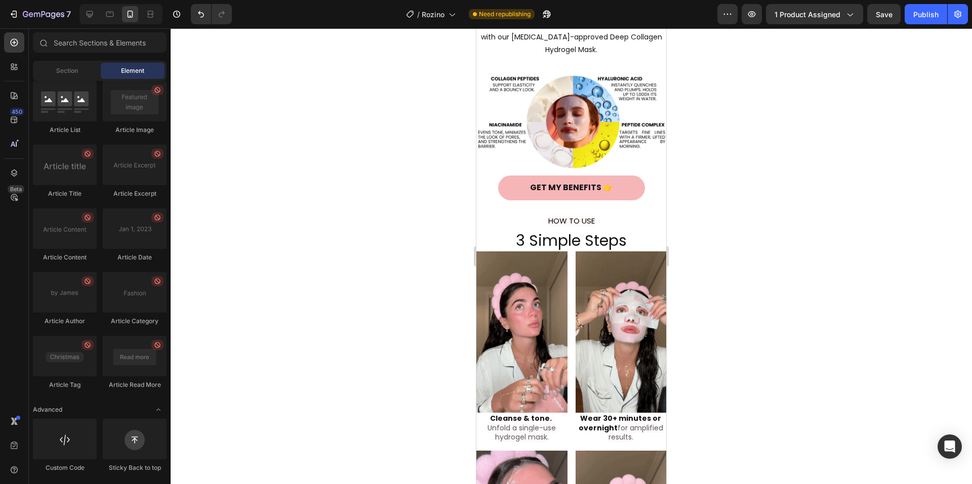
scroll to position [896, 0]
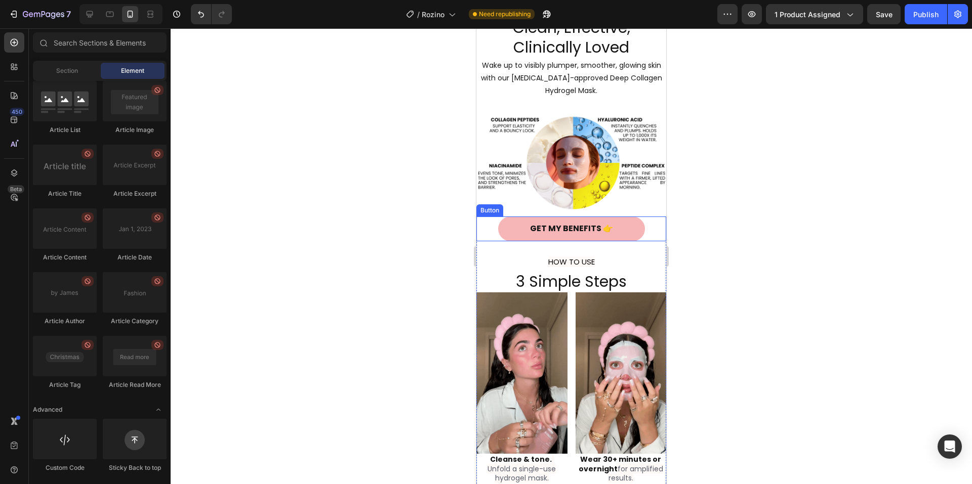
click at [627, 226] on link "GET MY BENEFITS 👉" at bounding box center [571, 229] width 147 height 25
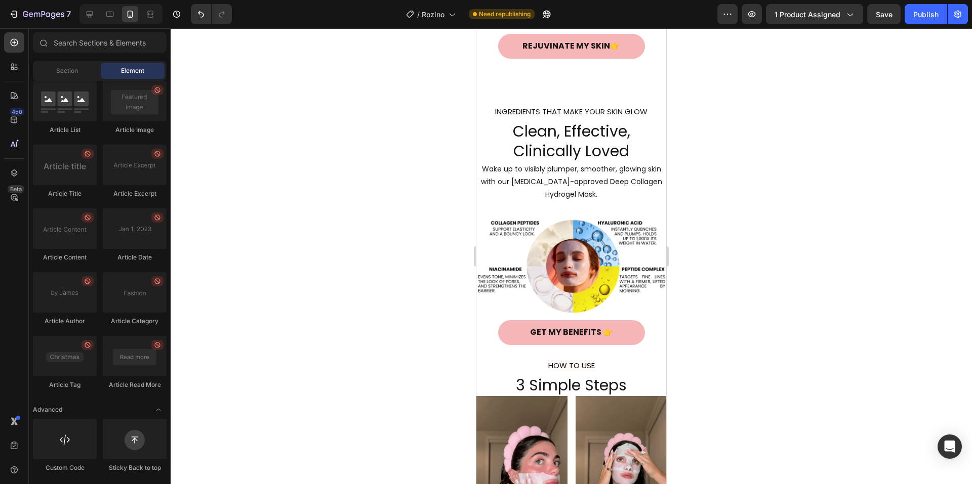
scroll to position [666, 0]
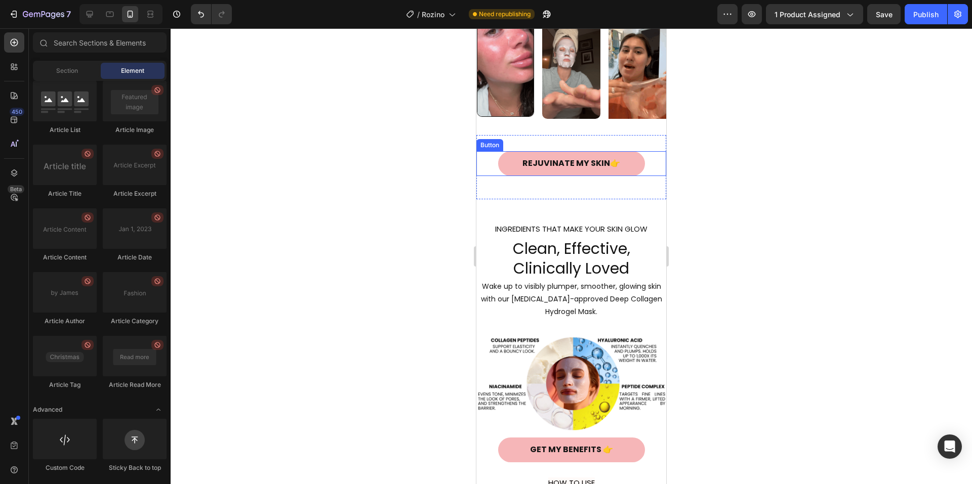
click at [621, 173] on link "REJUVINATE MY SKIN👉" at bounding box center [571, 163] width 147 height 25
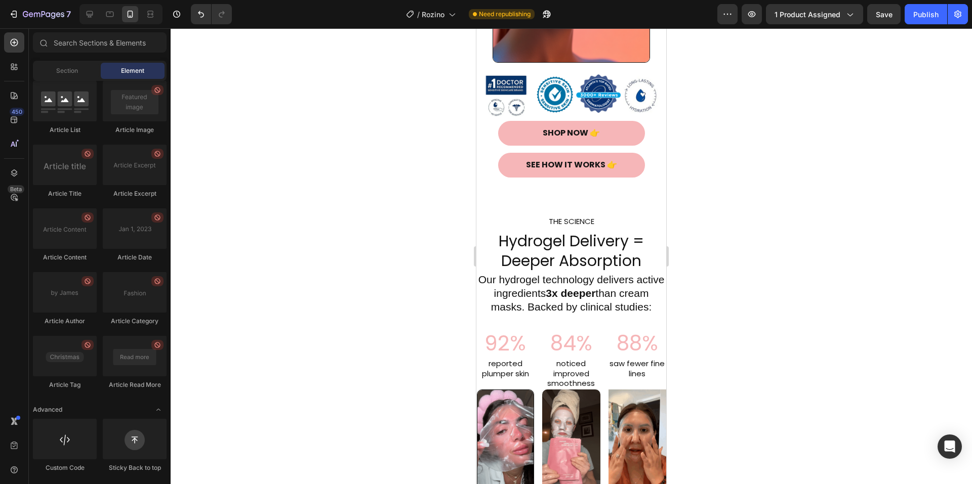
scroll to position [172, 0]
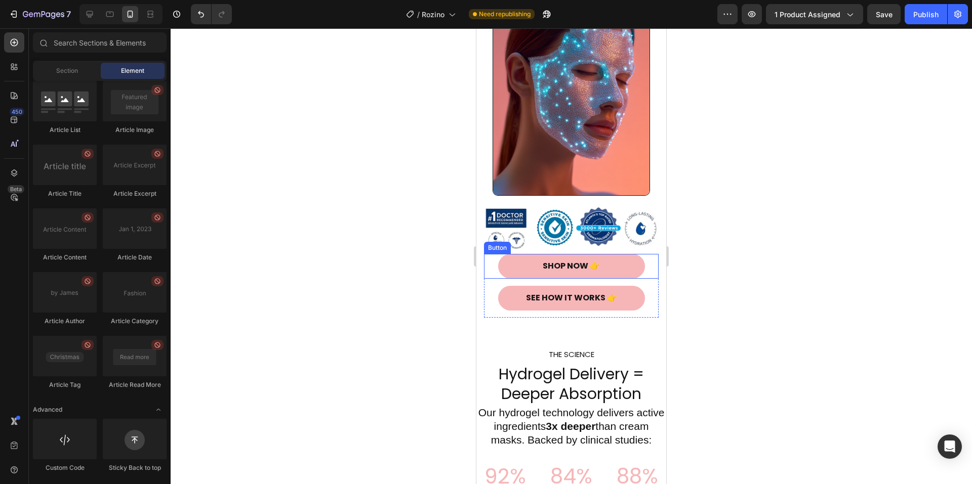
click at [614, 254] on link "Shop Now 👉" at bounding box center [571, 266] width 147 height 25
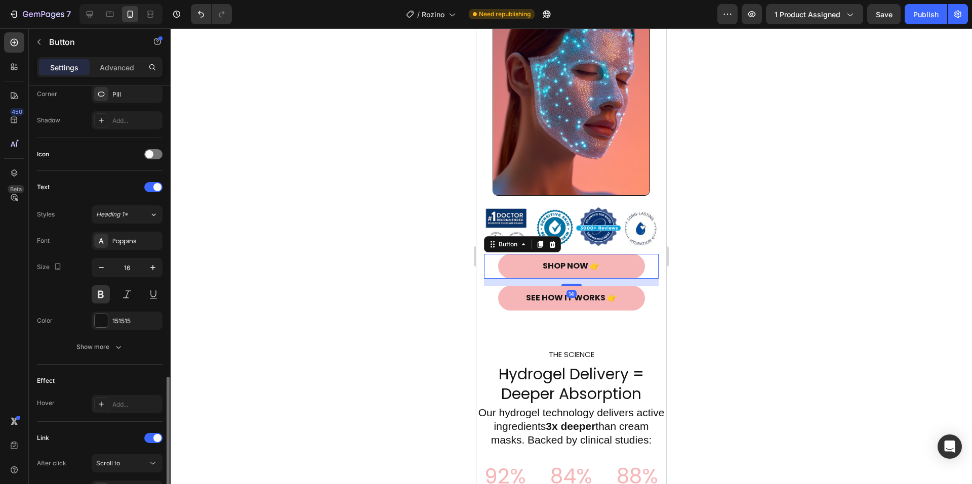
scroll to position [351, 0]
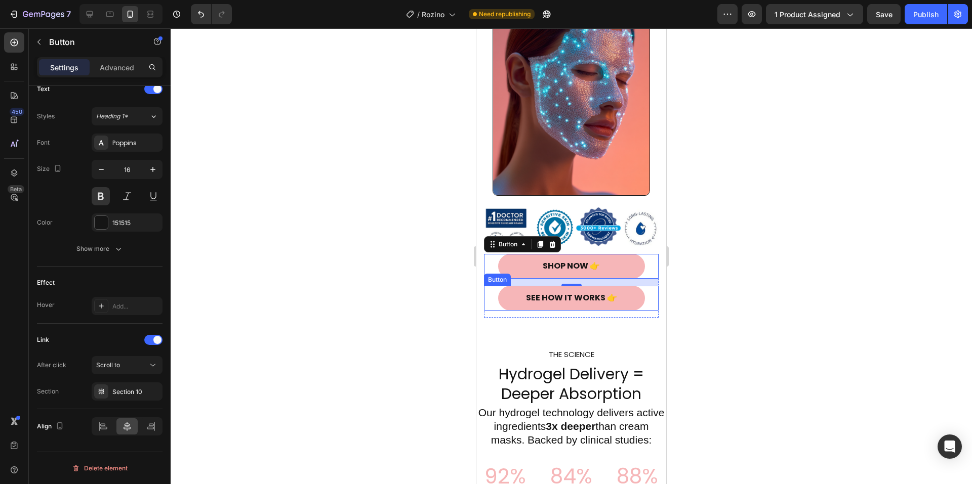
click at [623, 286] on link "SEE HOW IT WORKS 👉" at bounding box center [571, 298] width 147 height 25
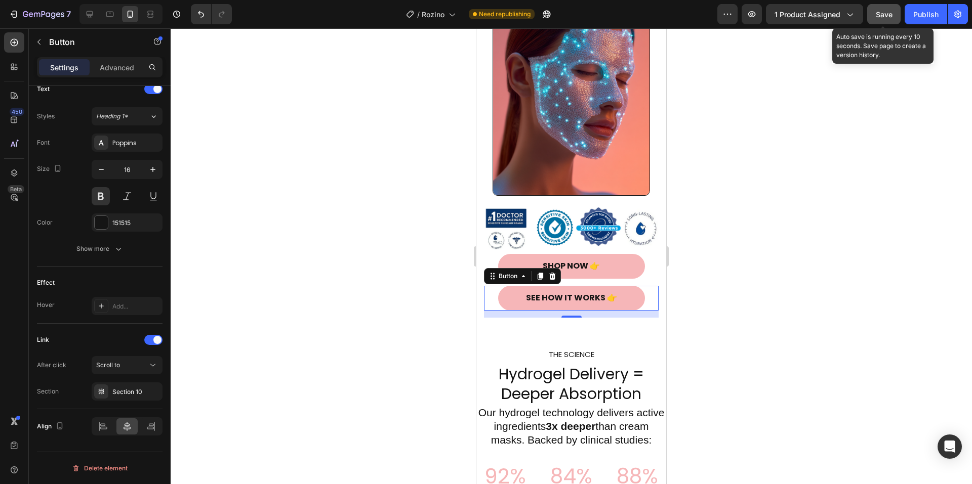
drag, startPoint x: 881, startPoint y: 21, endPoint x: 891, endPoint y: 20, distance: 10.7
click at [881, 21] on button "Save" at bounding box center [883, 14] width 33 height 20
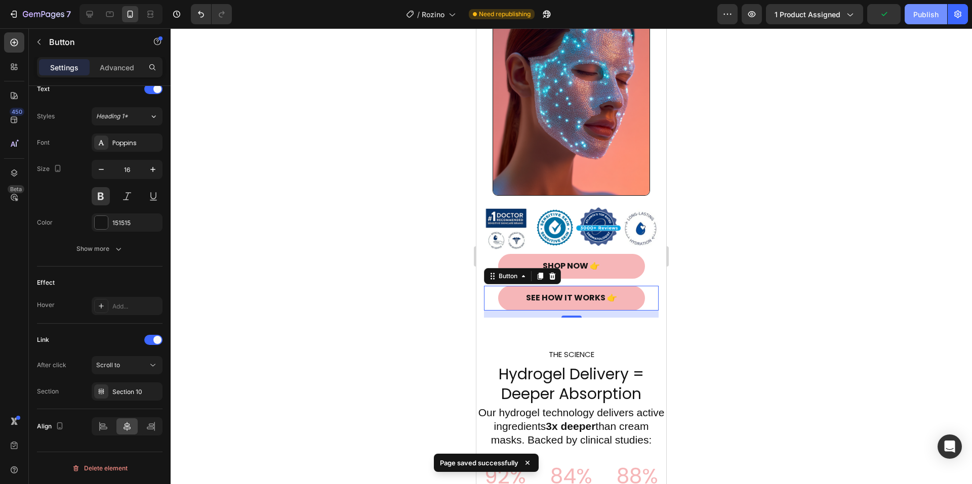
click at [922, 14] on div "Publish" at bounding box center [925, 14] width 25 height 11
click at [134, 13] on icon at bounding box center [130, 14] width 10 height 10
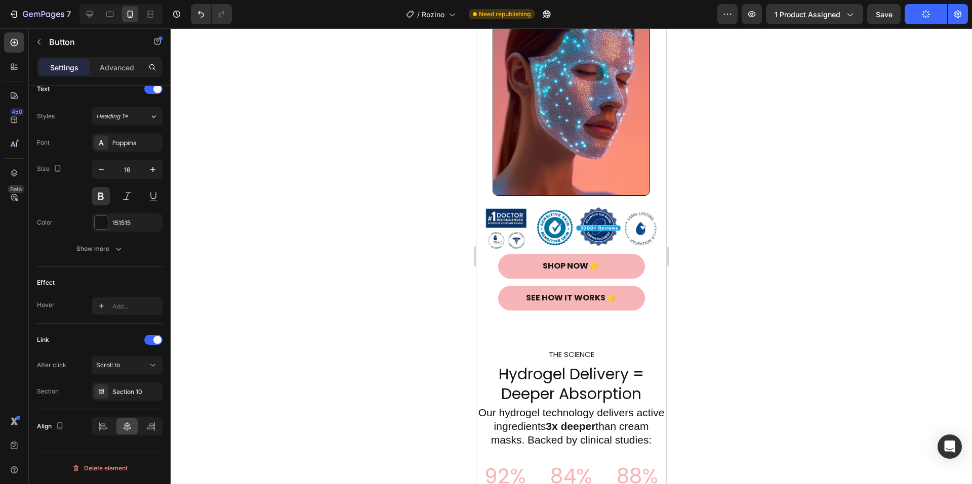
scroll to position [0, 0]
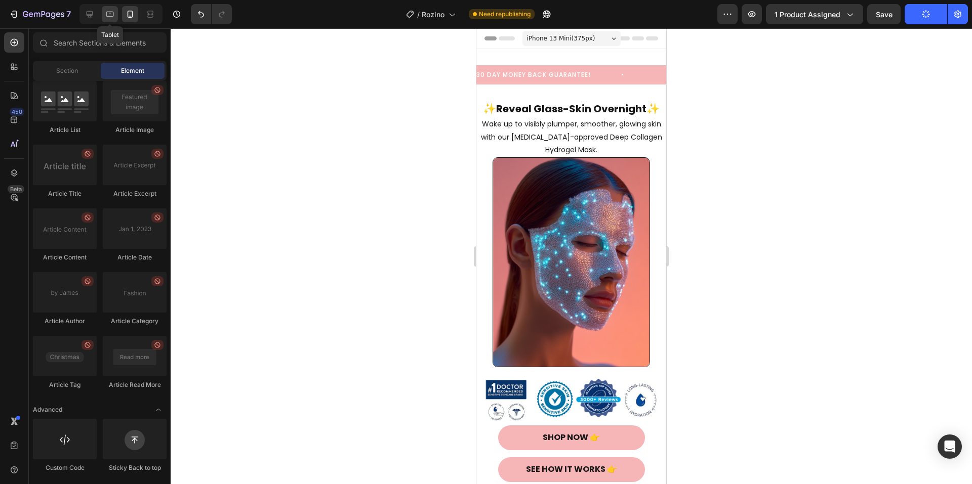
click at [109, 16] on icon at bounding box center [110, 14] width 10 height 10
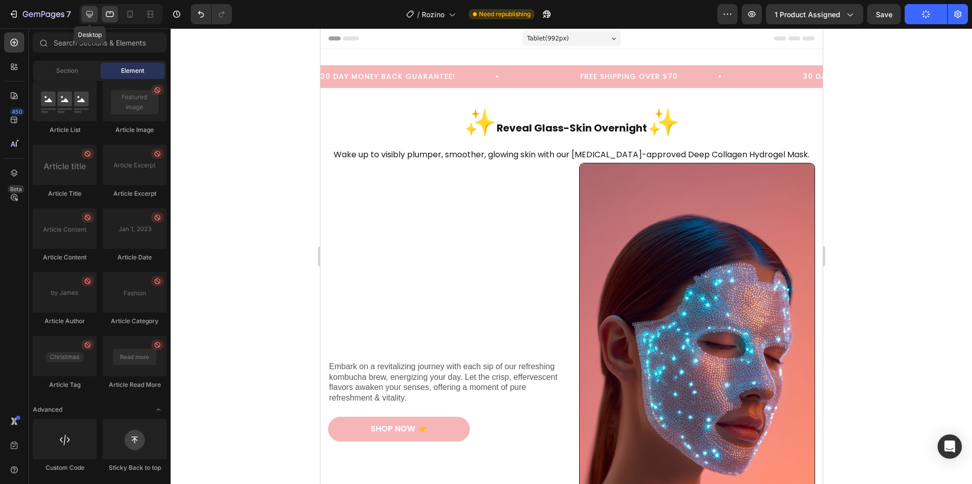
click at [86, 15] on icon at bounding box center [90, 14] width 10 height 10
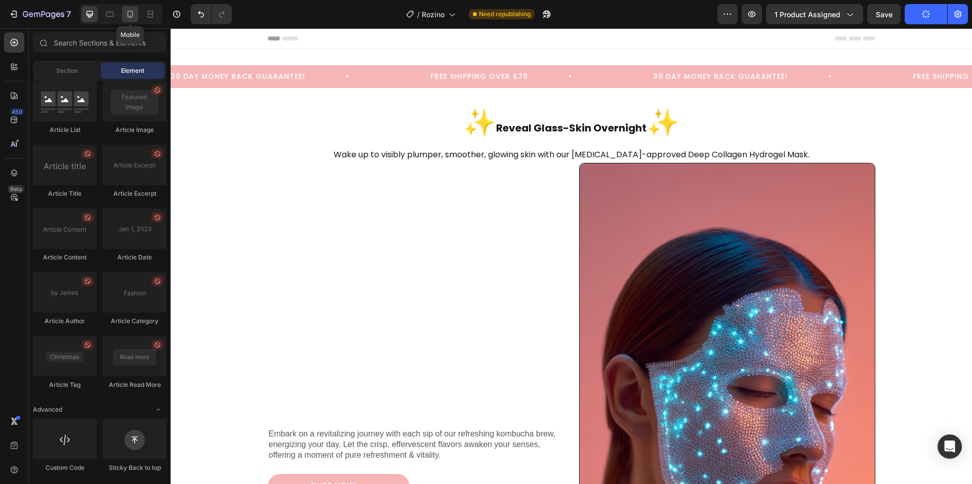
click at [131, 13] on icon at bounding box center [130, 14] width 10 height 10
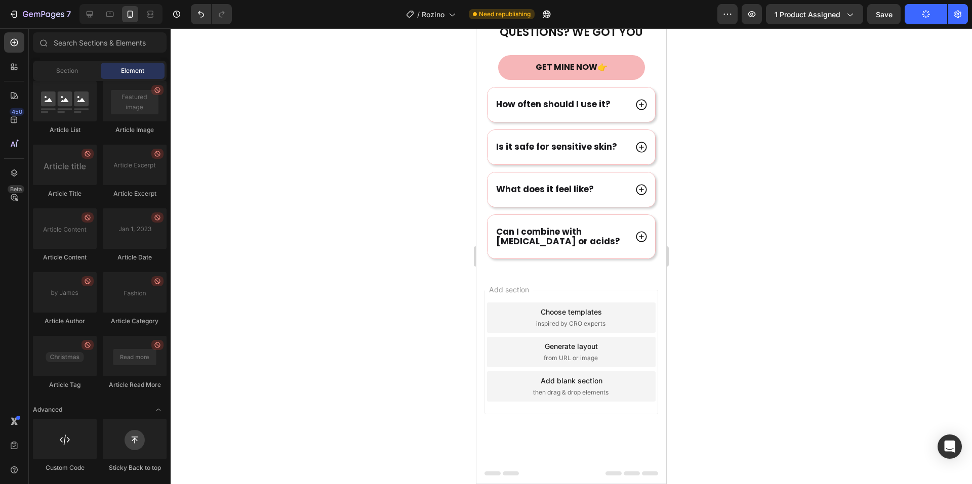
scroll to position [3980, 0]
click at [748, 13] on icon "button" at bounding box center [751, 14] width 10 height 10
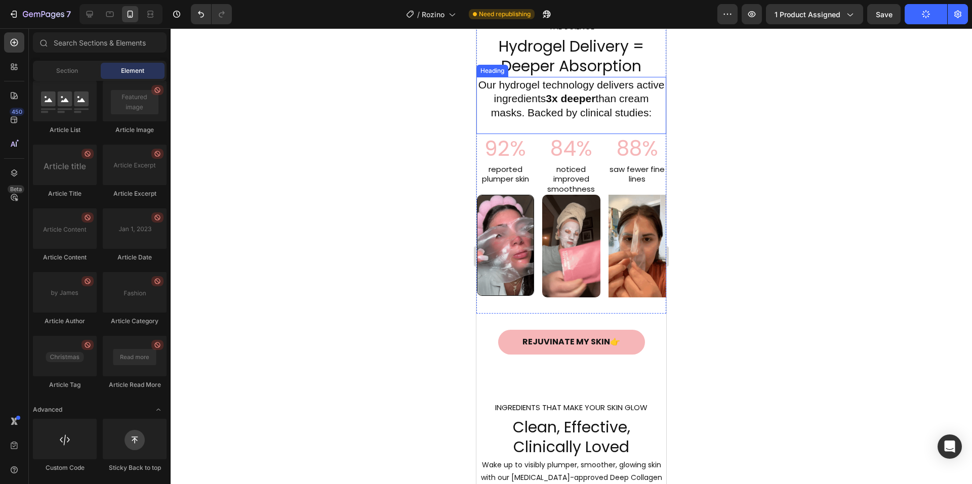
scroll to position [429, 0]
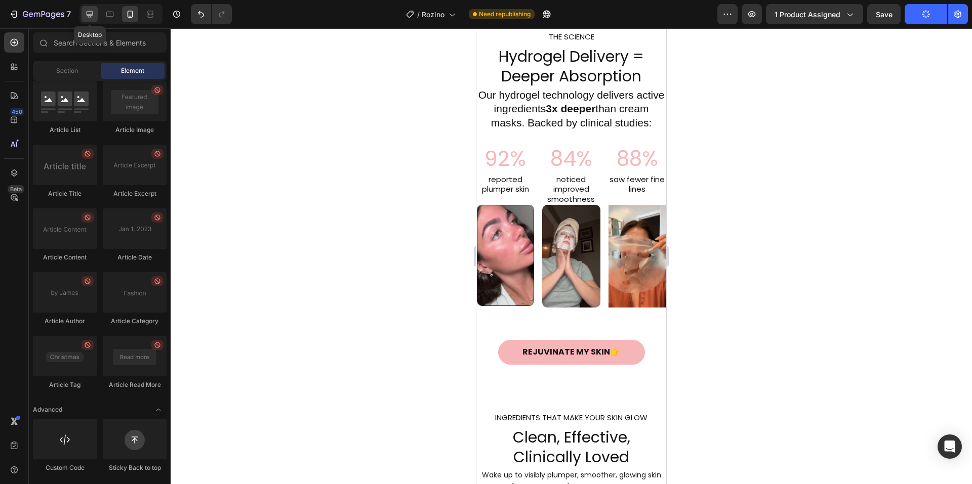
click at [92, 15] on icon at bounding box center [90, 14] width 7 height 7
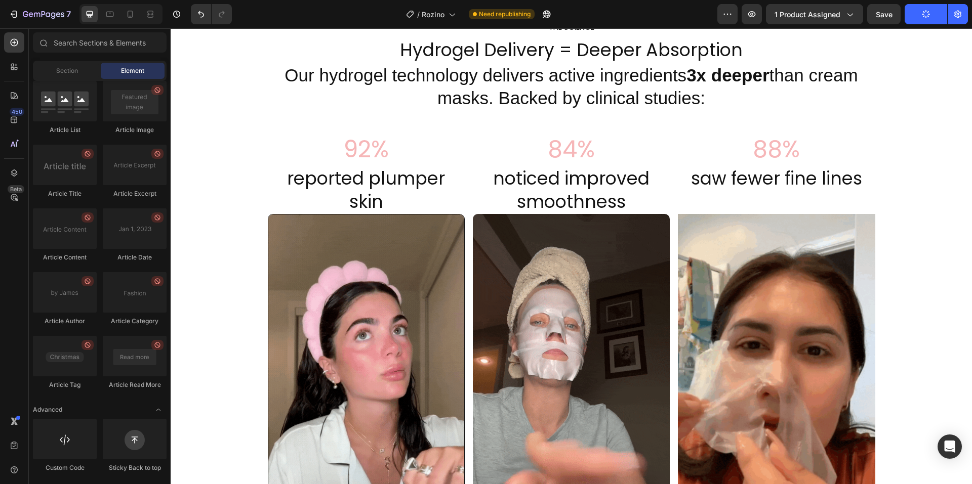
scroll to position [759, 0]
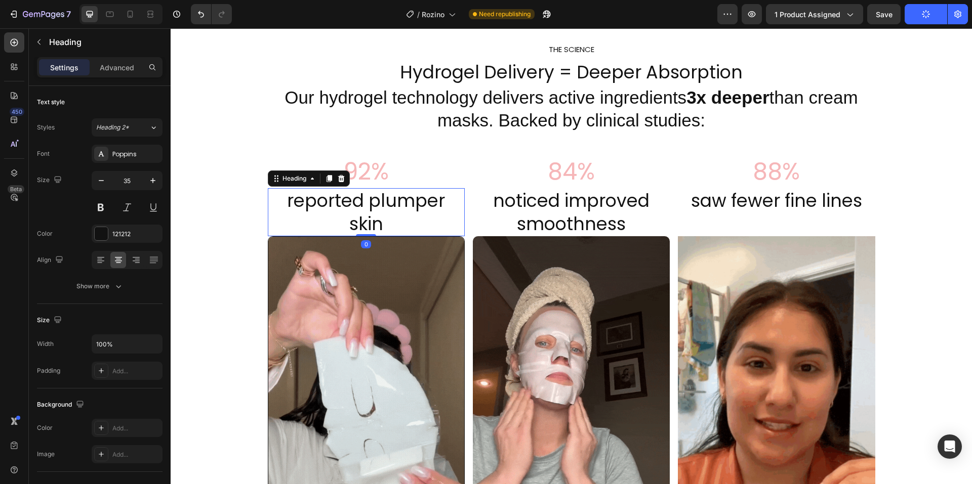
click at [365, 215] on h2 "reported plumper skin" at bounding box center [366, 212] width 197 height 48
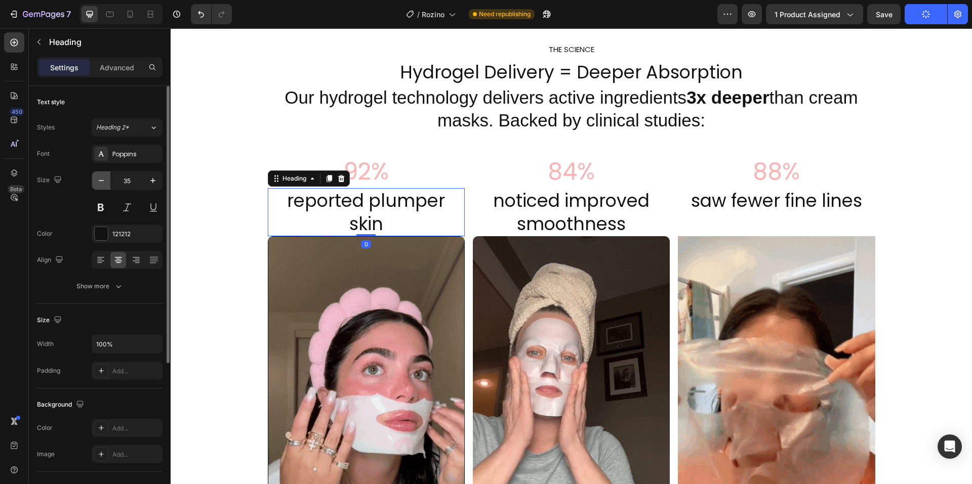
click at [100, 181] on icon "button" at bounding box center [101, 181] width 10 height 10
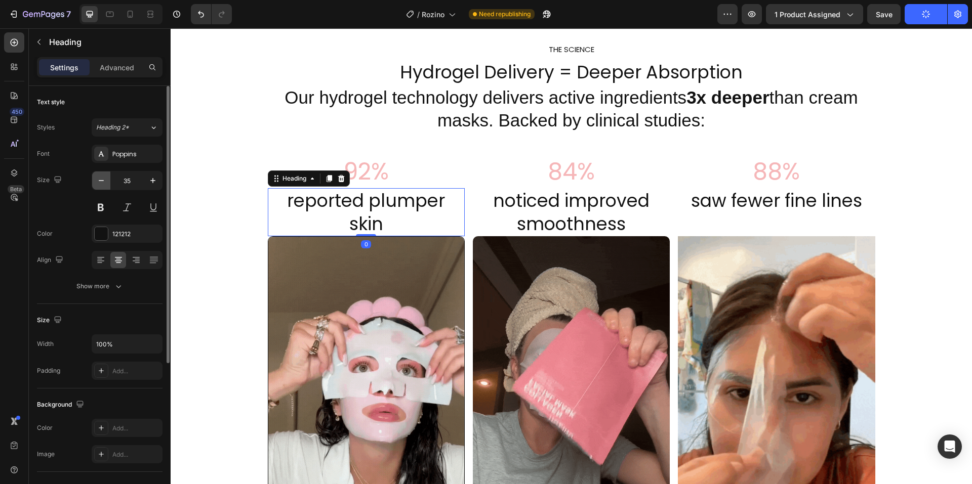
click at [100, 181] on icon "button" at bounding box center [101, 181] width 10 height 10
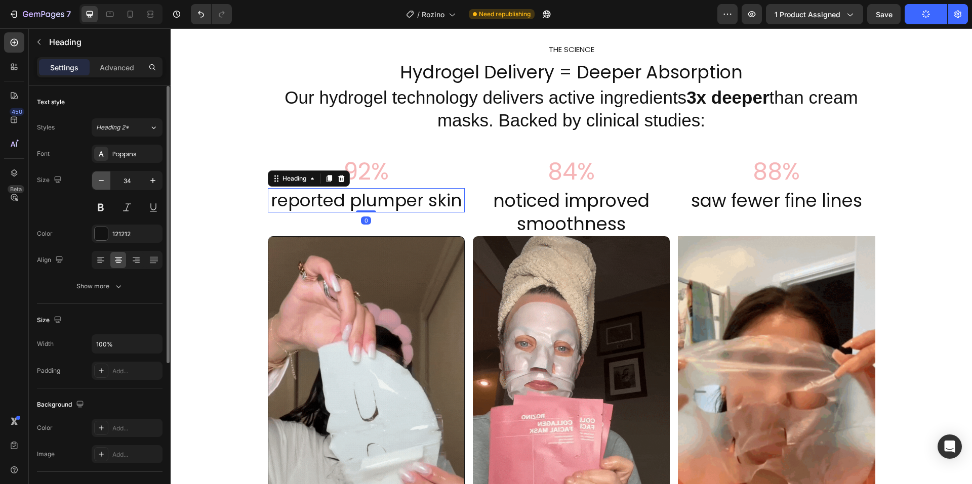
click at [100, 181] on icon "button" at bounding box center [101, 181] width 10 height 10
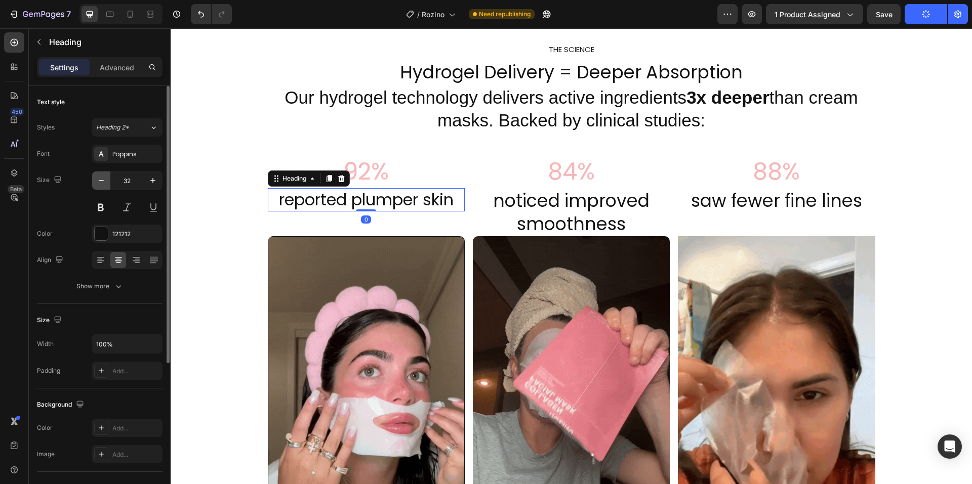
click at [100, 181] on icon "button" at bounding box center [101, 181] width 10 height 10
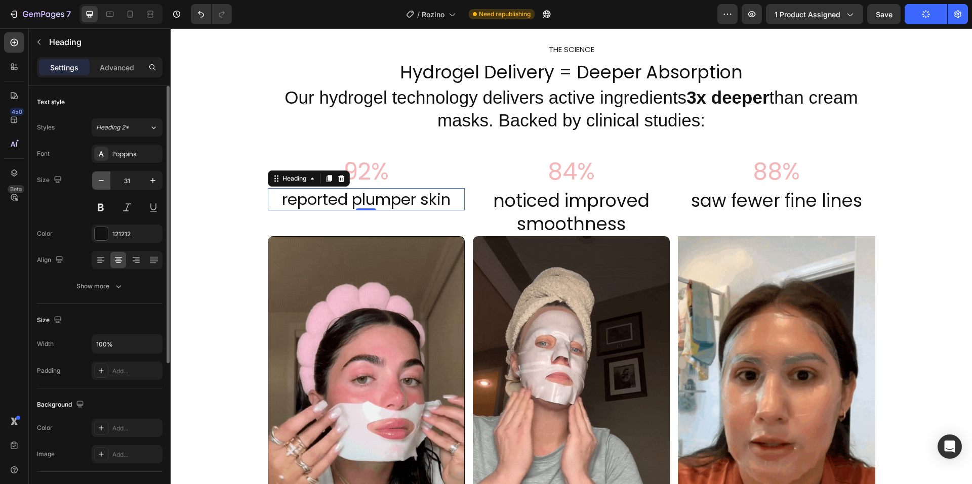
click at [100, 181] on icon "button" at bounding box center [101, 181] width 10 height 10
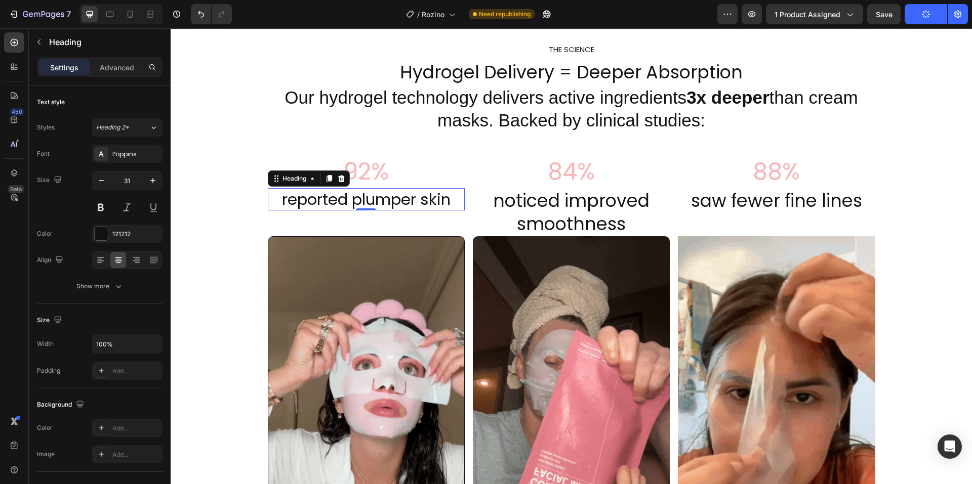
type input "30"
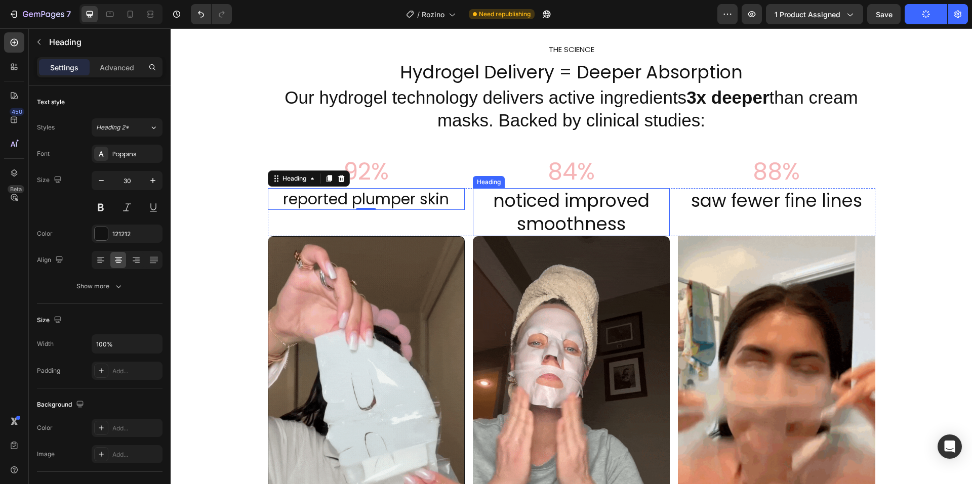
click at [558, 216] on h2 "noticed improved smoothness" at bounding box center [571, 212] width 197 height 48
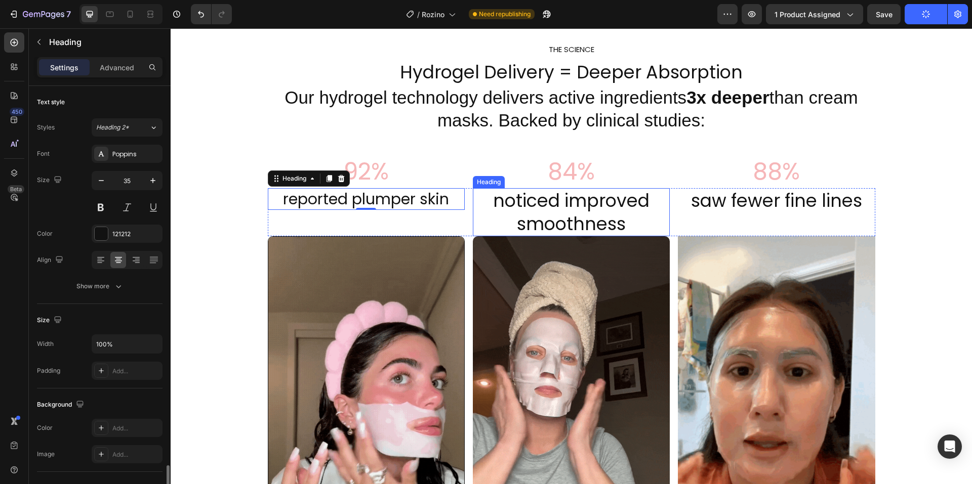
scroll to position [230, 0]
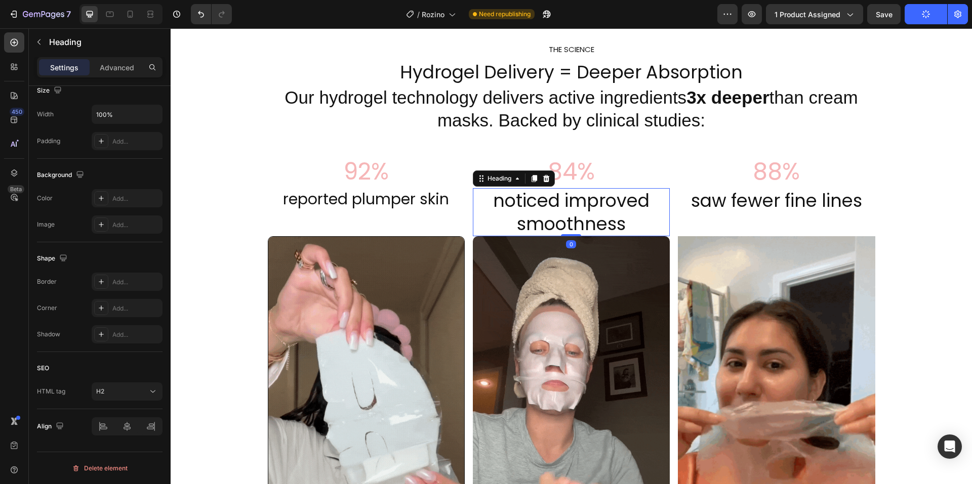
click at [581, 225] on h2 "noticed improved smoothness" at bounding box center [571, 212] width 197 height 48
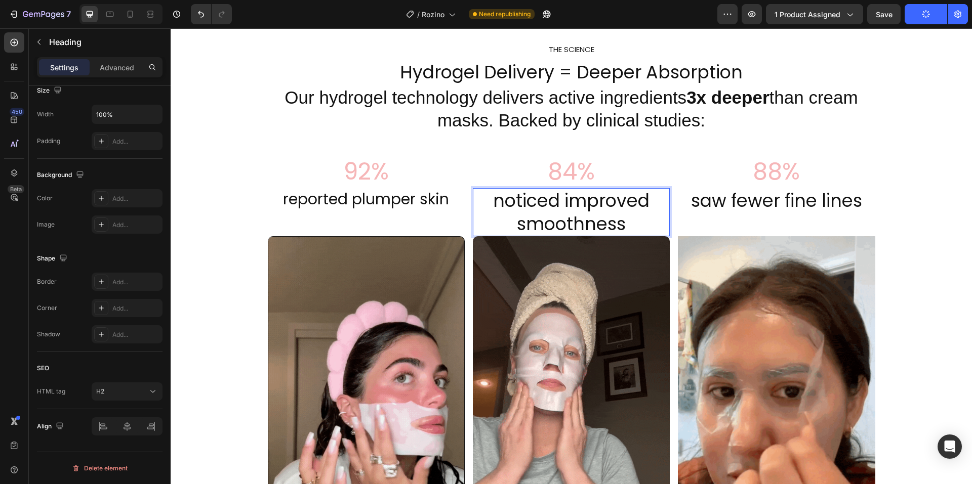
click at [570, 212] on p "noticed improved smoothness" at bounding box center [571, 212] width 195 height 46
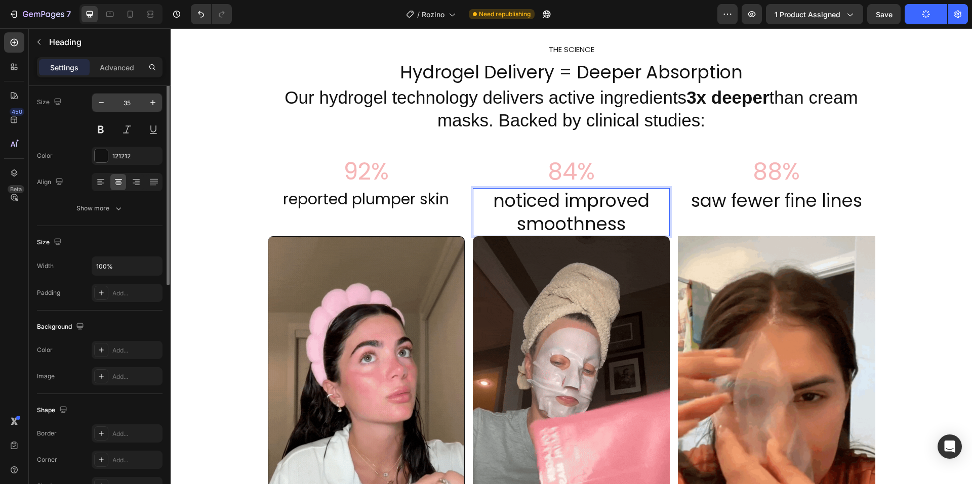
scroll to position [0, 0]
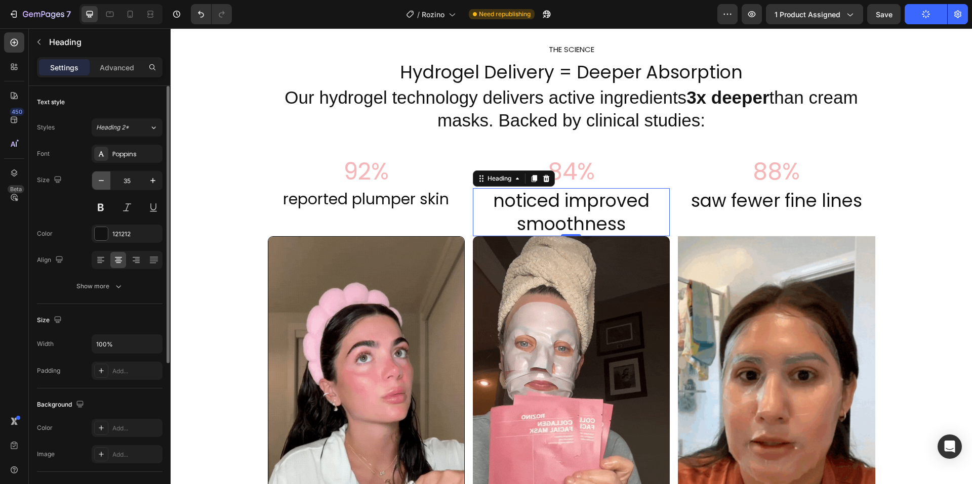
click at [102, 174] on button "button" at bounding box center [101, 181] width 18 height 18
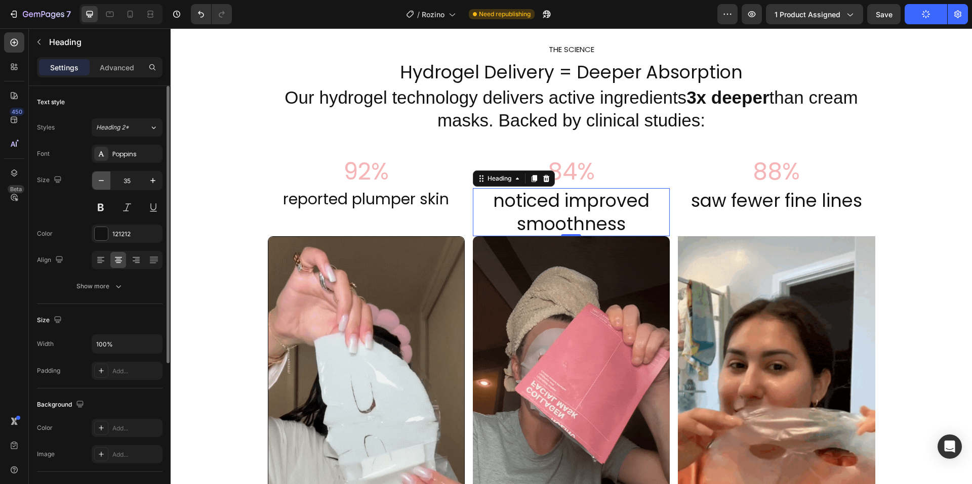
click at [102, 174] on button "button" at bounding box center [101, 181] width 18 height 18
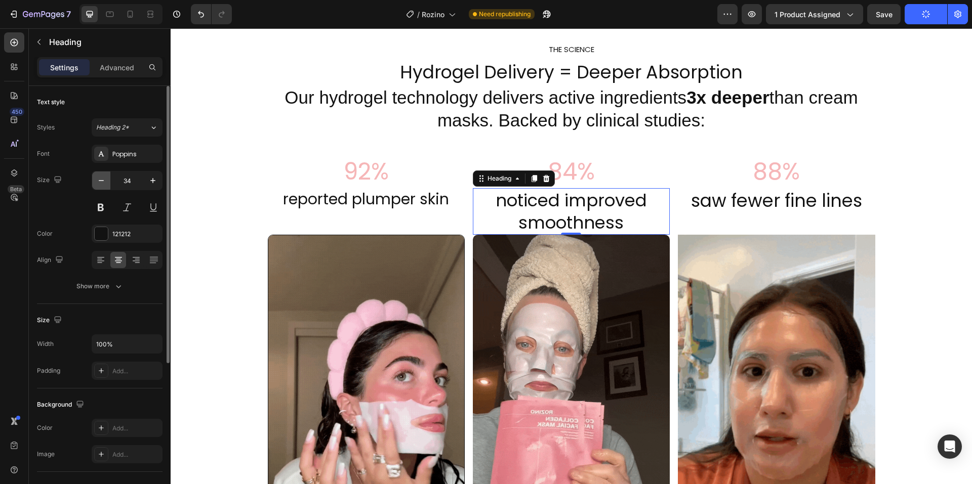
click at [102, 174] on button "button" at bounding box center [101, 181] width 18 height 18
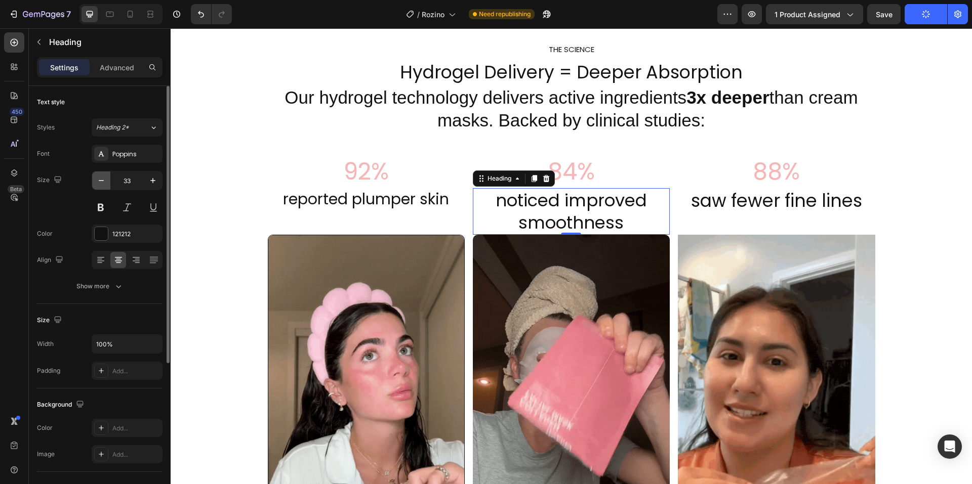
click at [102, 174] on button "button" at bounding box center [101, 181] width 18 height 18
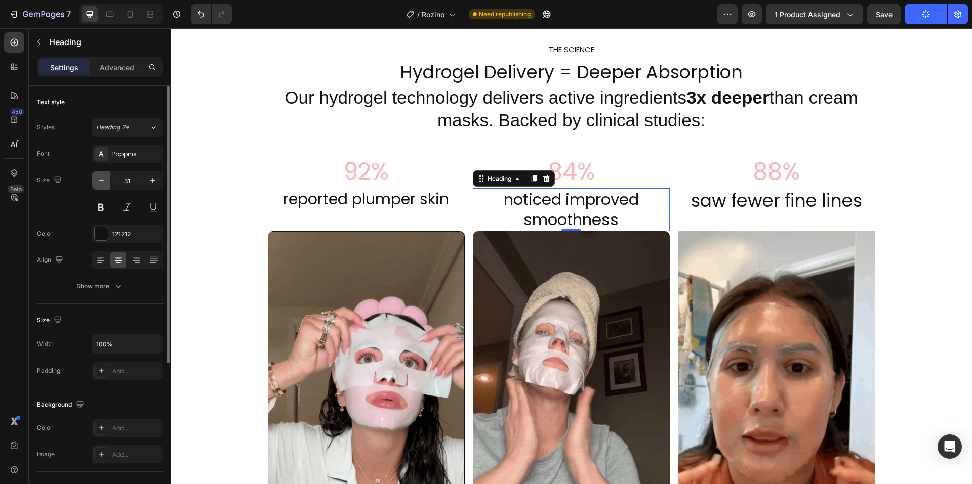
drag, startPoint x: 102, startPoint y: 174, endPoint x: 4, endPoint y: 149, distance: 101.1
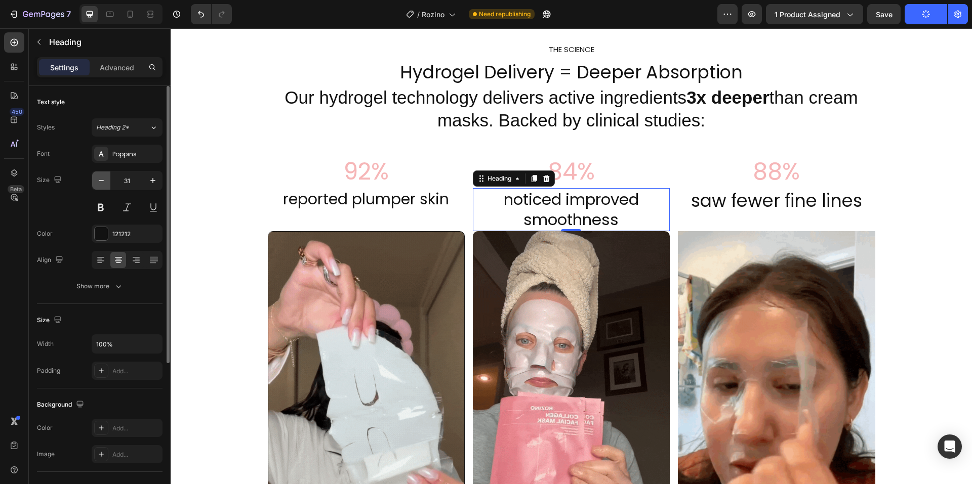
click at [102, 174] on button "button" at bounding box center [101, 181] width 18 height 18
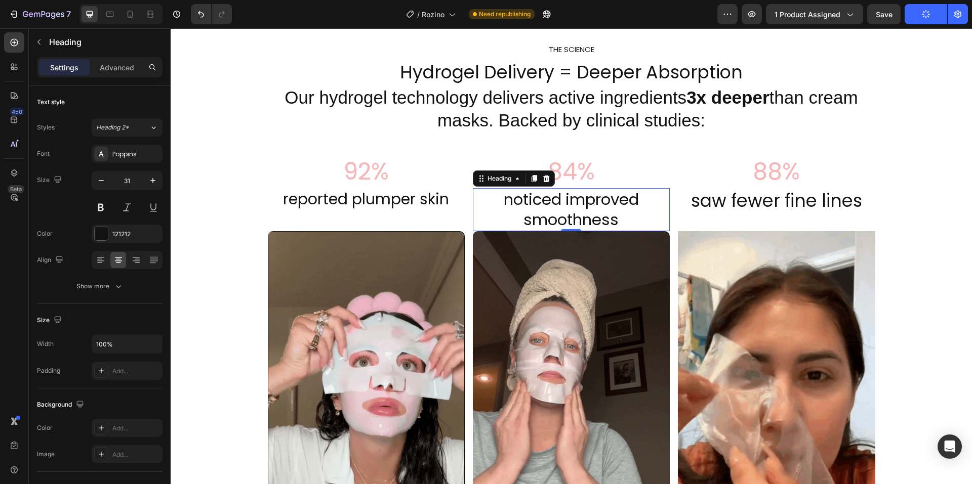
type input "30"
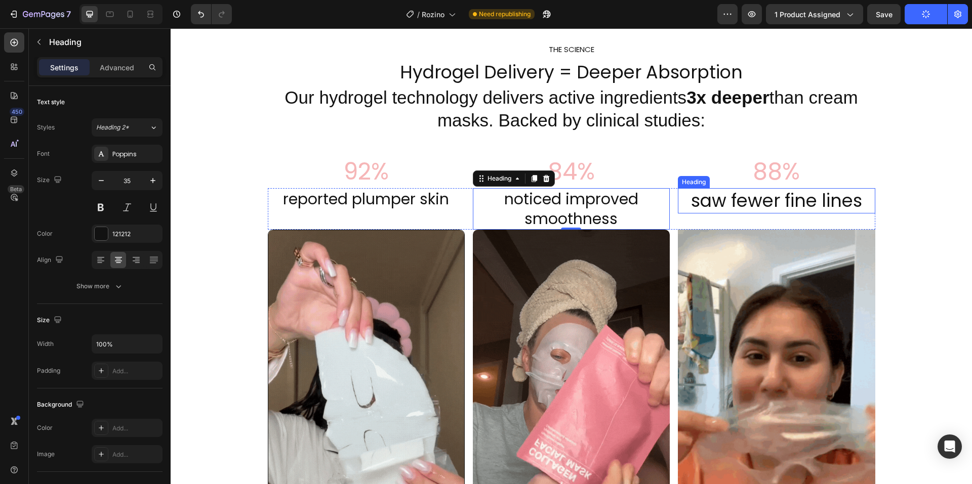
click at [770, 208] on h2 "saw fewer fine lines" at bounding box center [776, 200] width 197 height 25
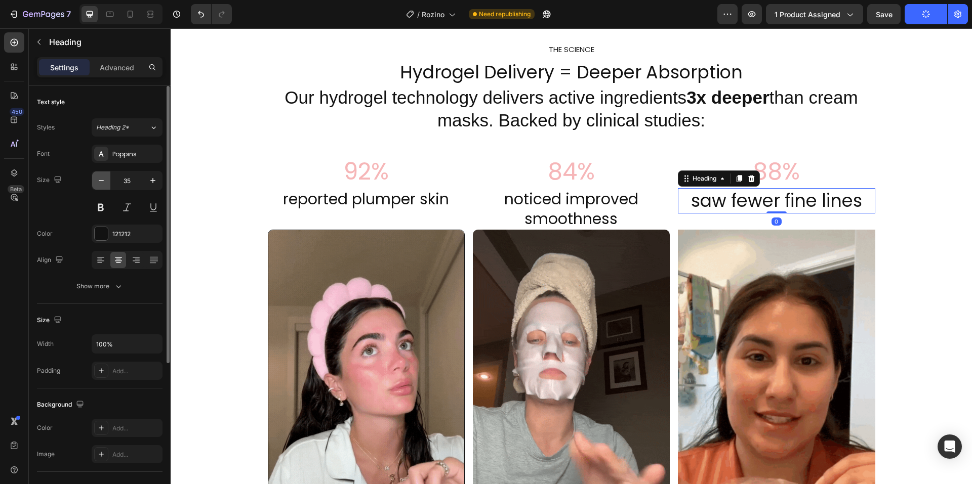
click at [105, 179] on icon "button" at bounding box center [101, 181] width 10 height 10
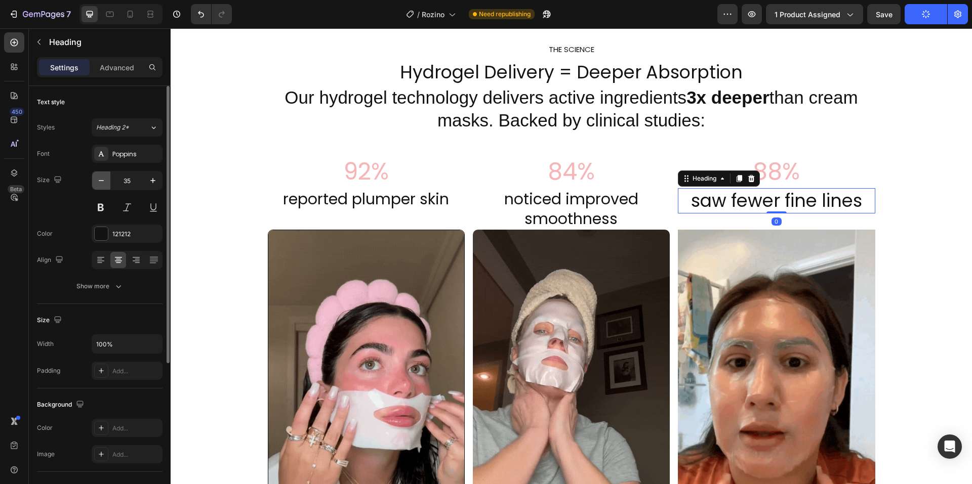
click at [105, 179] on icon "button" at bounding box center [101, 181] width 10 height 10
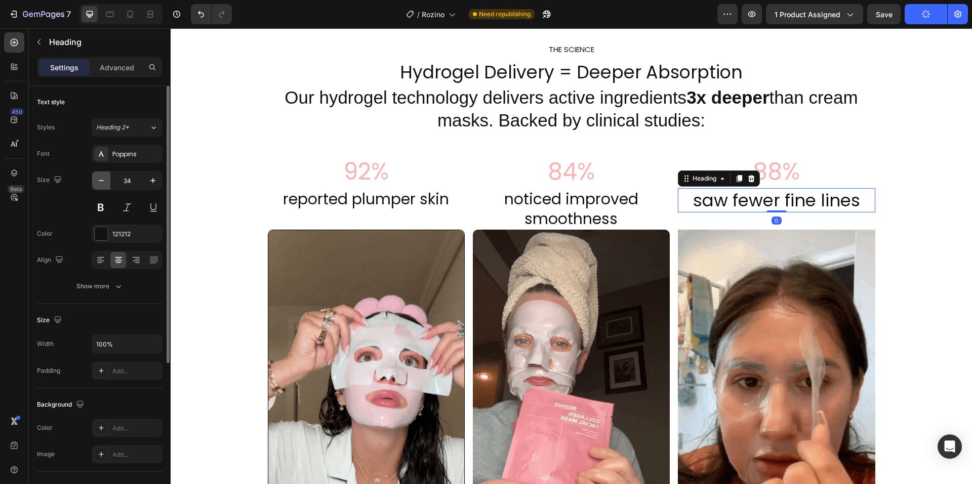
click at [105, 179] on icon "button" at bounding box center [101, 181] width 10 height 10
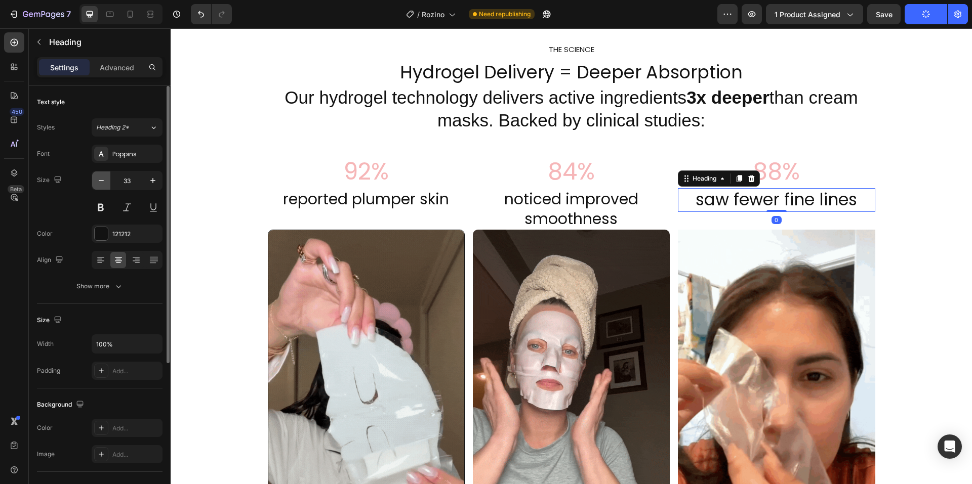
click at [105, 179] on icon "button" at bounding box center [101, 181] width 10 height 10
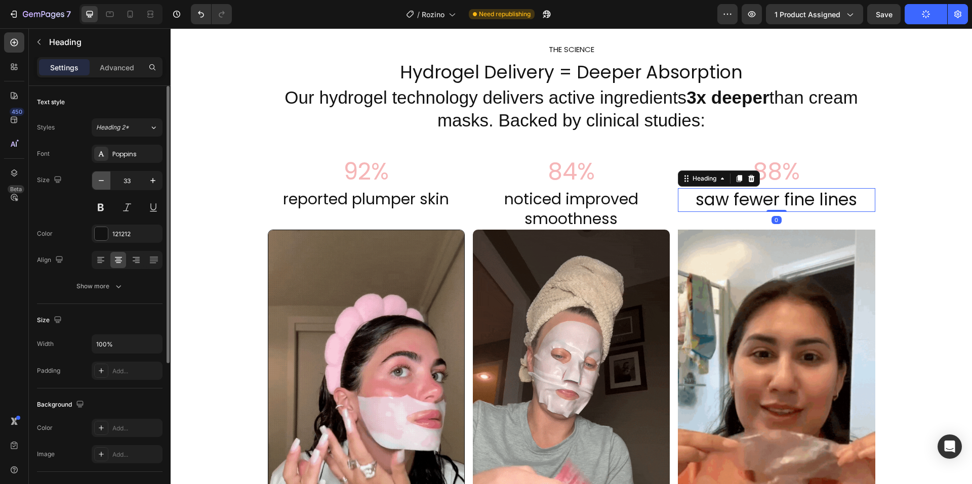
click at [105, 179] on icon "button" at bounding box center [101, 181] width 10 height 10
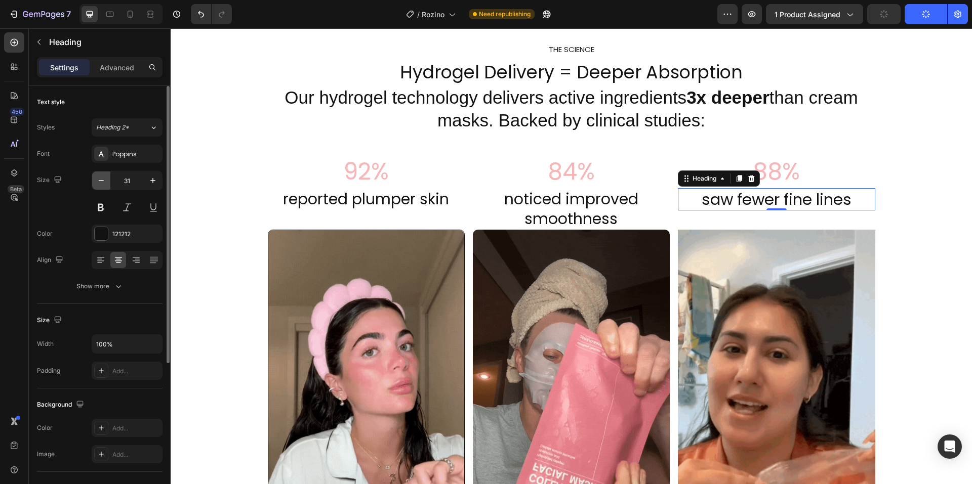
click at [105, 179] on icon "button" at bounding box center [101, 181] width 10 height 10
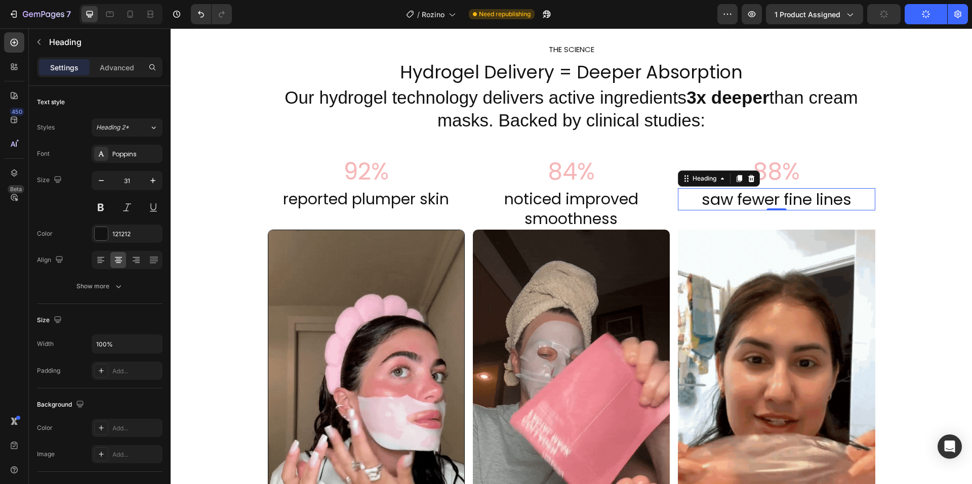
type input "30"
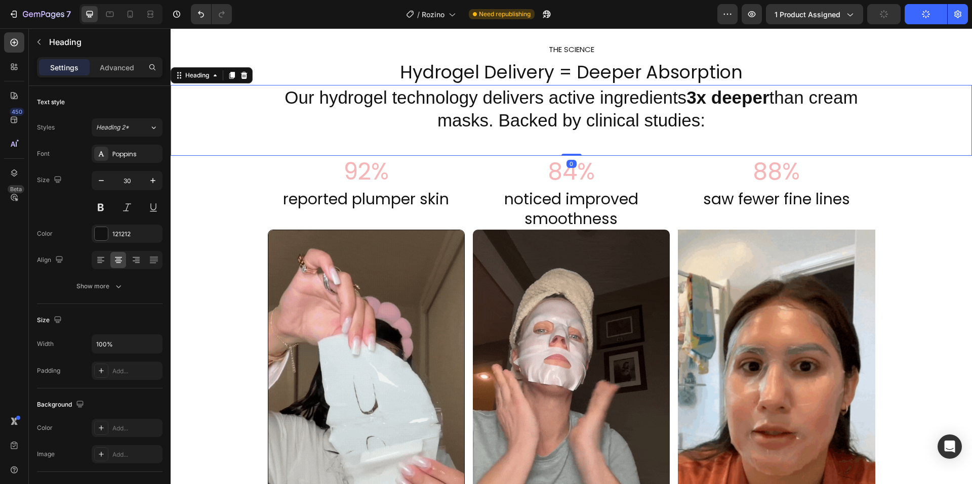
click at [471, 94] on h2 "Our hydrogel technology delivers active ingredients 3x deeper than cream masks.…" at bounding box center [571, 120] width 607 height 71
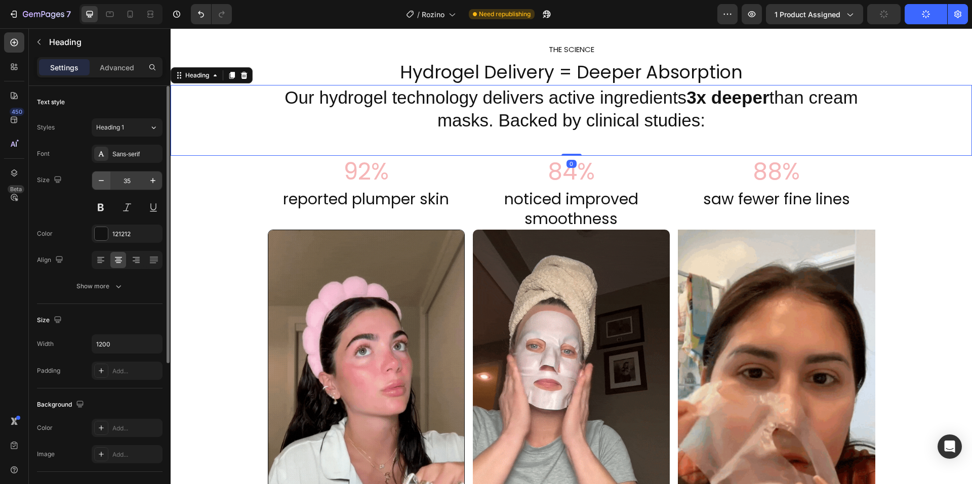
click at [99, 184] on icon "button" at bounding box center [101, 181] width 10 height 10
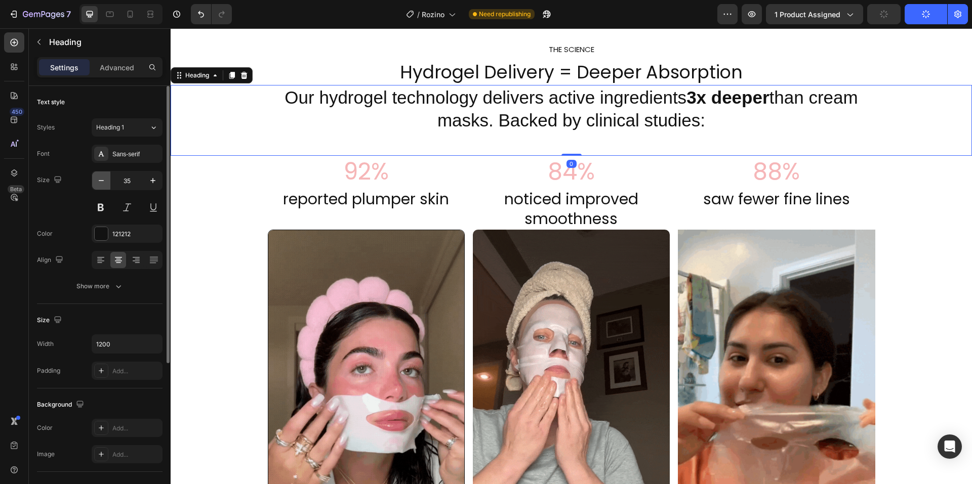
click at [99, 184] on icon "button" at bounding box center [101, 181] width 10 height 10
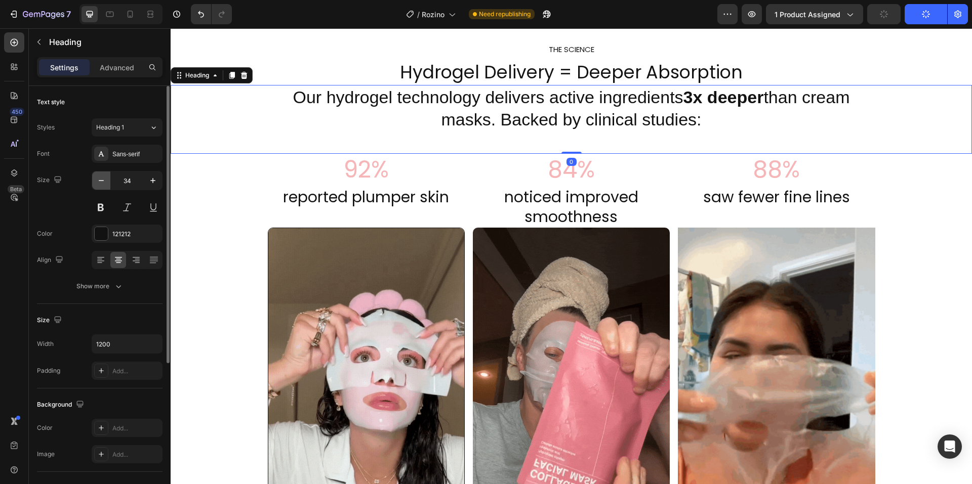
click at [99, 184] on icon "button" at bounding box center [101, 181] width 10 height 10
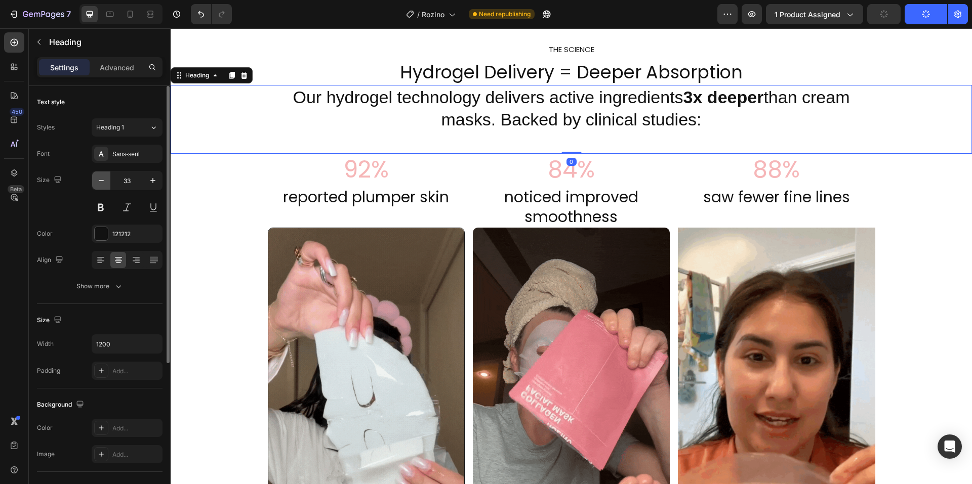
click at [99, 184] on icon "button" at bounding box center [101, 181] width 10 height 10
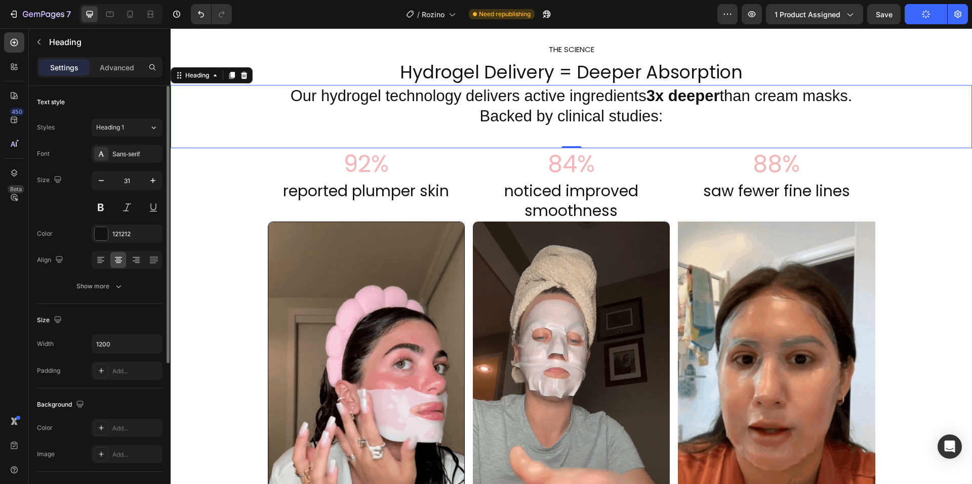
drag, startPoint x: 212, startPoint y: 48, endPoint x: 138, endPoint y: 169, distance: 141.7
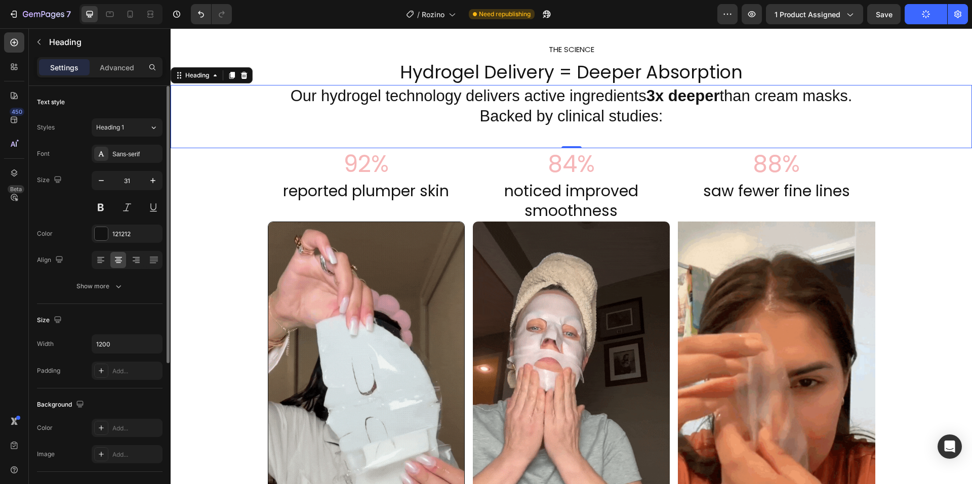
click at [99, 184] on icon "button" at bounding box center [101, 181] width 10 height 10
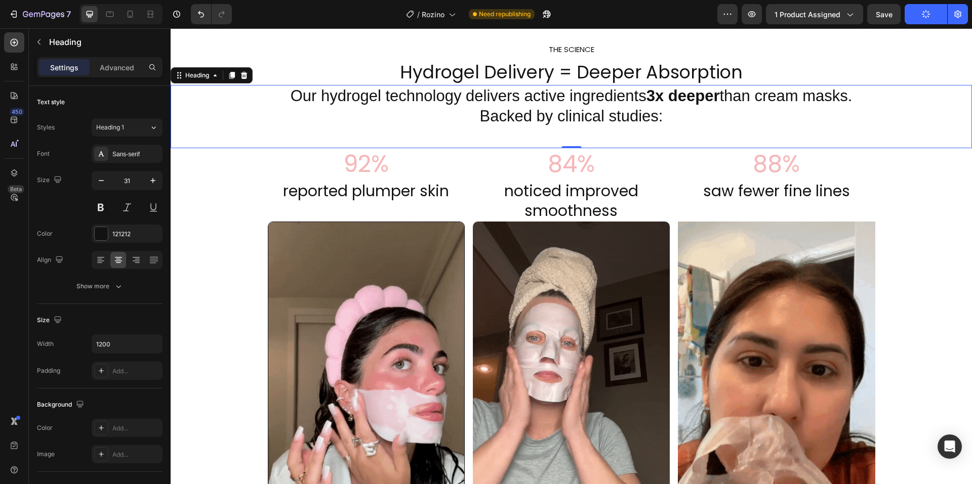
type input "30"
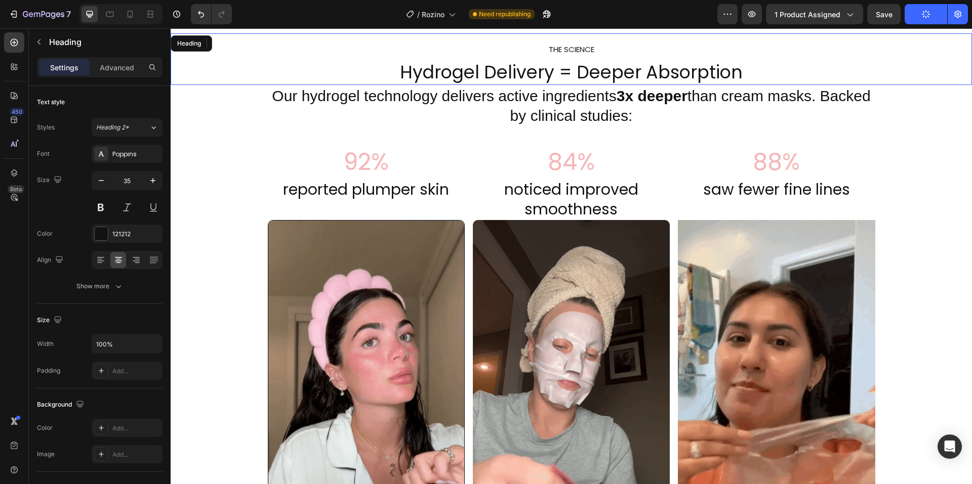
click at [436, 66] on h2 "THE SCIENCE Hydrogel Delivery = Deeper Absorption" at bounding box center [571, 59] width 801 height 52
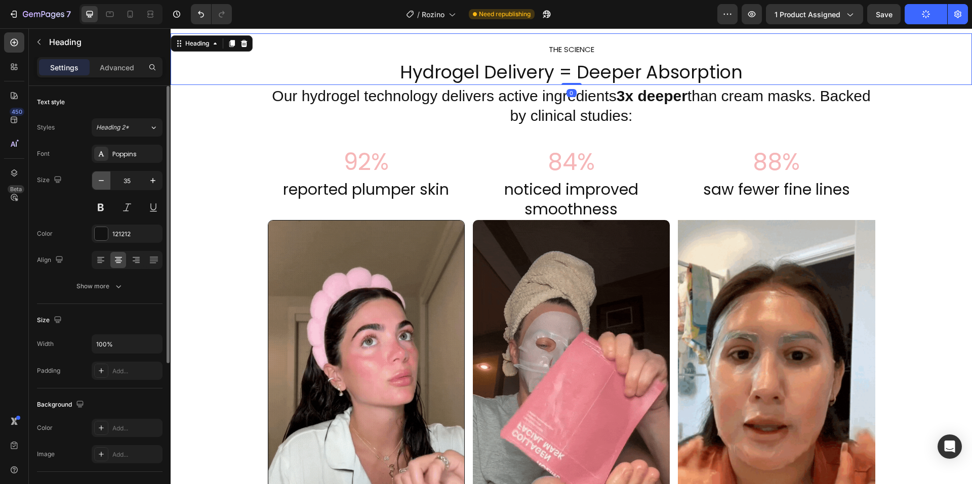
click at [104, 183] on icon "button" at bounding box center [101, 181] width 10 height 10
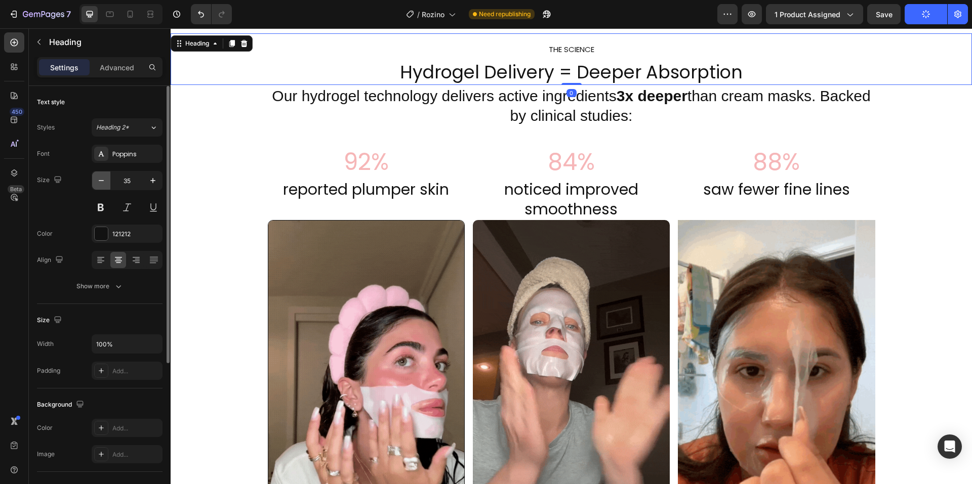
click at [104, 183] on icon "button" at bounding box center [101, 181] width 10 height 10
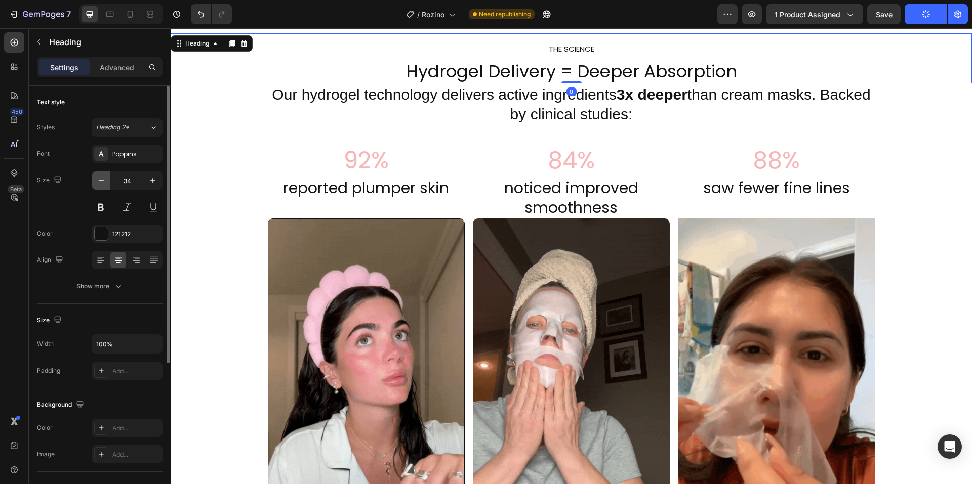
click at [104, 183] on icon "button" at bounding box center [101, 181] width 10 height 10
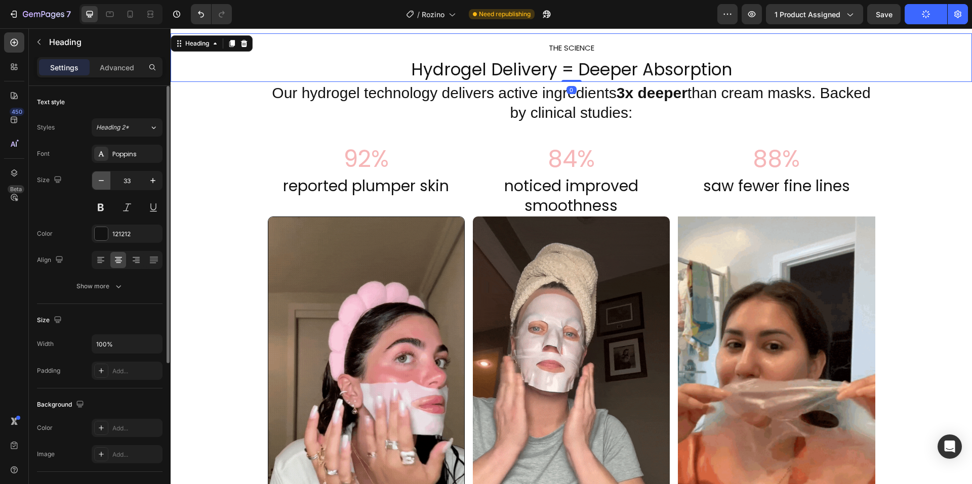
click at [104, 183] on icon "button" at bounding box center [101, 181] width 10 height 10
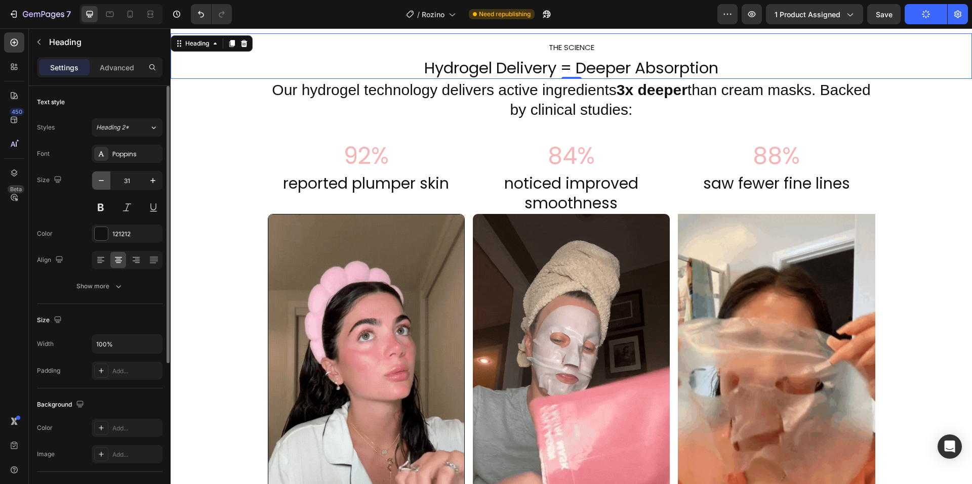
click at [104, 183] on icon "button" at bounding box center [101, 181] width 10 height 10
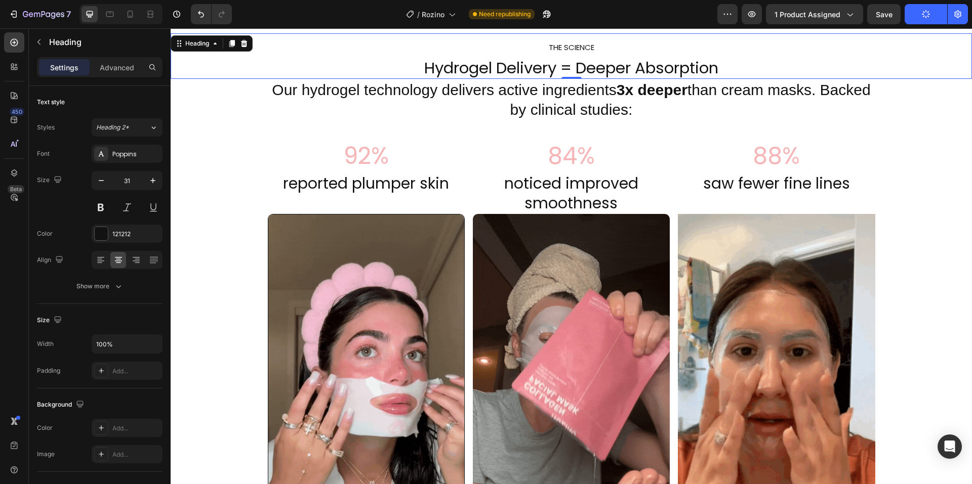
type input "30"
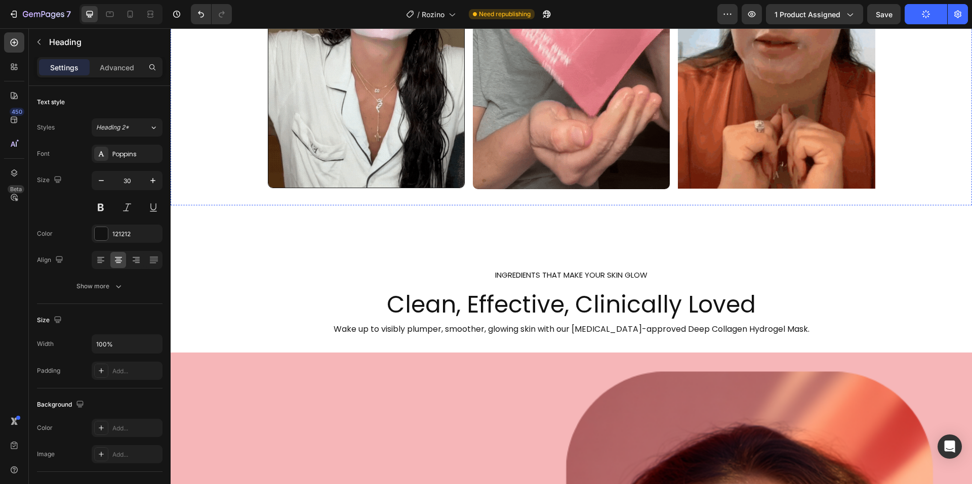
scroll to position [607, 0]
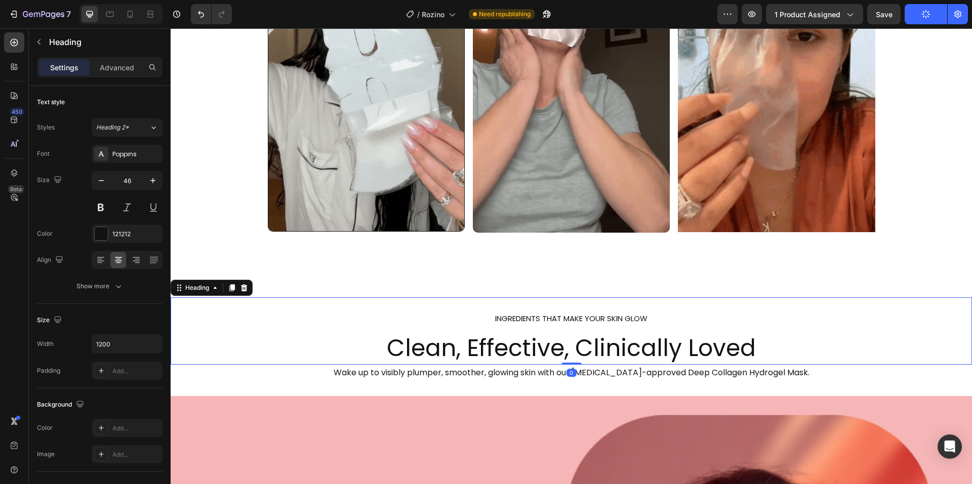
click at [508, 349] on h2 "INGREDIENTS THAT MAKE YOUR SKIN GLOW Clean, Effective, Clinically Loved" at bounding box center [571, 332] width 607 height 68
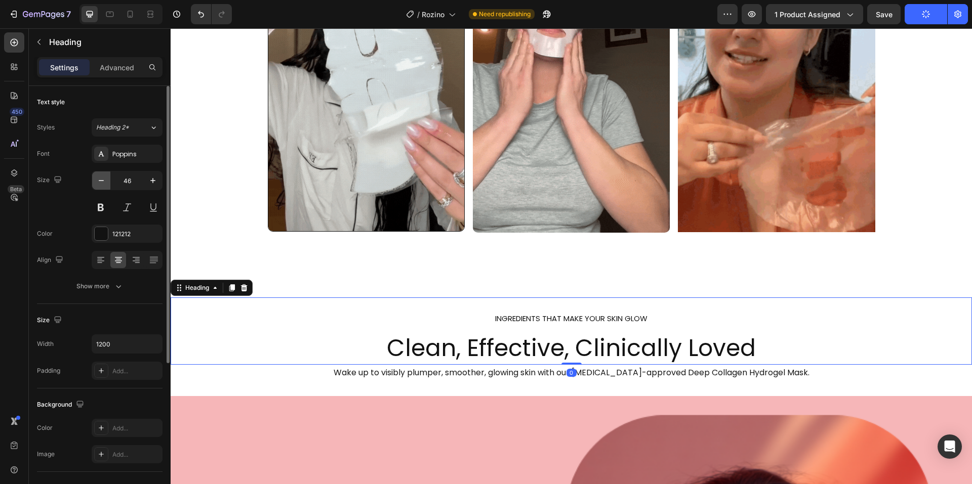
click at [106, 177] on icon "button" at bounding box center [101, 181] width 10 height 10
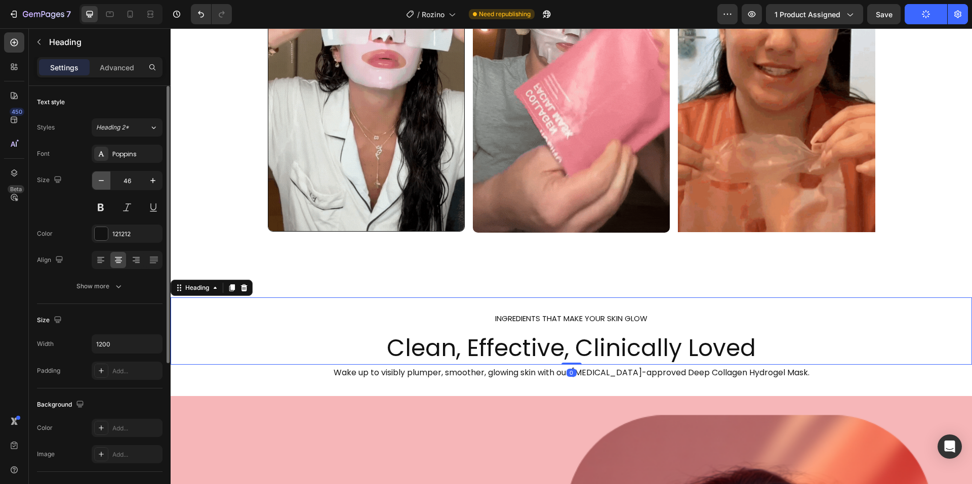
click at [106, 177] on icon "button" at bounding box center [101, 181] width 10 height 10
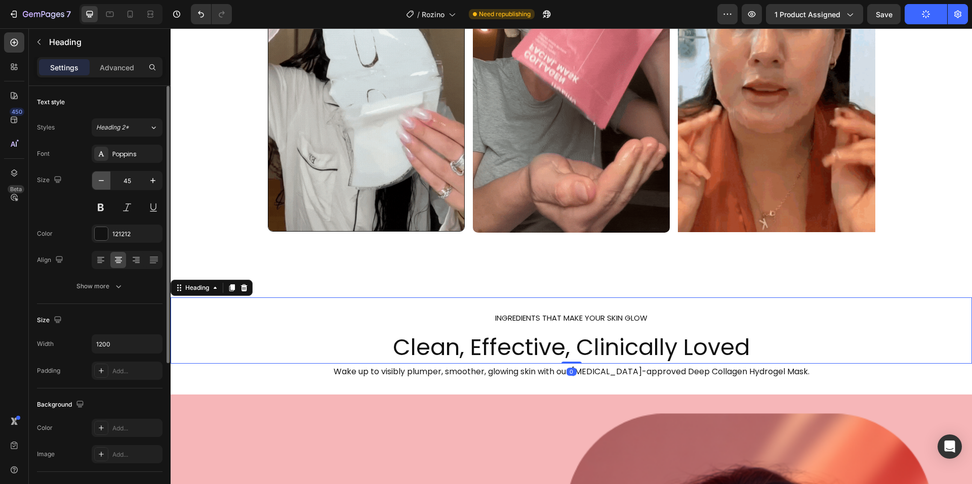
click at [106, 177] on icon "button" at bounding box center [101, 181] width 10 height 10
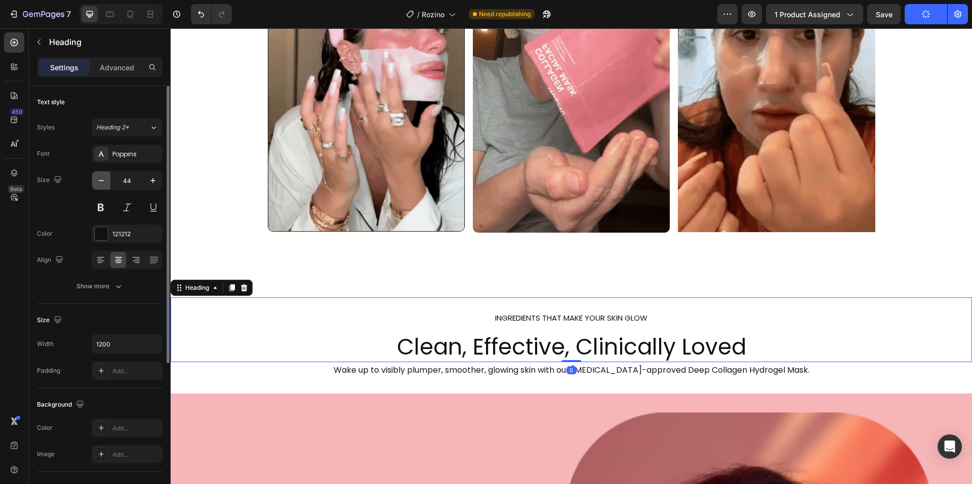
click at [106, 177] on icon "button" at bounding box center [101, 181] width 10 height 10
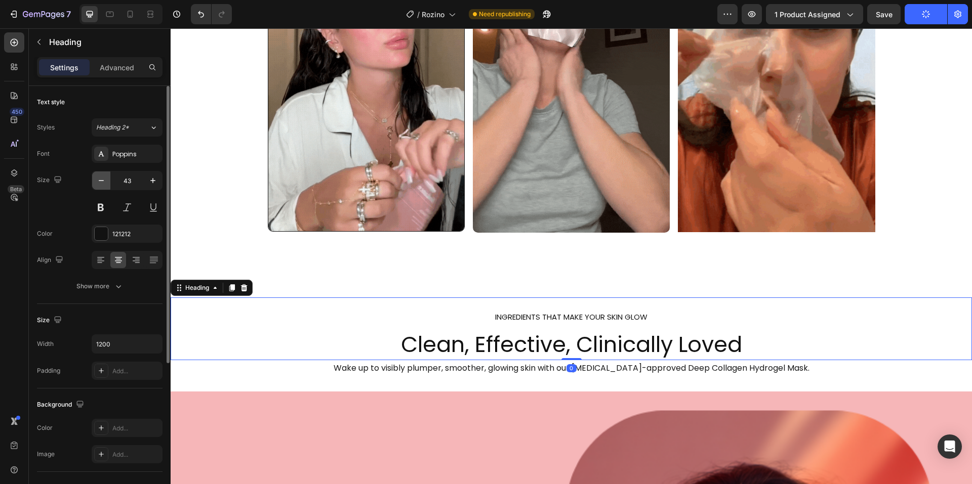
click at [106, 177] on icon "button" at bounding box center [101, 181] width 10 height 10
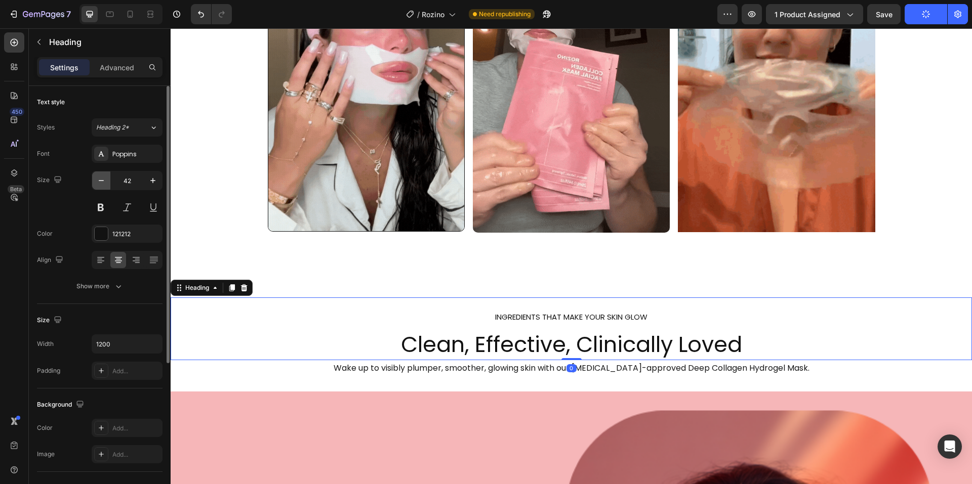
click at [106, 177] on icon "button" at bounding box center [101, 181] width 10 height 10
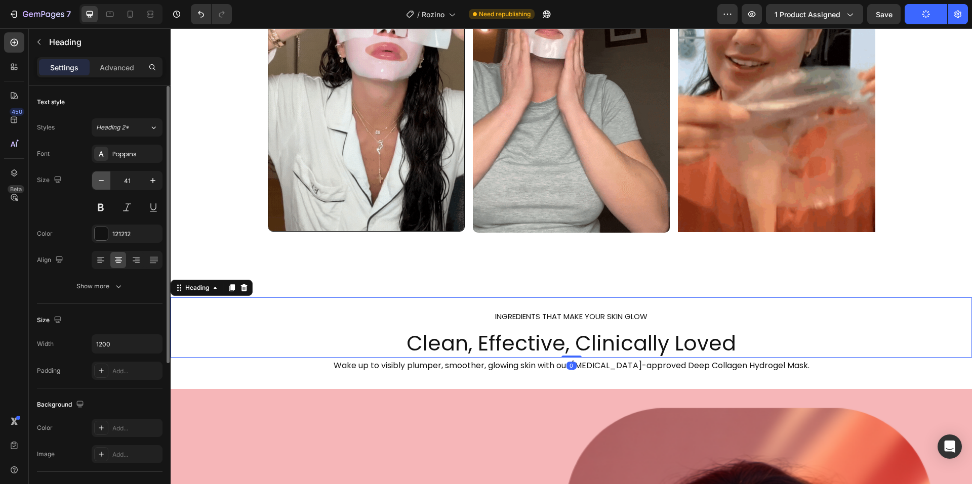
click at [106, 177] on icon "button" at bounding box center [101, 181] width 10 height 10
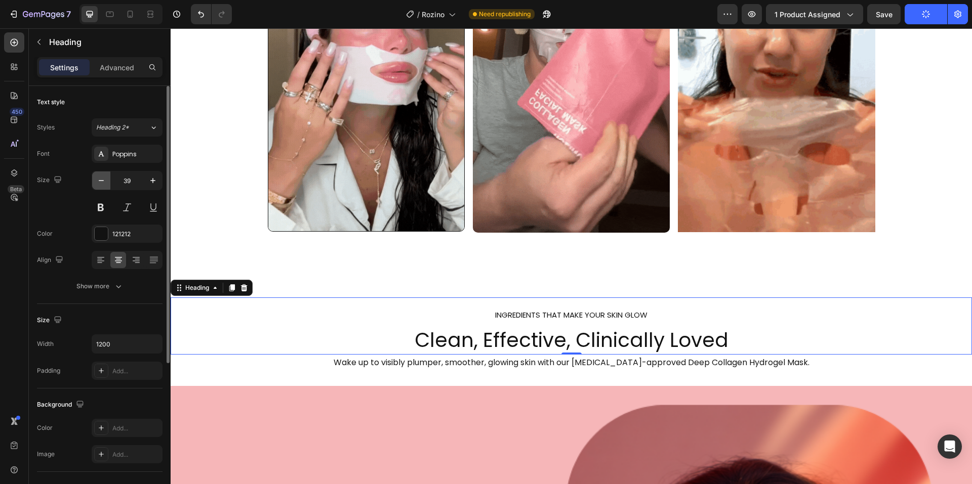
click at [106, 177] on icon "button" at bounding box center [101, 181] width 10 height 10
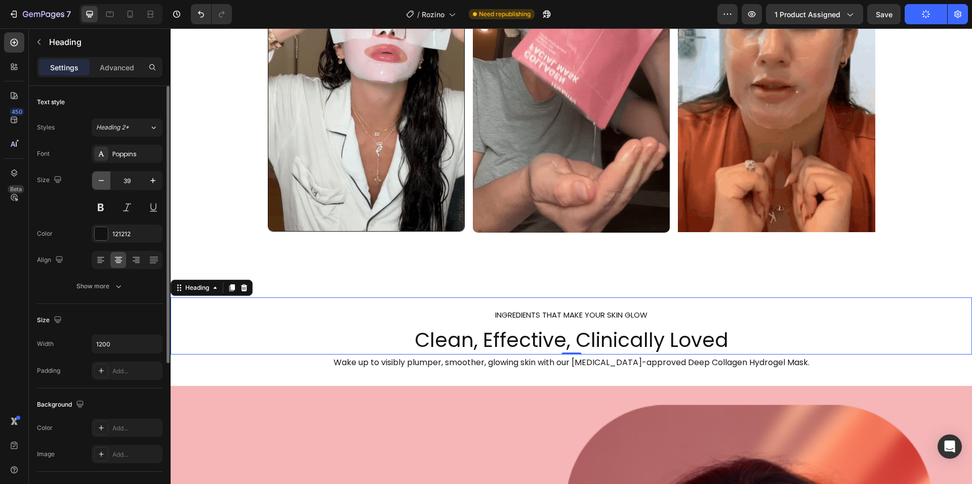
click at [106, 177] on icon "button" at bounding box center [101, 181] width 10 height 10
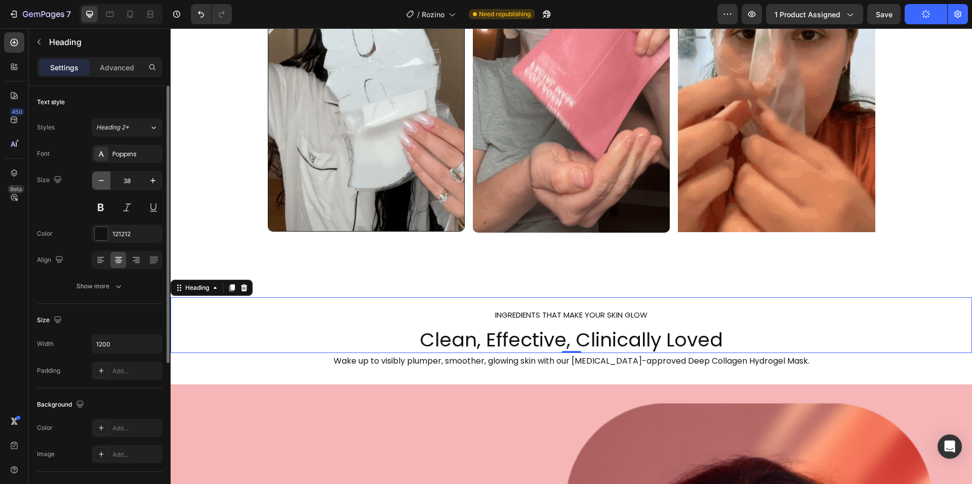
click at [106, 177] on icon "button" at bounding box center [101, 181] width 10 height 10
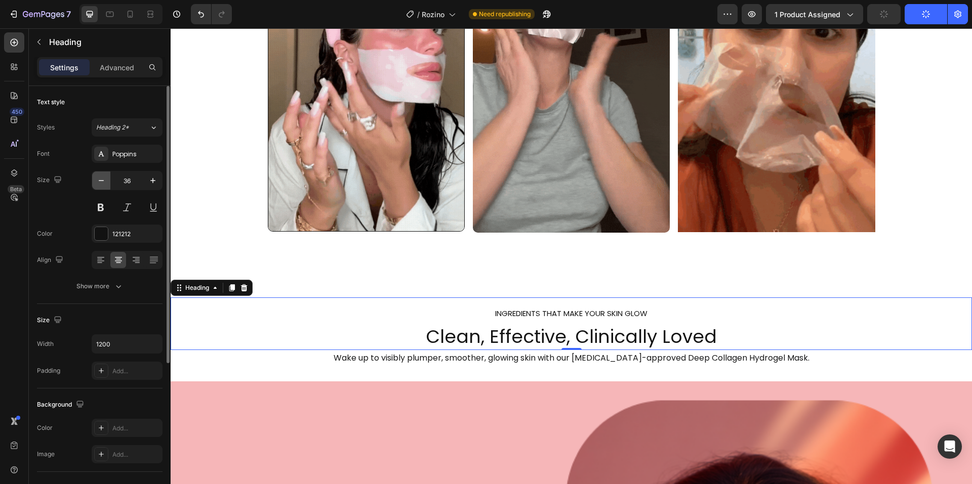
click at [106, 177] on icon "button" at bounding box center [101, 181] width 10 height 10
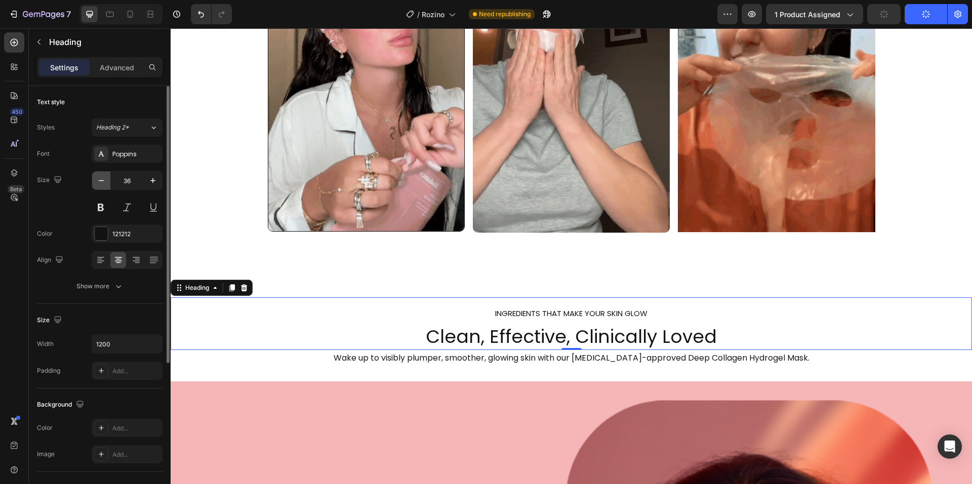
click at [106, 177] on icon "button" at bounding box center [101, 181] width 10 height 10
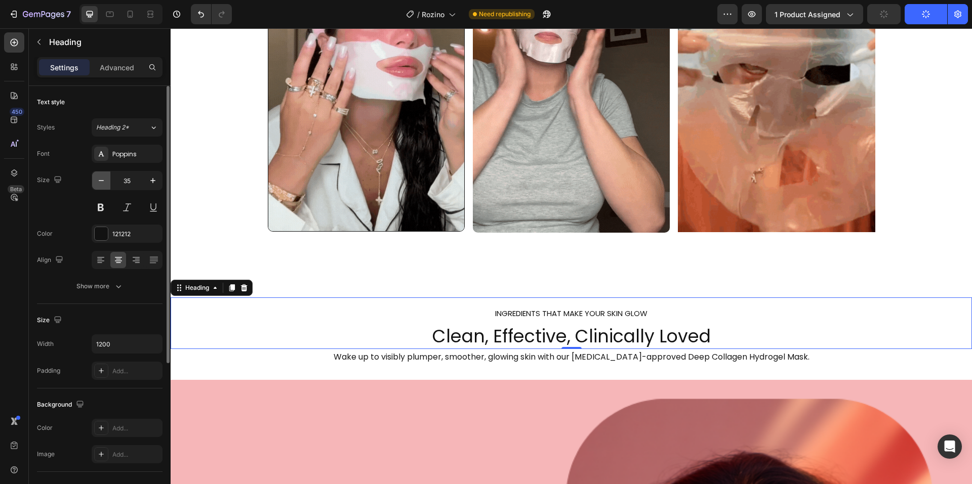
click at [106, 177] on icon "button" at bounding box center [101, 181] width 10 height 10
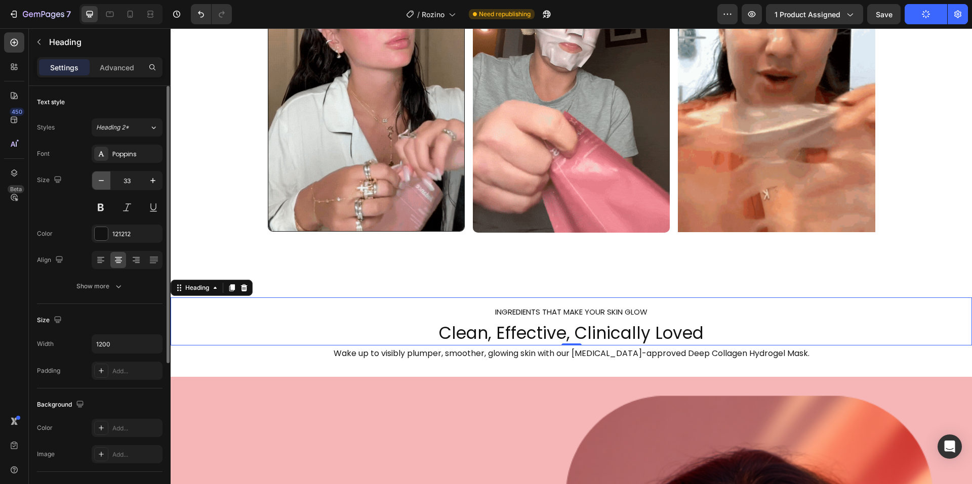
click at [106, 177] on icon "button" at bounding box center [101, 181] width 10 height 10
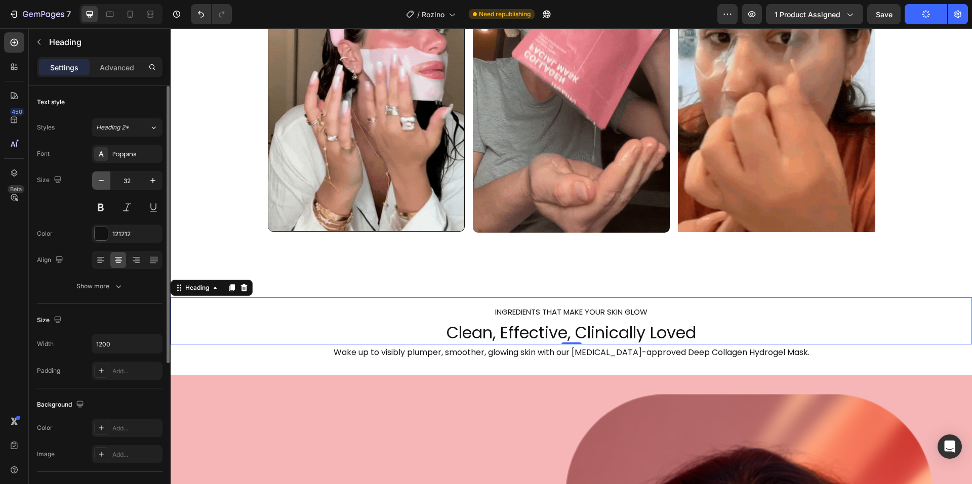
click at [106, 177] on icon "button" at bounding box center [101, 181] width 10 height 10
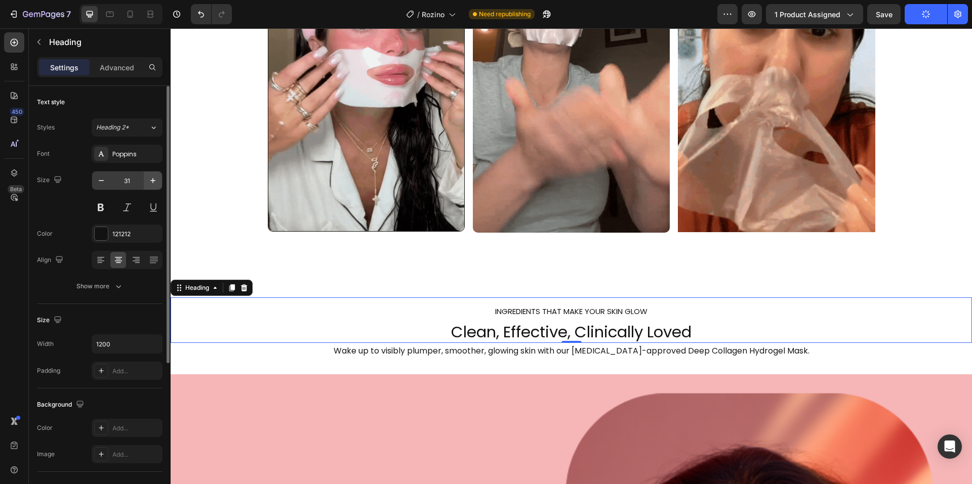
click at [158, 180] on button "button" at bounding box center [153, 181] width 18 height 18
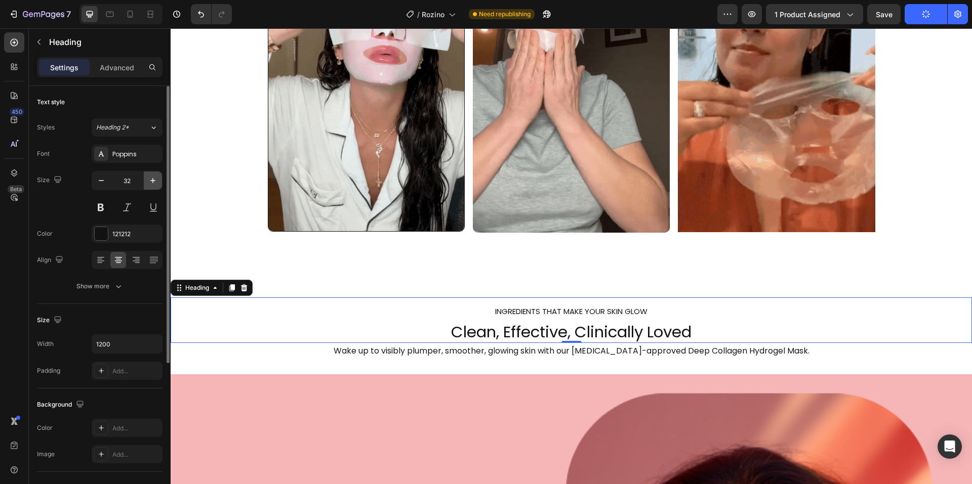
click at [158, 180] on button "button" at bounding box center [153, 181] width 18 height 18
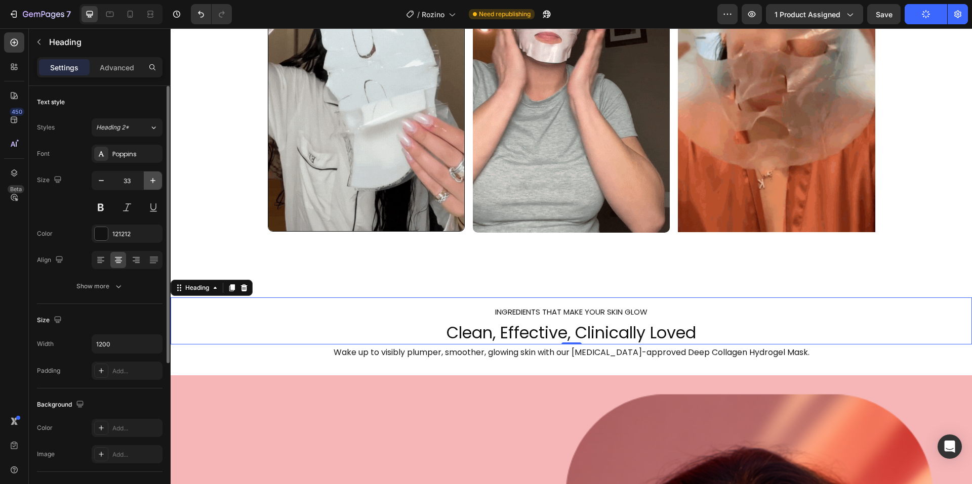
click at [158, 180] on button "button" at bounding box center [153, 181] width 18 height 18
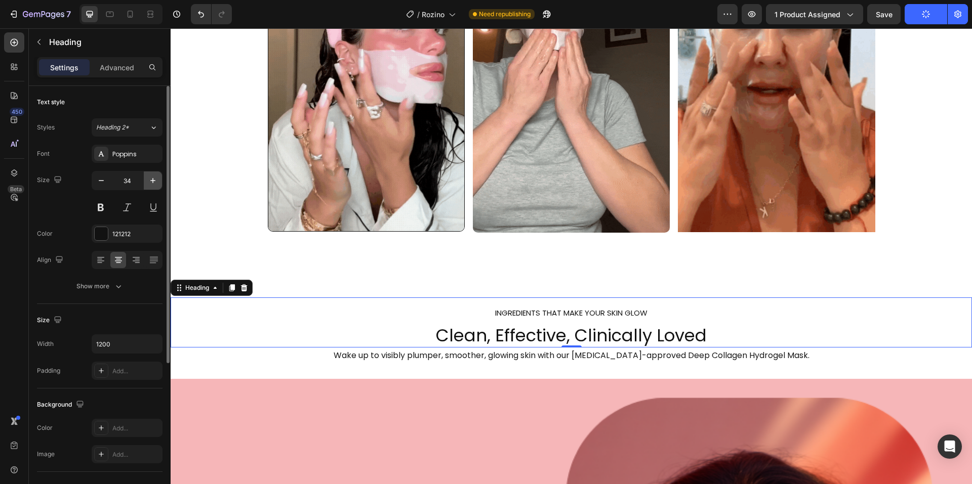
click at [158, 180] on button "button" at bounding box center [153, 181] width 18 height 18
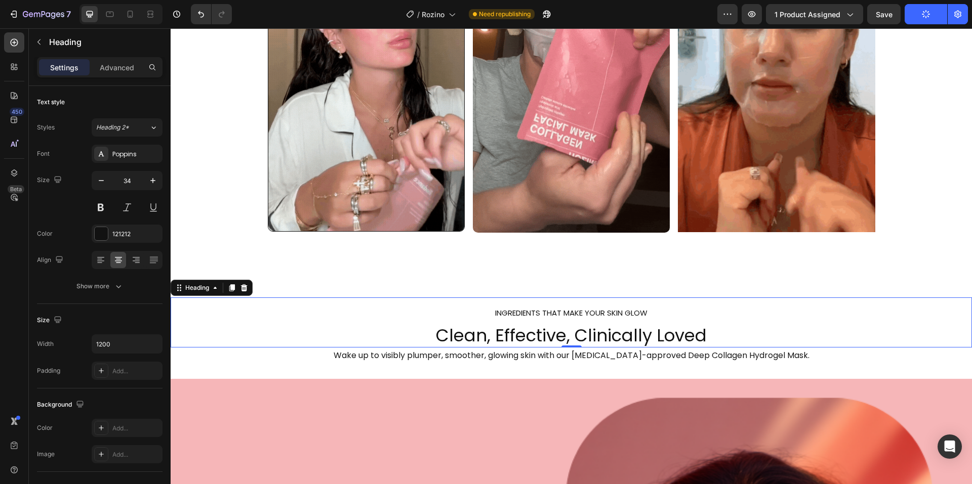
type input "35"
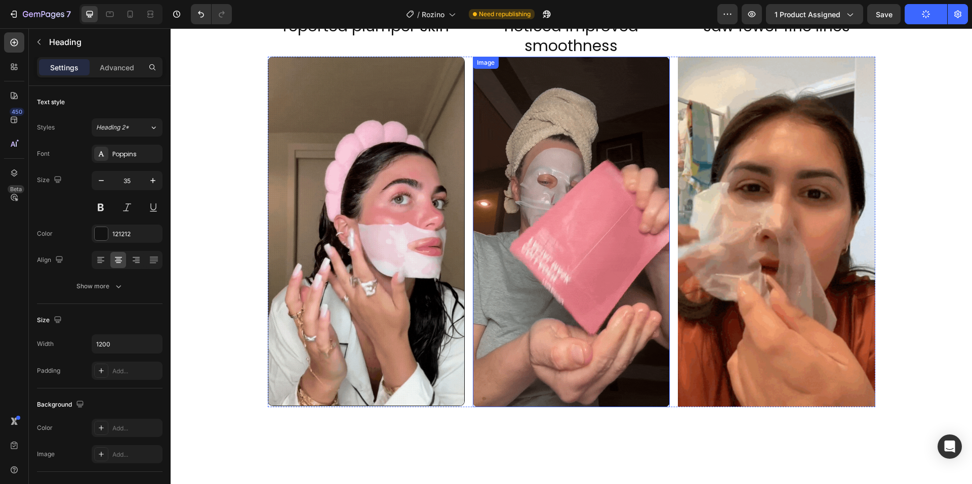
scroll to position [354, 0]
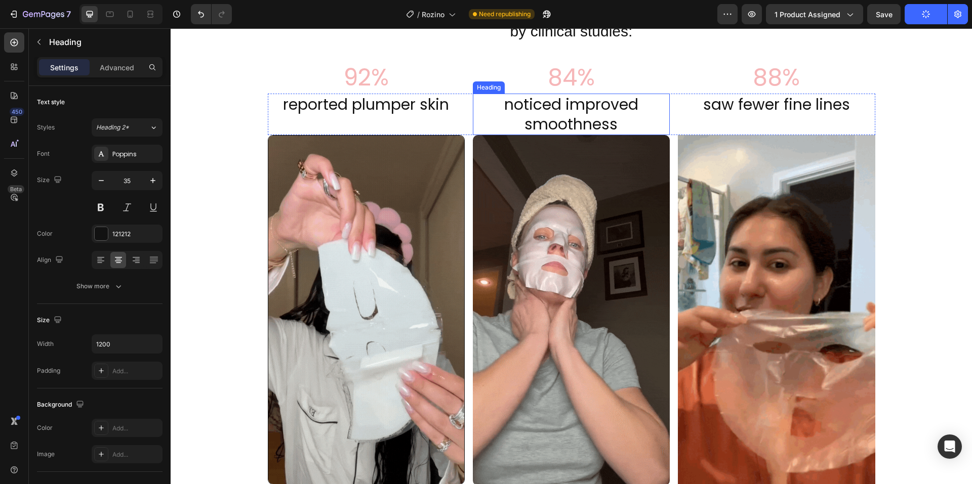
click at [548, 114] on p "noticed improved smoothness" at bounding box center [571, 114] width 195 height 39
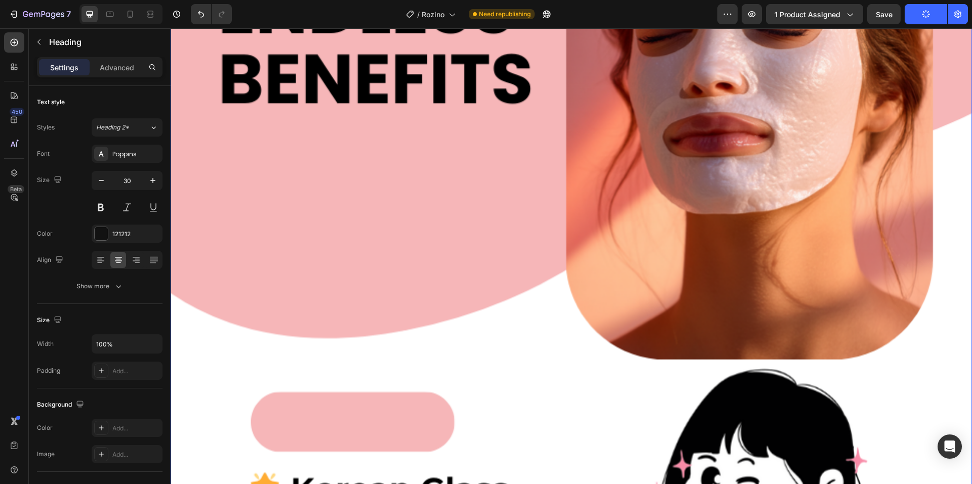
scroll to position [1518, 0]
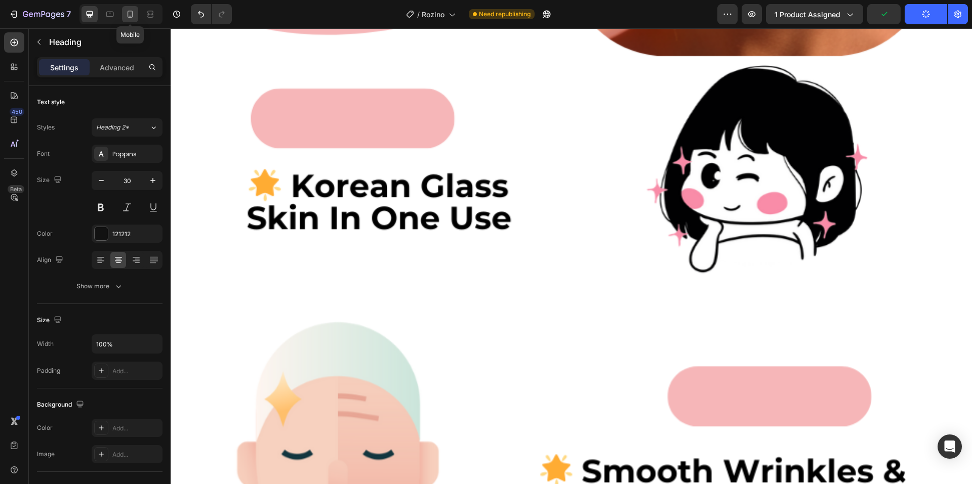
click at [136, 16] on div at bounding box center [130, 14] width 16 height 16
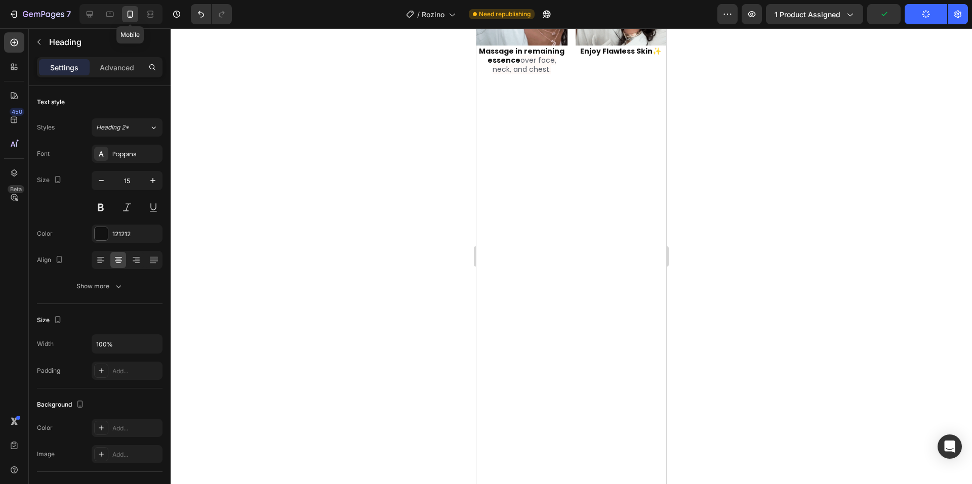
scroll to position [1489, 0]
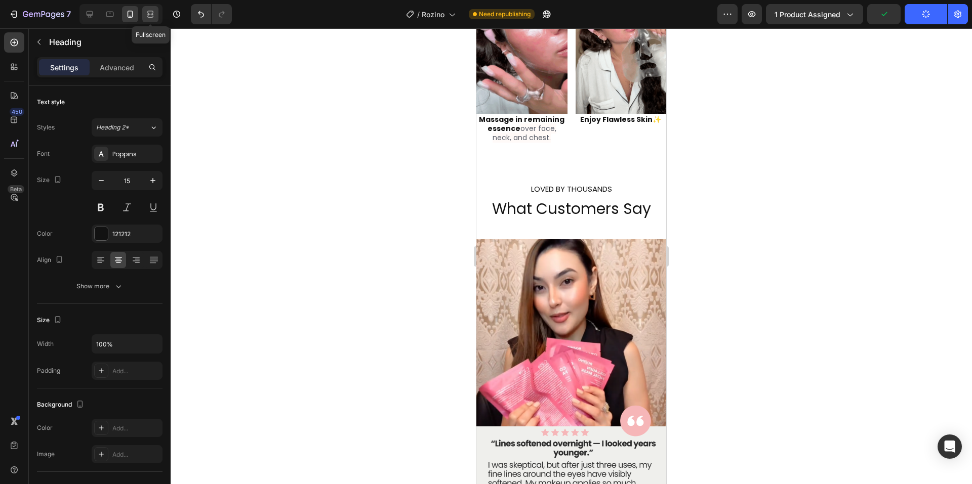
click at [151, 8] on div at bounding box center [150, 14] width 16 height 16
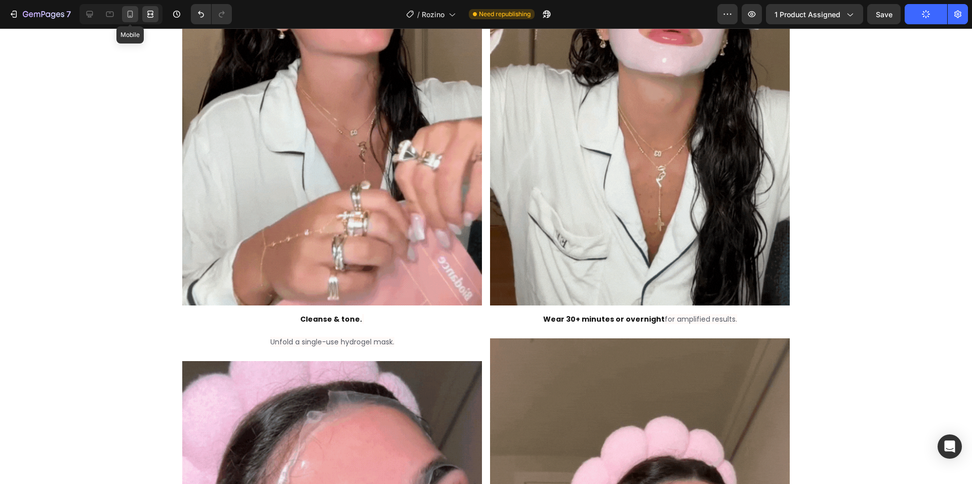
click at [128, 13] on icon at bounding box center [131, 14] width 6 height 7
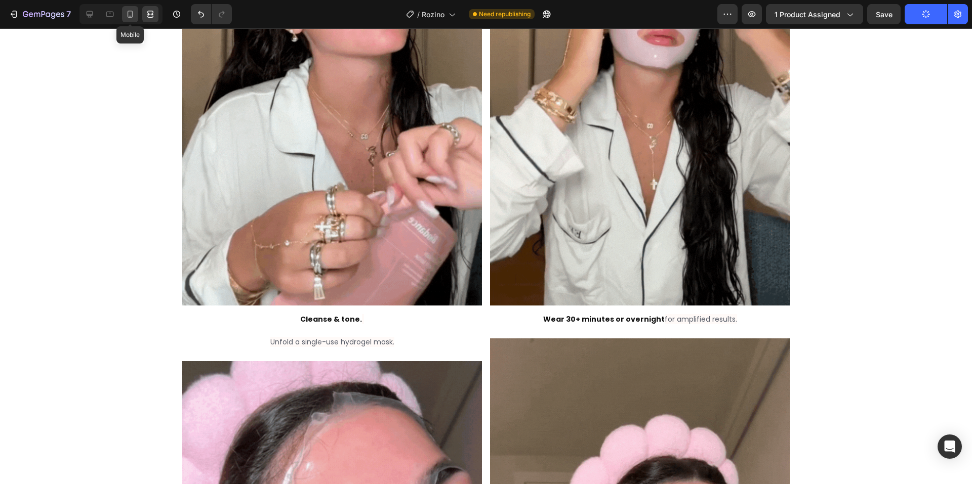
type input "15"
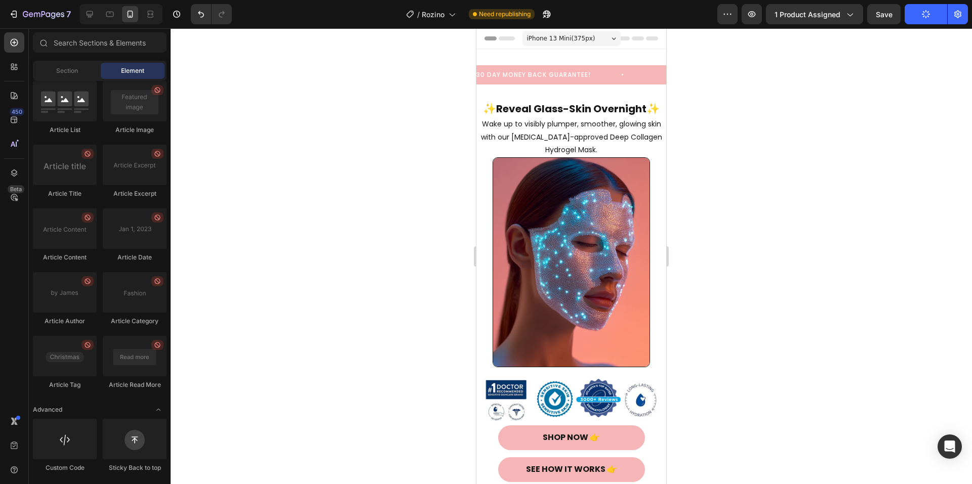
drag, startPoint x: 816, startPoint y: 211, endPoint x: 744, endPoint y: 175, distance: 80.3
click at [816, 211] on div at bounding box center [571, 256] width 801 height 456
click at [538, 75] on span "30 DAY MONEY BACK GUARANTEE!" at bounding box center [565, 74] width 178 height 9
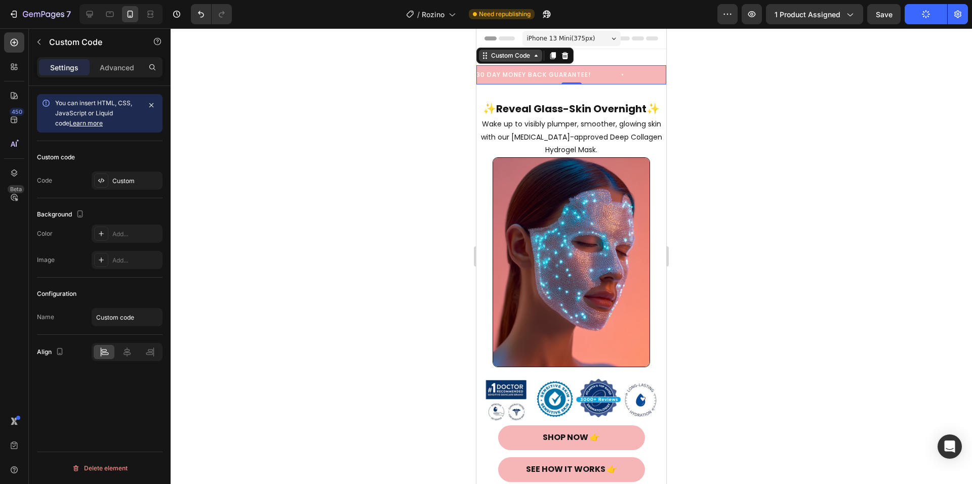
drag, startPoint x: 519, startPoint y: 59, endPoint x: 514, endPoint y: 61, distance: 5.5
click at [519, 59] on div "Custom Code" at bounding box center [510, 55] width 43 height 9
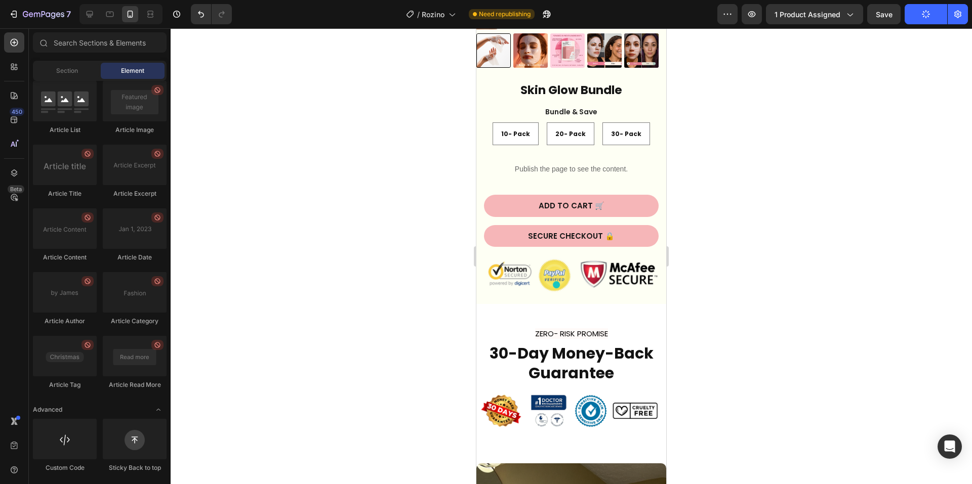
scroll to position [3207, 0]
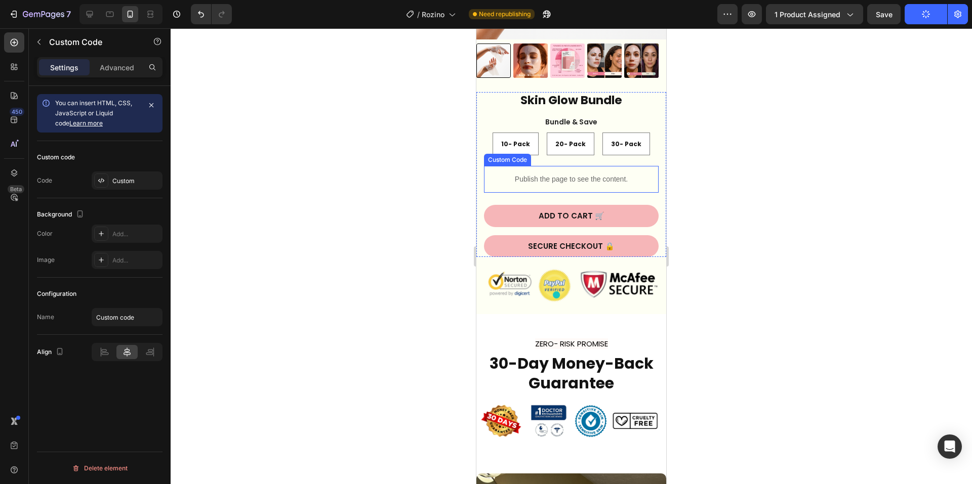
click at [627, 180] on div "Publish the page to see the content." at bounding box center [571, 179] width 175 height 27
click at [575, 153] on icon at bounding box center [572, 156] width 7 height 7
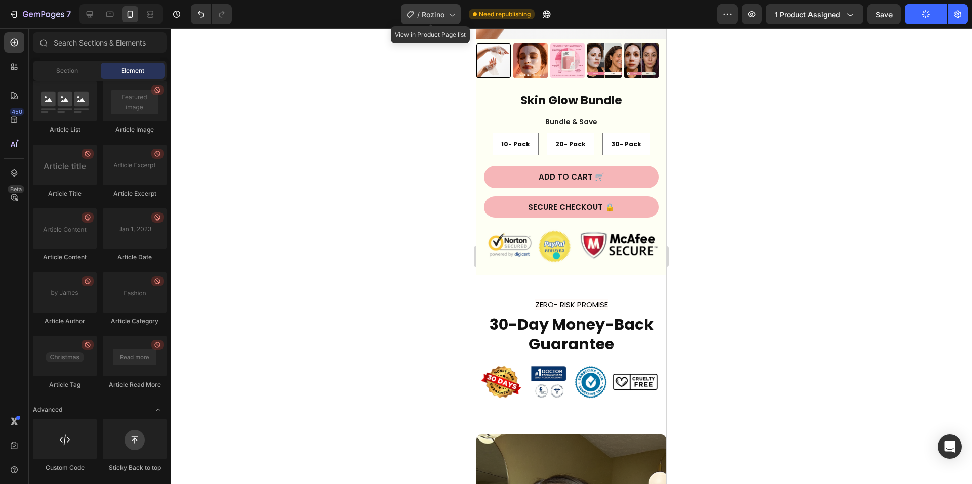
click at [447, 13] on icon at bounding box center [451, 14] width 10 height 10
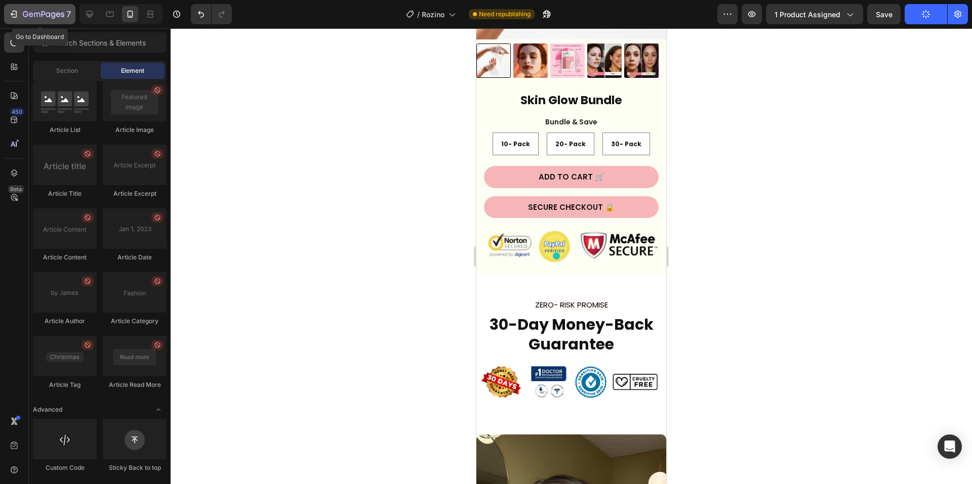
click at [21, 15] on div "7" at bounding box center [40, 14] width 62 height 12
